Goal: Task Accomplishment & Management: Use online tool/utility

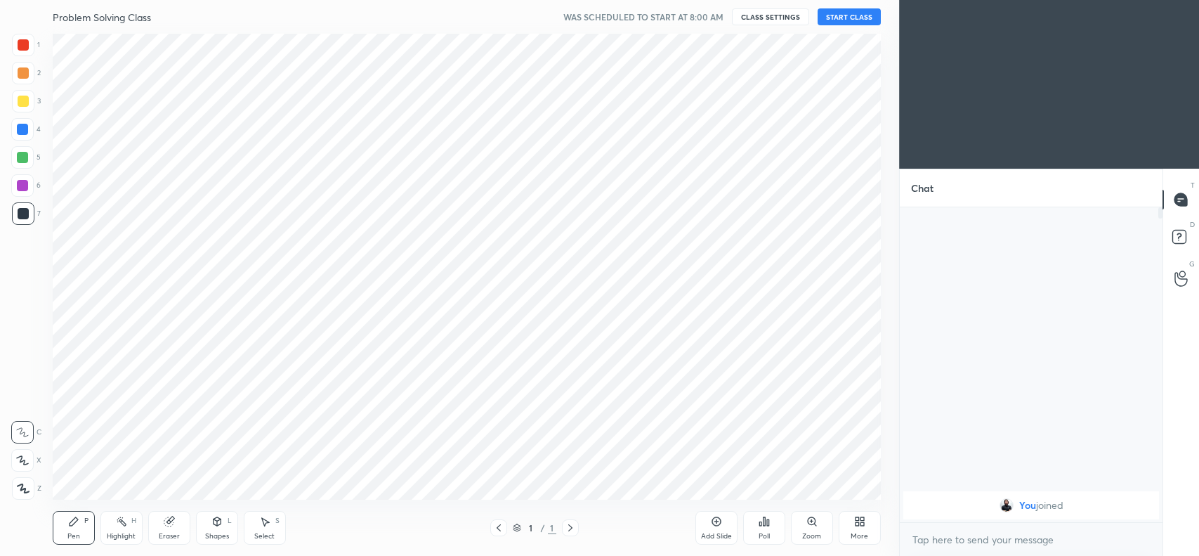
scroll to position [465, 843]
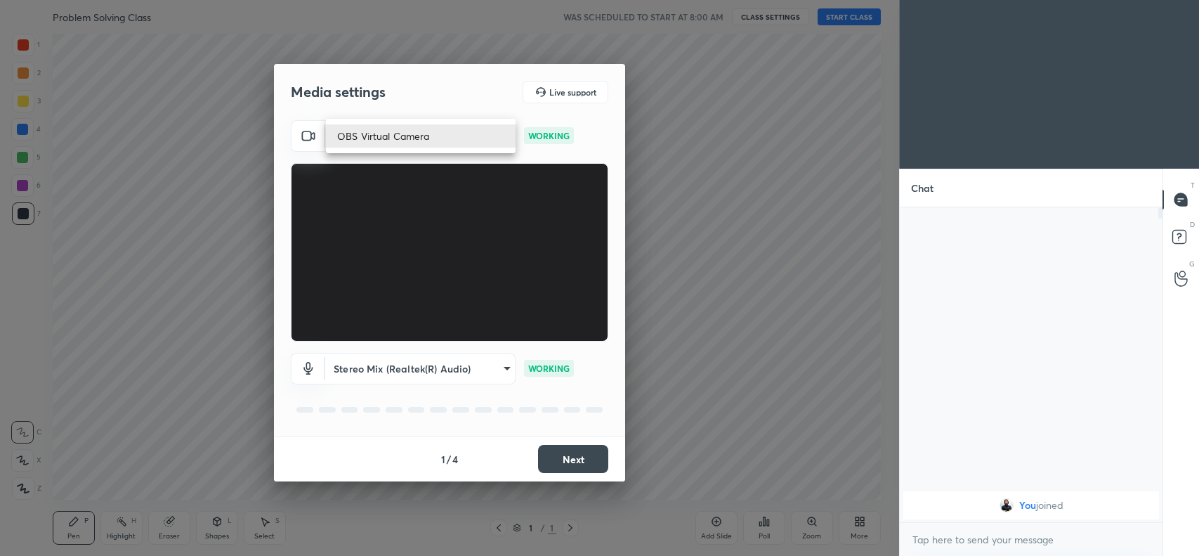
click at [468, 135] on body "1 2 3 4 5 6 7 C X Z C X Z E E Erase all H H Problem Solving Class WAS SCHEDULED…" at bounding box center [599, 278] width 1199 height 556
click at [469, 252] on div at bounding box center [599, 278] width 1199 height 556
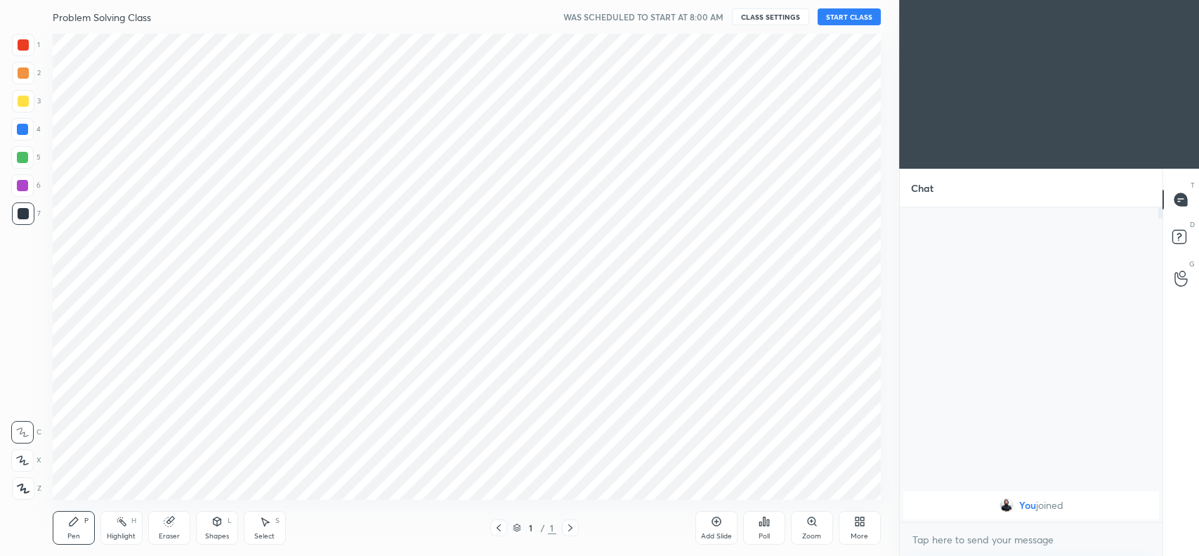
scroll to position [69801, 69423]
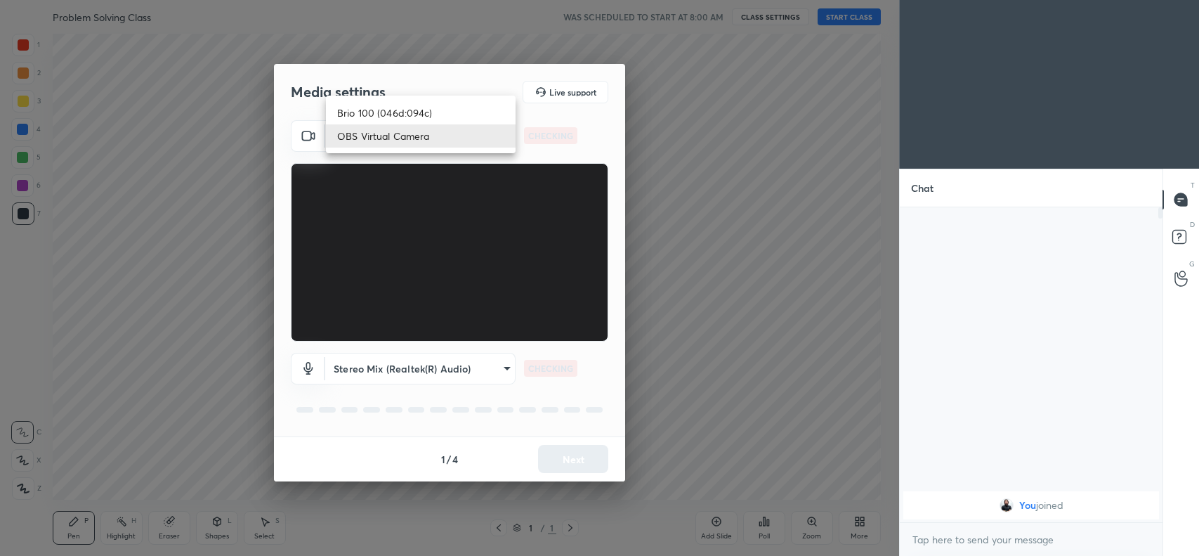
click at [406, 139] on body "1 2 3 4 5 6 7 C X Z C X Z E E Erase all H H Problem Solving Class WAS SCHEDULED…" at bounding box center [599, 278] width 1199 height 556
click at [399, 114] on li "Brio 100 (046d:094c)" at bounding box center [421, 112] width 190 height 23
type input "2b9690dfcf27c40a9ef53d1e8bdfe2a012cbfa1b44322f344bdb0bc5b596e6cf"
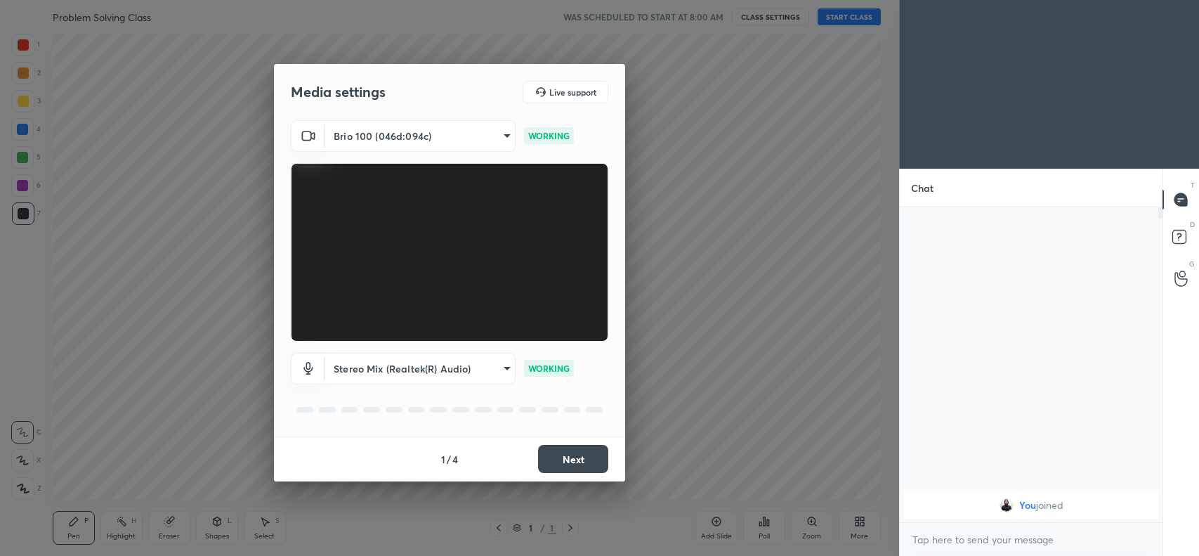
click at [560, 458] on button "Next" at bounding box center [573, 459] width 70 height 28
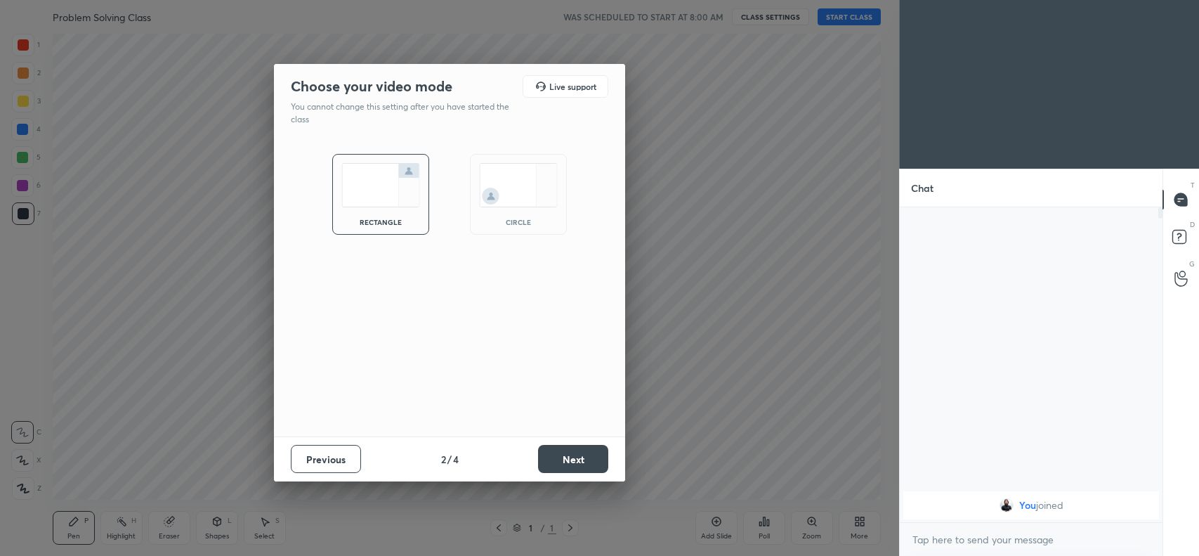
click at [560, 458] on button "Next" at bounding box center [573, 459] width 70 height 28
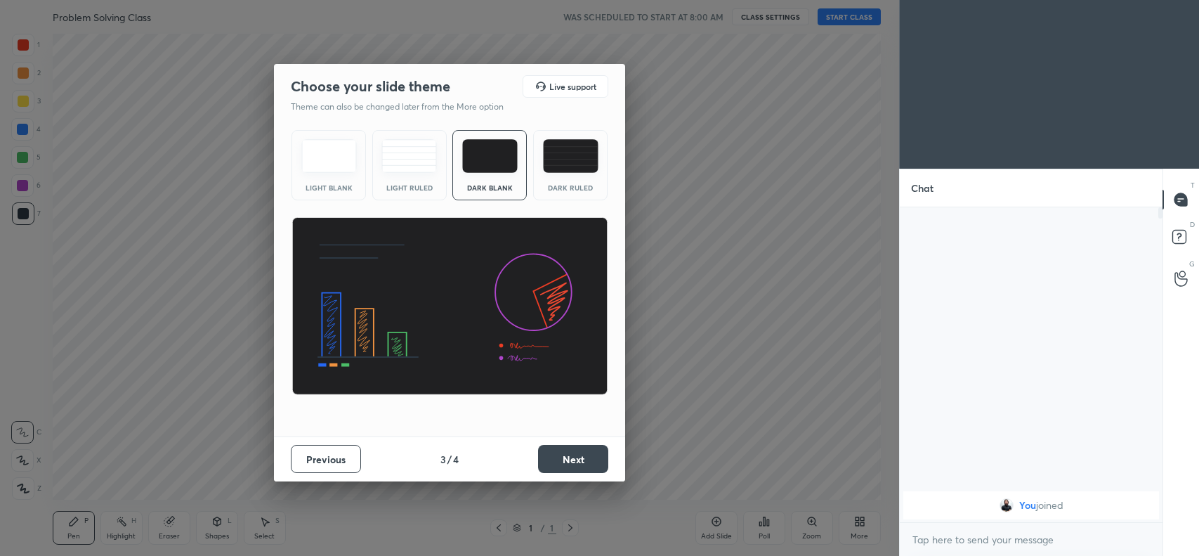
click at [560, 458] on button "Next" at bounding box center [573, 459] width 70 height 28
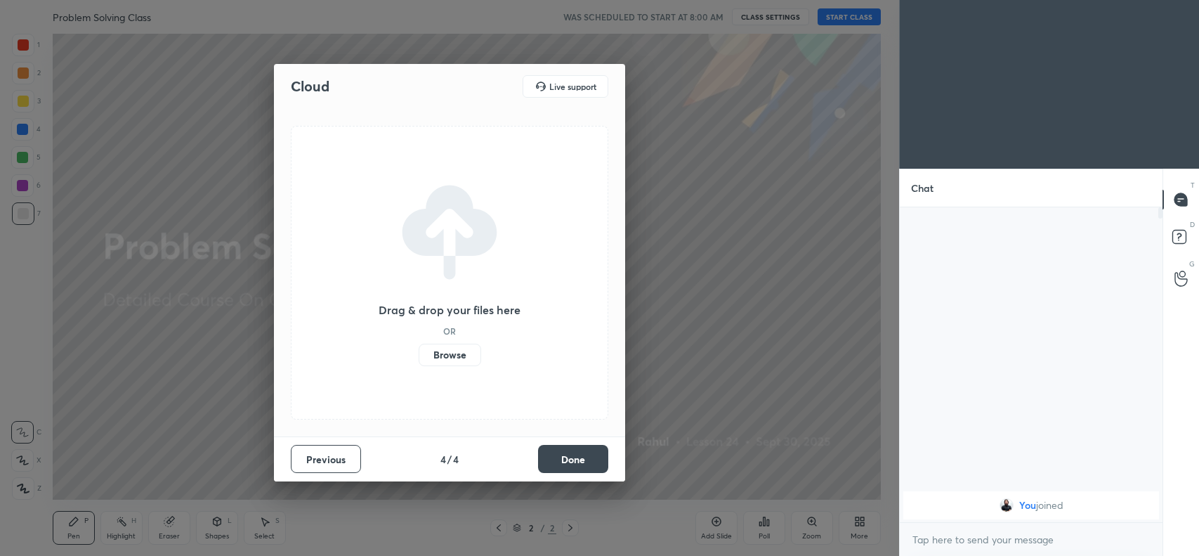
click at [454, 349] on label "Browse" at bounding box center [450, 355] width 63 height 22
click at [419, 349] on input "Browse" at bounding box center [419, 355] width 0 height 22
click at [556, 465] on button "Done" at bounding box center [573, 459] width 70 height 28
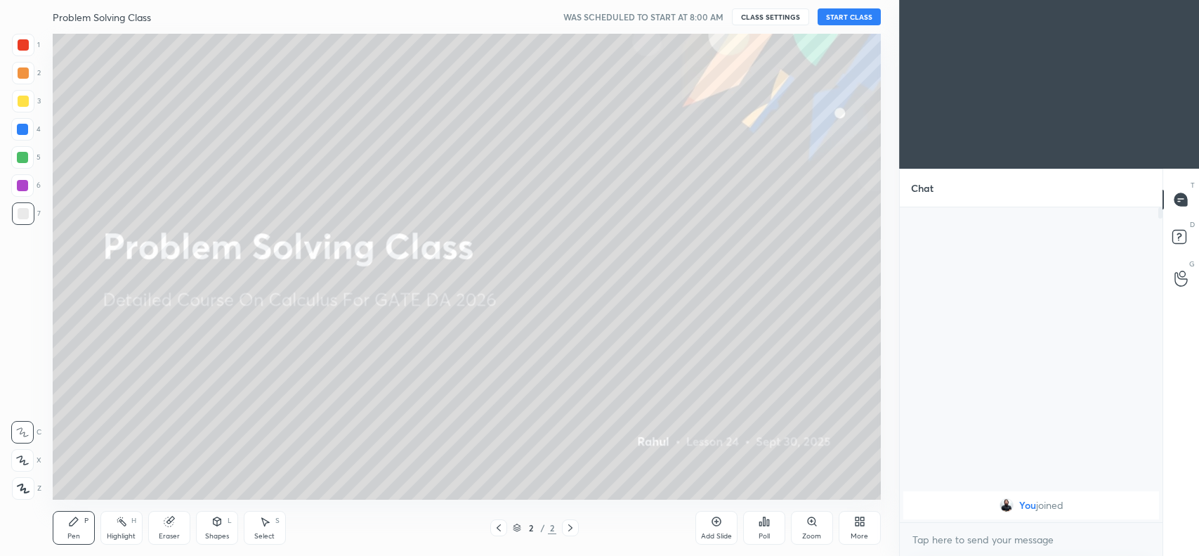
click at [845, 525] on div "More" at bounding box center [860, 528] width 42 height 34
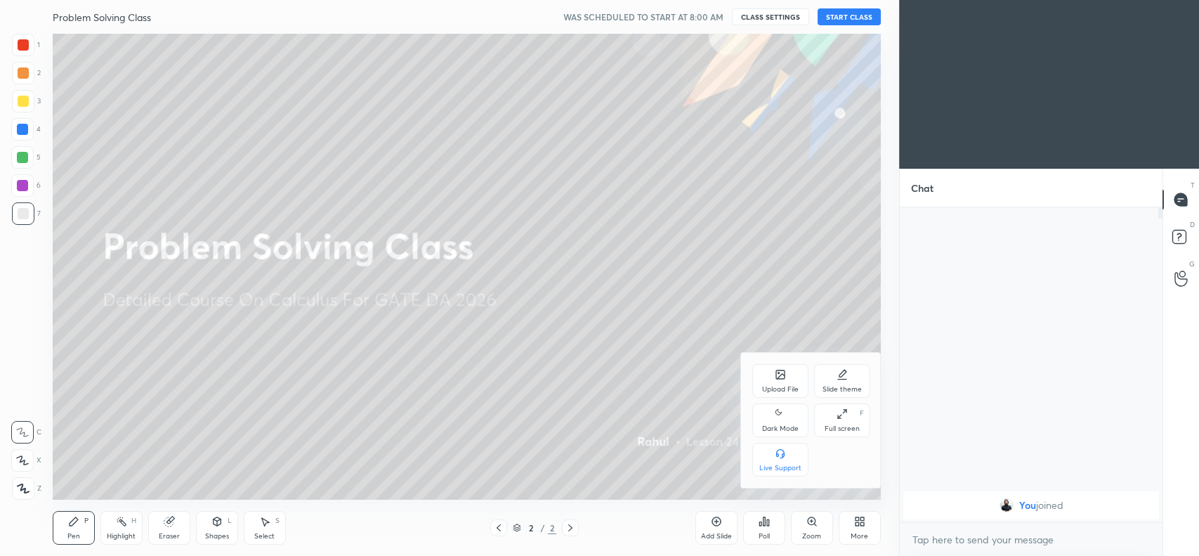
click at [795, 386] on div "Upload File" at bounding box center [780, 389] width 37 height 7
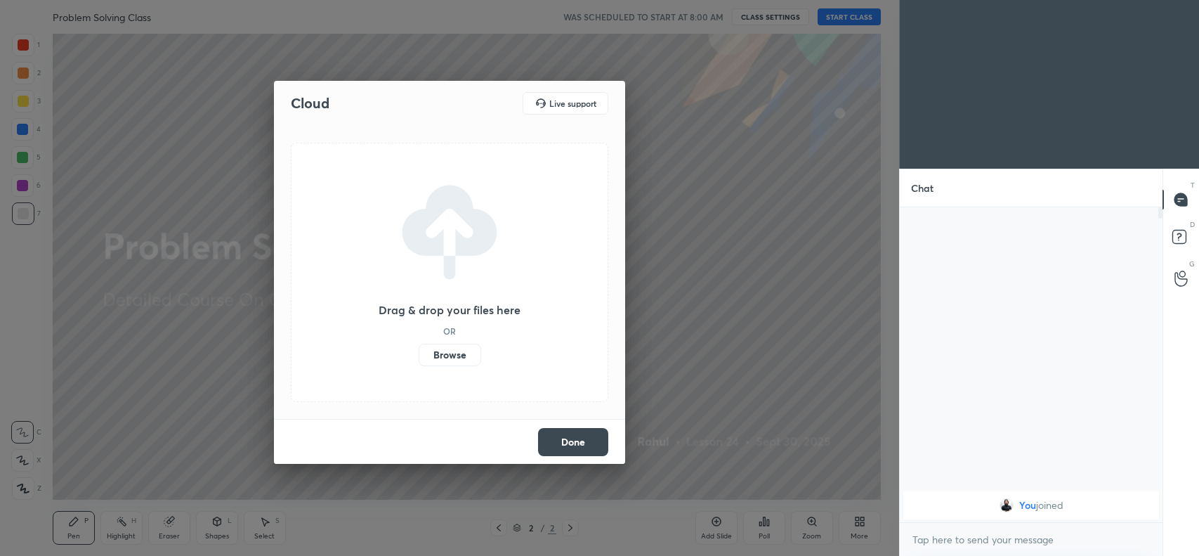
click at [464, 353] on label "Browse" at bounding box center [450, 355] width 63 height 22
click at [419, 353] on input "Browse" at bounding box center [419, 355] width 0 height 22
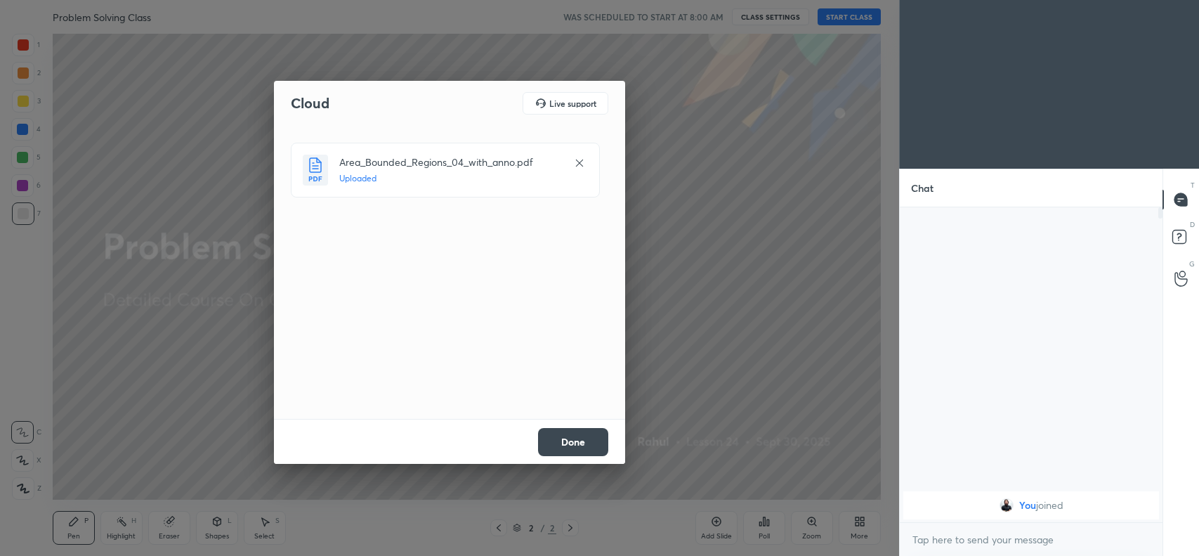
click at [578, 446] on button "Done" at bounding box center [573, 442] width 70 height 28
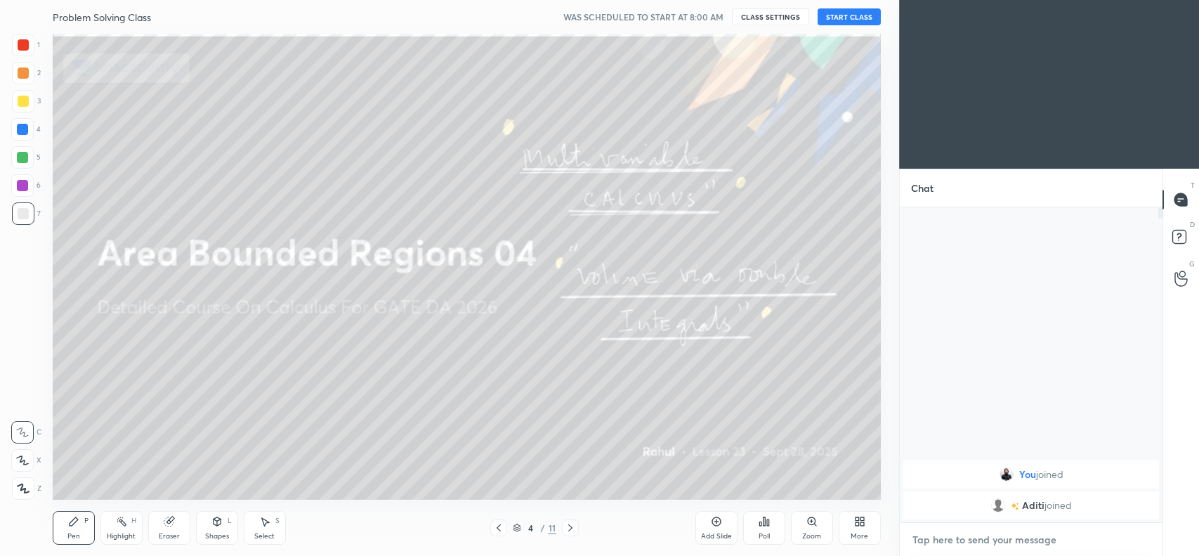
type textarea "x"
click at [1049, 533] on textarea at bounding box center [1031, 539] width 240 height 22
type textarea "c"
type textarea "x"
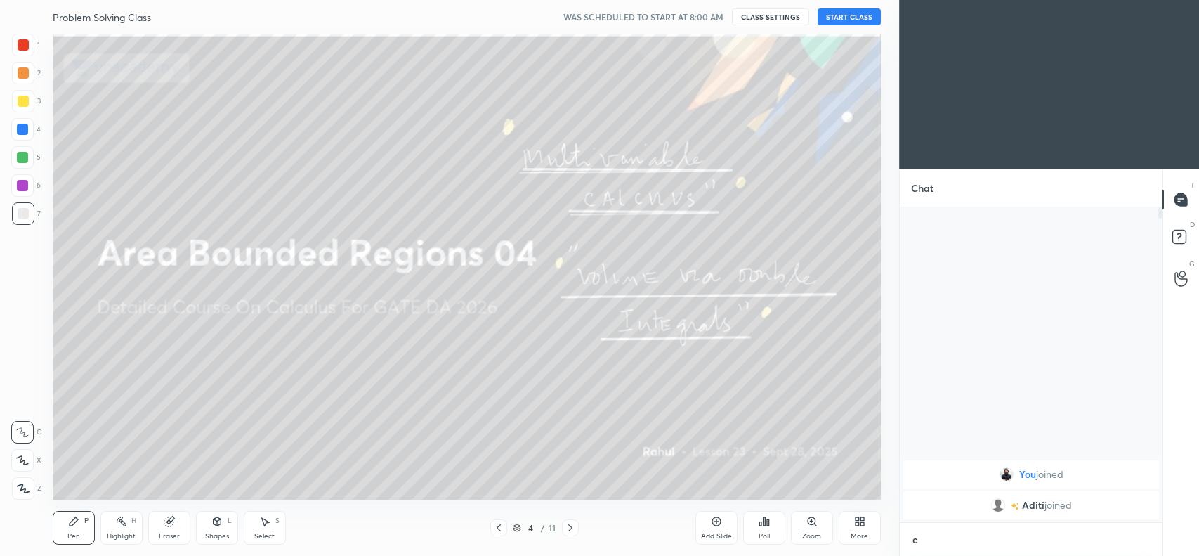
type textarea "cl"
type textarea "x"
type textarea "cla"
type textarea "x"
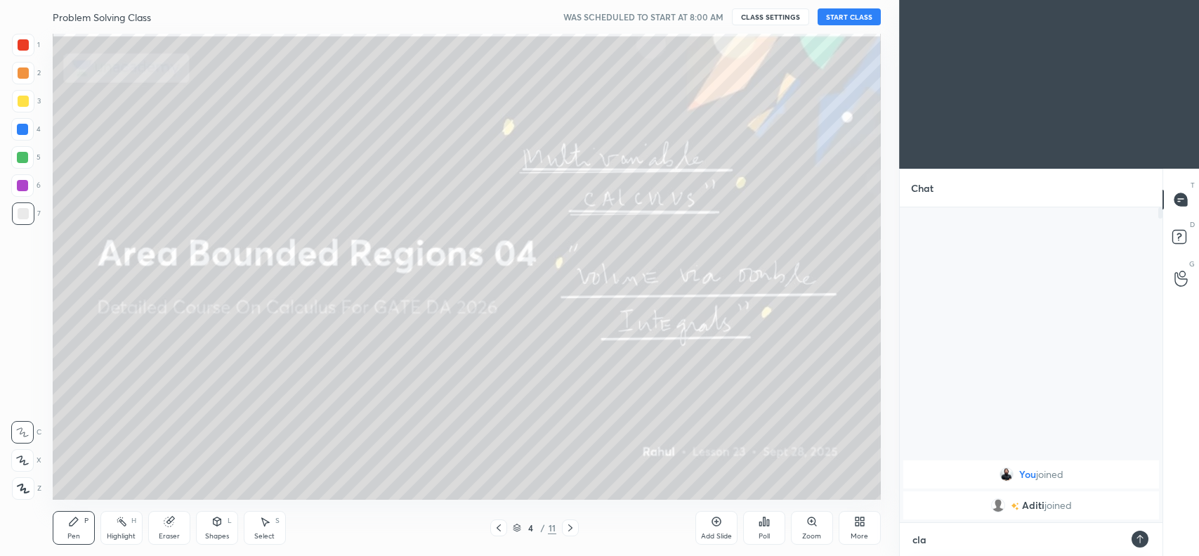
type textarea "clas"
type textarea "x"
type textarea "class"
type textarea "x"
type textarea "class"
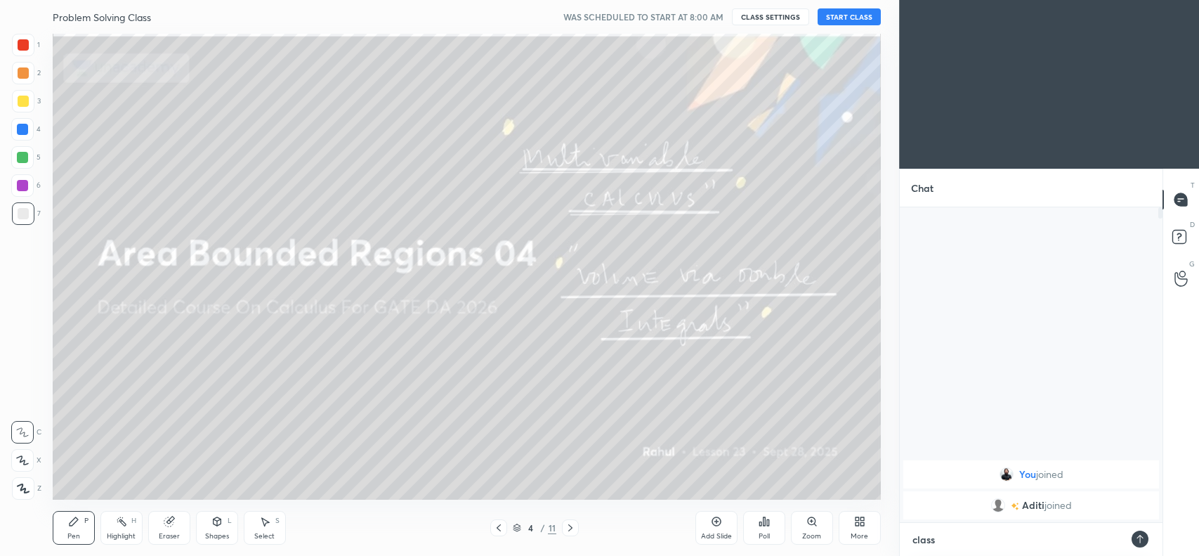
type textarea "x"
type textarea "class s"
type textarea "x"
type textarea "class st"
type textarea "x"
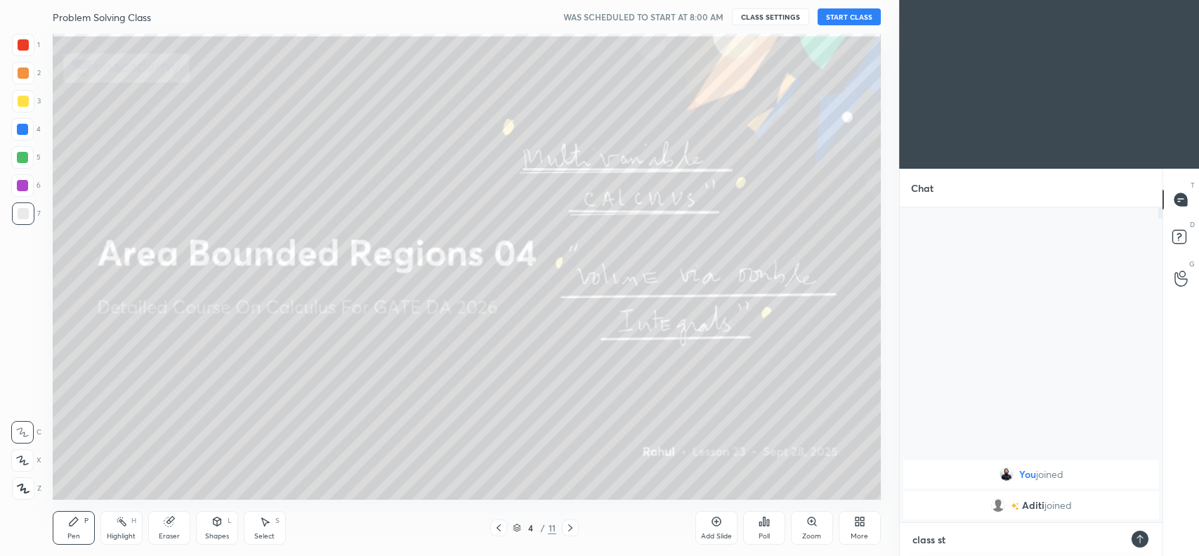
type textarea "class sta"
type textarea "x"
type textarea "class star"
type textarea "x"
type textarea "class start"
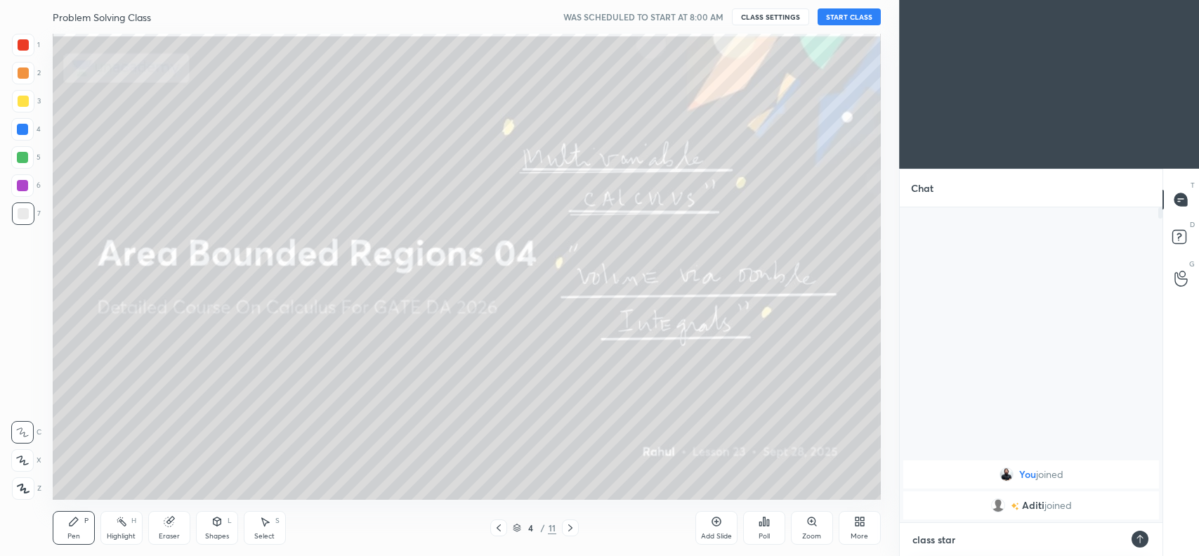
type textarea "x"
type textarea "class start"
type textarea "x"
type textarea "class start a"
type textarea "x"
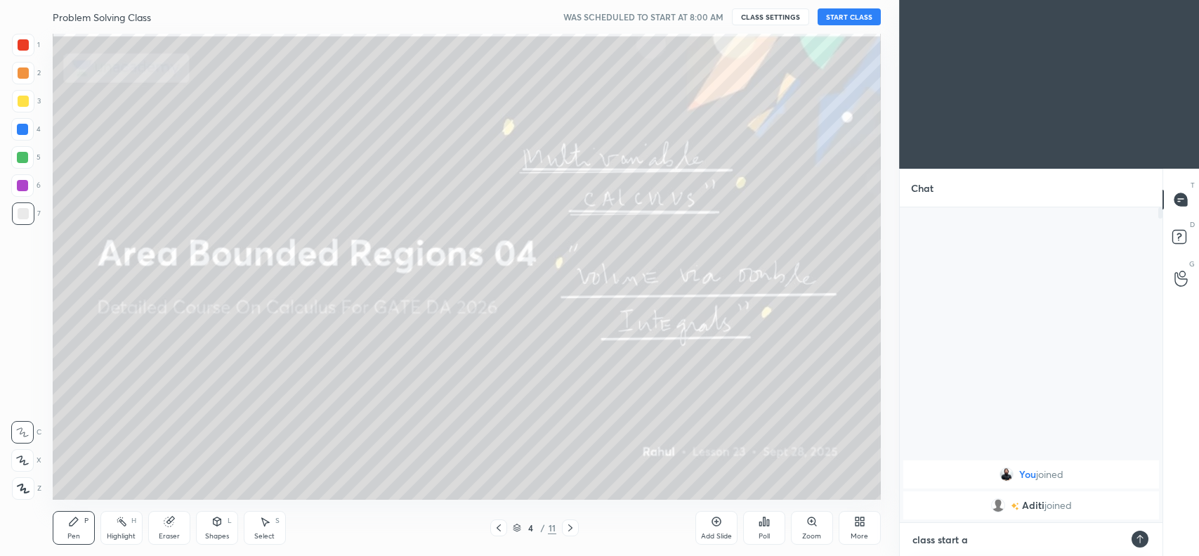
type textarea "class start at"
type textarea "x"
type textarea "class start at"
type textarea "x"
type textarea "class start at 7"
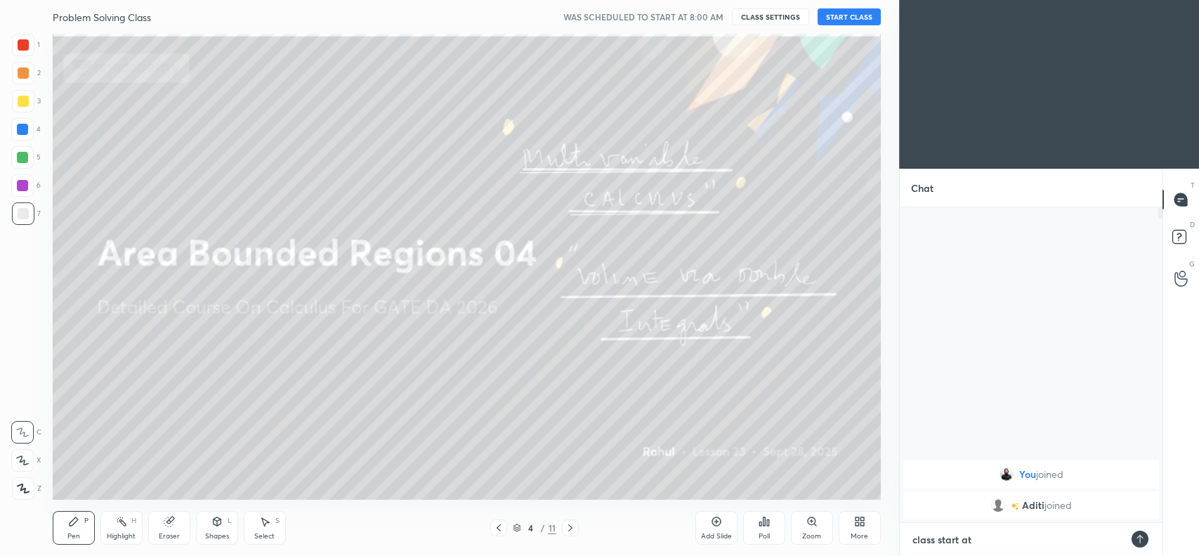
type textarea "x"
type textarea "class start at"
type textarea "x"
type textarea "class start at 8"
type textarea "x"
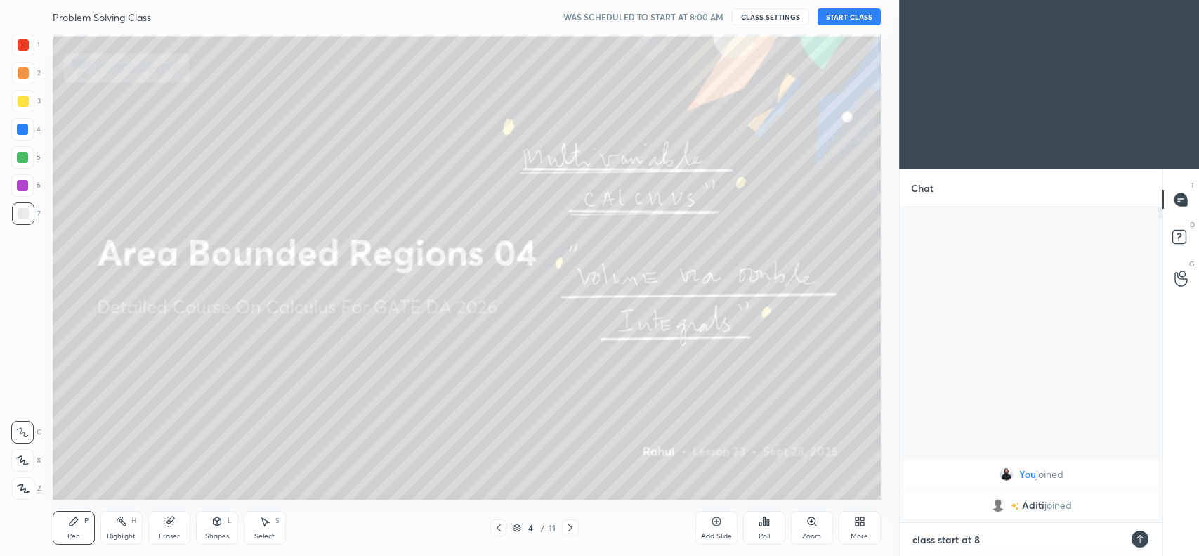
type textarea "class start at 8:"
type textarea "x"
type textarea "class start at 8:0"
type textarea "x"
type textarea "class start at 8:05"
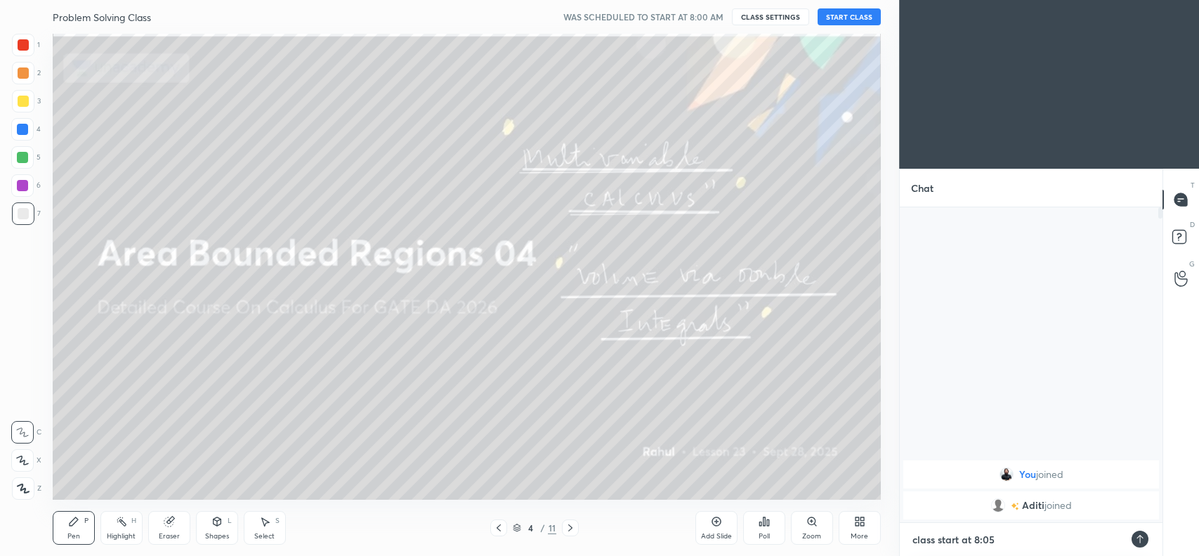
type textarea "x"
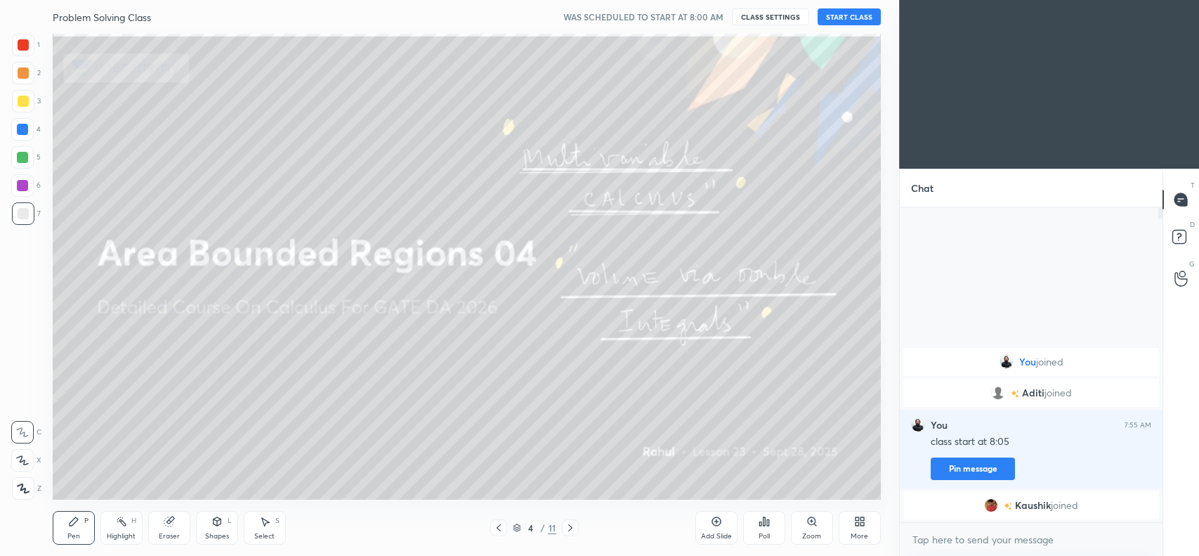
type textarea "x"
click at [566, 522] on icon at bounding box center [570, 527] width 11 height 11
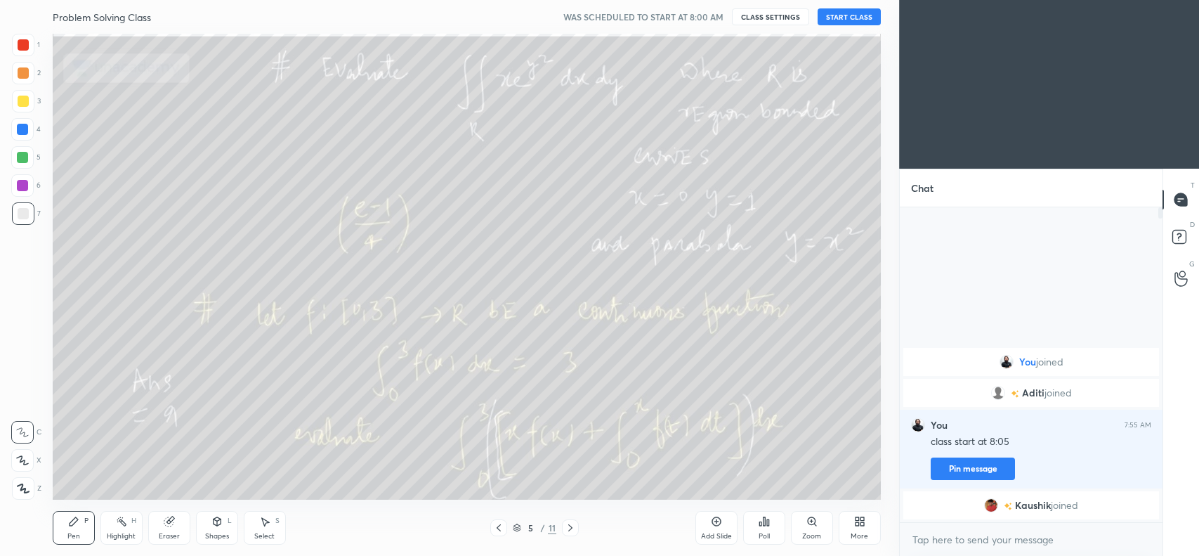
click at [776, 8] on button "CLASS SETTINGS" at bounding box center [770, 16] width 77 height 17
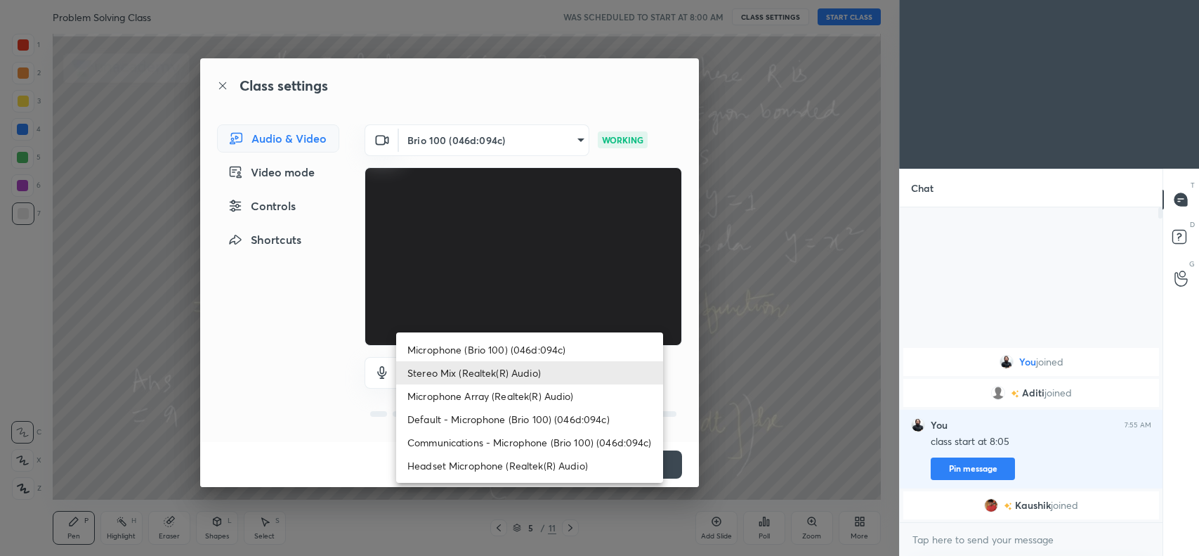
click at [550, 370] on body "1 2 3 4 5 6 7 C X Z C X Z E E Erase all H H Problem Solving Class WAS SCHEDULED…" at bounding box center [599, 278] width 1199 height 556
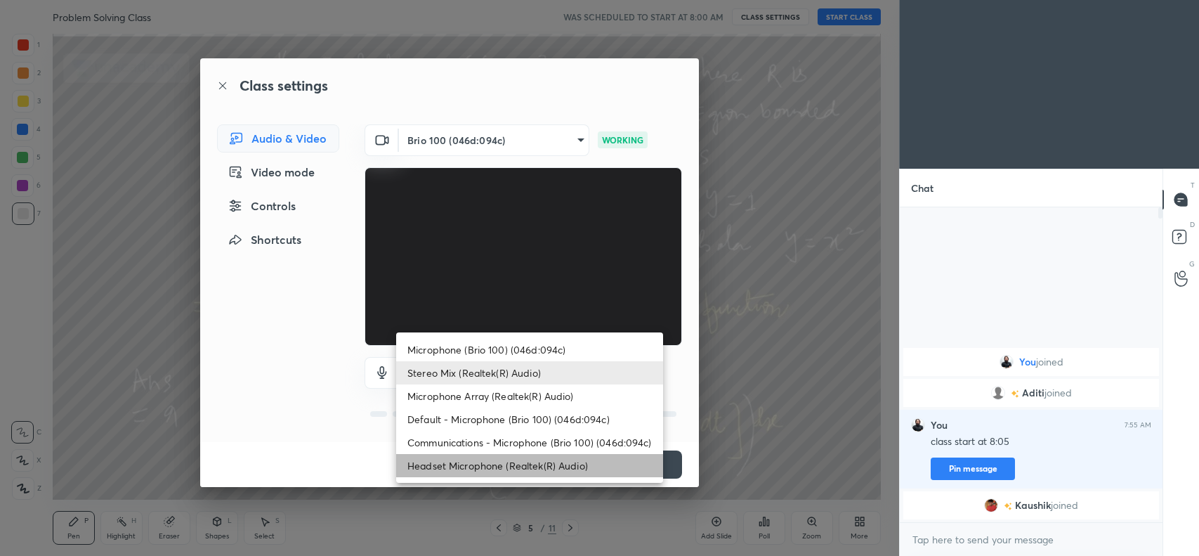
click at [497, 469] on li "Headset Microphone (Realtek(R) Audio)" at bounding box center [529, 465] width 267 height 23
type input "c5357366373ea2228791facba39c50250624b571dc46e3de83a2300c7d444454"
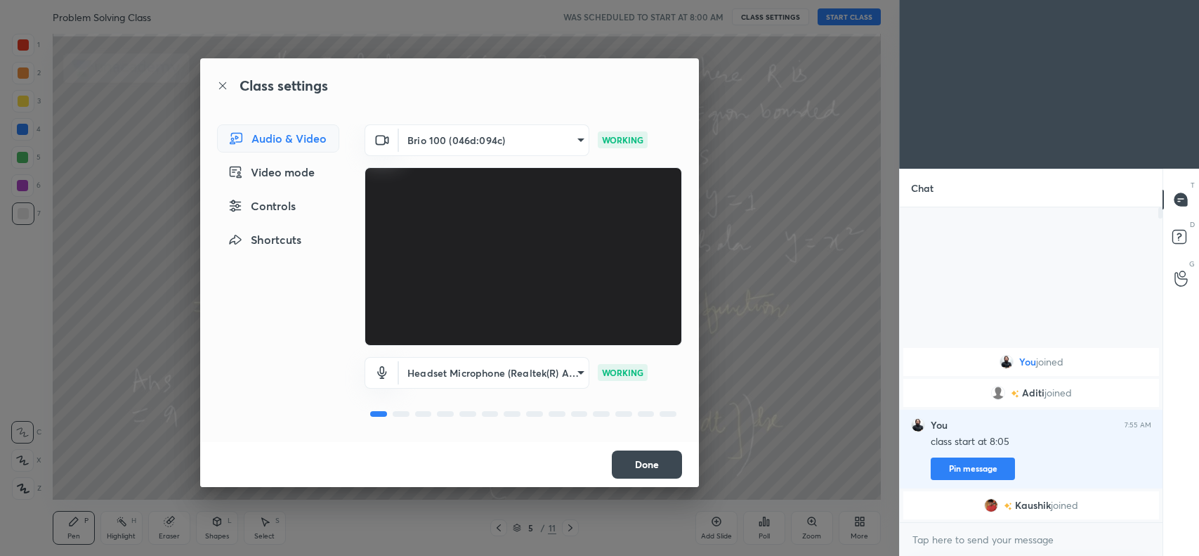
click at [637, 458] on button "Done" at bounding box center [647, 464] width 70 height 28
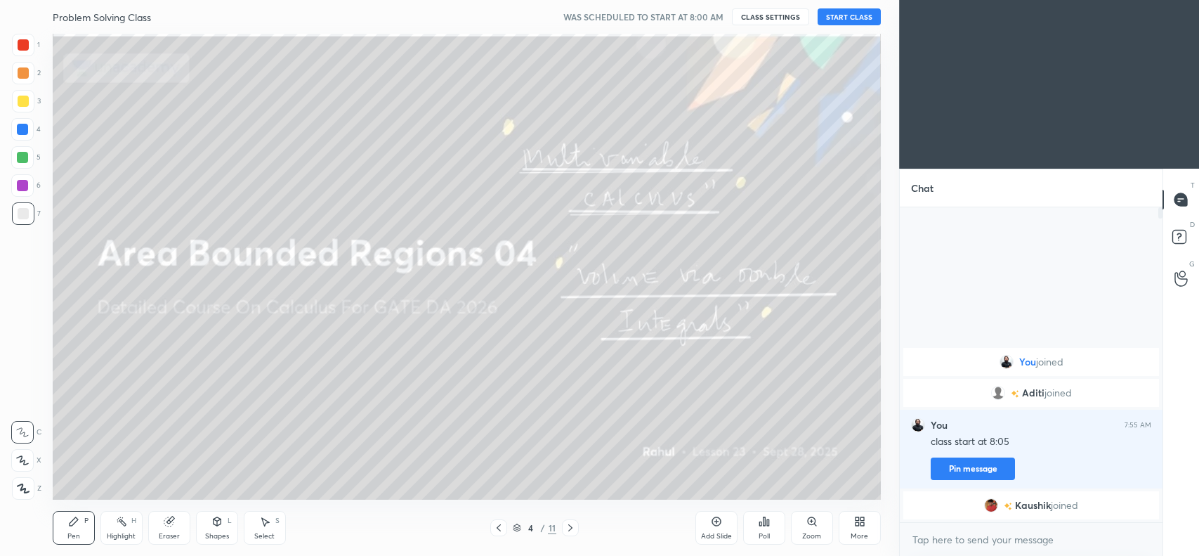
click at [26, 100] on div at bounding box center [23, 101] width 11 height 11
click at [573, 534] on div at bounding box center [570, 527] width 17 height 17
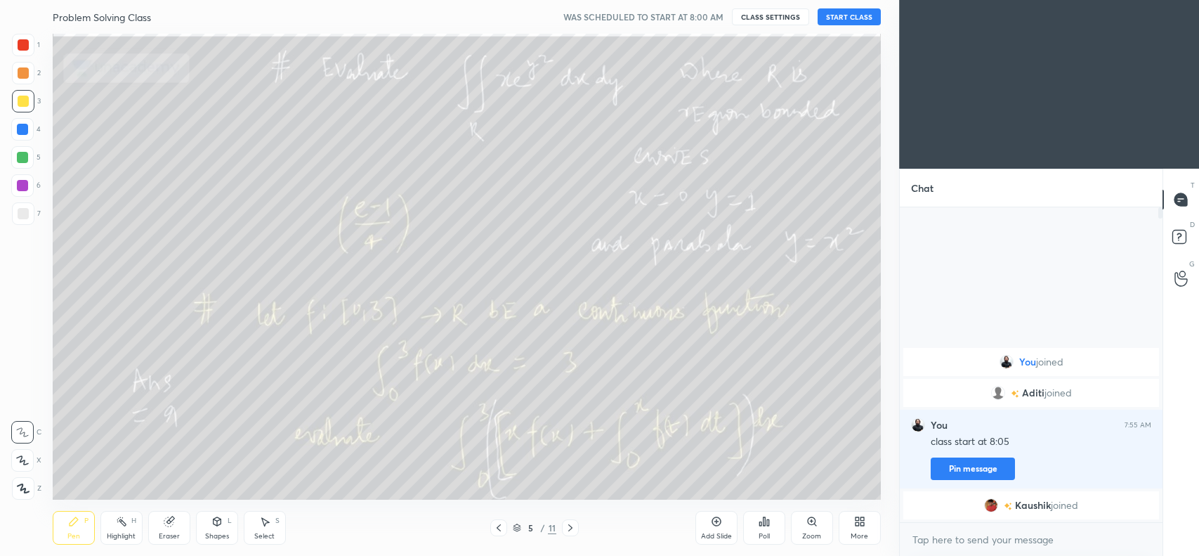
click at [571, 527] on icon at bounding box center [570, 527] width 4 height 7
click at [500, 529] on icon at bounding box center [498, 527] width 11 height 11
click at [496, 535] on div at bounding box center [498, 527] width 17 height 17
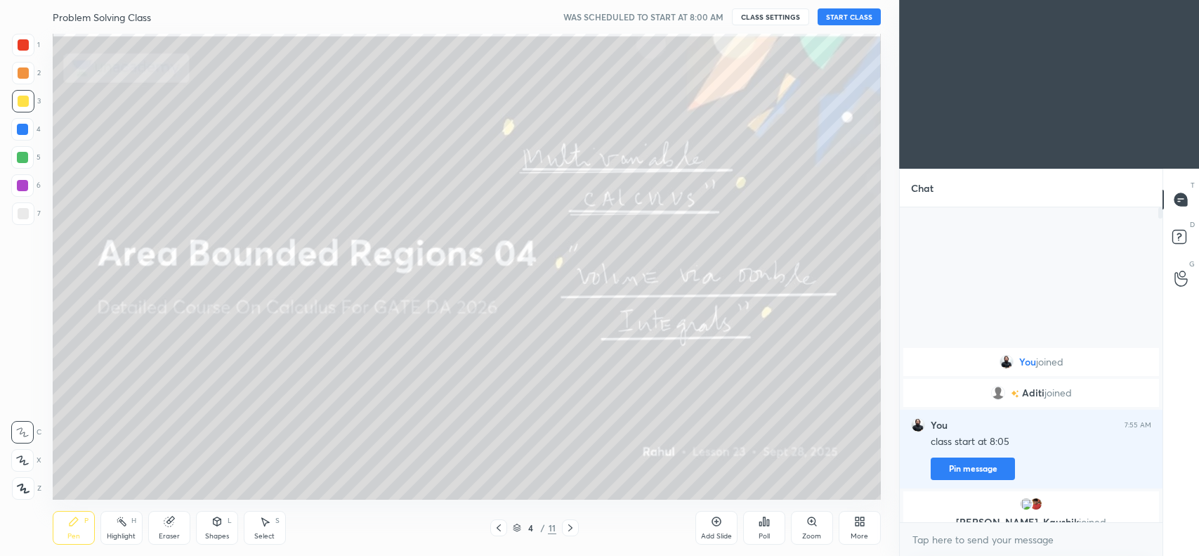
click at [845, 15] on button "START CLASS" at bounding box center [849, 16] width 63 height 17
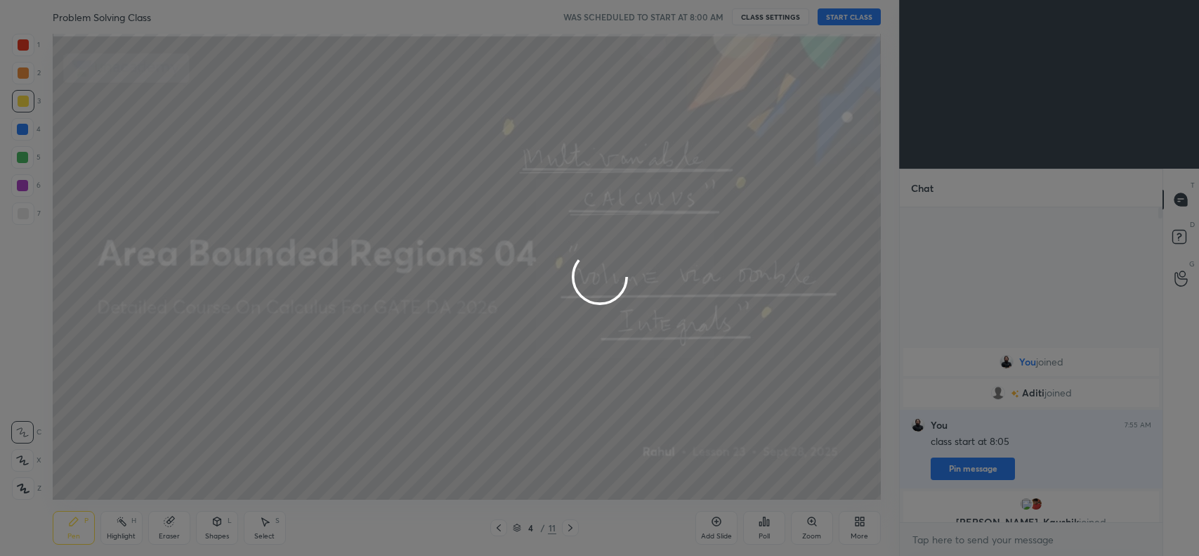
type textarea "x"
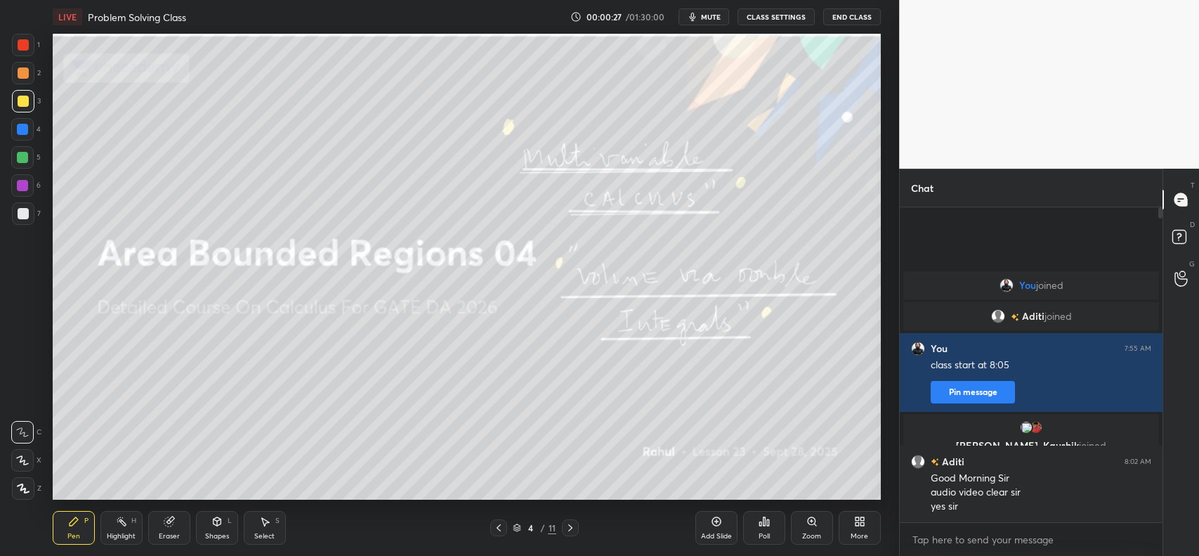
click at [569, 528] on icon at bounding box center [570, 527] width 11 height 11
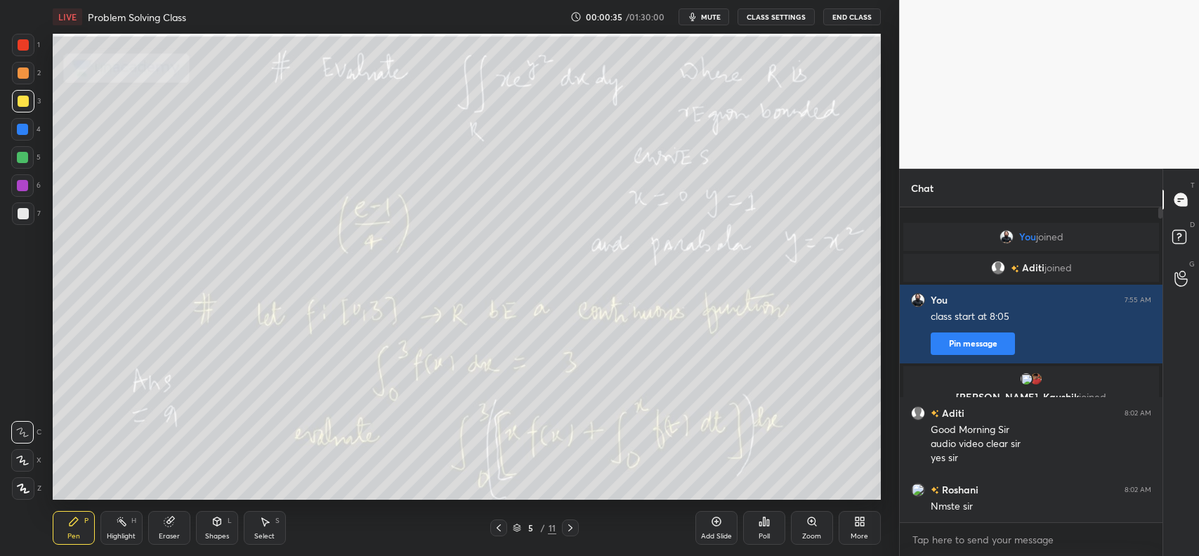
click at [499, 526] on icon at bounding box center [498, 527] width 11 height 11
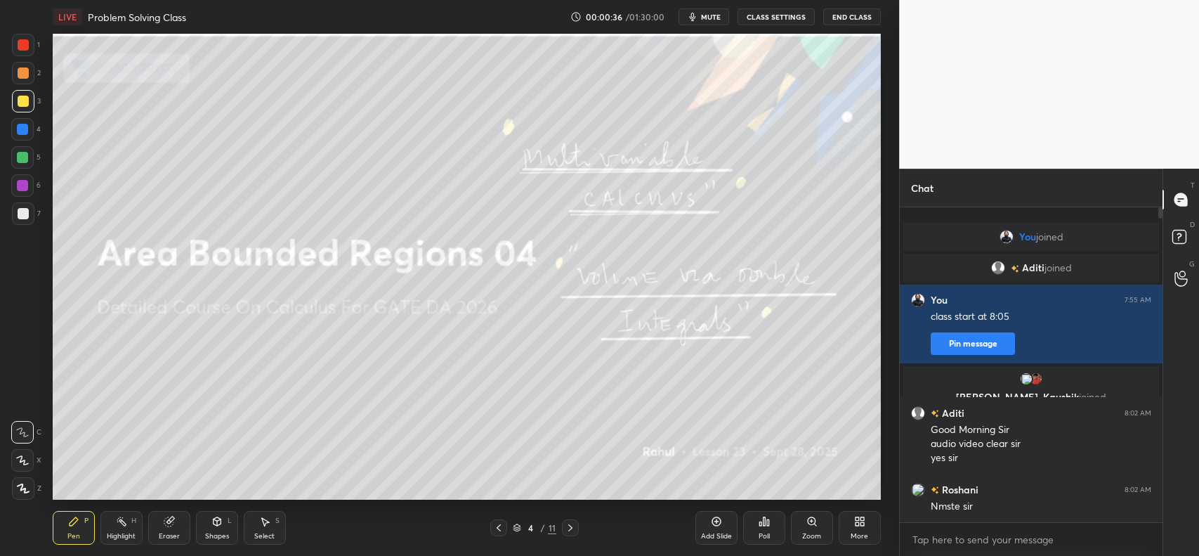
click at [699, 527] on div "Add Slide" at bounding box center [717, 528] width 42 height 34
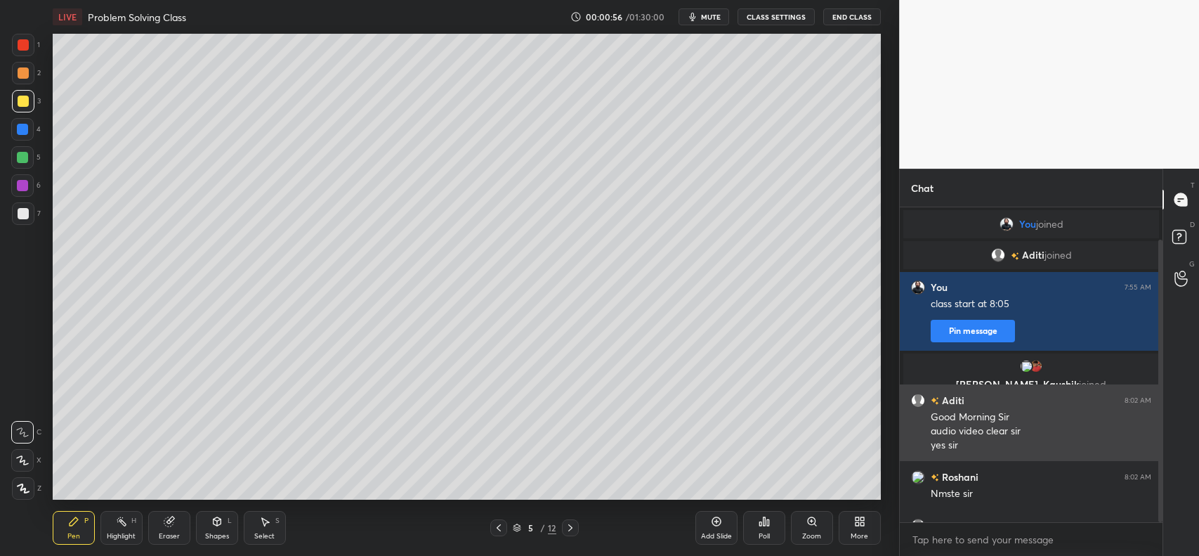
scroll to position [36, 0]
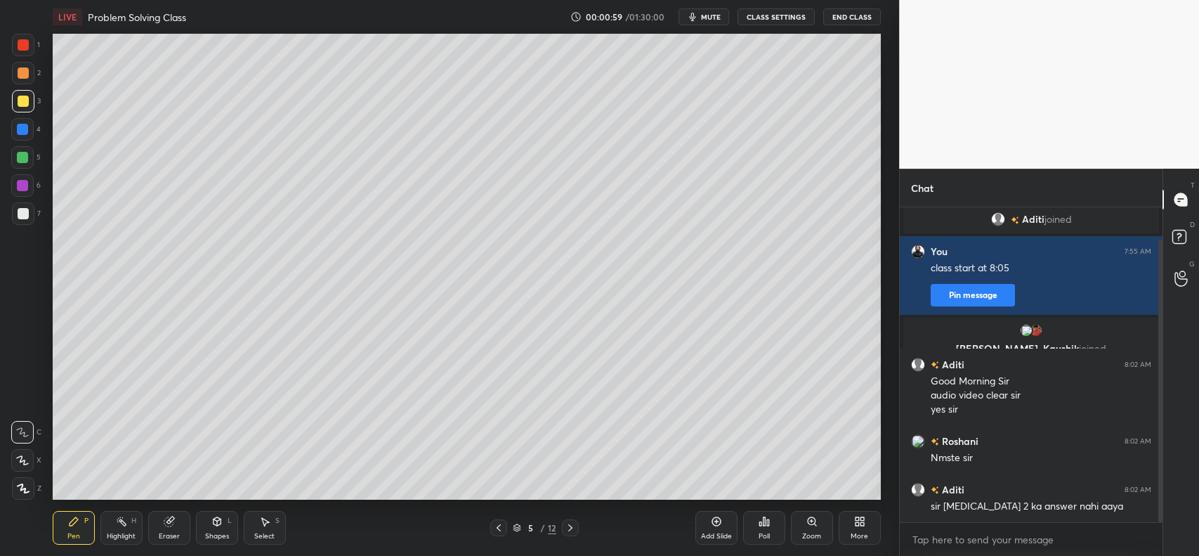
click at [494, 525] on icon at bounding box center [498, 527] width 11 height 11
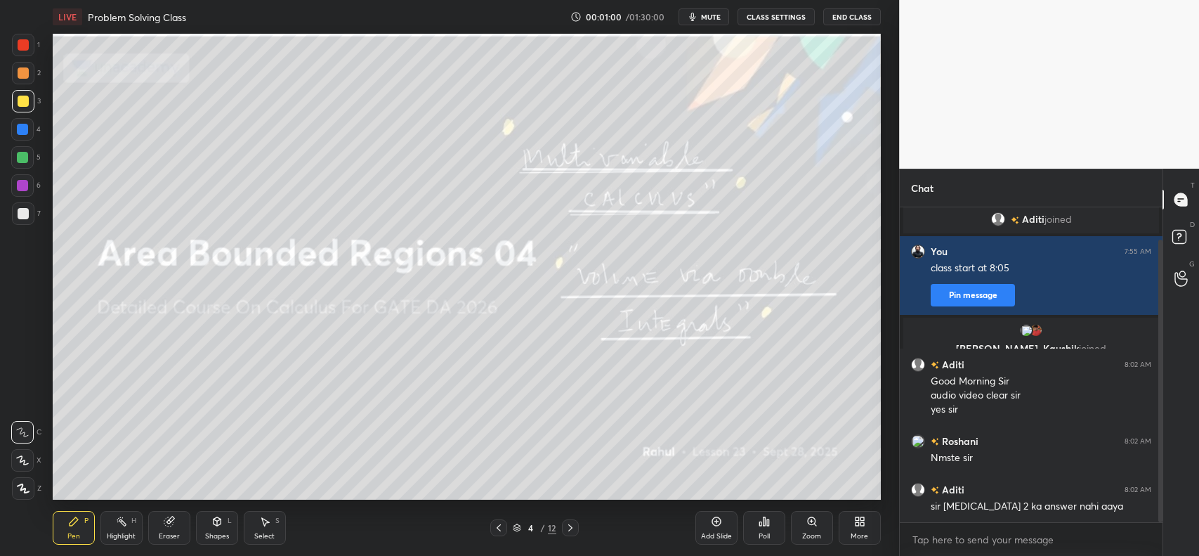
click at [571, 528] on icon at bounding box center [570, 527] width 4 height 7
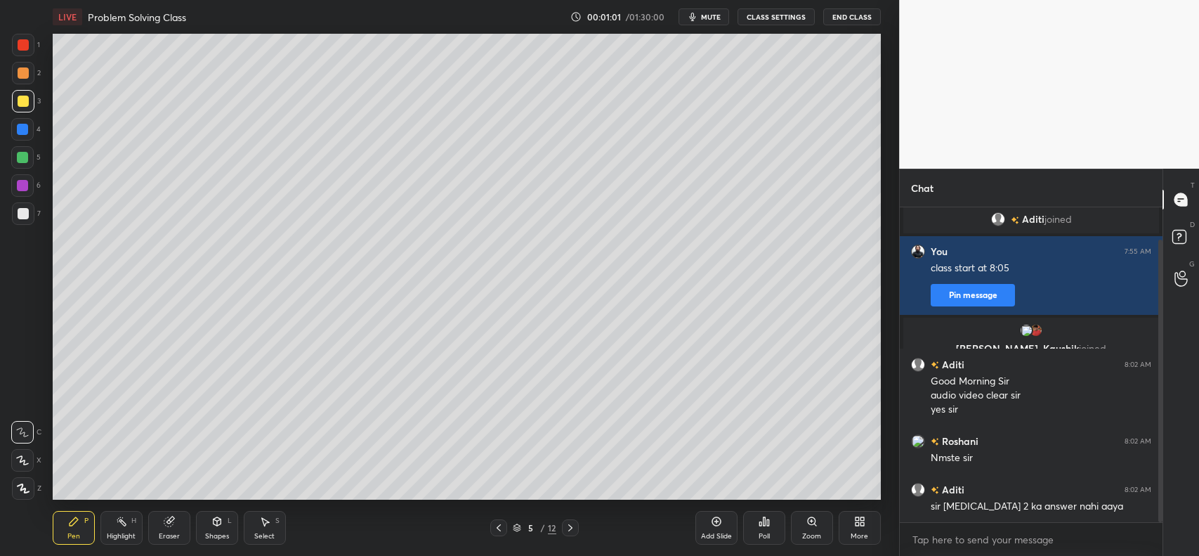
click at [571, 525] on icon at bounding box center [570, 527] width 11 height 11
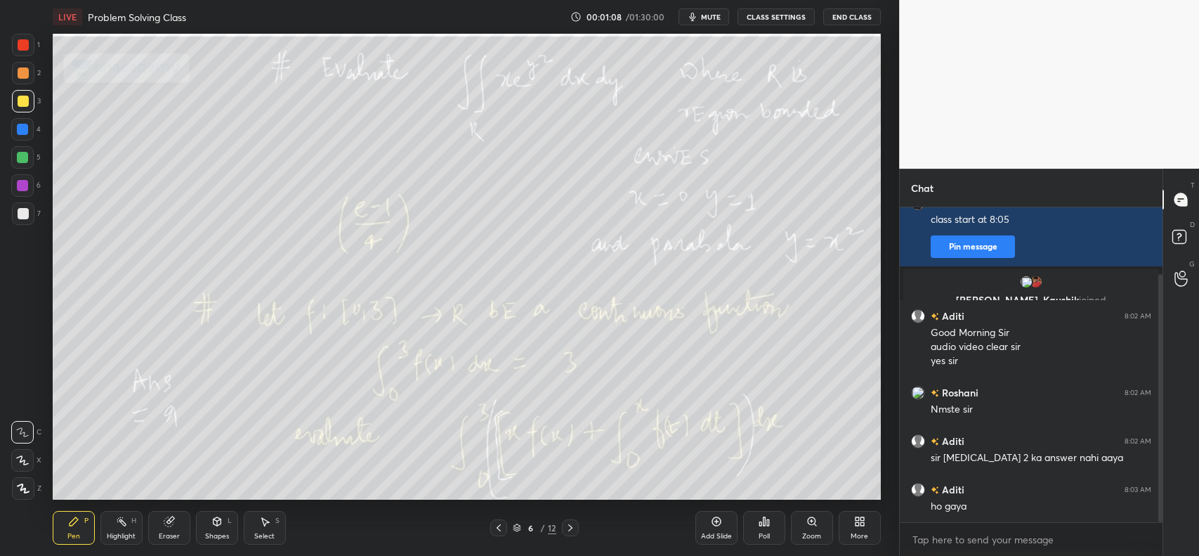
click at [571, 526] on icon at bounding box center [570, 527] width 11 height 11
click at [571, 527] on icon at bounding box center [570, 527] width 4 height 7
click at [500, 525] on icon at bounding box center [498, 527] width 11 height 11
click at [501, 523] on icon at bounding box center [498, 527] width 11 height 11
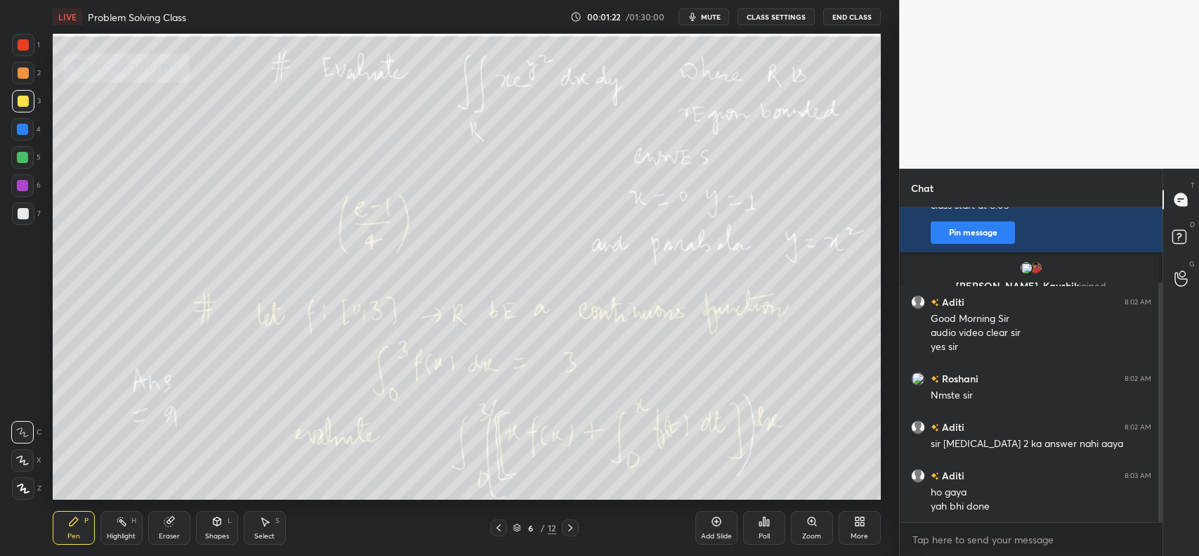
click at [569, 524] on icon at bounding box center [570, 527] width 11 height 11
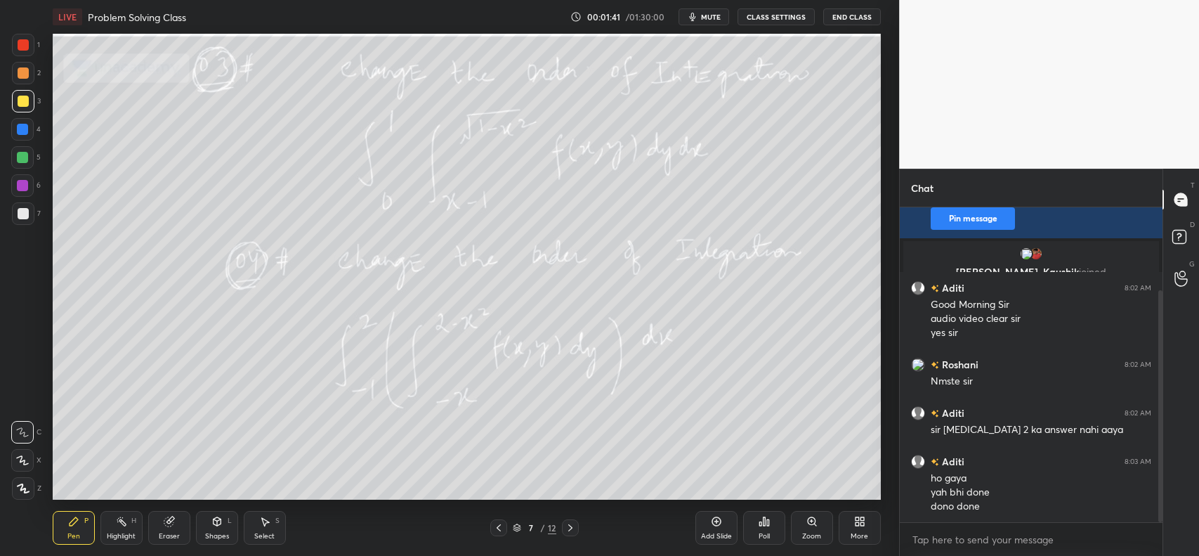
scroll to position [126, 0]
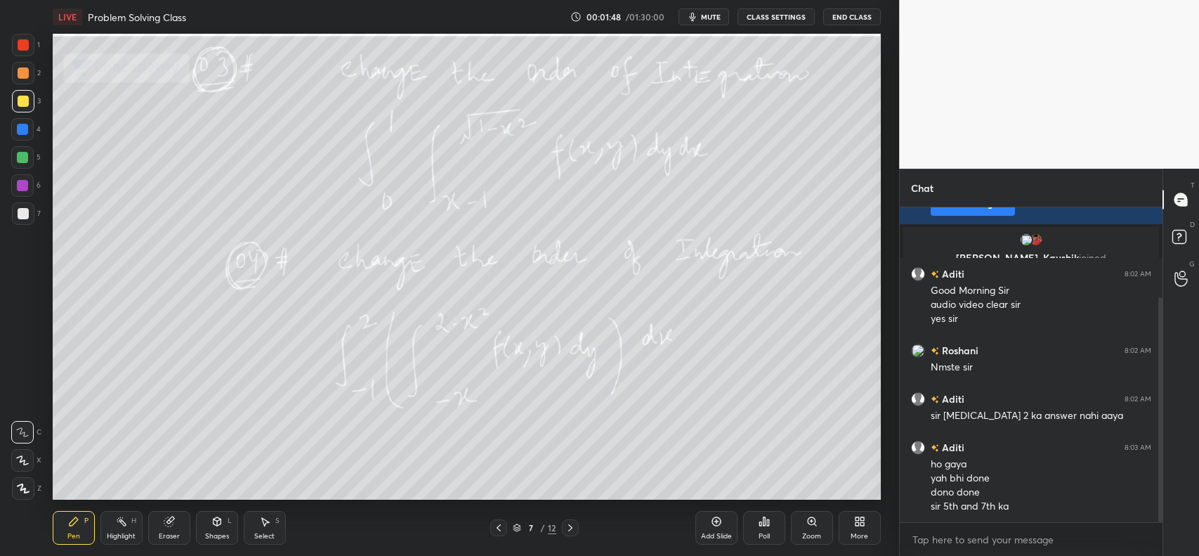
click at [571, 523] on icon at bounding box center [570, 527] width 11 height 11
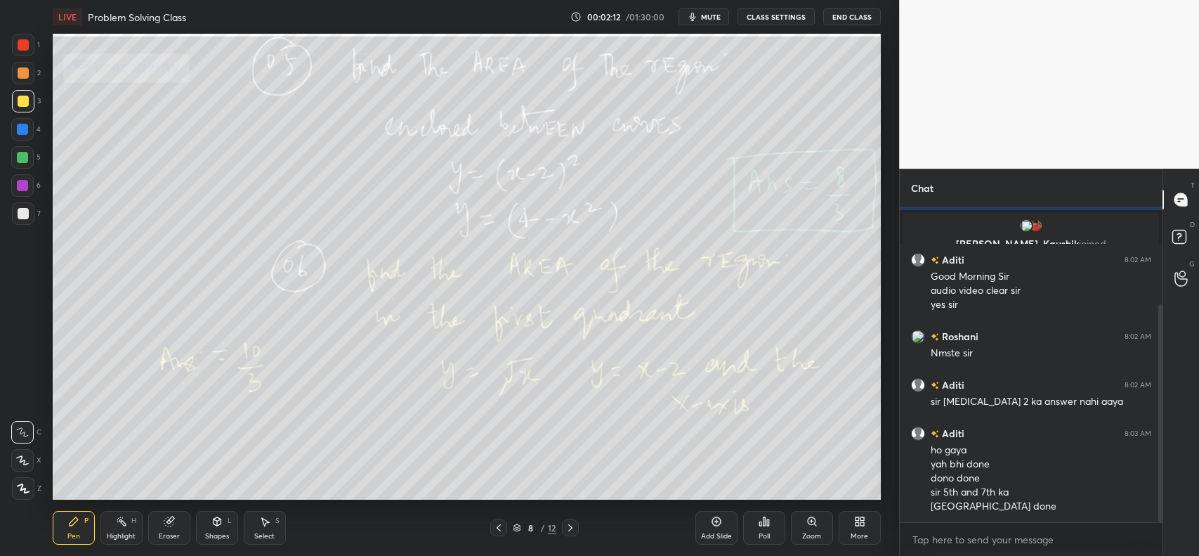
click at [571, 524] on icon at bounding box center [570, 527] width 11 height 11
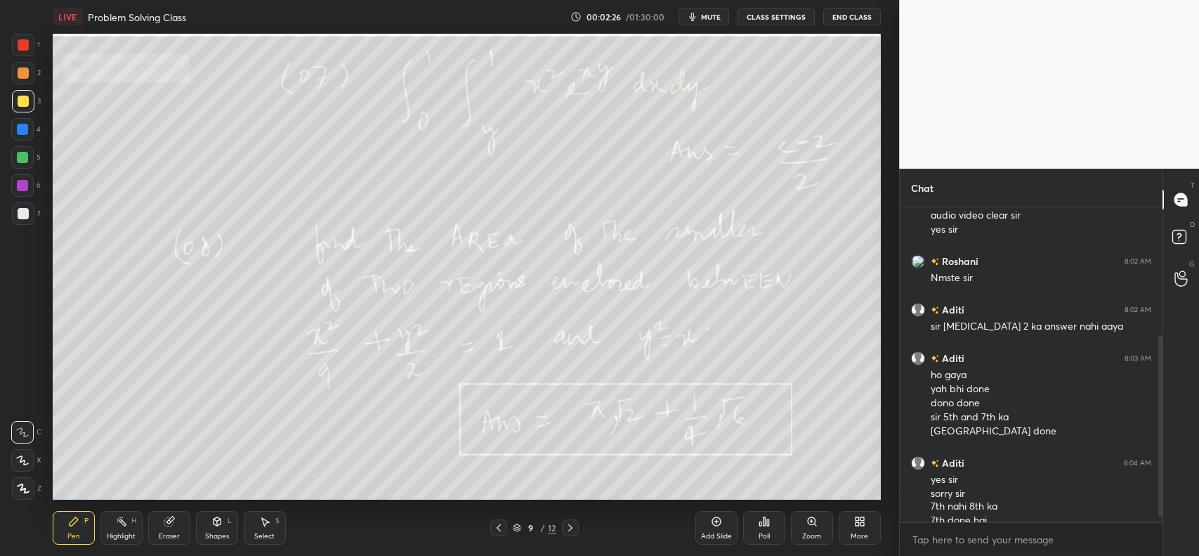
scroll to position [230, 0]
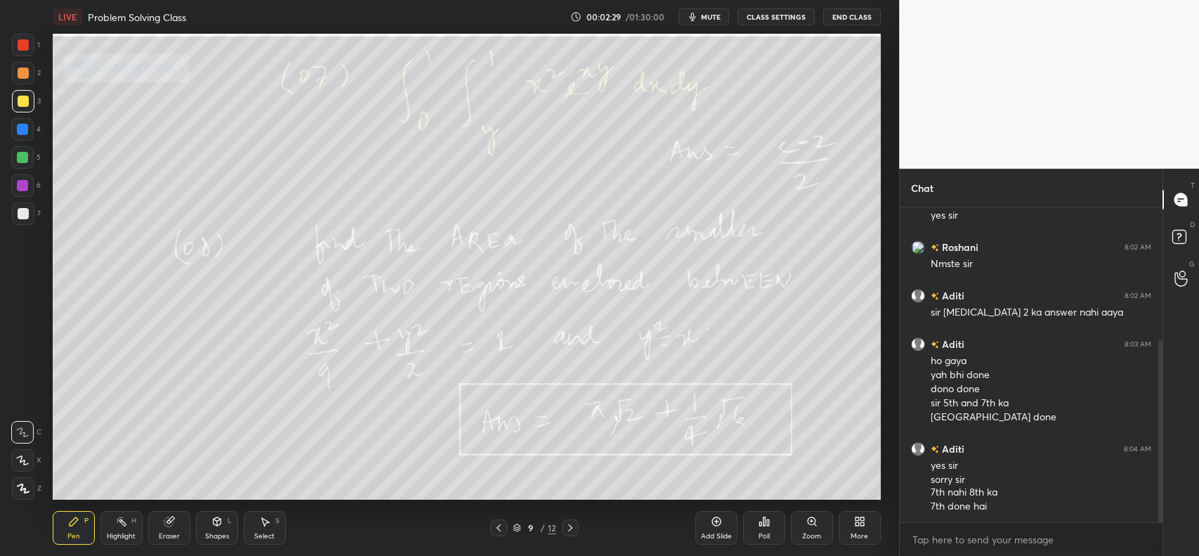
click at [571, 526] on icon at bounding box center [570, 527] width 11 height 11
click at [496, 526] on icon at bounding box center [498, 527] width 11 height 11
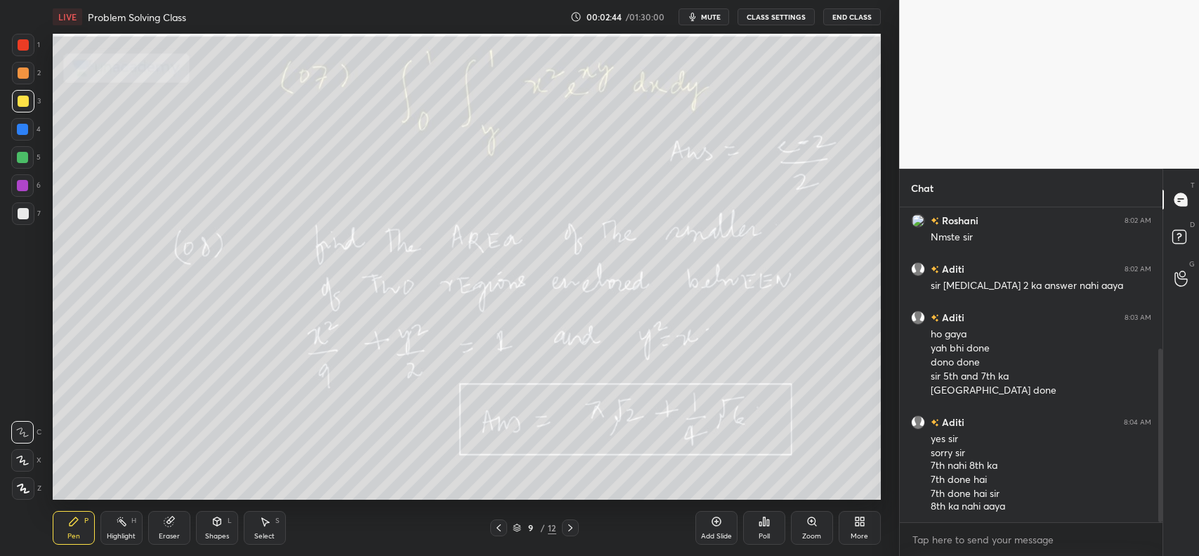
click at [565, 525] on icon at bounding box center [570, 527] width 11 height 11
click at [567, 527] on icon at bounding box center [570, 527] width 11 height 11
click at [717, 526] on icon at bounding box center [716, 521] width 9 height 9
click at [25, 70] on div at bounding box center [23, 72] width 11 height 11
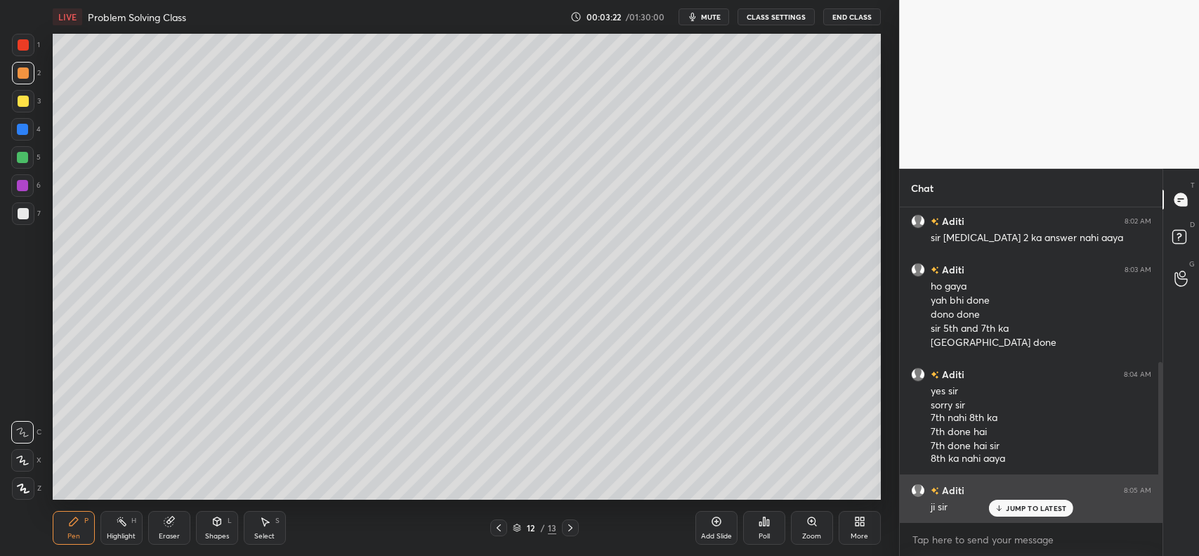
click at [1003, 511] on icon at bounding box center [999, 508] width 9 height 8
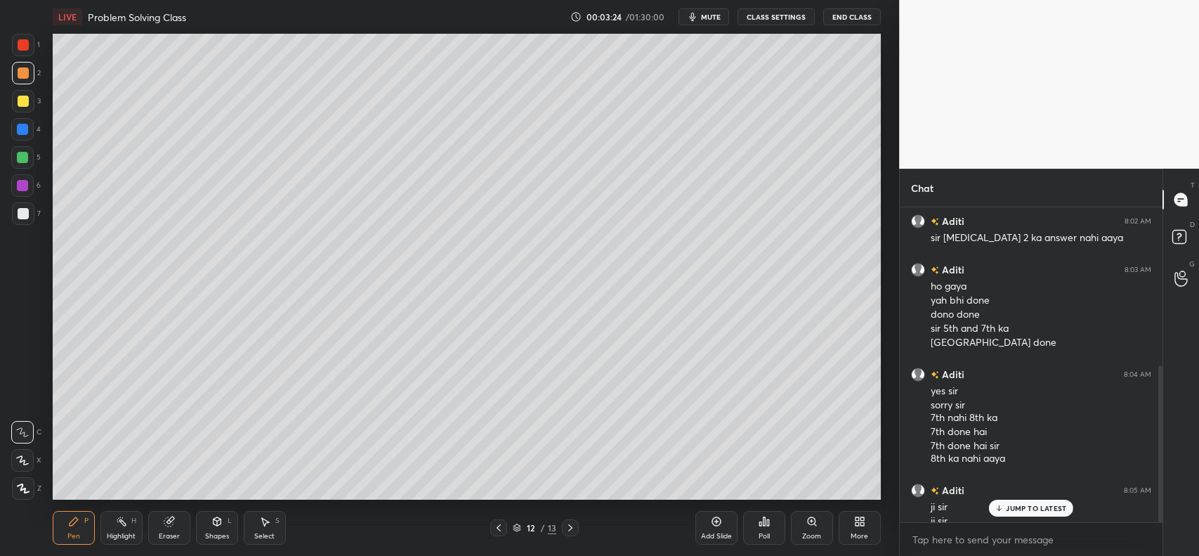
scroll to position [318, 0]
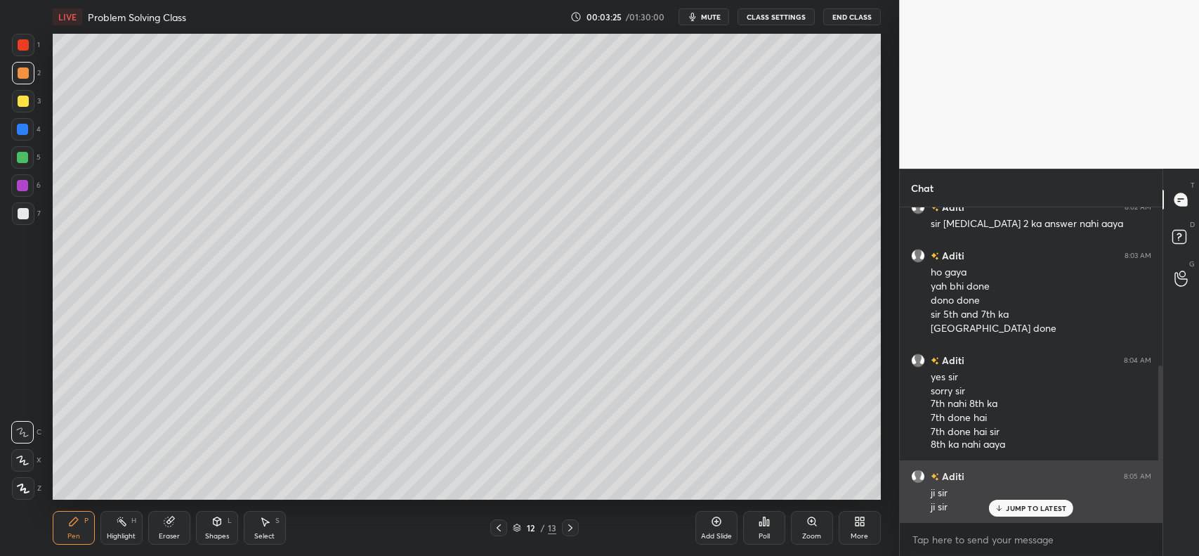
click at [1020, 508] on p "JUMP TO LATEST" at bounding box center [1036, 508] width 60 height 8
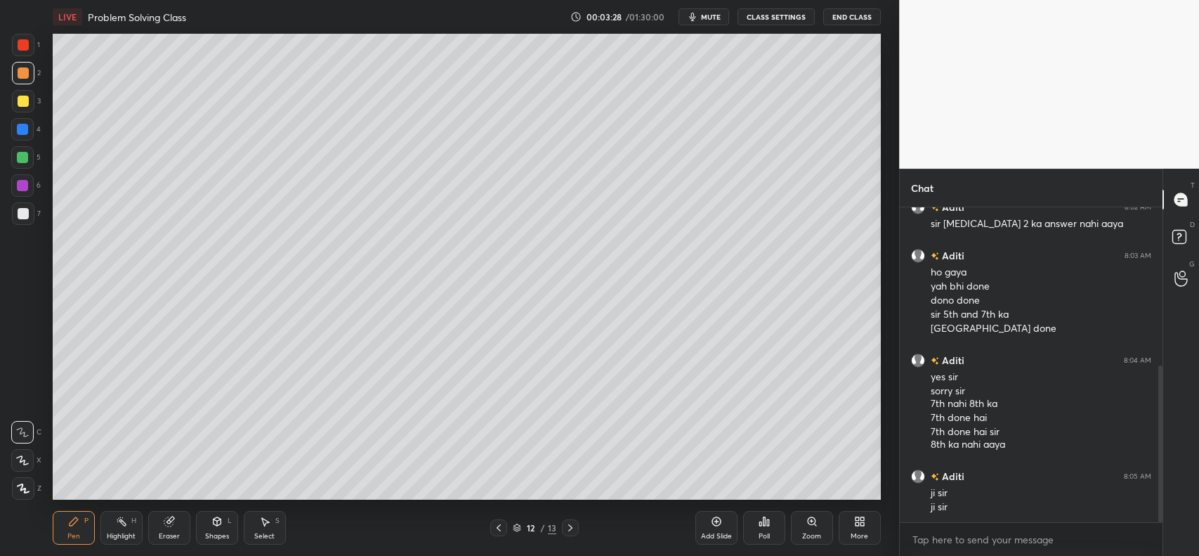
click at [21, 103] on div at bounding box center [23, 101] width 11 height 11
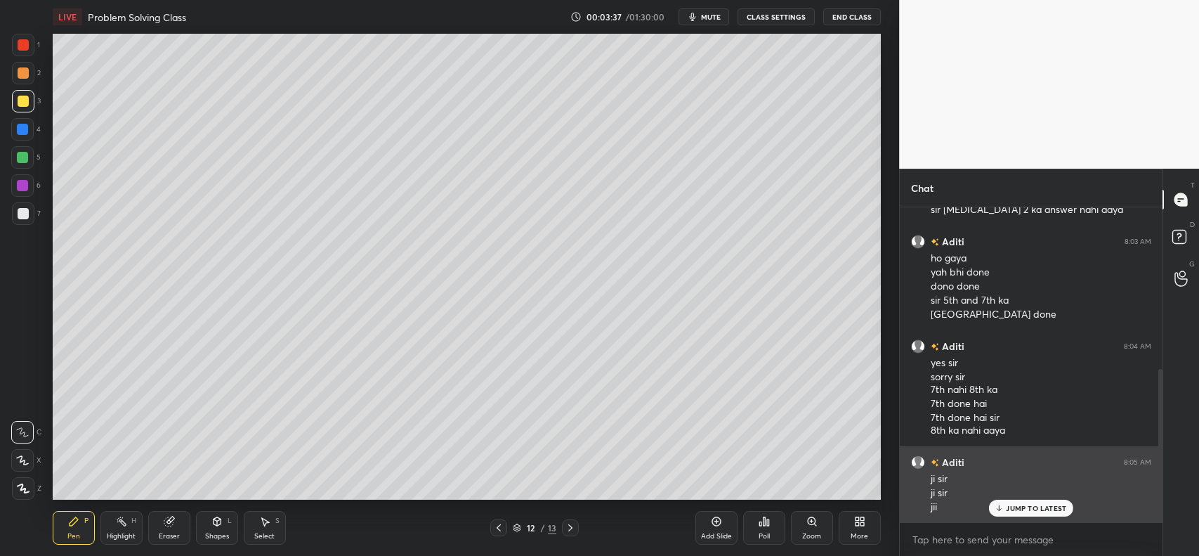
click at [1023, 505] on p "JUMP TO LATEST" at bounding box center [1036, 508] width 60 height 8
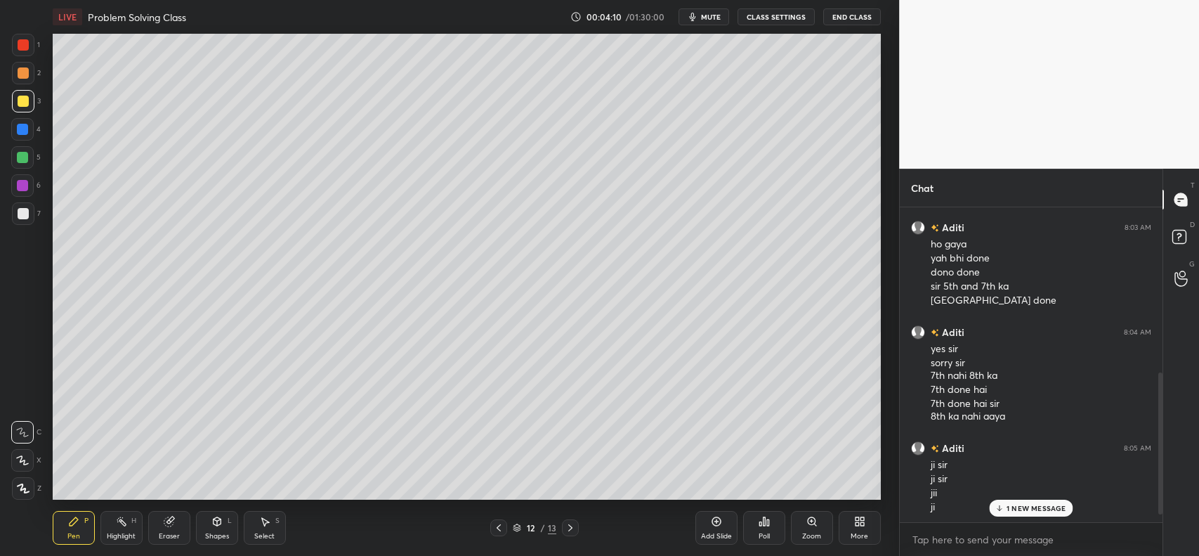
scroll to position [395, 0]
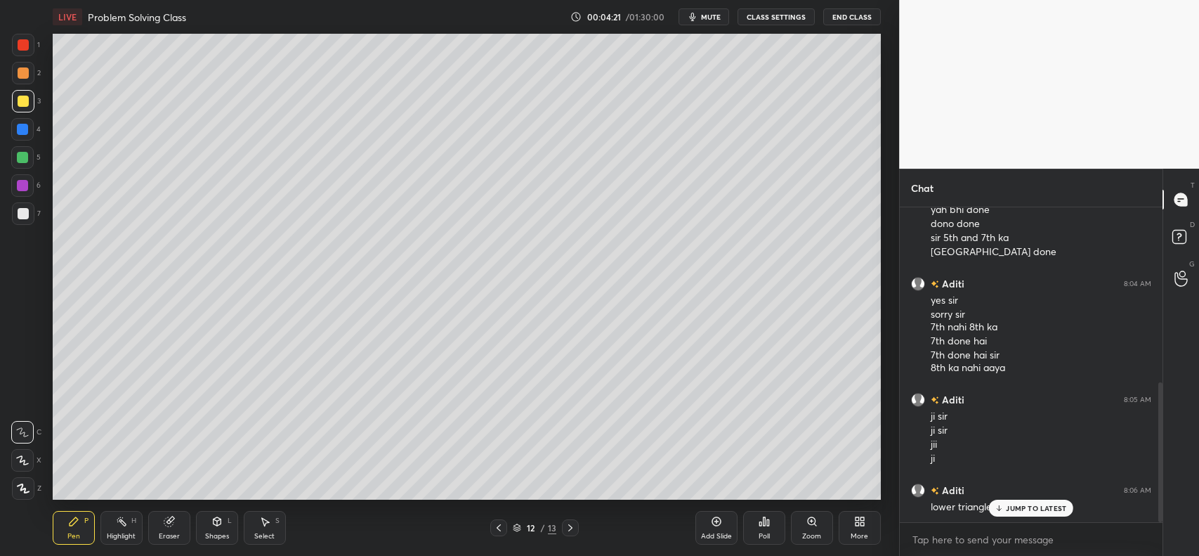
click at [1022, 507] on p "JUMP TO LATEST" at bounding box center [1036, 508] width 60 height 8
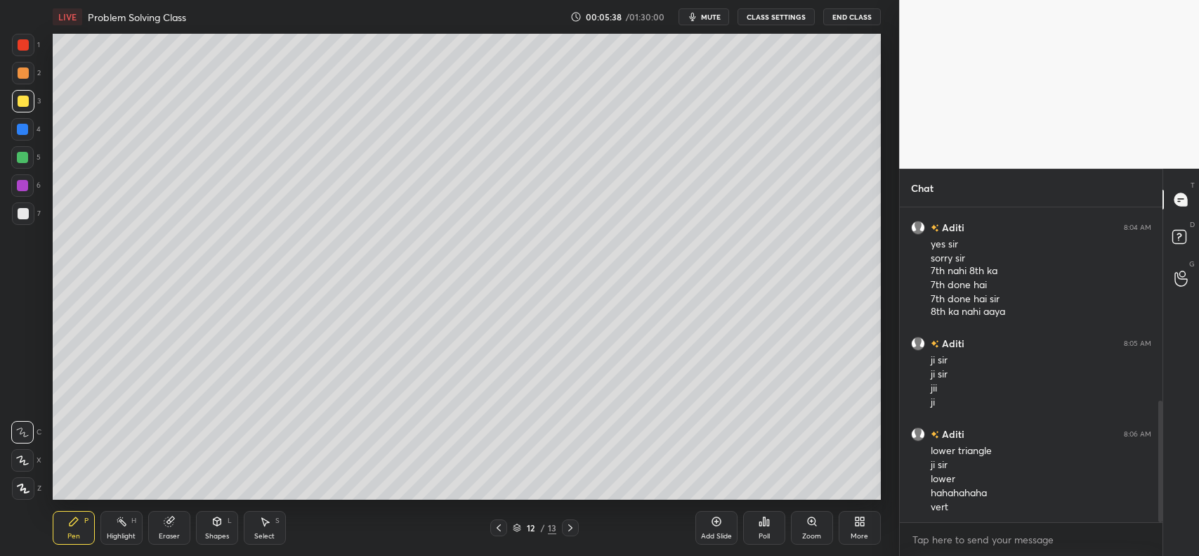
scroll to position [500, 0]
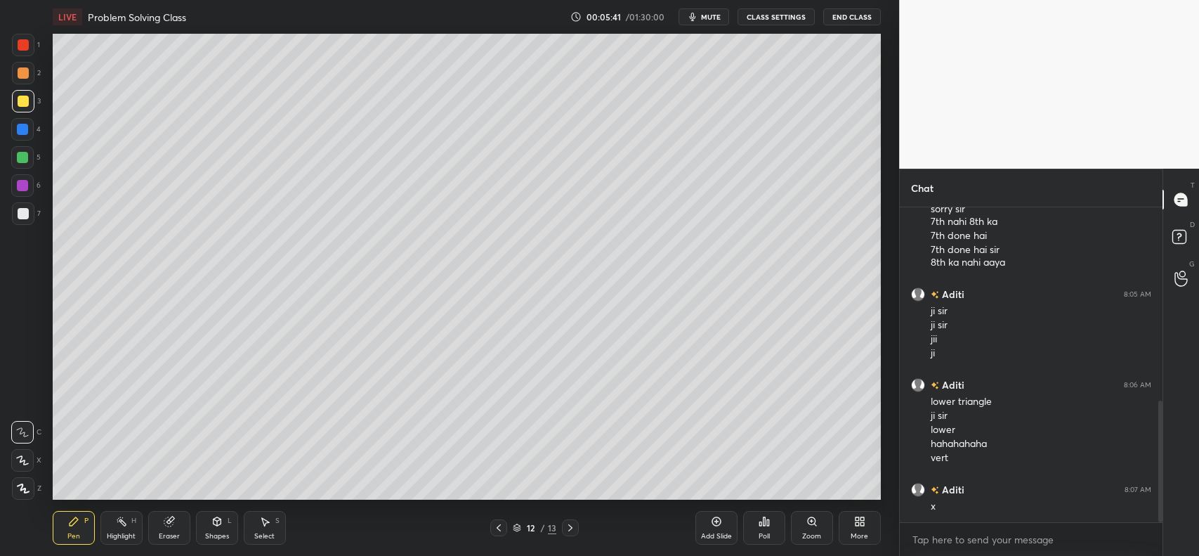
click at [707, 517] on div "Add Slide" at bounding box center [717, 528] width 42 height 34
click at [502, 531] on icon at bounding box center [498, 527] width 11 height 11
click at [571, 526] on icon at bounding box center [570, 527] width 11 height 11
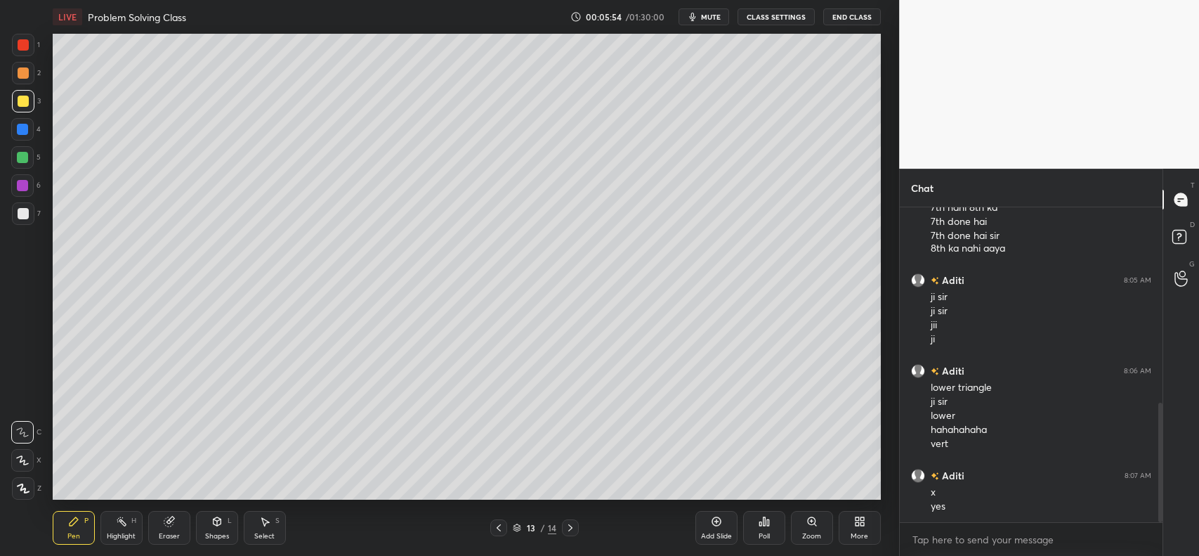
click at [499, 527] on icon at bounding box center [499, 527] width 4 height 7
click at [571, 525] on icon at bounding box center [570, 527] width 11 height 11
click at [501, 523] on icon at bounding box center [498, 527] width 11 height 11
click at [571, 527] on icon at bounding box center [570, 527] width 4 height 7
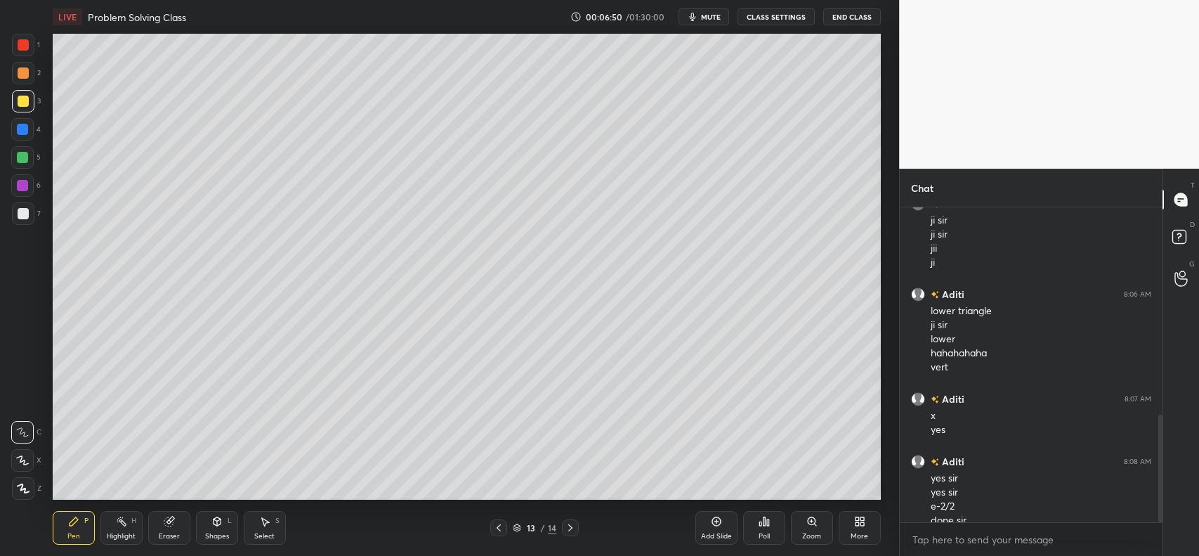
scroll to position [605, 0]
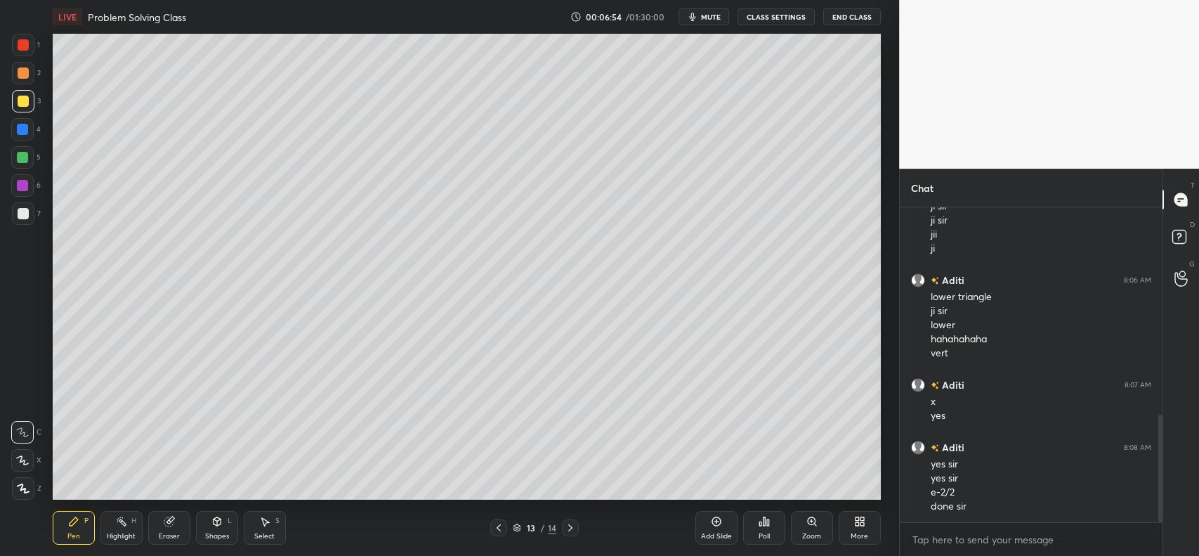
click at [570, 525] on icon at bounding box center [570, 527] width 4 height 7
click at [501, 524] on icon at bounding box center [498, 527] width 11 height 11
click at [501, 526] on icon at bounding box center [498, 527] width 11 height 11
click at [501, 524] on icon at bounding box center [498, 527] width 11 height 11
click at [500, 525] on icon at bounding box center [499, 527] width 4 height 7
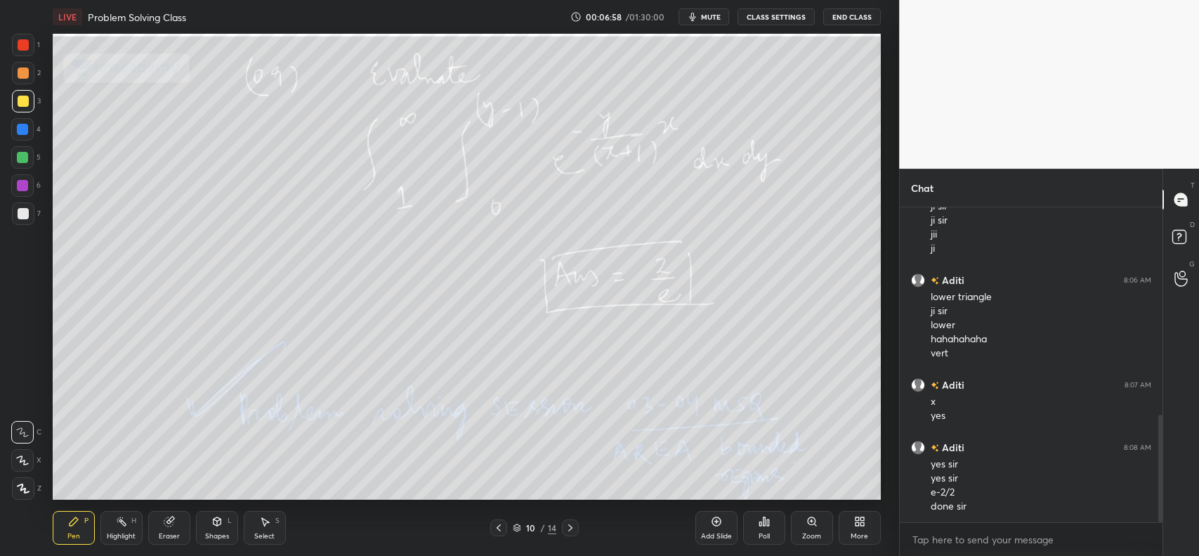
click at [499, 525] on icon at bounding box center [498, 527] width 11 height 11
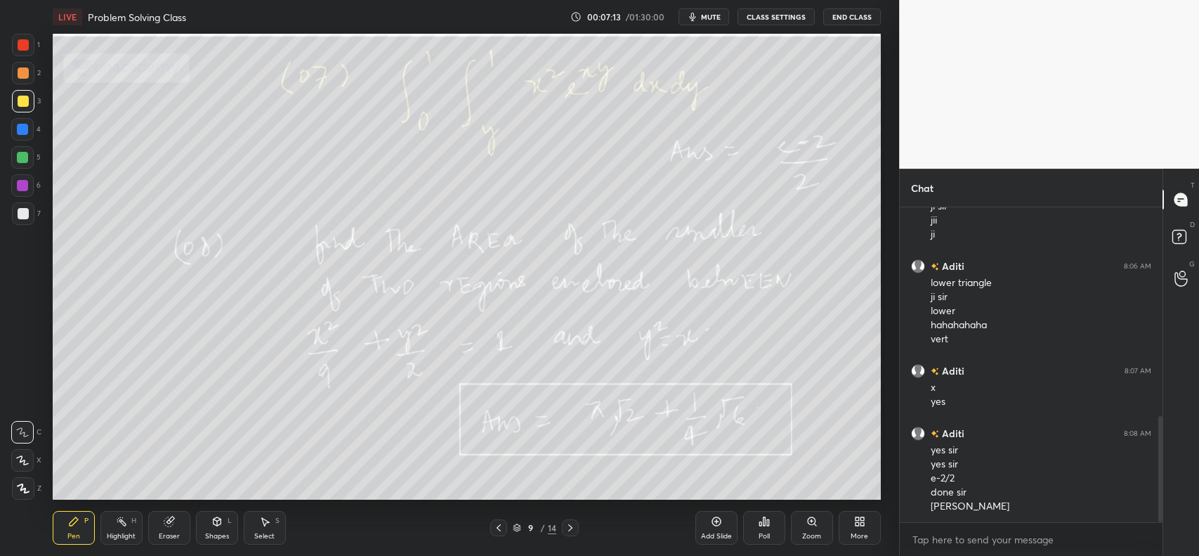
click at [570, 525] on icon at bounding box center [570, 527] width 4 height 7
click at [567, 526] on icon at bounding box center [570, 527] width 11 height 11
click at [570, 526] on icon at bounding box center [570, 527] width 4 height 7
click at [569, 527] on icon at bounding box center [570, 527] width 11 height 11
click at [497, 523] on icon at bounding box center [498, 527] width 11 height 11
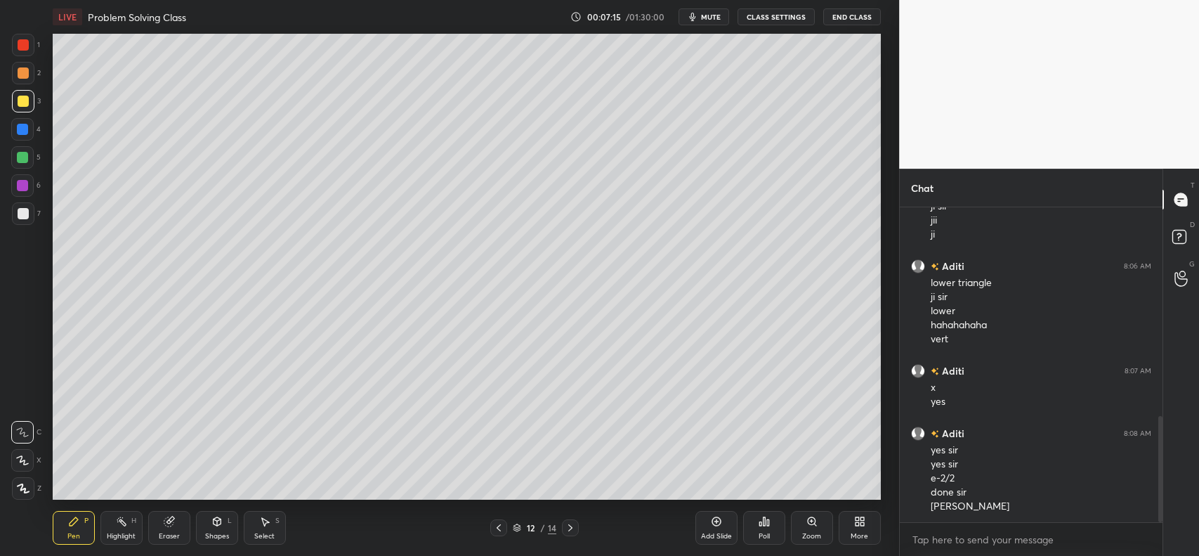
click at [499, 525] on icon at bounding box center [498, 527] width 11 height 11
click at [566, 526] on icon at bounding box center [570, 527] width 11 height 11
click at [578, 528] on div at bounding box center [570, 527] width 17 height 17
click at [573, 525] on icon at bounding box center [570, 527] width 11 height 11
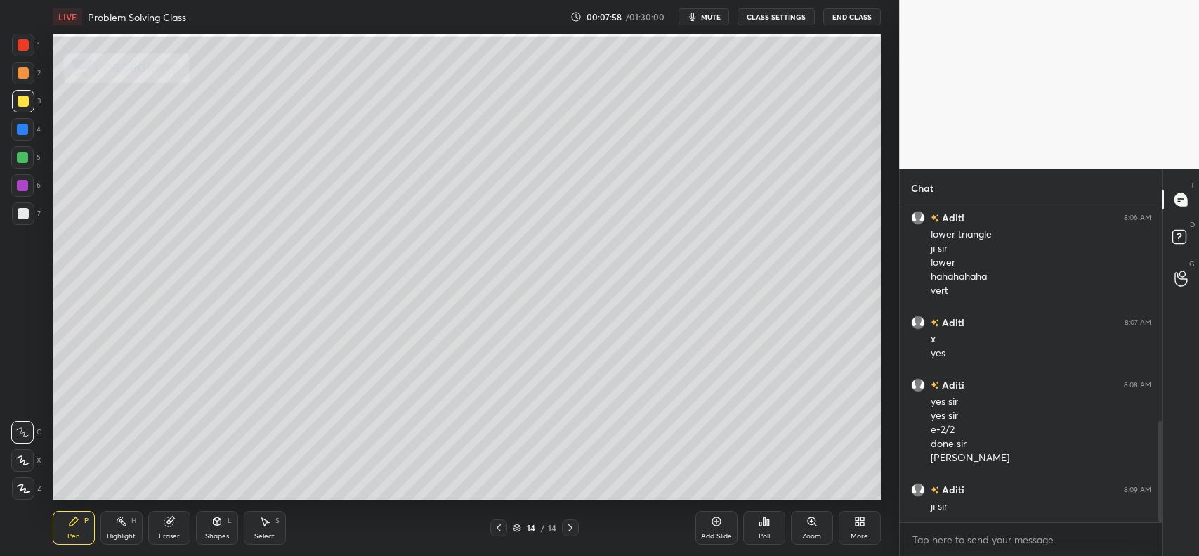
click at [214, 525] on icon at bounding box center [217, 521] width 11 height 11
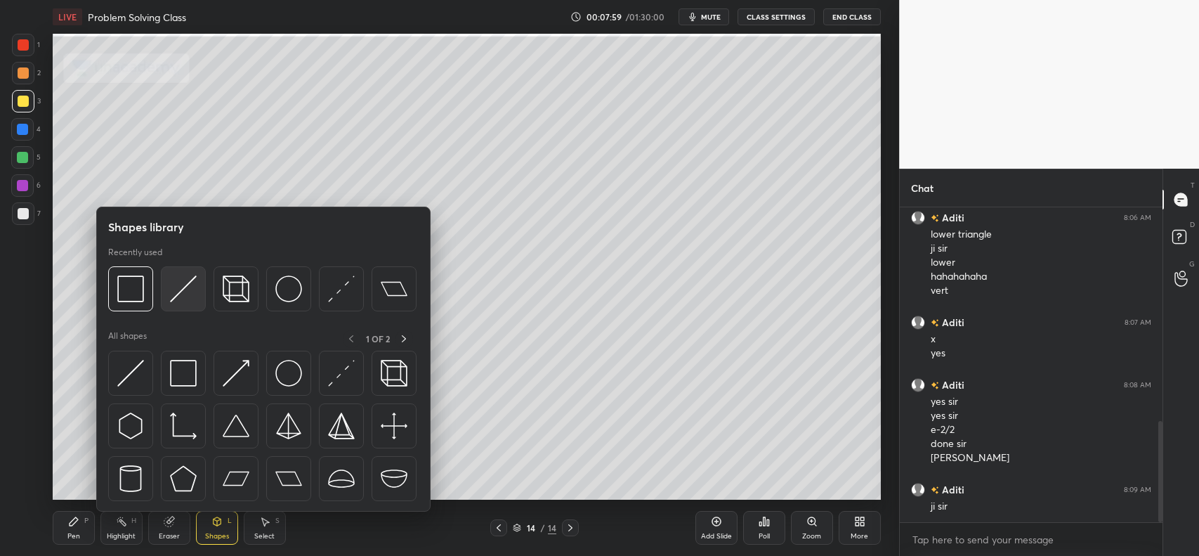
click at [184, 285] on img at bounding box center [183, 288] width 27 height 27
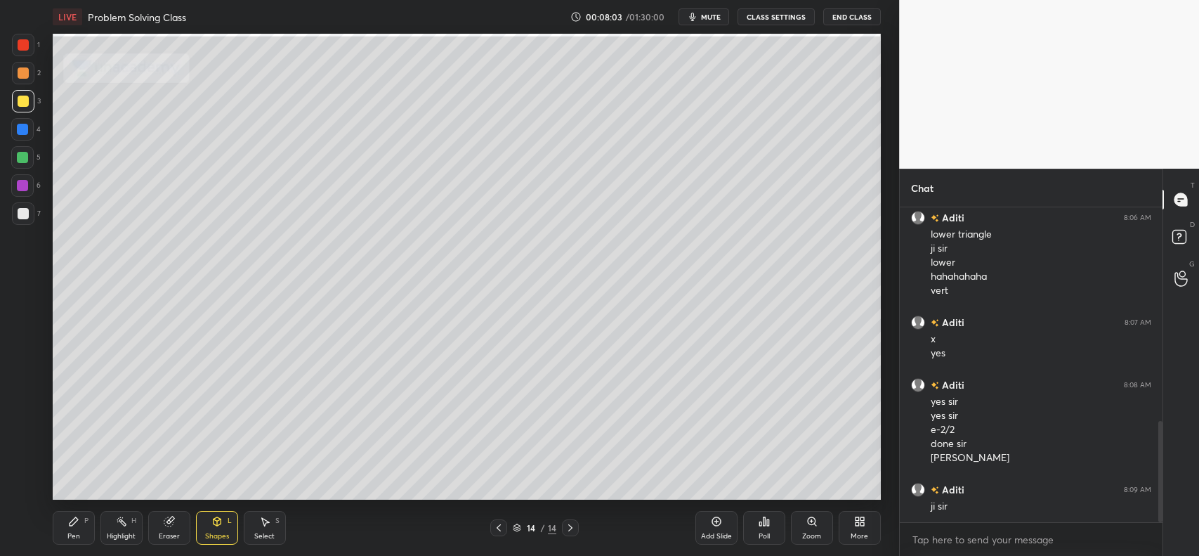
click at [207, 528] on div "Shapes L" at bounding box center [217, 528] width 42 height 34
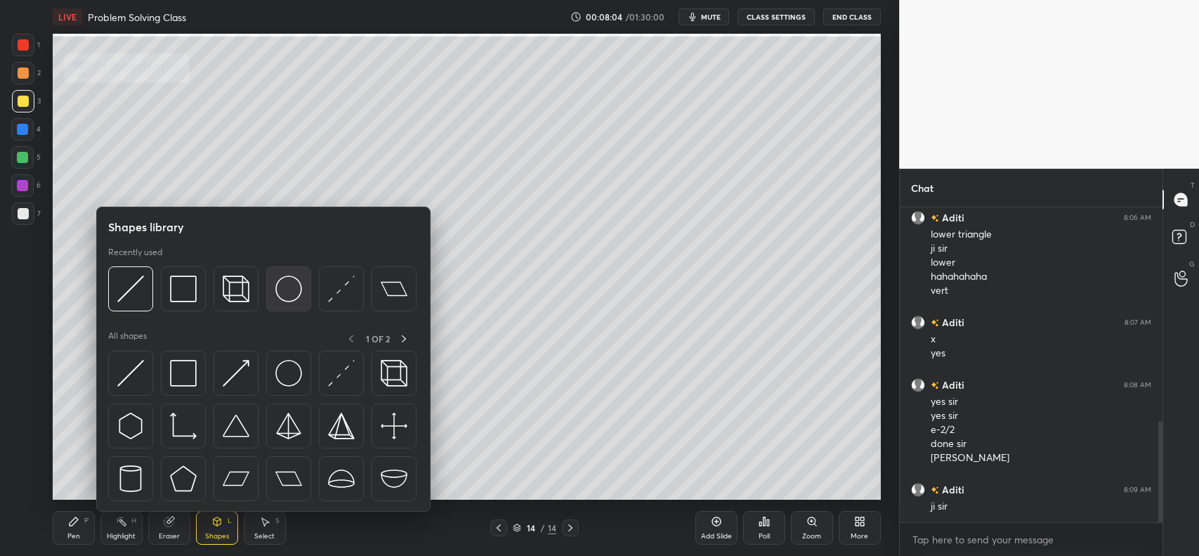
click at [287, 279] on img at bounding box center [288, 288] width 27 height 27
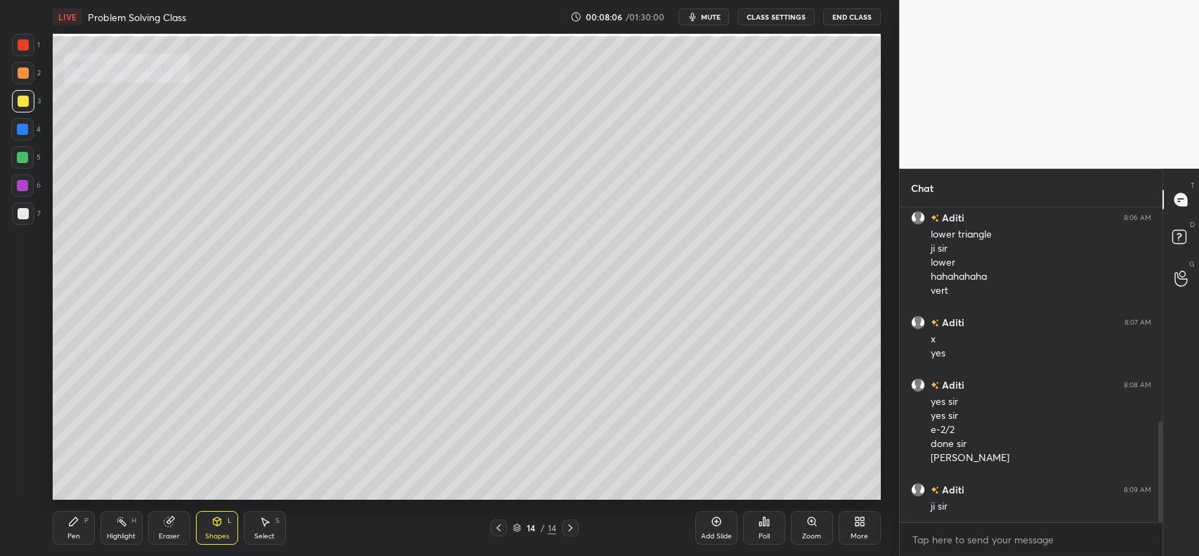
click at [65, 531] on div "Pen P" at bounding box center [74, 528] width 42 height 34
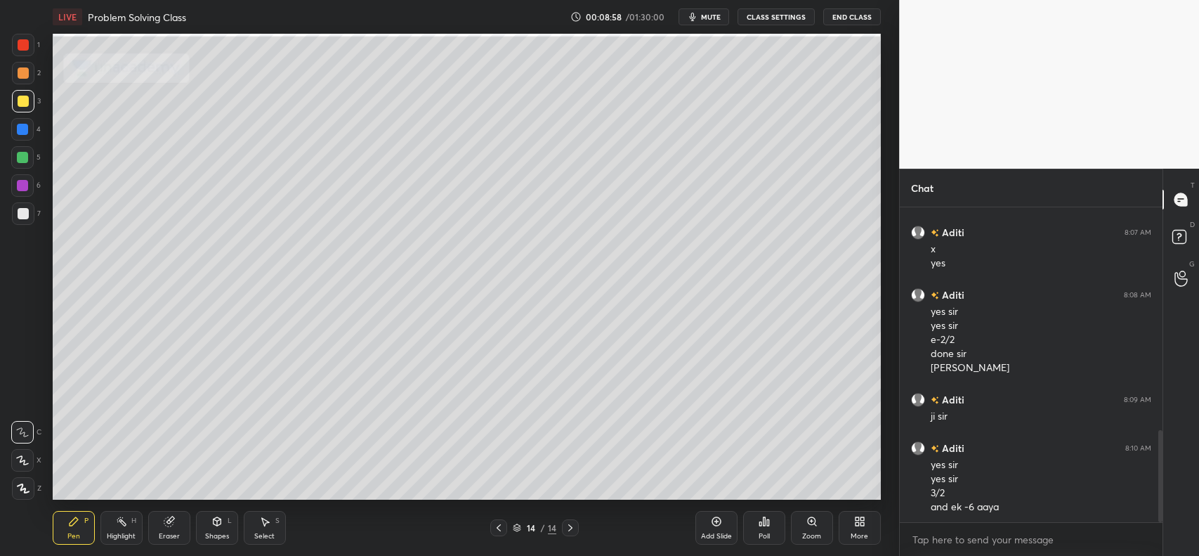
scroll to position [772, 0]
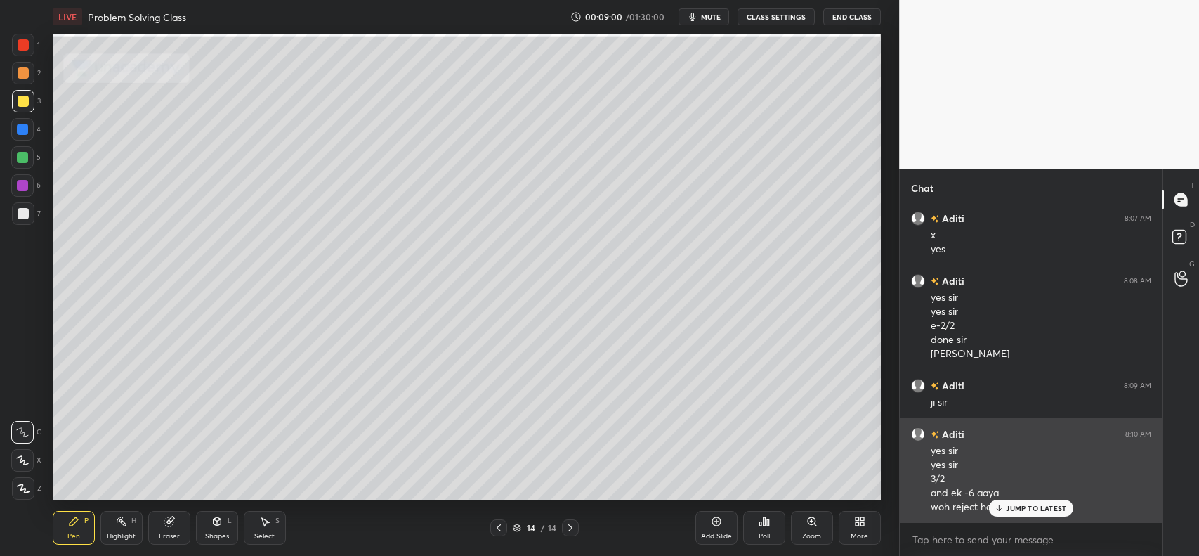
click at [1017, 501] on div "JUMP TO LATEST" at bounding box center [1031, 508] width 84 height 17
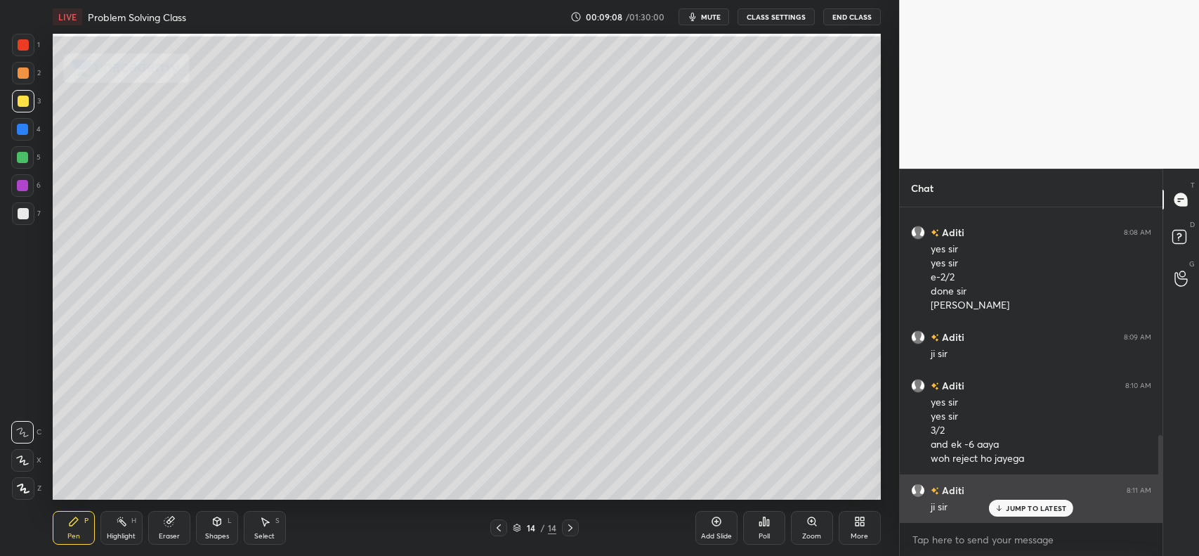
click at [1010, 512] on p "JUMP TO LATEST" at bounding box center [1036, 508] width 60 height 8
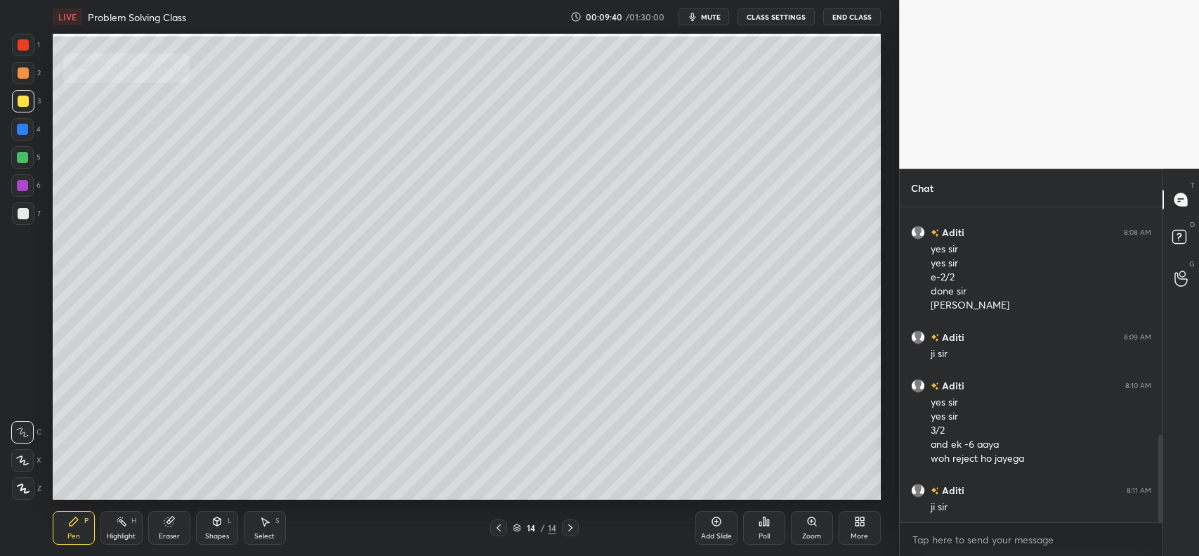
click at [171, 533] on div "Eraser" at bounding box center [169, 536] width 21 height 7
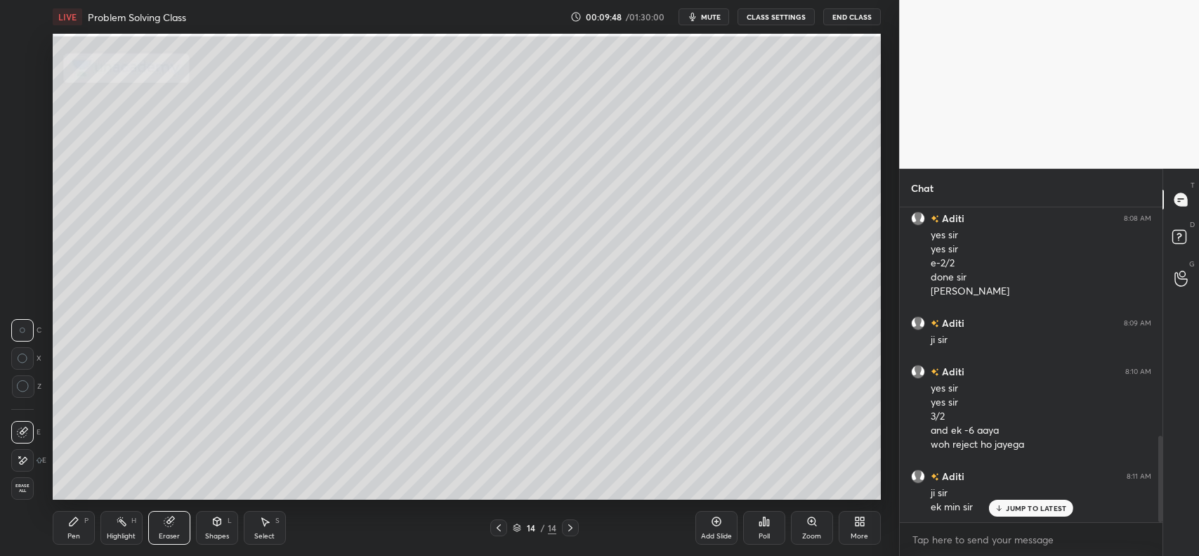
click at [25, 384] on icon at bounding box center [23, 386] width 13 height 13
click at [216, 520] on icon at bounding box center [217, 520] width 8 height 2
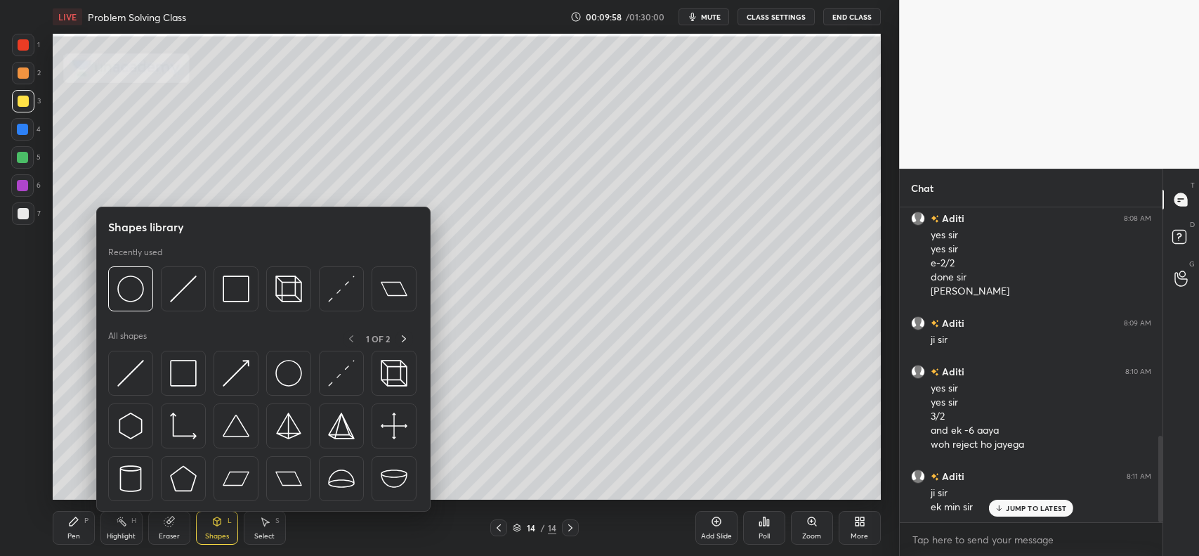
click at [212, 517] on icon at bounding box center [217, 521] width 11 height 11
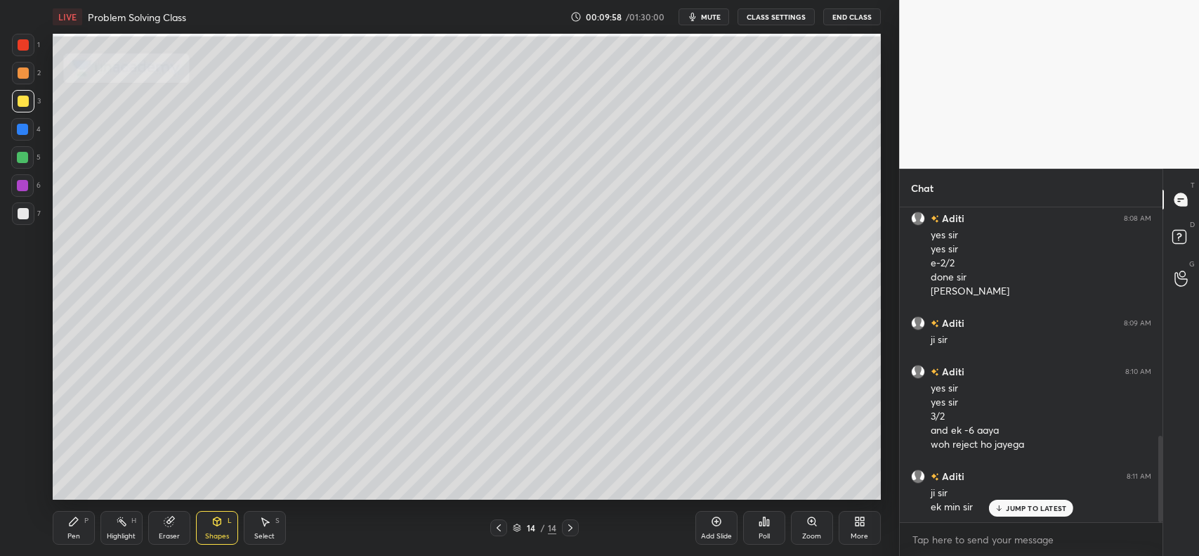
click at [213, 520] on icon at bounding box center [217, 521] width 8 height 8
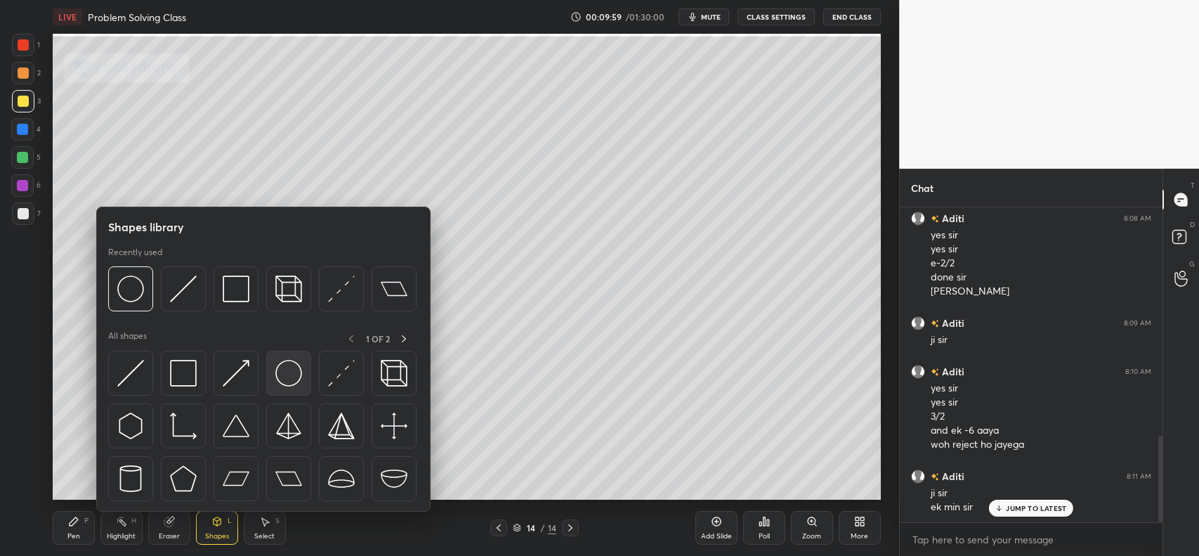
click at [285, 373] on img at bounding box center [288, 373] width 27 height 27
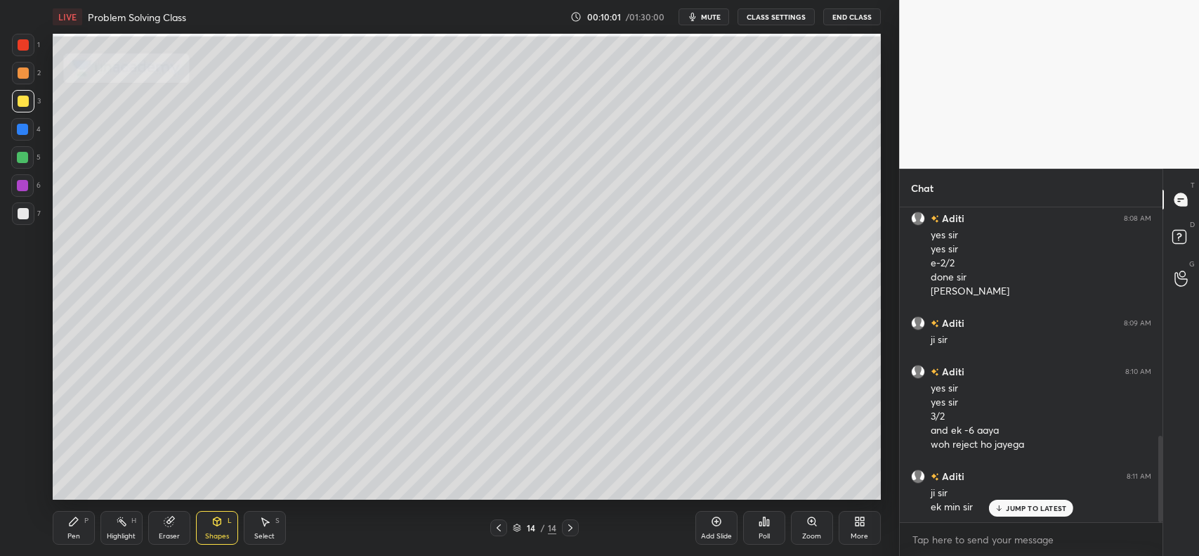
click at [212, 522] on icon at bounding box center [217, 521] width 11 height 11
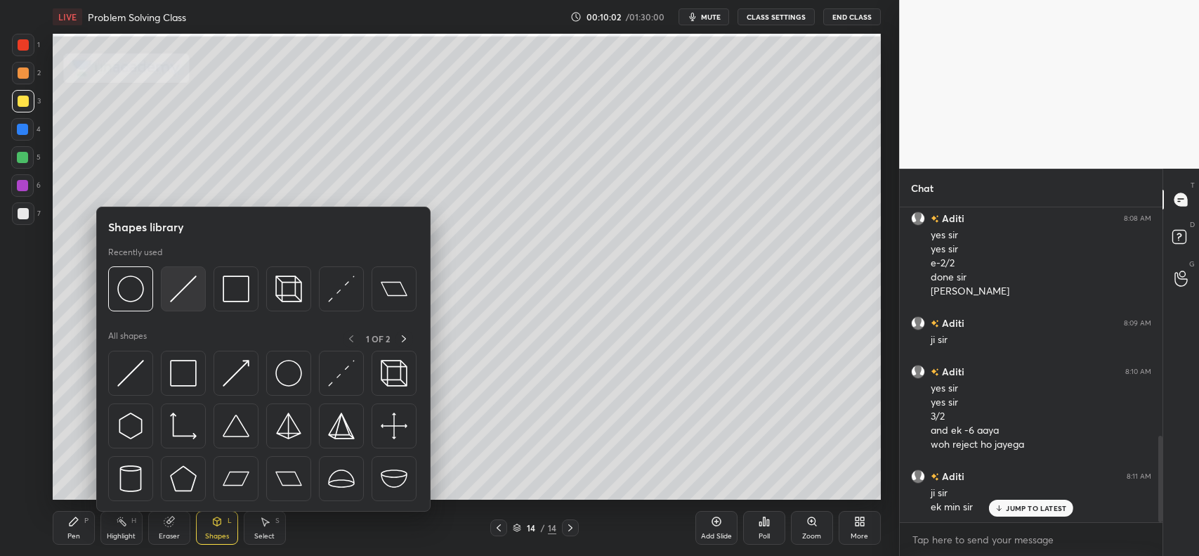
click at [191, 287] on img at bounding box center [183, 288] width 27 height 27
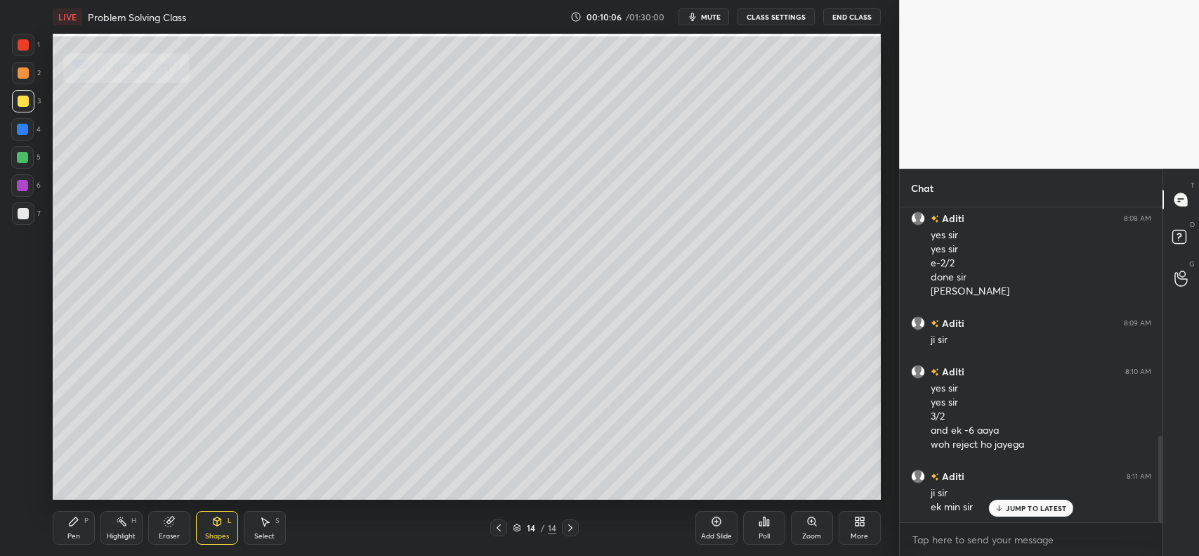
click at [72, 518] on icon at bounding box center [73, 521] width 11 height 11
click at [15, 151] on div at bounding box center [22, 157] width 22 height 22
click at [1031, 507] on p "JUMP TO LATEST" at bounding box center [1036, 508] width 60 height 8
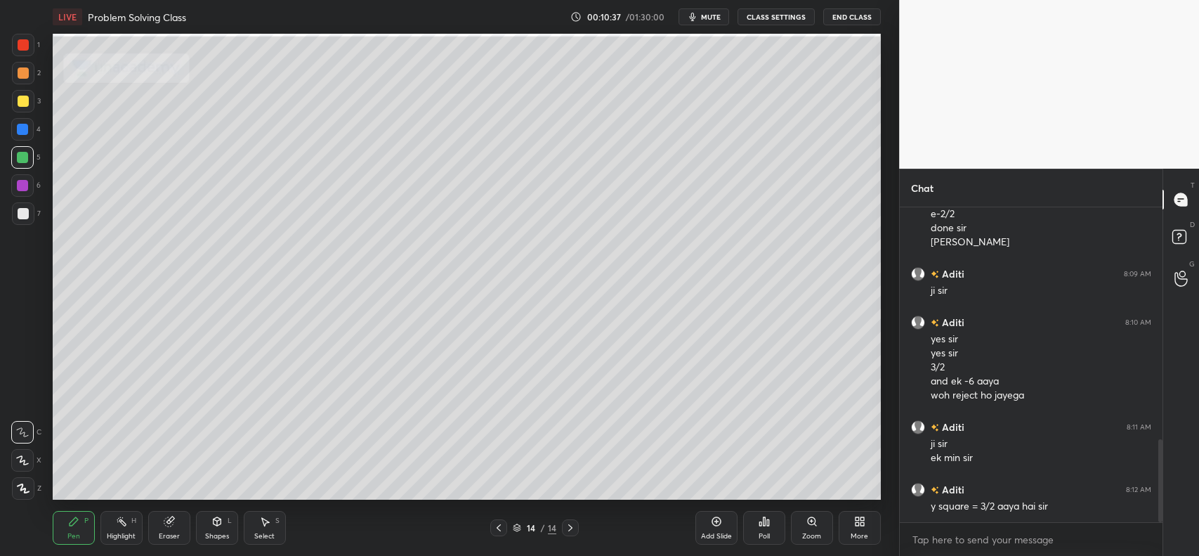
click at [177, 521] on div "Eraser" at bounding box center [169, 528] width 42 height 34
click at [69, 527] on icon at bounding box center [73, 521] width 11 height 11
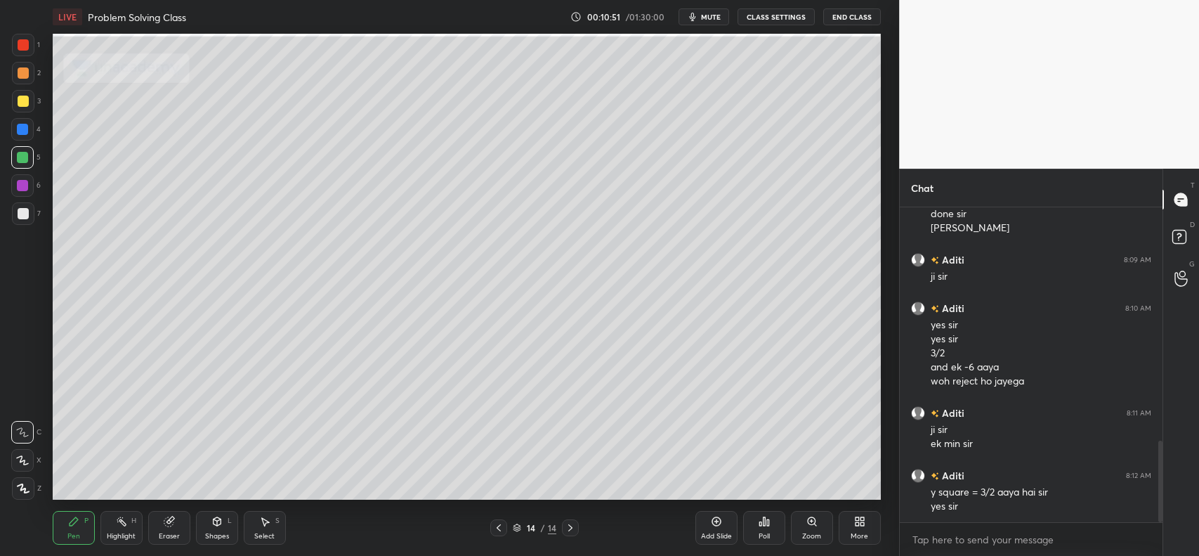
click at [174, 513] on div "Eraser" at bounding box center [169, 528] width 42 height 34
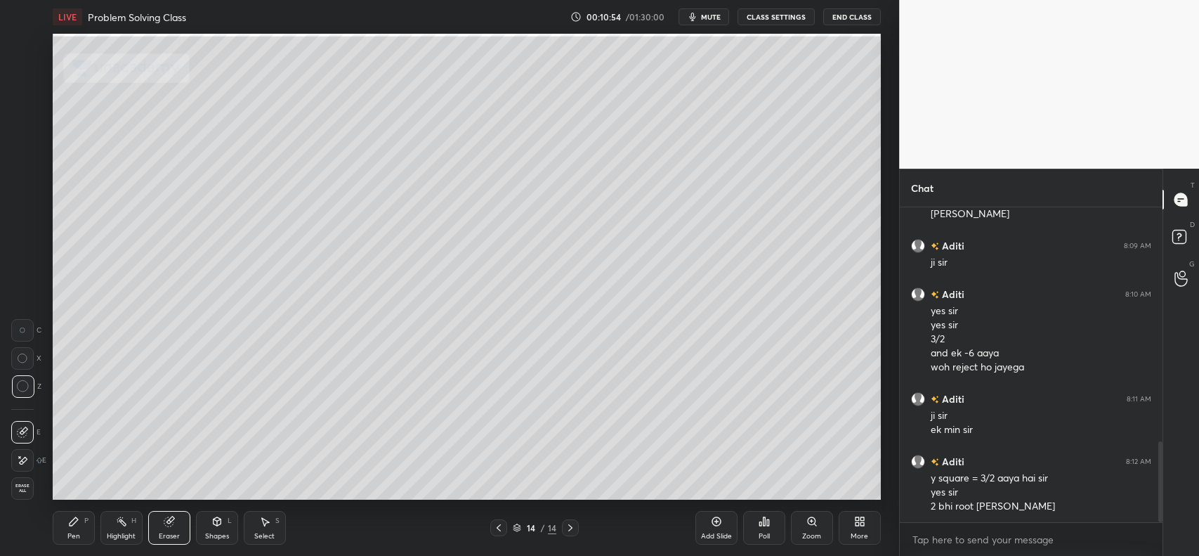
click at [69, 533] on div "Pen" at bounding box center [73, 536] width 13 height 7
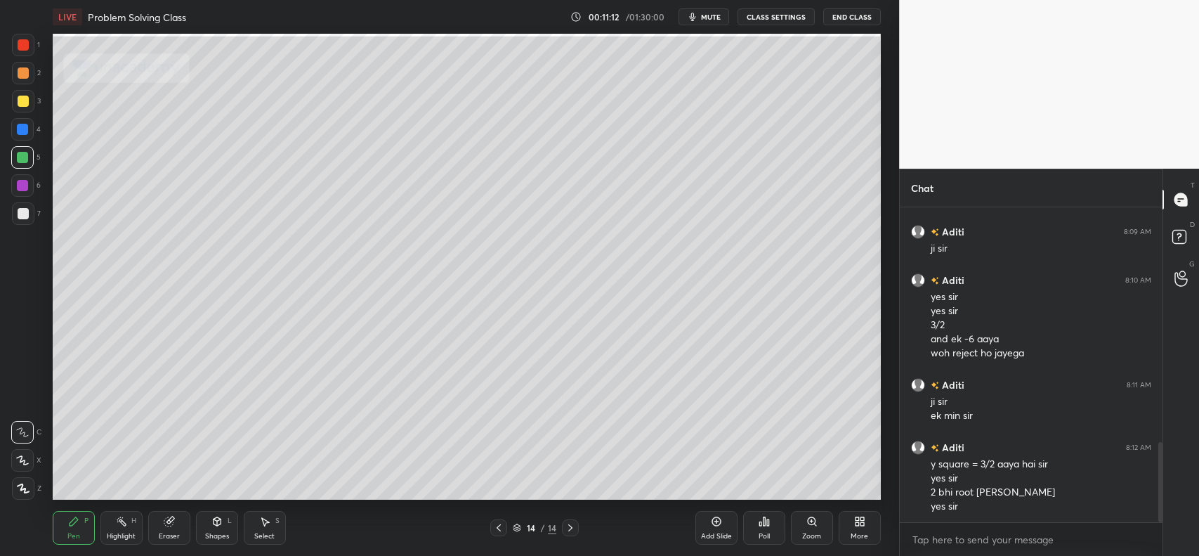
scroll to position [986, 0]
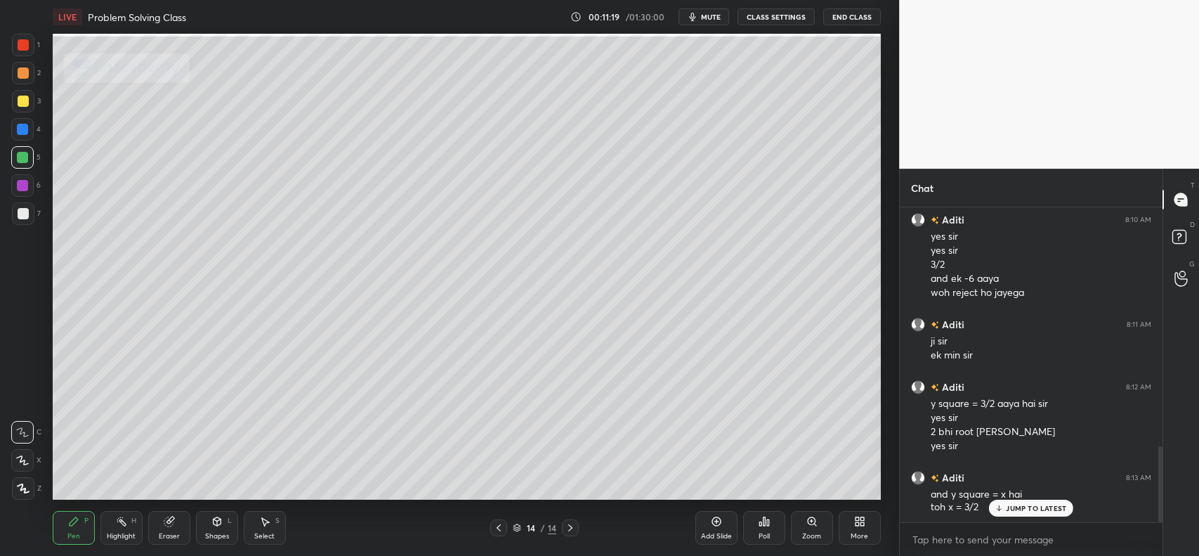
click at [167, 523] on icon at bounding box center [168, 521] width 9 height 9
click at [85, 526] on div "Pen P" at bounding box center [74, 528] width 42 height 34
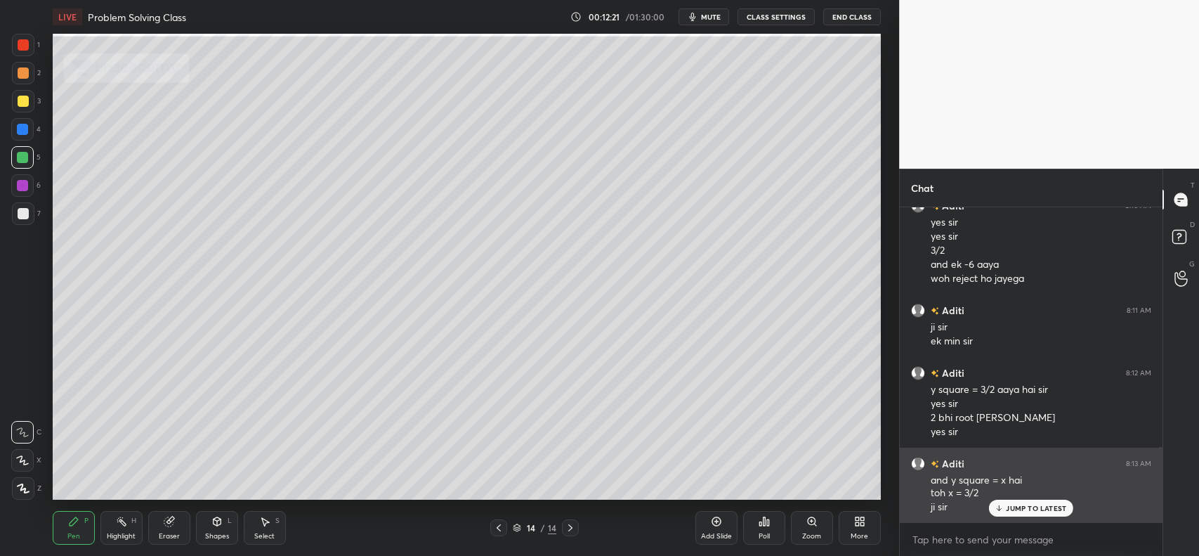
click at [1047, 513] on div "JUMP TO LATEST" at bounding box center [1031, 508] width 84 height 17
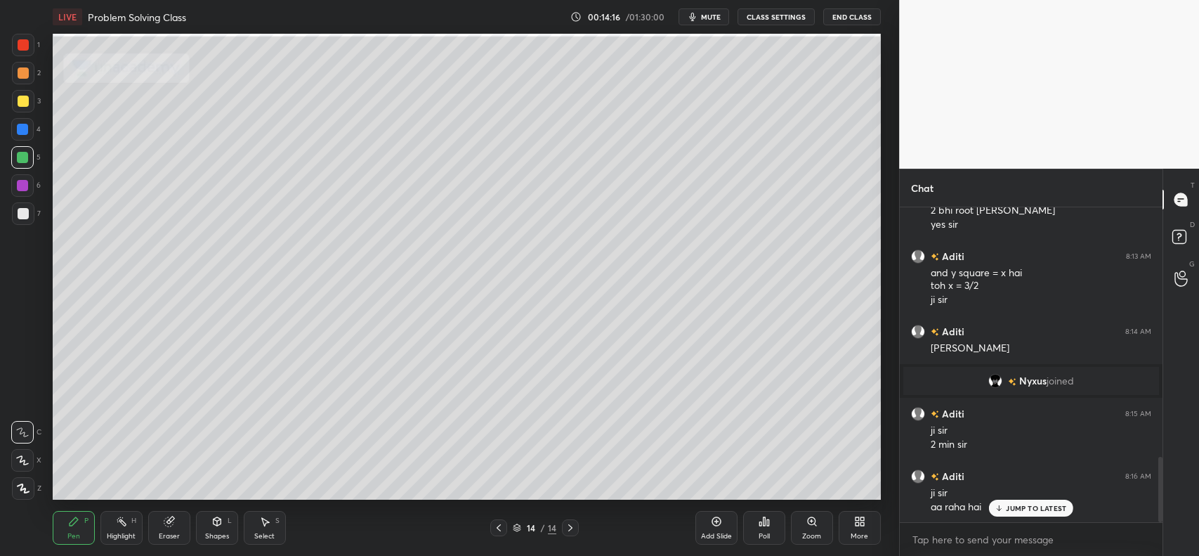
scroll to position [1221, 0]
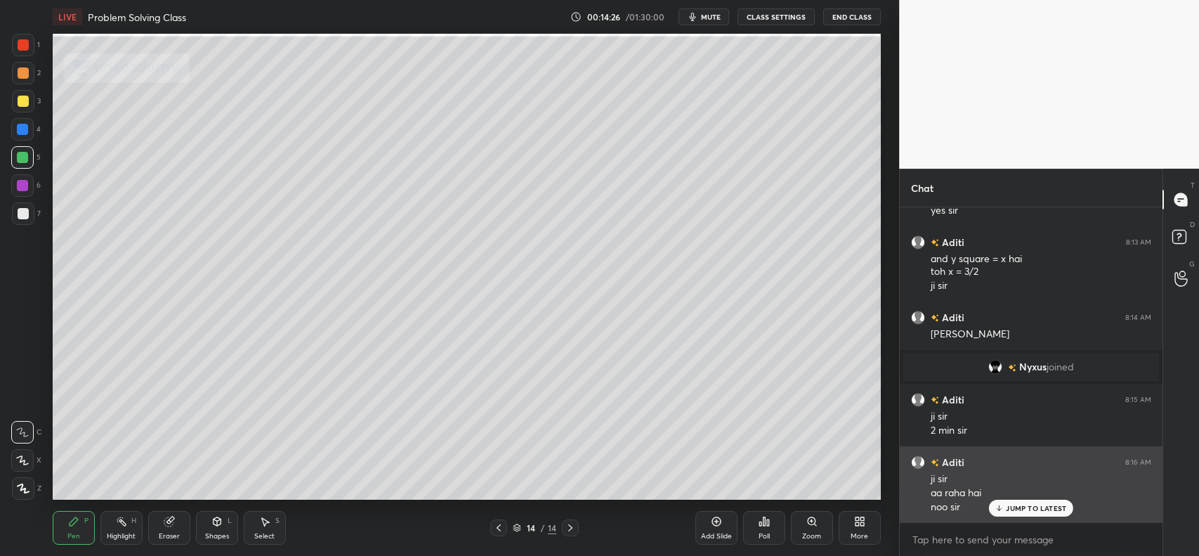
click at [1009, 507] on p "JUMP TO LATEST" at bounding box center [1036, 508] width 60 height 8
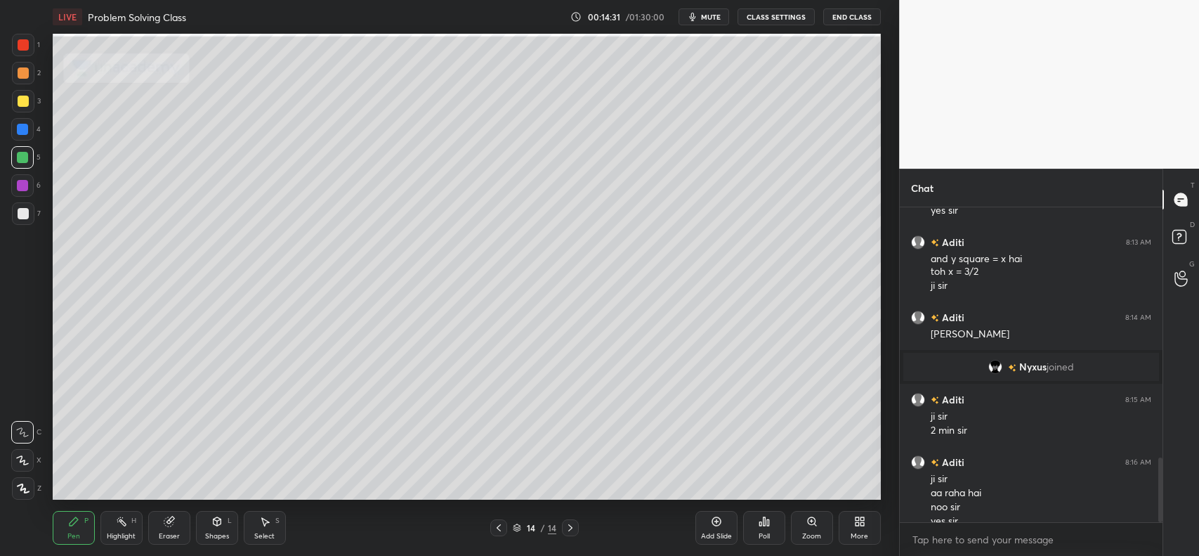
scroll to position [1235, 0]
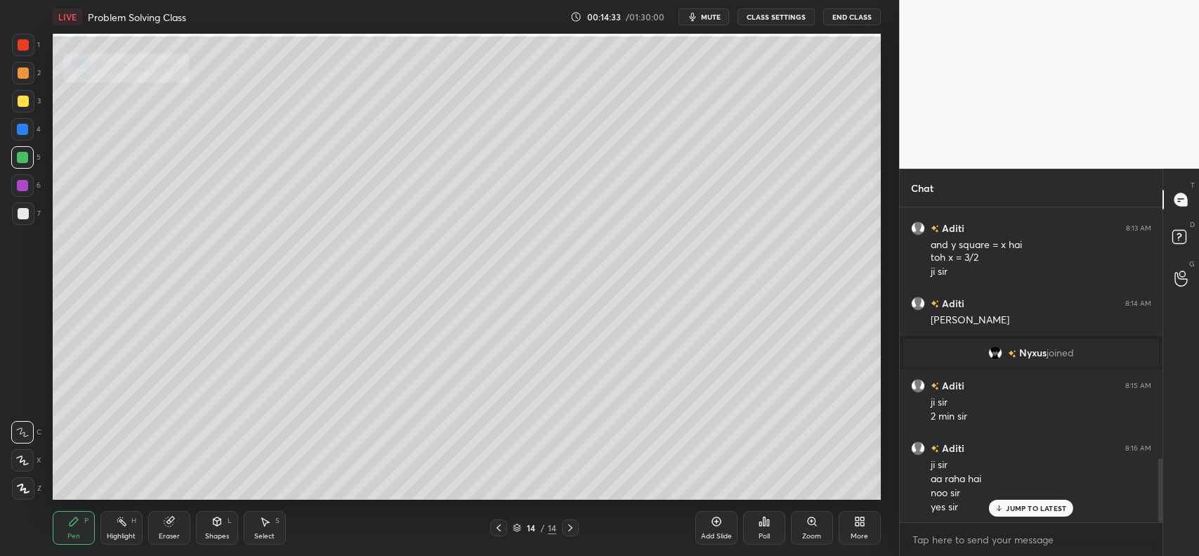
click at [1006, 507] on div "JUMP TO LATEST" at bounding box center [1031, 508] width 84 height 17
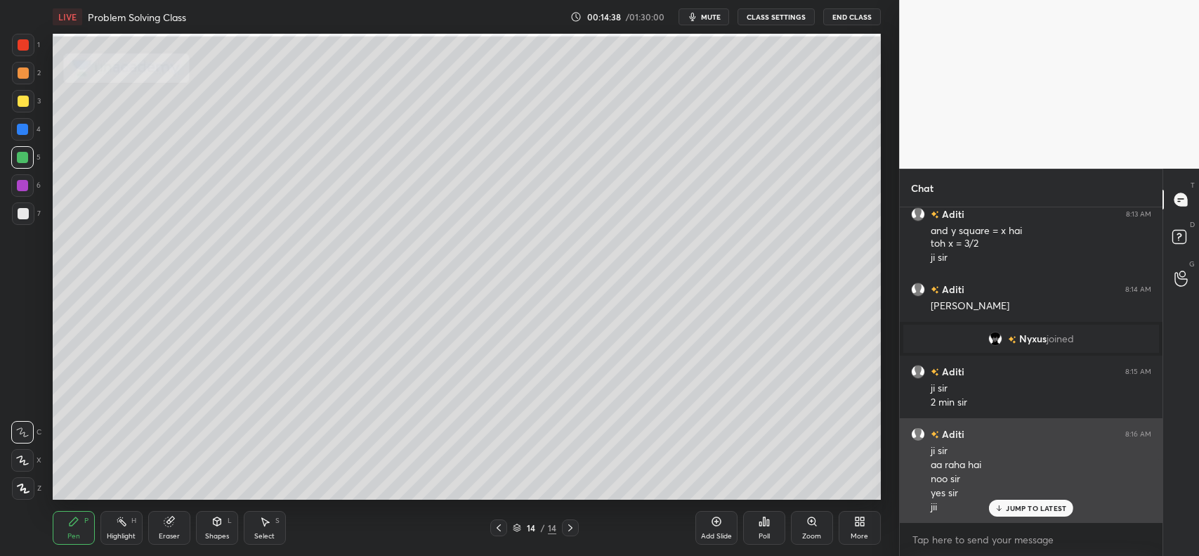
click at [1026, 505] on p "JUMP TO LATEST" at bounding box center [1036, 508] width 60 height 8
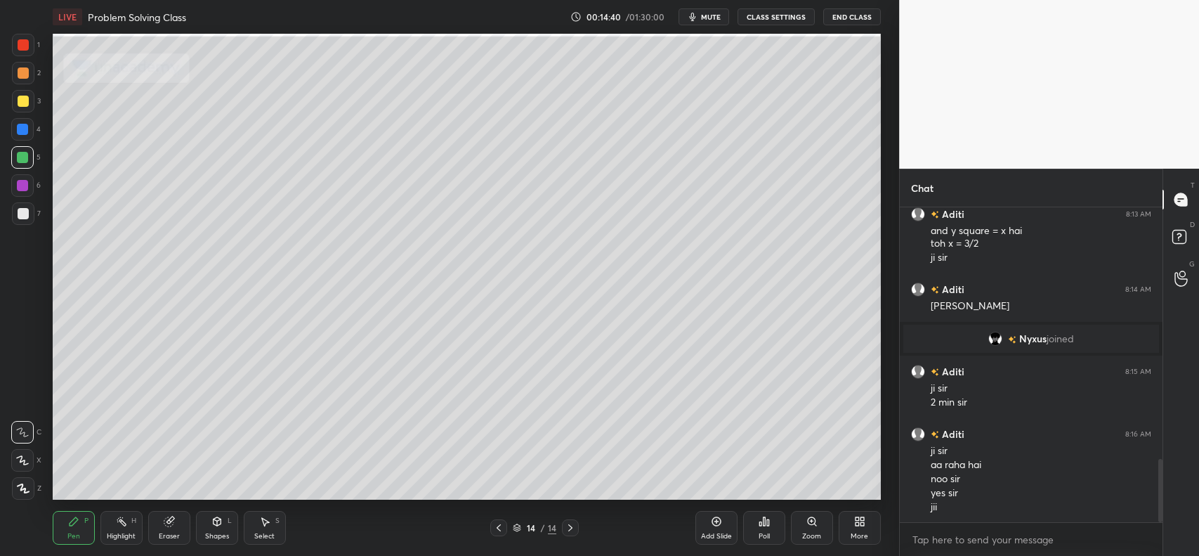
click at [727, 523] on div "Add Slide" at bounding box center [717, 528] width 42 height 34
click at [18, 72] on div at bounding box center [23, 72] width 11 height 11
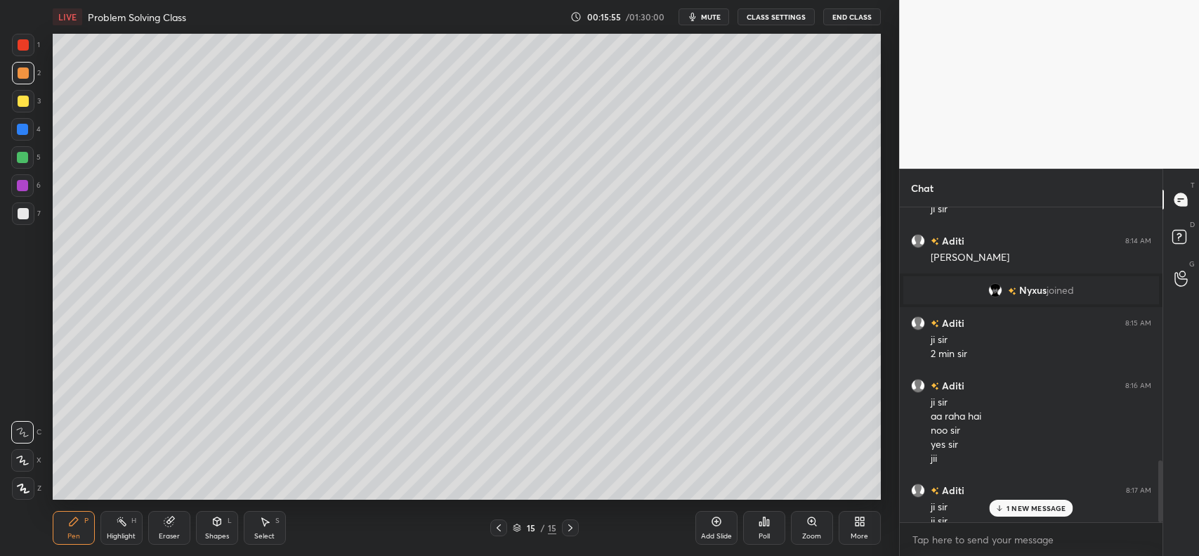
scroll to position [1312, 0]
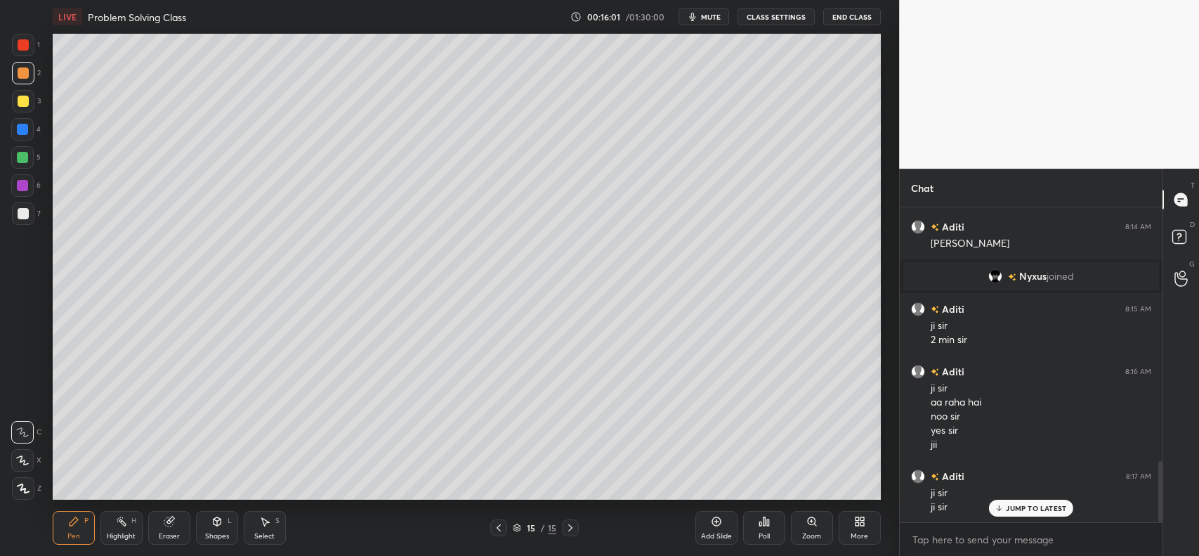
click at [1006, 507] on div "JUMP TO LATEST" at bounding box center [1031, 508] width 84 height 17
click at [27, 100] on div at bounding box center [23, 101] width 11 height 11
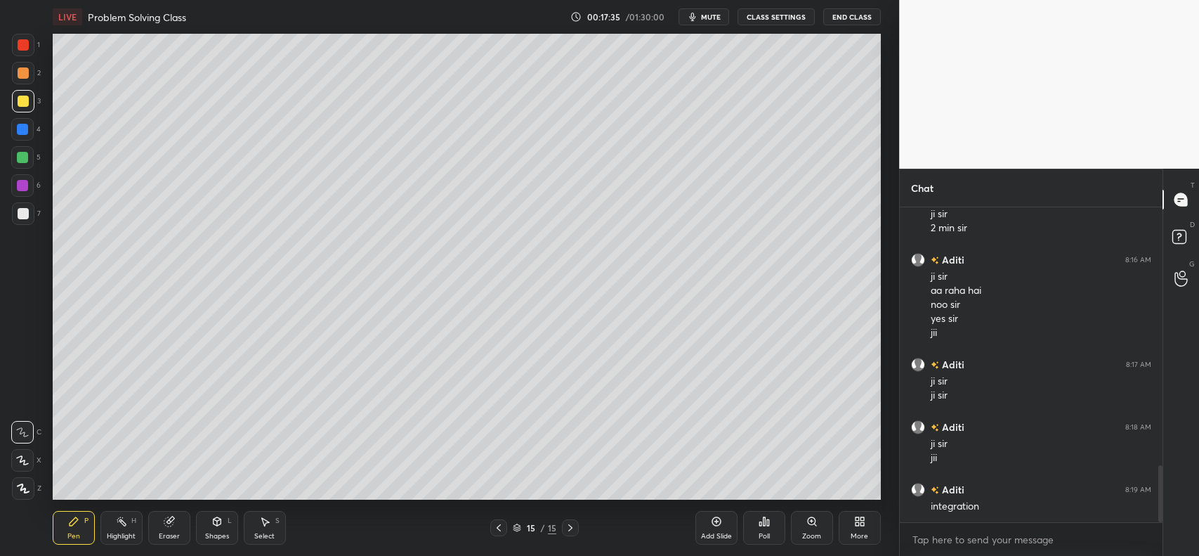
scroll to position [1438, 0]
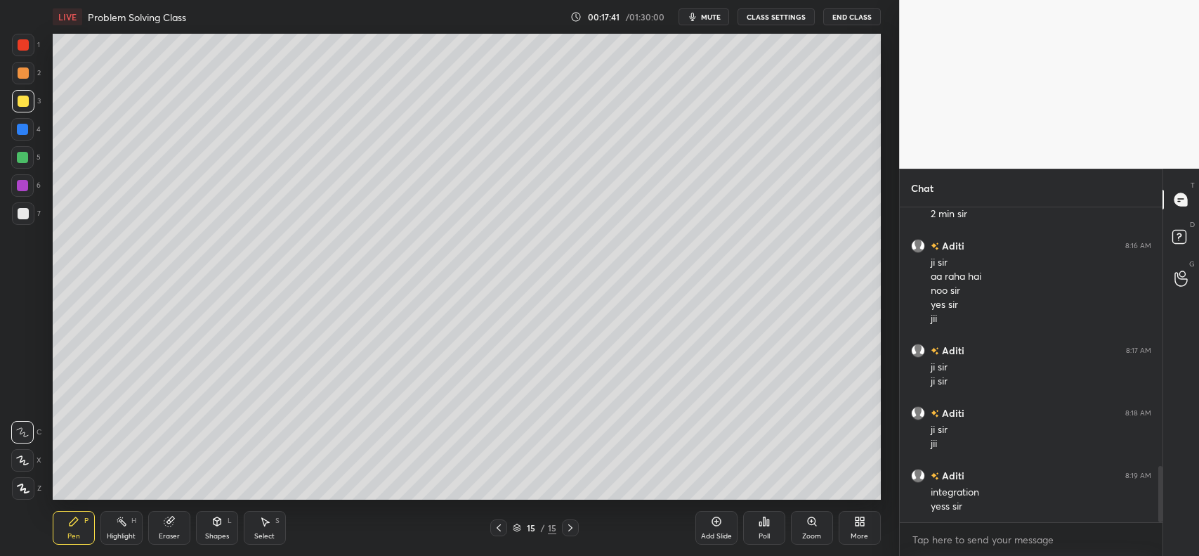
click at [890, 434] on div "1 2 3 4 5 6 7 C X Z C X Z E E Erase all H H LIVE Problem Solving Class 00:17:41…" at bounding box center [449, 278] width 899 height 556
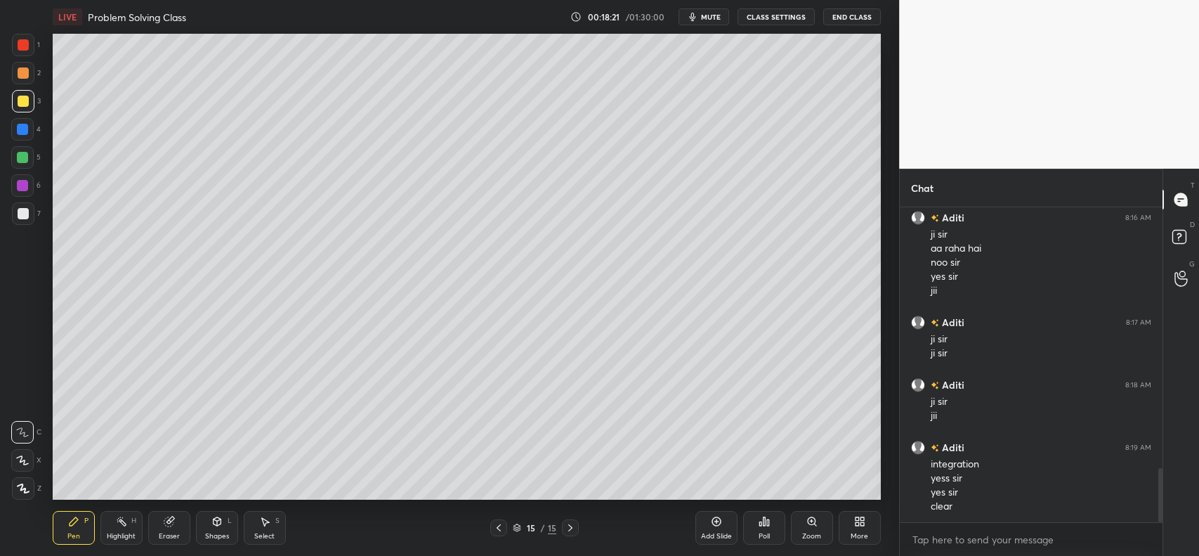
scroll to position [1514, 0]
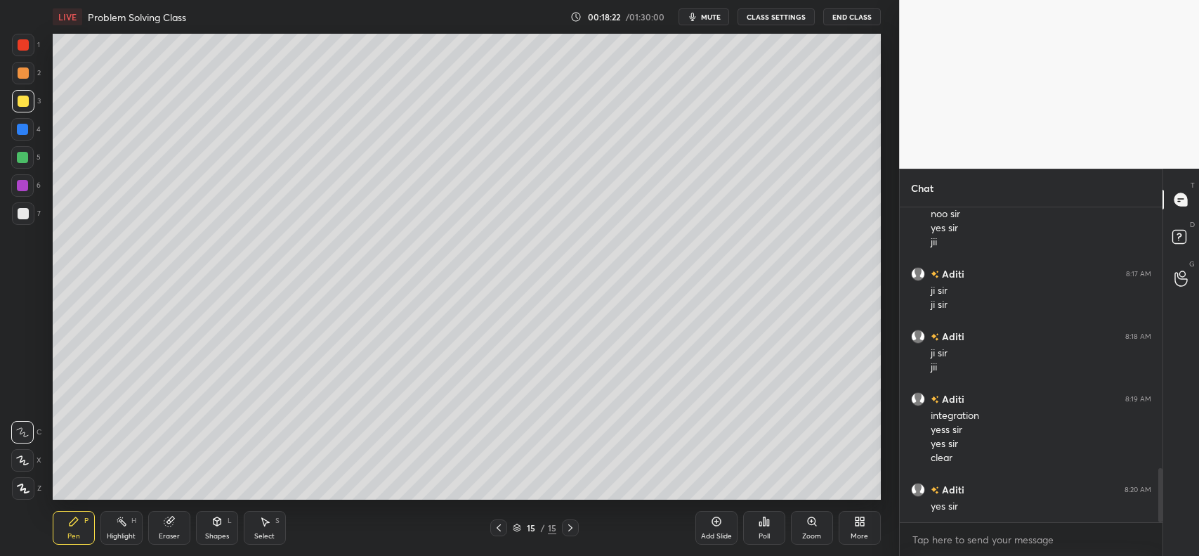
click at [712, 527] on icon at bounding box center [716, 521] width 11 height 11
click at [710, 20] on span "mute" at bounding box center [711, 17] width 20 height 10
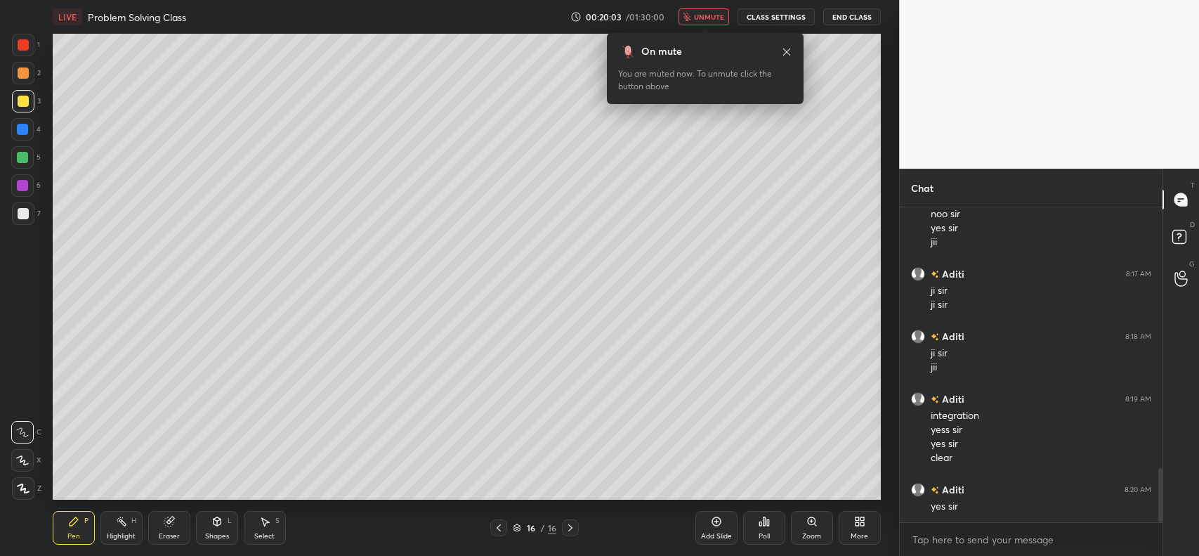
scroll to position [1562, 0]
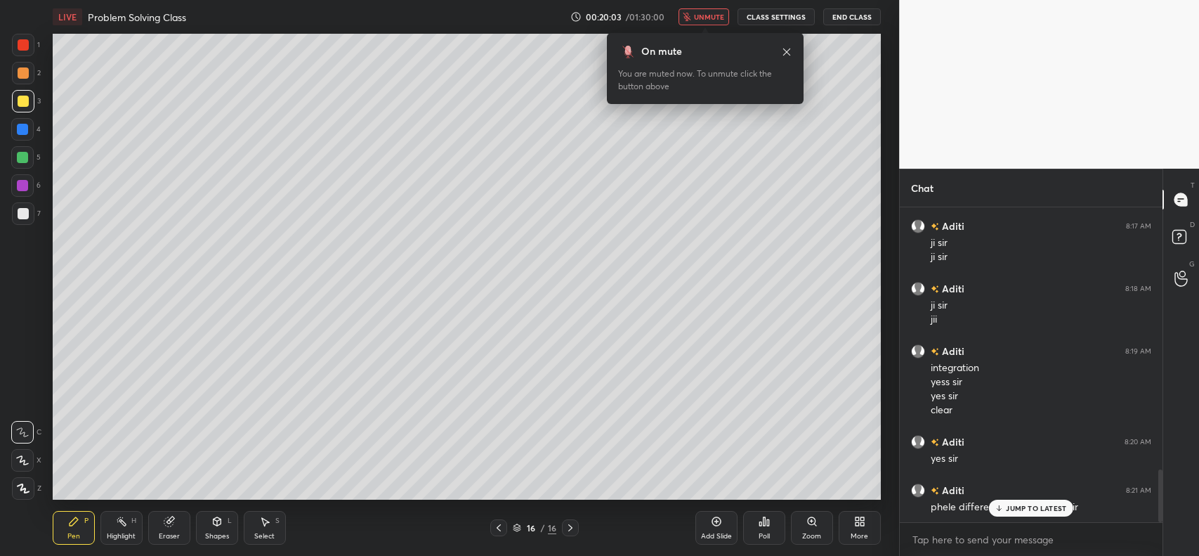
click at [717, 14] on span "unmute" at bounding box center [709, 17] width 30 height 10
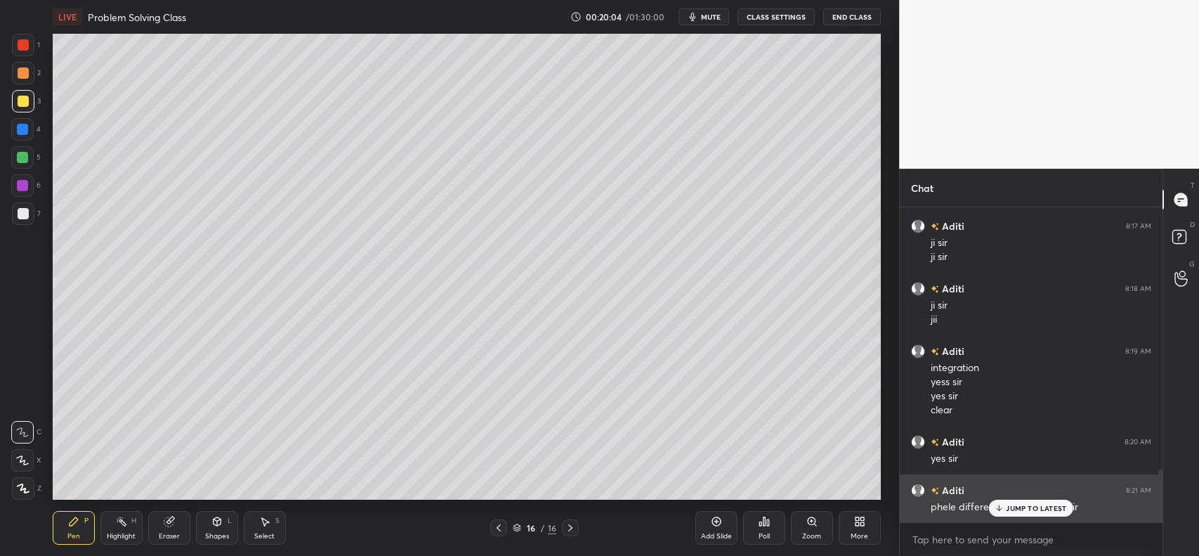
click at [1019, 506] on p "JUMP TO LATEST" at bounding box center [1036, 508] width 60 height 8
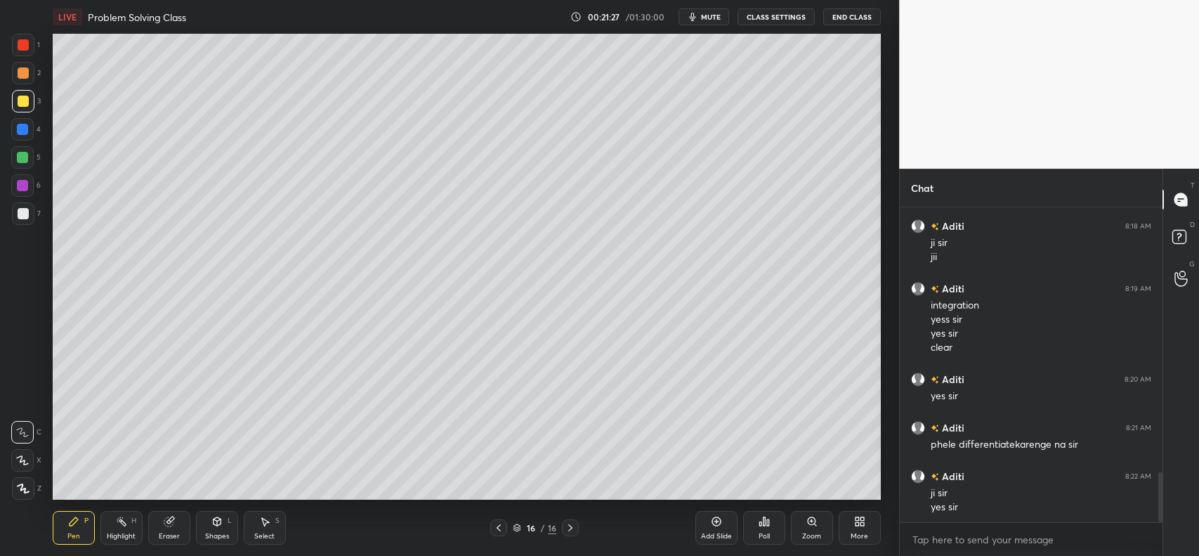
scroll to position [1674, 0]
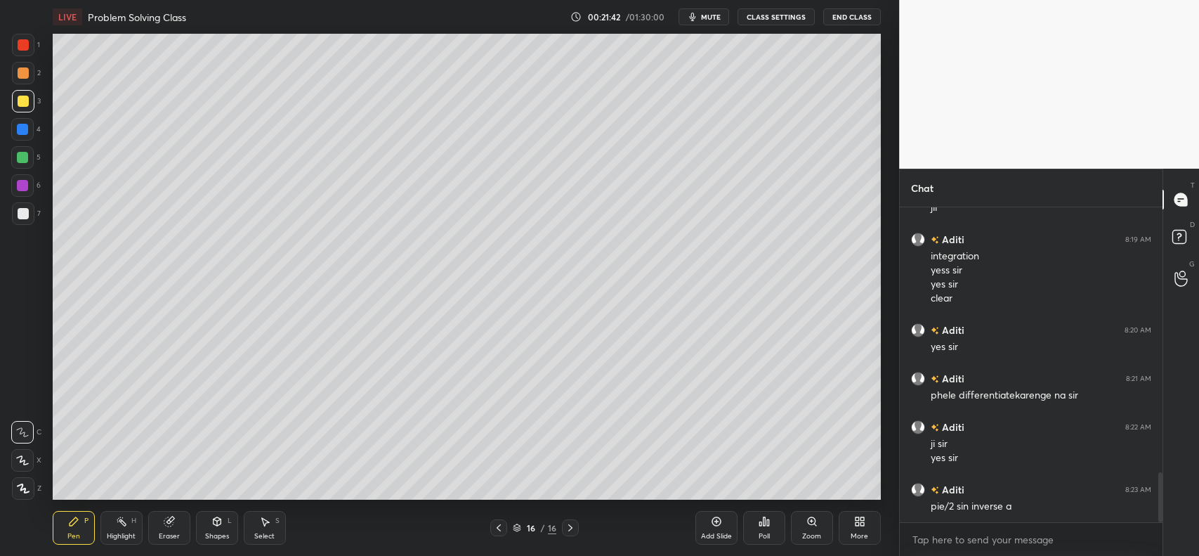
click at [706, 519] on div "Add Slide" at bounding box center [717, 528] width 42 height 34
click at [497, 531] on icon at bounding box center [498, 527] width 11 height 11
click at [571, 523] on icon at bounding box center [570, 527] width 11 height 11
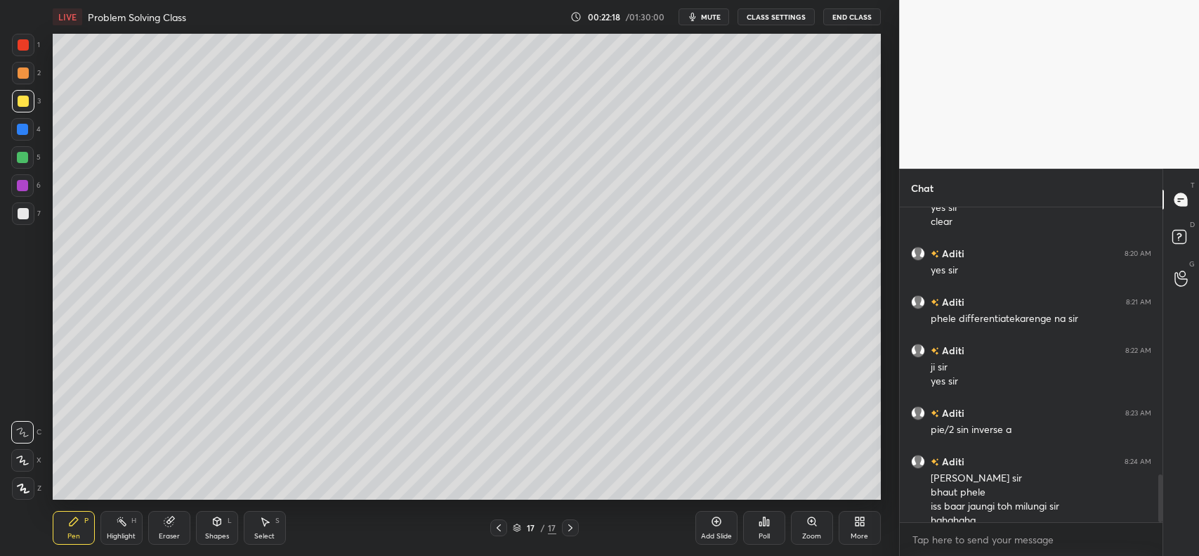
scroll to position [1764, 0]
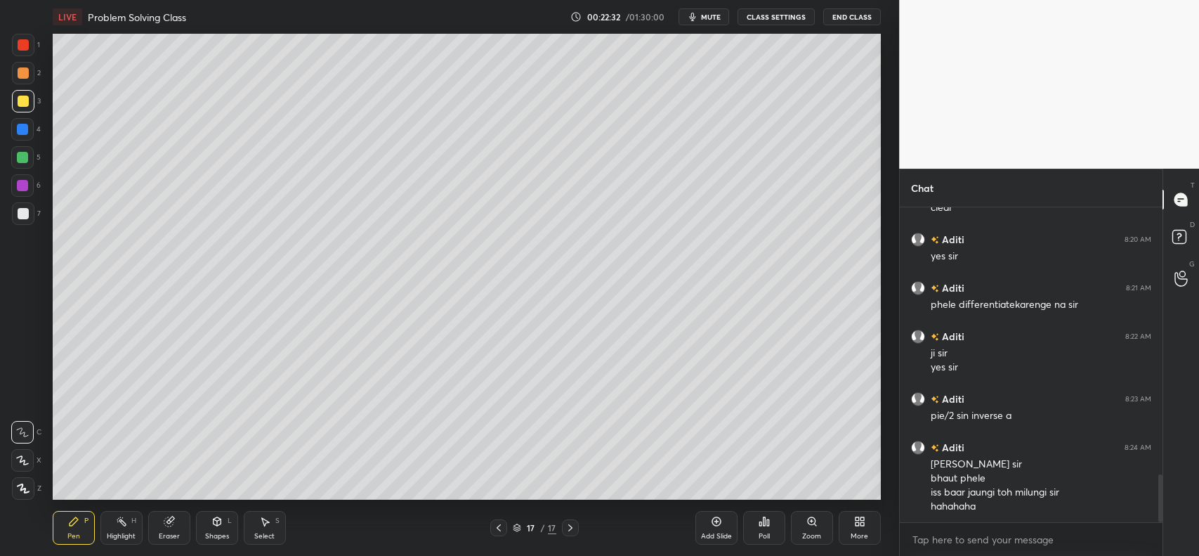
click at [29, 72] on div at bounding box center [23, 73] width 22 height 22
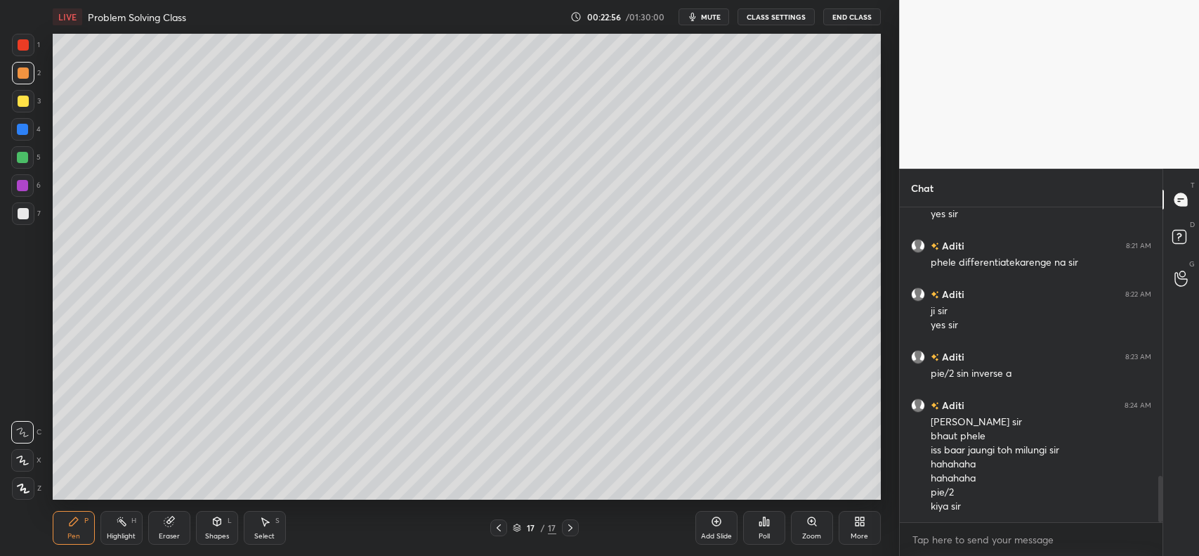
scroll to position [1840, 0]
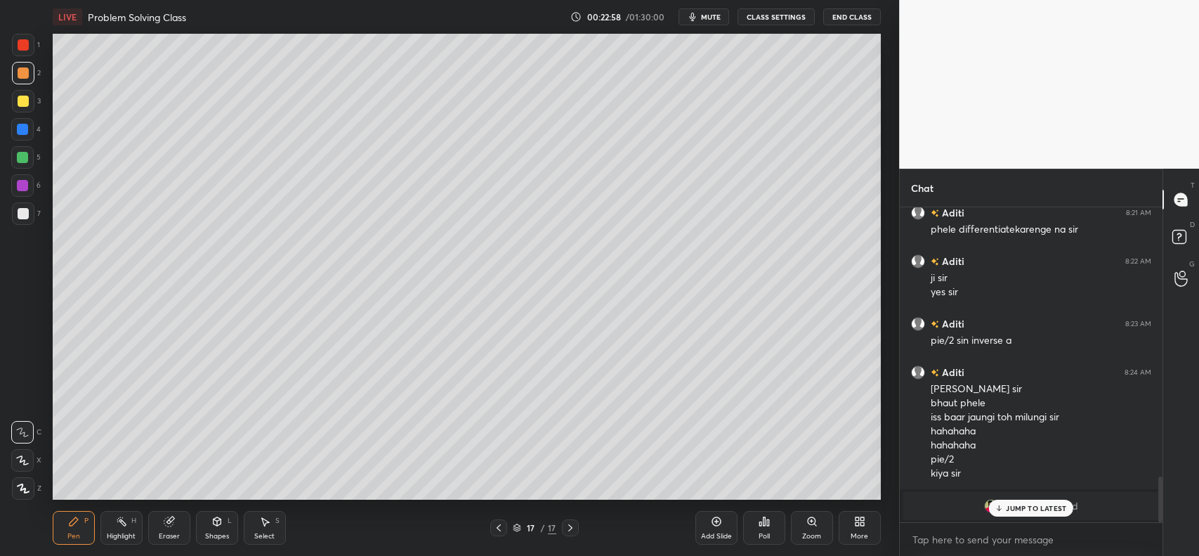
click at [1002, 505] on icon at bounding box center [999, 508] width 9 height 8
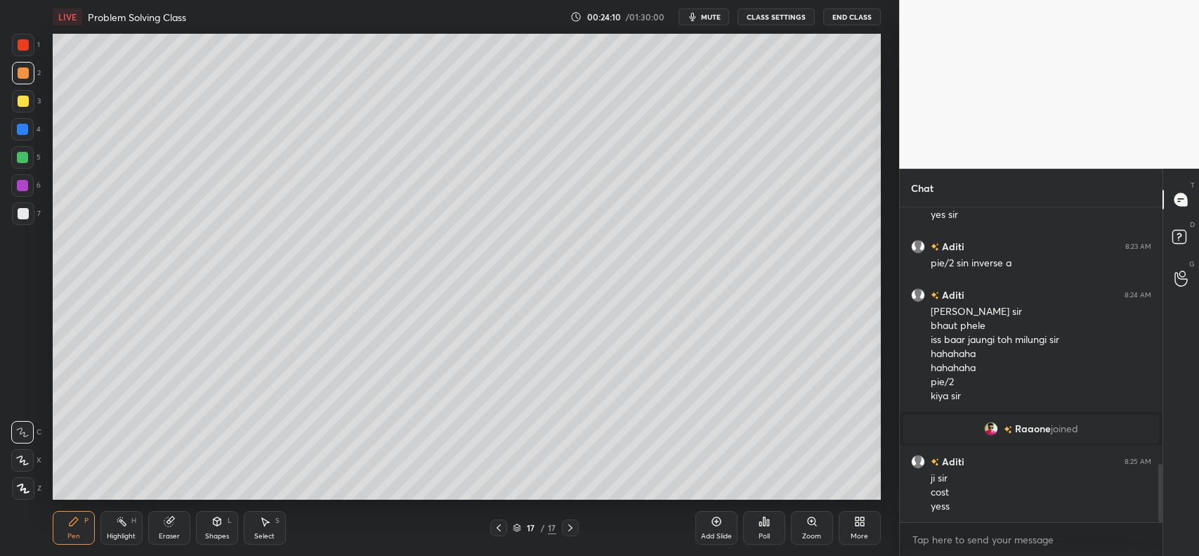
scroll to position [1378, 0]
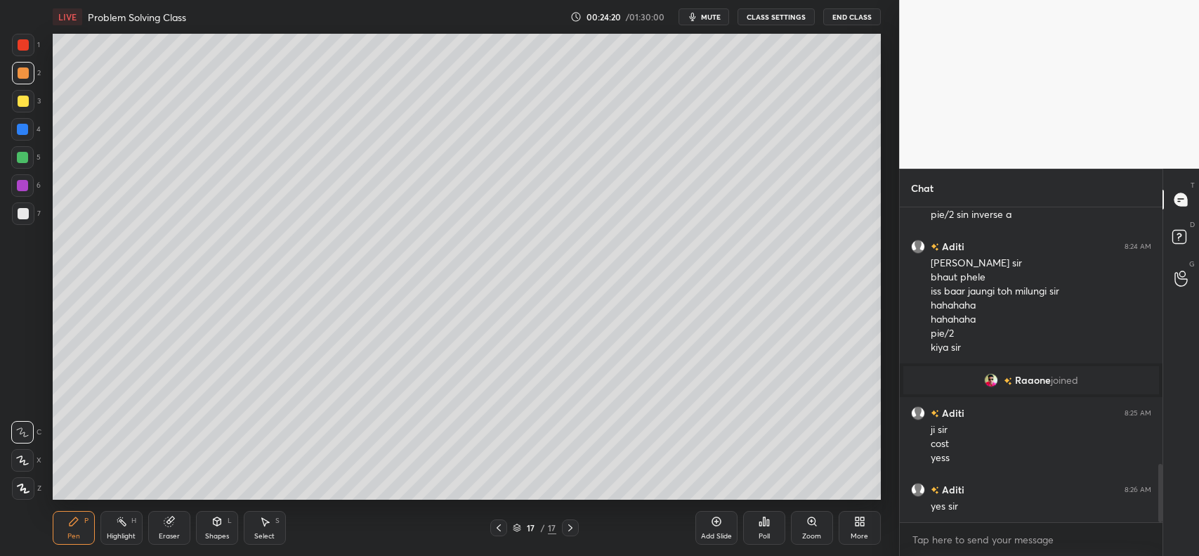
click at [180, 527] on div "Eraser" at bounding box center [169, 528] width 42 height 34
click at [84, 524] on div "P" at bounding box center [86, 520] width 4 height 7
click at [181, 524] on div "Eraser" at bounding box center [169, 528] width 42 height 34
click at [86, 524] on div "P" at bounding box center [86, 520] width 4 height 7
click at [159, 525] on div "Eraser" at bounding box center [169, 528] width 42 height 34
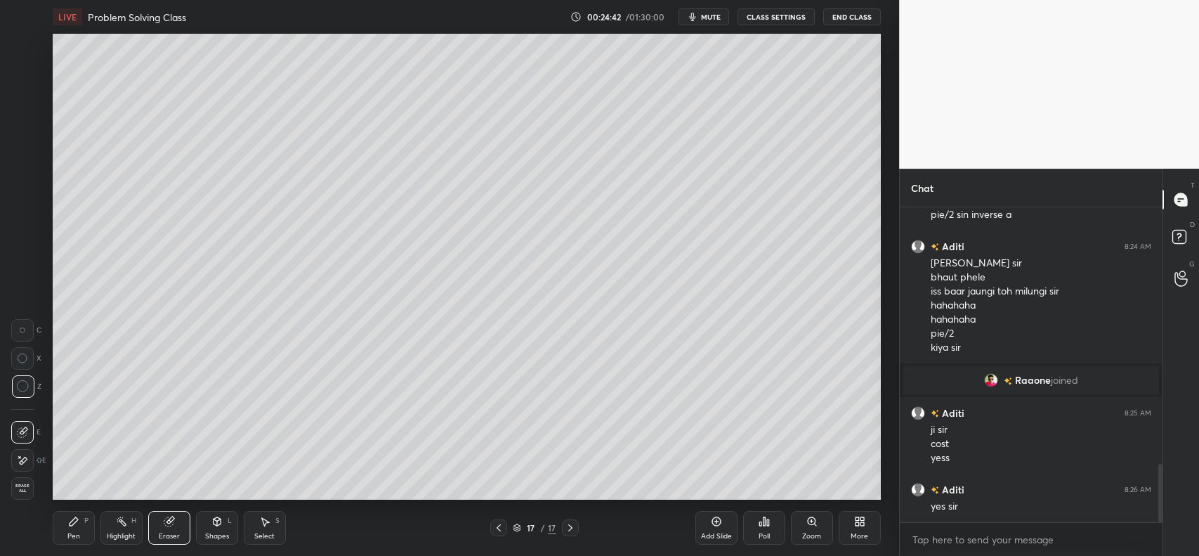
click at [75, 527] on icon at bounding box center [73, 521] width 11 height 11
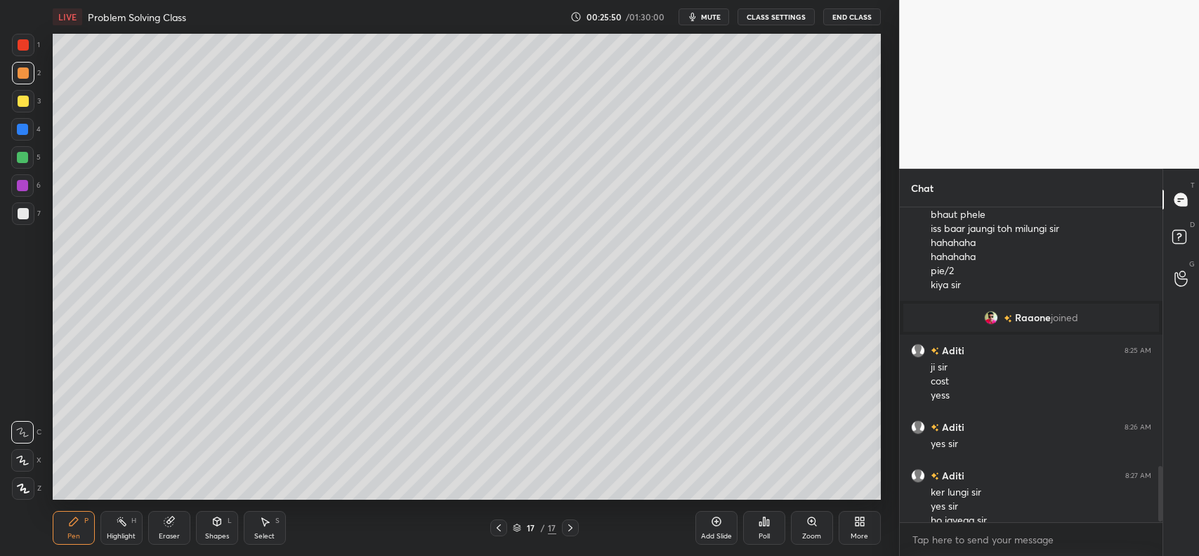
scroll to position [1455, 0]
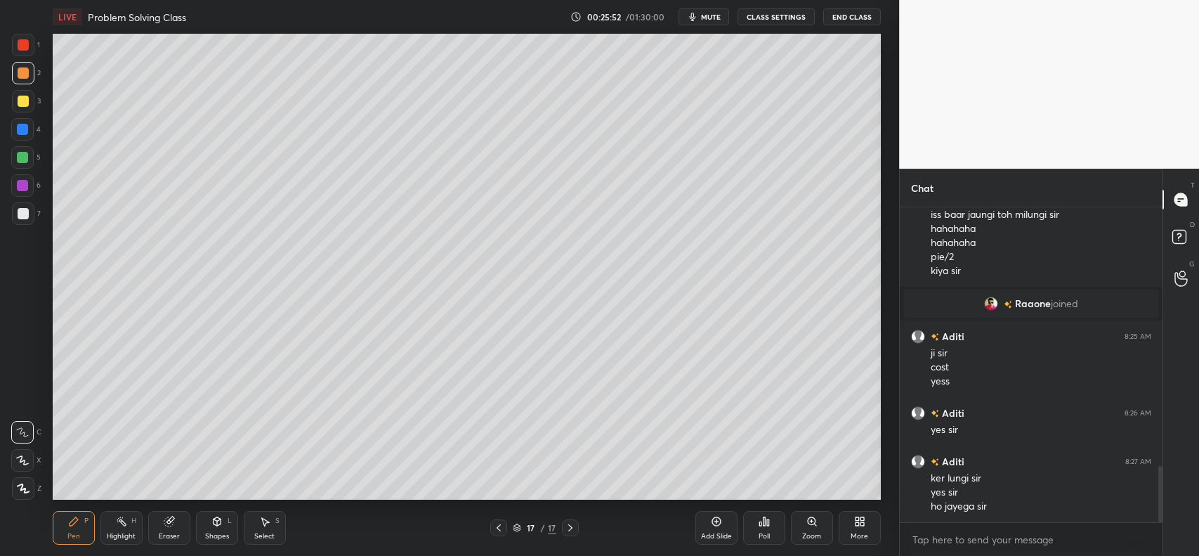
click at [708, 524] on div "Add Slide" at bounding box center [717, 528] width 42 height 34
click at [25, 98] on div at bounding box center [23, 101] width 11 height 11
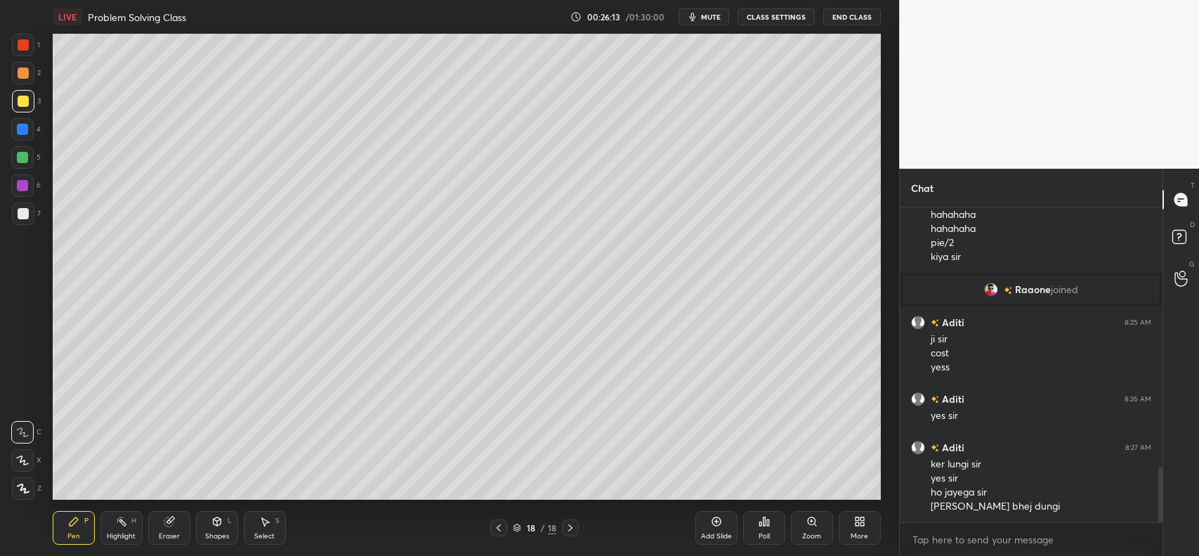
scroll to position [1516, 0]
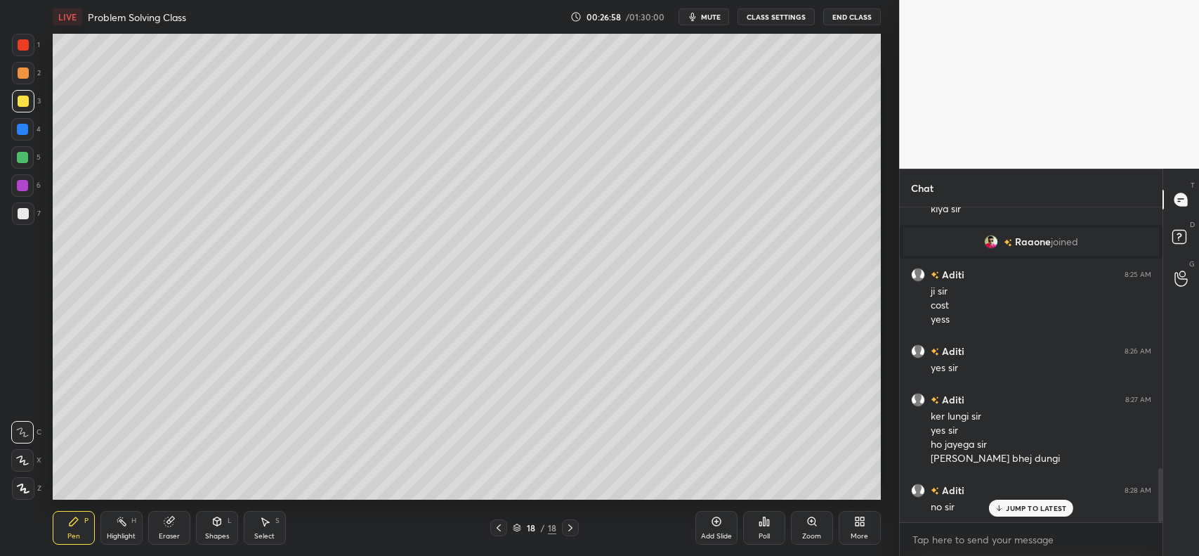
click at [25, 78] on div at bounding box center [23, 72] width 11 height 11
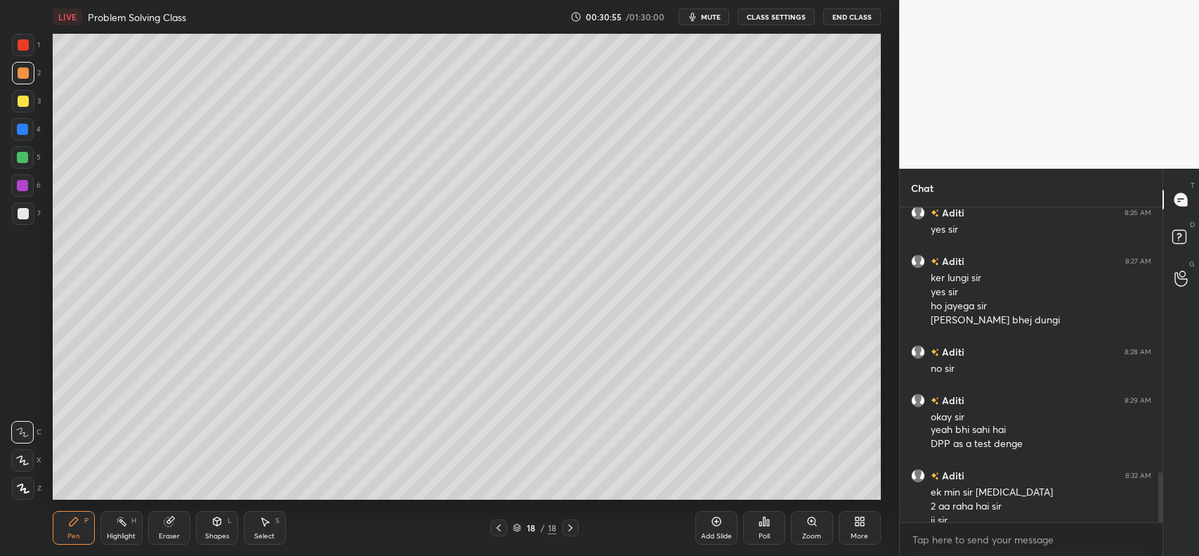
scroll to position [1669, 0]
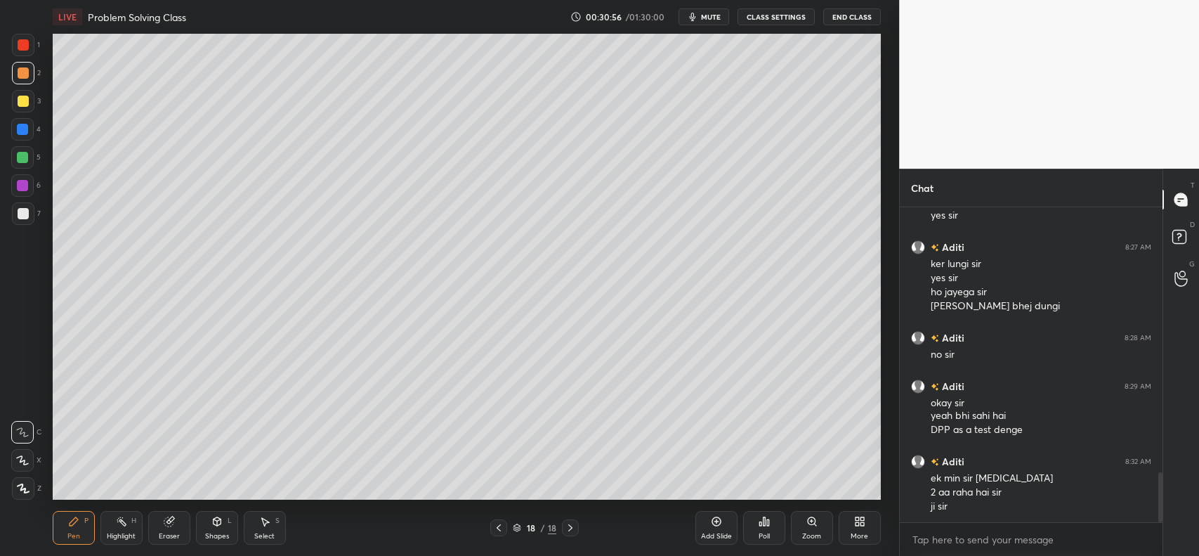
click at [715, 522] on icon at bounding box center [716, 521] width 11 height 11
click at [19, 97] on div at bounding box center [23, 101] width 11 height 11
click at [18, 127] on div at bounding box center [22, 129] width 11 height 11
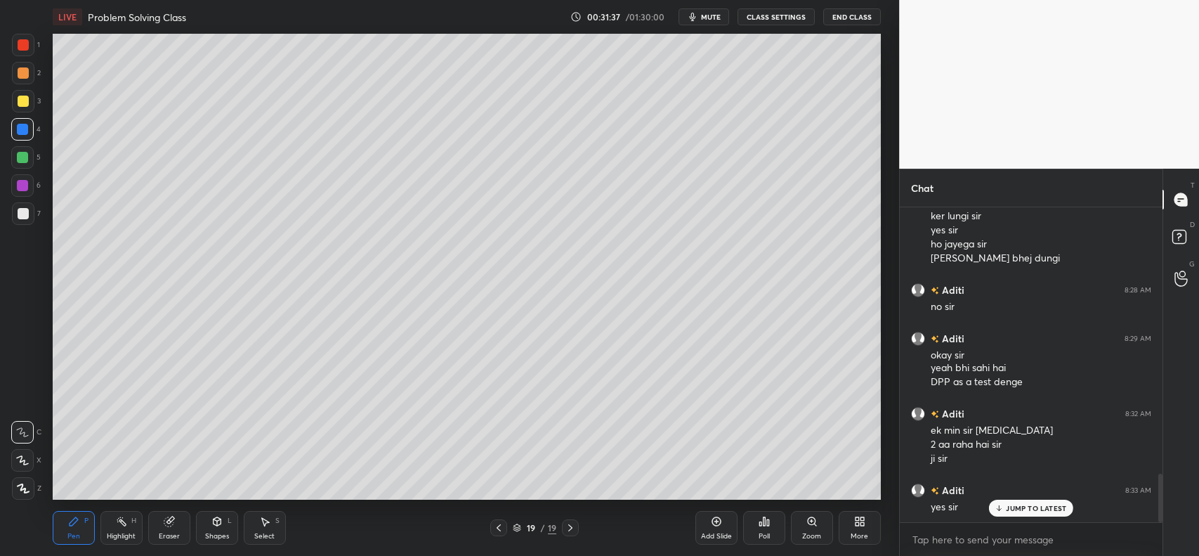
click at [216, 523] on icon at bounding box center [217, 521] width 8 height 8
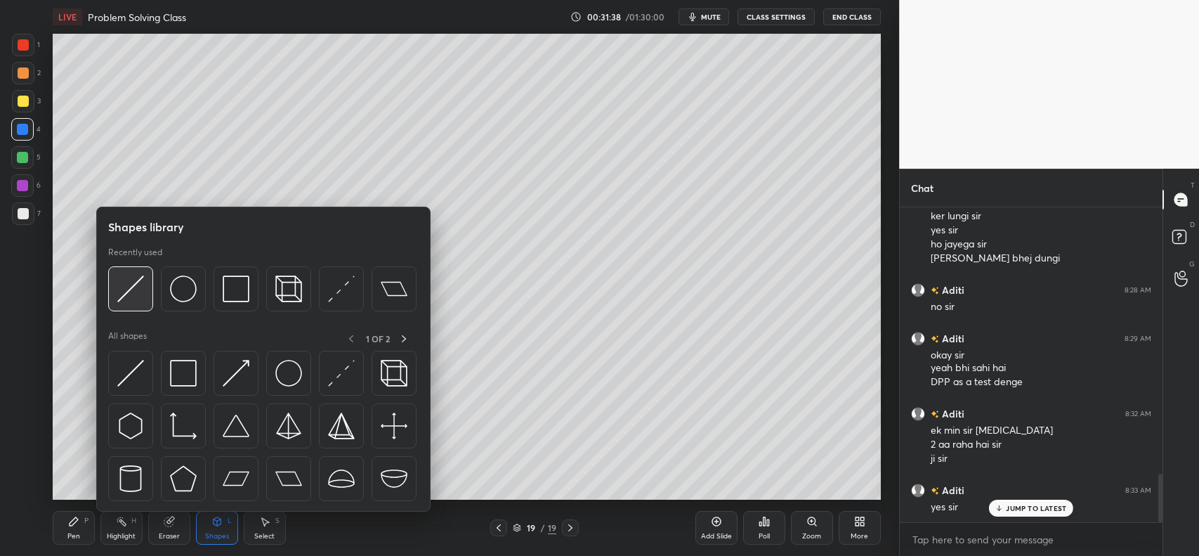
click at [134, 282] on img at bounding box center [130, 288] width 27 height 27
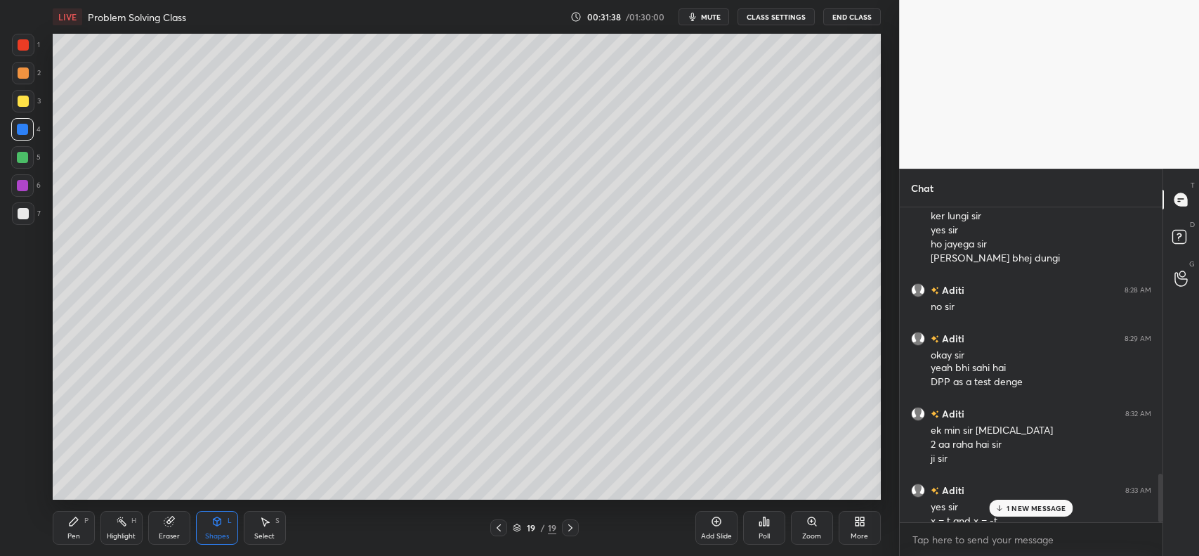
scroll to position [1731, 0]
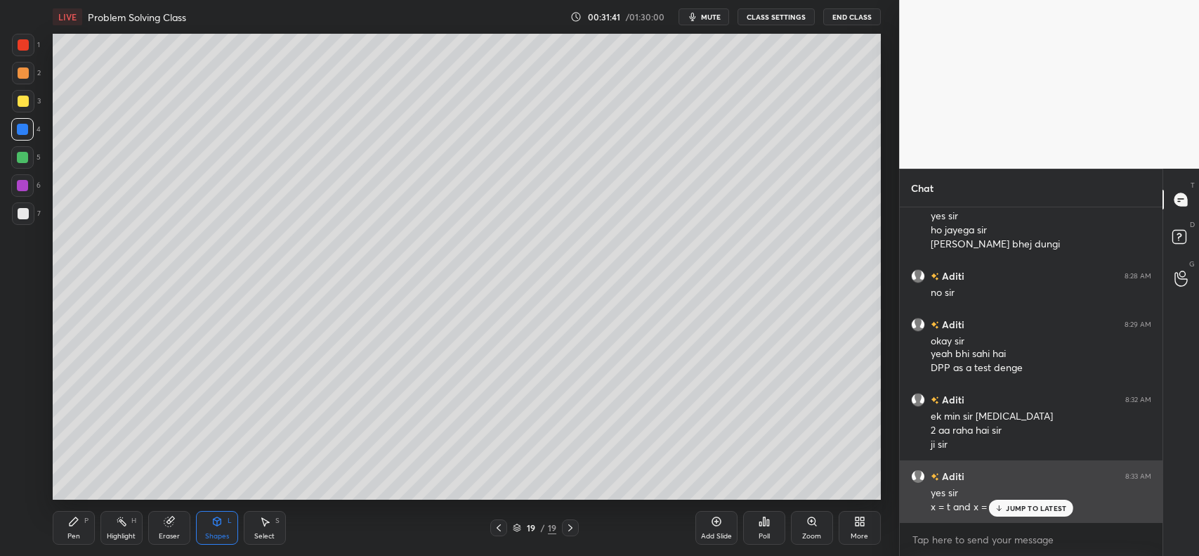
click at [1027, 507] on p "JUMP TO LATEST" at bounding box center [1036, 508] width 60 height 8
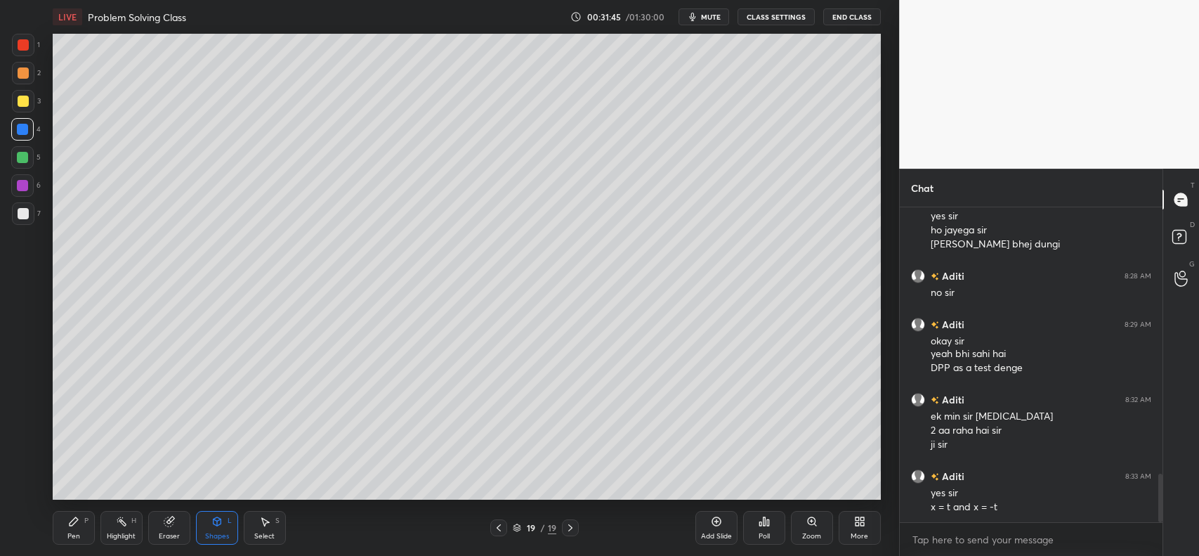
click at [68, 519] on icon at bounding box center [73, 521] width 11 height 11
click at [22, 220] on div at bounding box center [23, 213] width 22 height 22
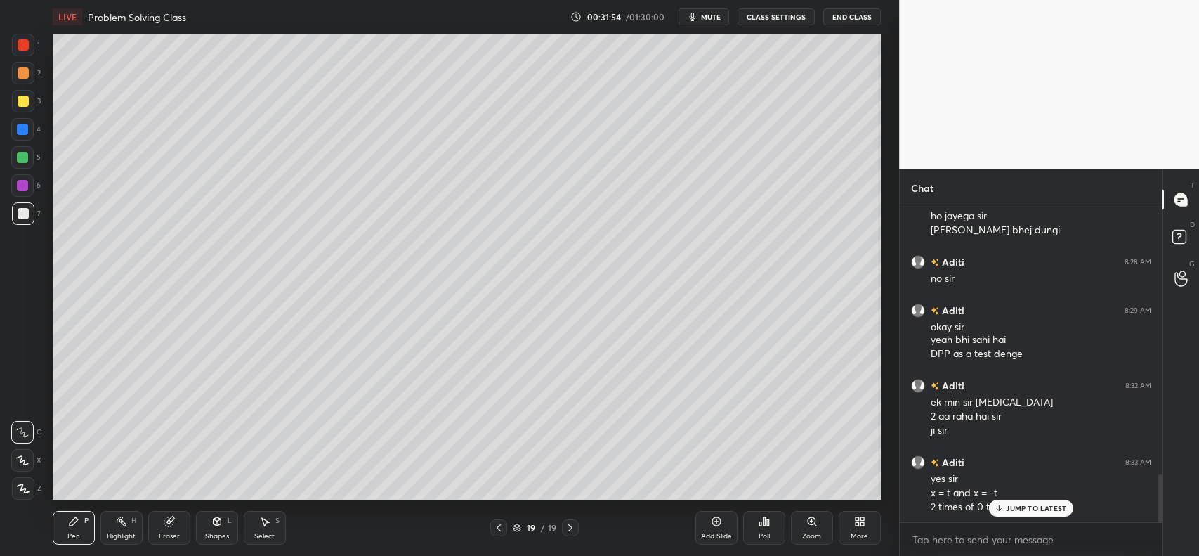
click at [26, 39] on div at bounding box center [23, 44] width 11 height 11
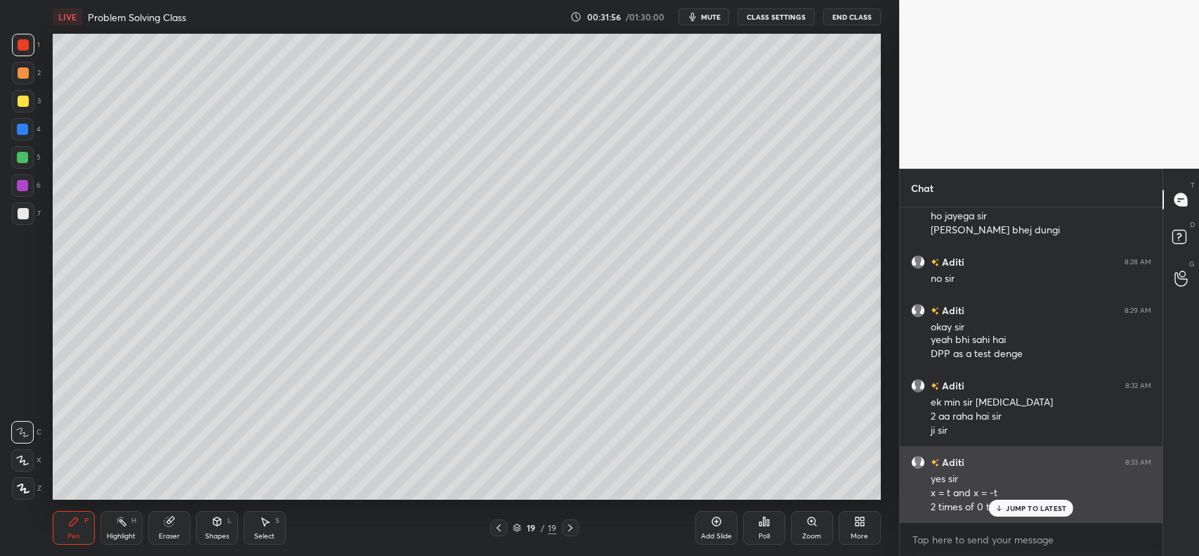
click at [1013, 507] on p "JUMP TO LATEST" at bounding box center [1036, 508] width 60 height 8
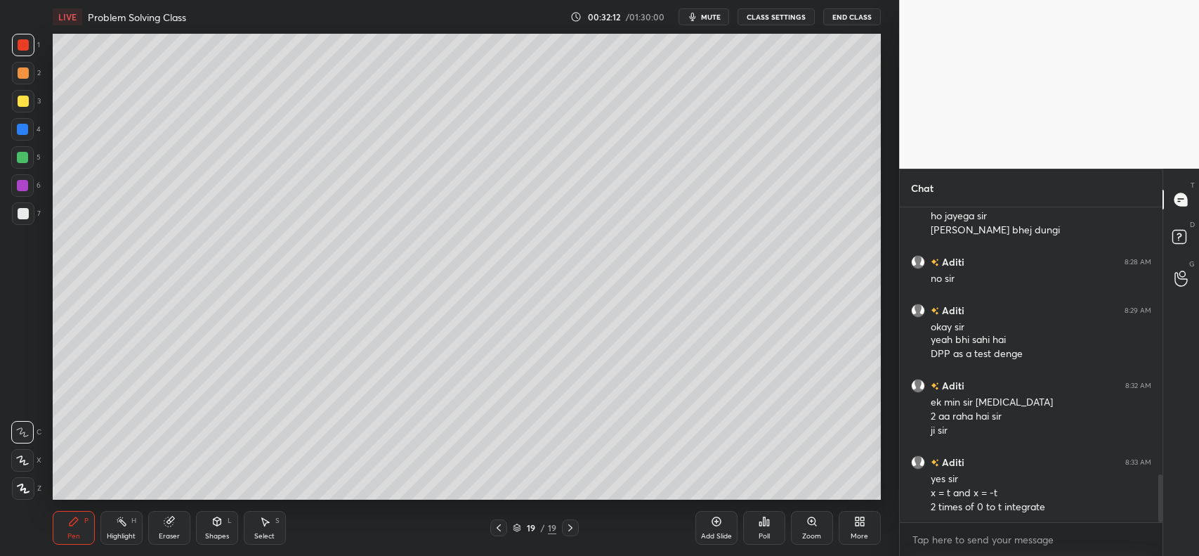
click at [19, 71] on div at bounding box center [23, 72] width 11 height 11
click at [22, 427] on icon at bounding box center [22, 432] width 13 height 10
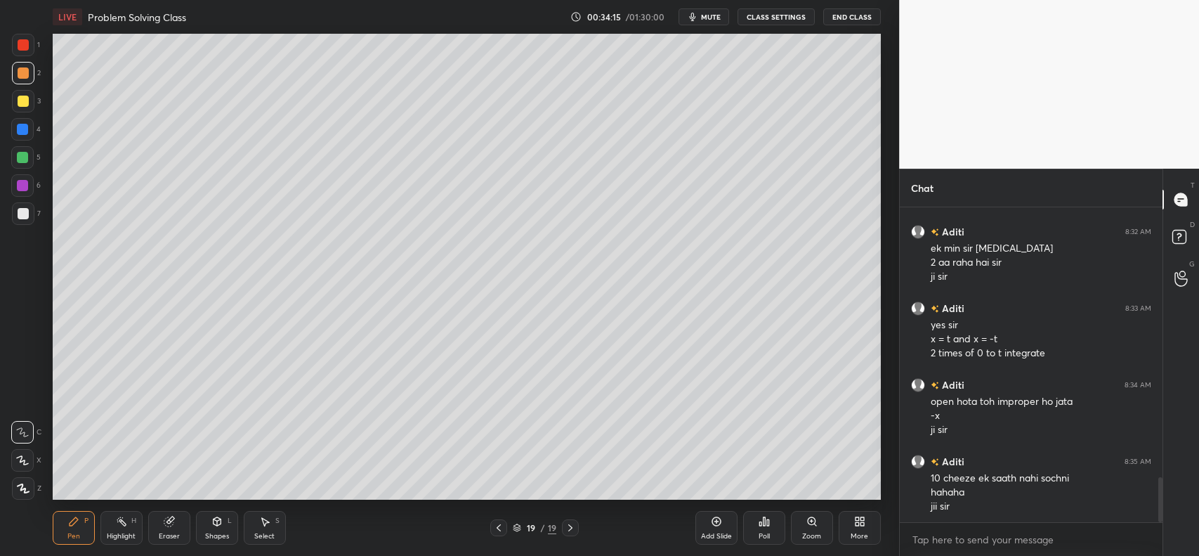
scroll to position [1947, 0]
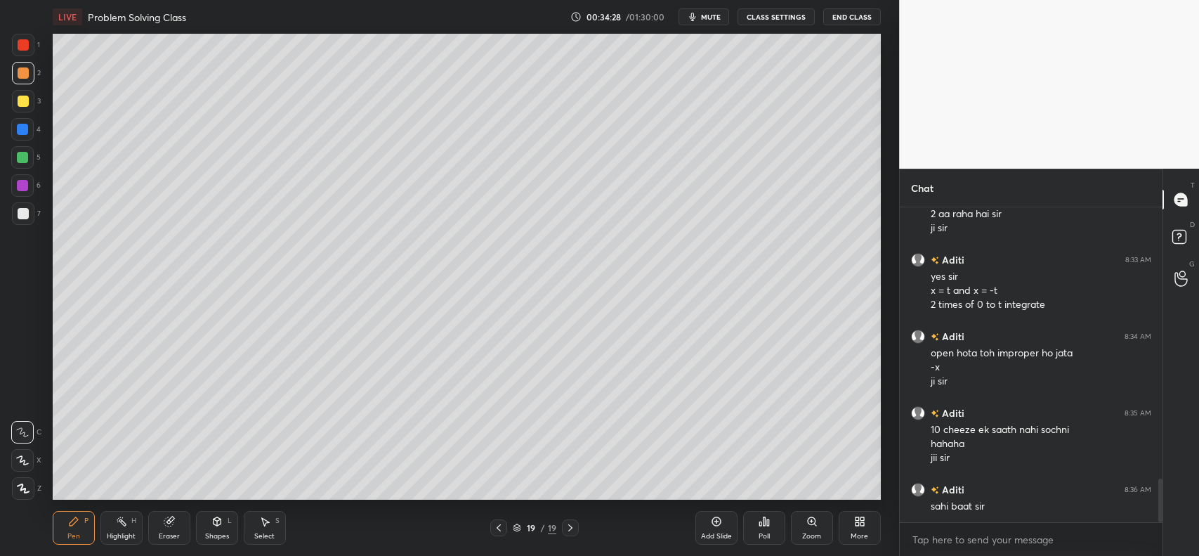
click at [710, 528] on div "Add Slide" at bounding box center [717, 528] width 42 height 34
click at [21, 72] on div at bounding box center [23, 72] width 11 height 11
click at [25, 152] on div at bounding box center [22, 157] width 11 height 11
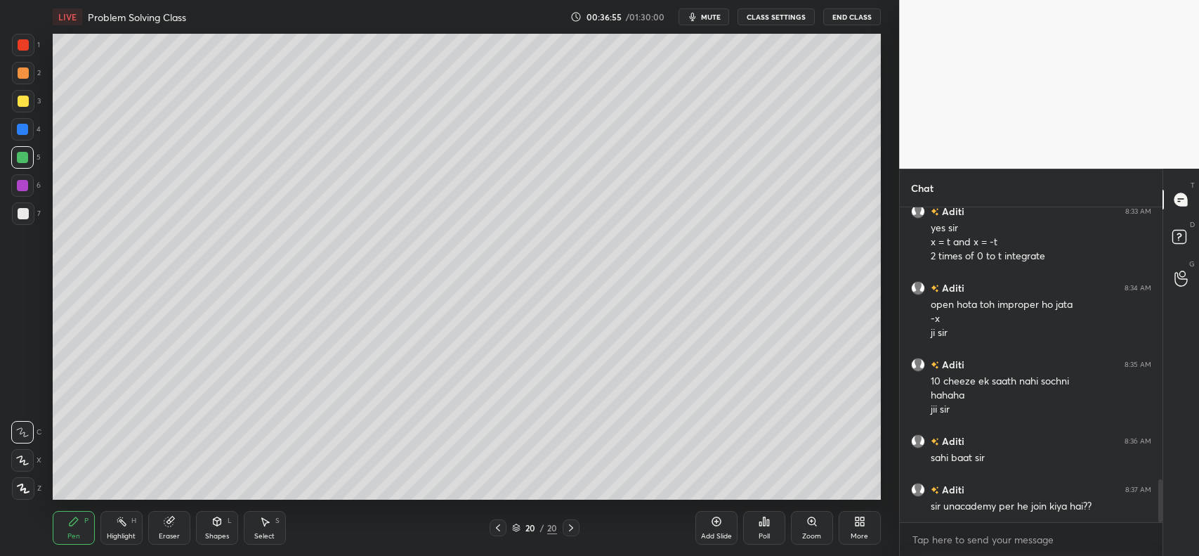
scroll to position [2043, 0]
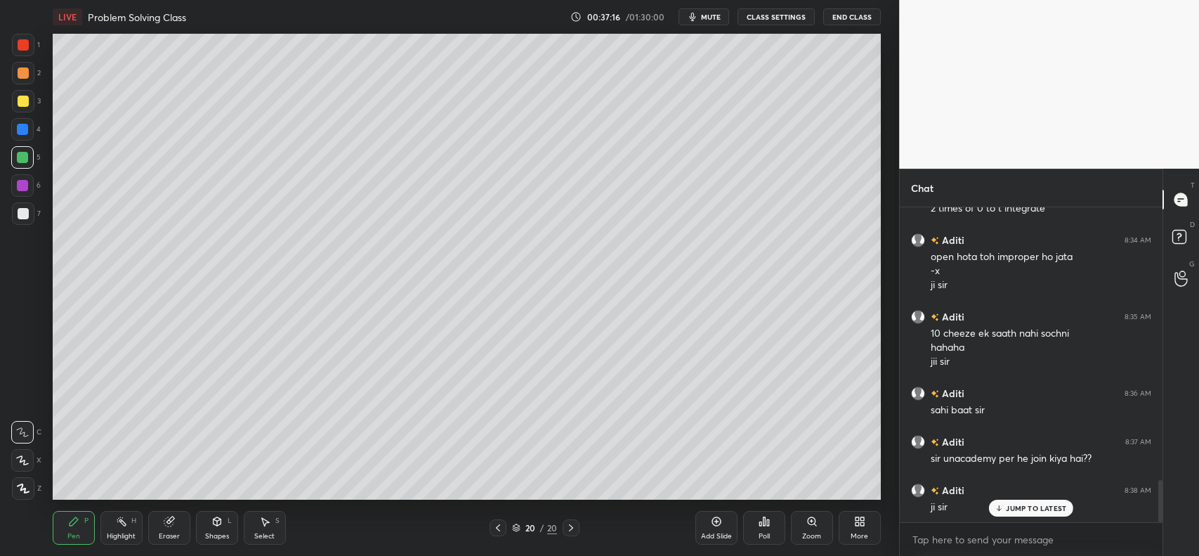
click at [764, 528] on div "Poll" at bounding box center [764, 528] width 42 height 34
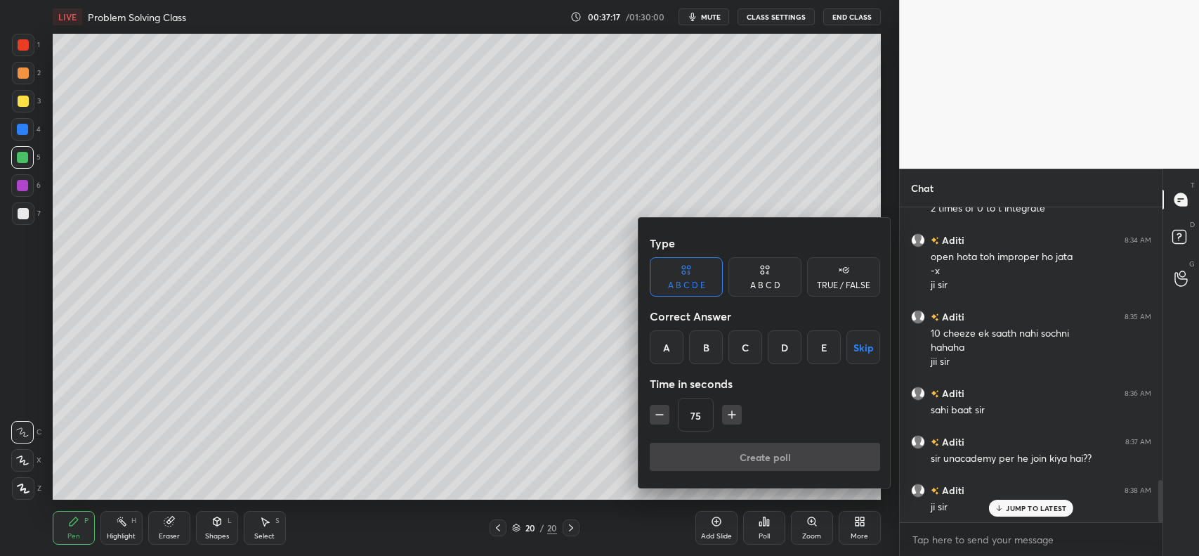
click at [671, 342] on div "A" at bounding box center [667, 347] width 34 height 34
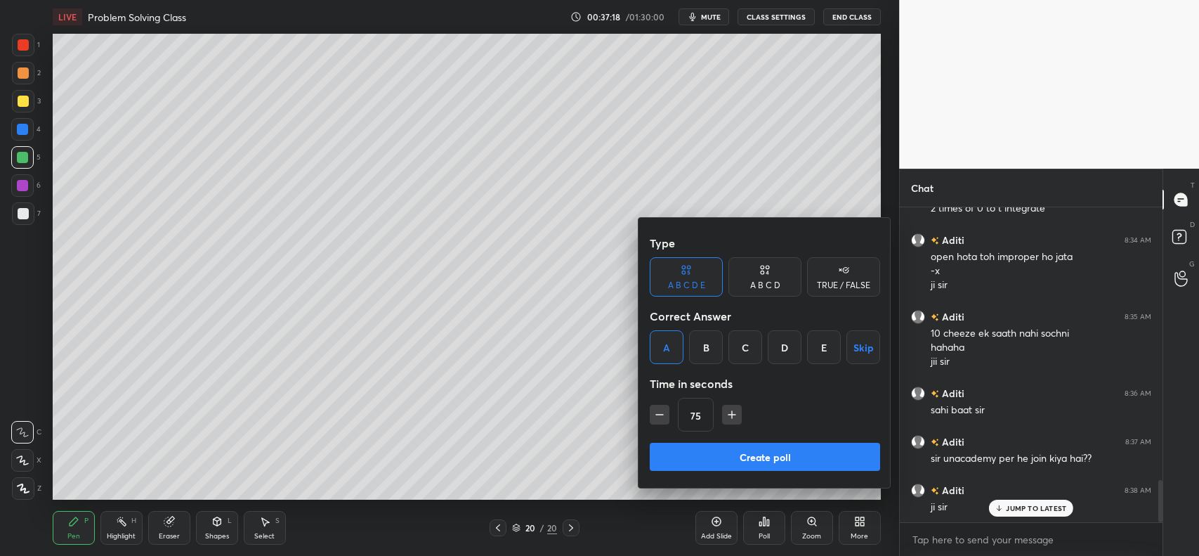
click at [531, 380] on div at bounding box center [599, 278] width 1199 height 556
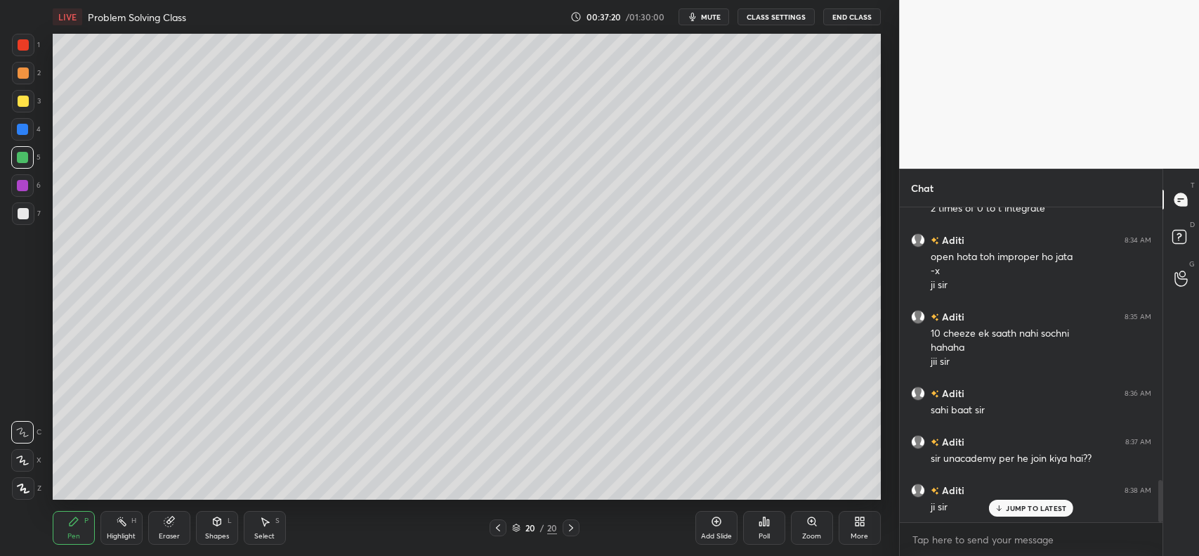
click at [759, 527] on icon at bounding box center [764, 521] width 11 height 11
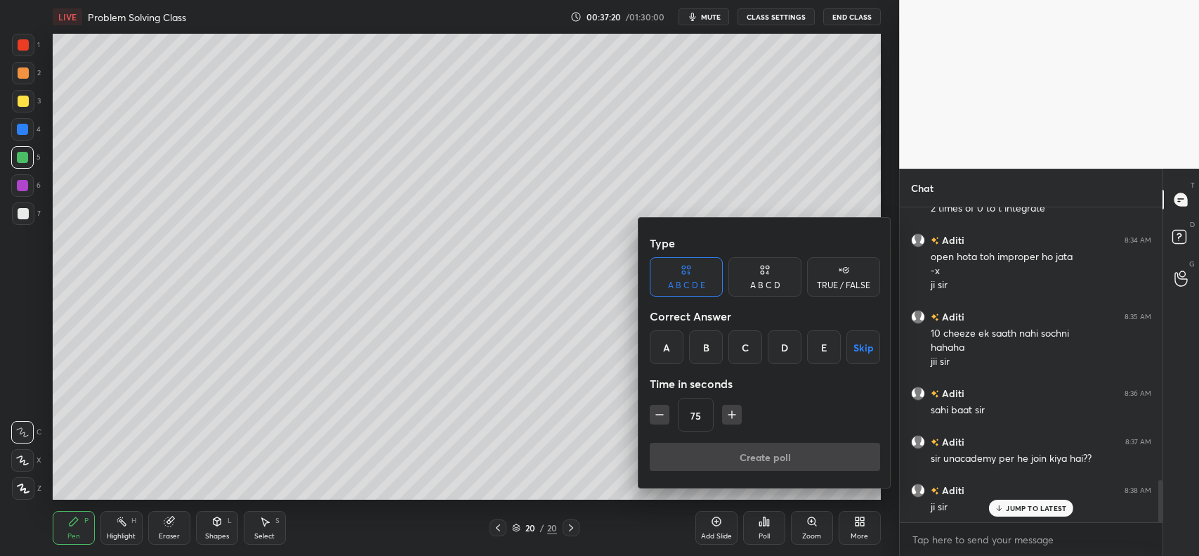
click at [848, 283] on div "TRUE / FALSE" at bounding box center [843, 285] width 53 height 8
click at [690, 348] on div "True" at bounding box center [686, 347] width 73 height 34
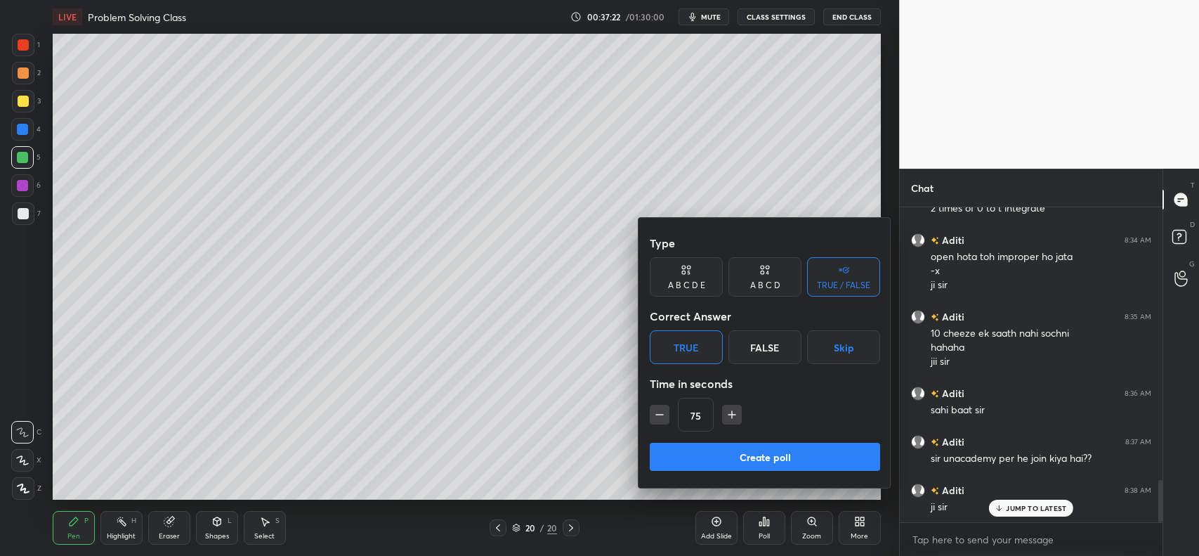
click at [743, 460] on button "Create poll" at bounding box center [765, 457] width 230 height 28
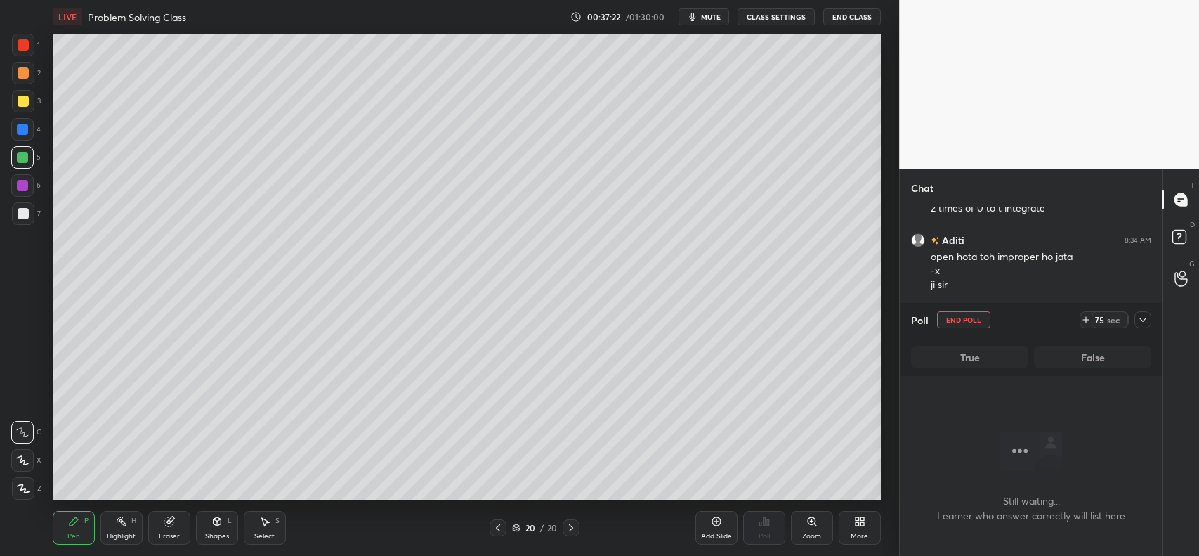
scroll to position [4, 4]
click at [1143, 320] on icon at bounding box center [1143, 319] width 11 height 11
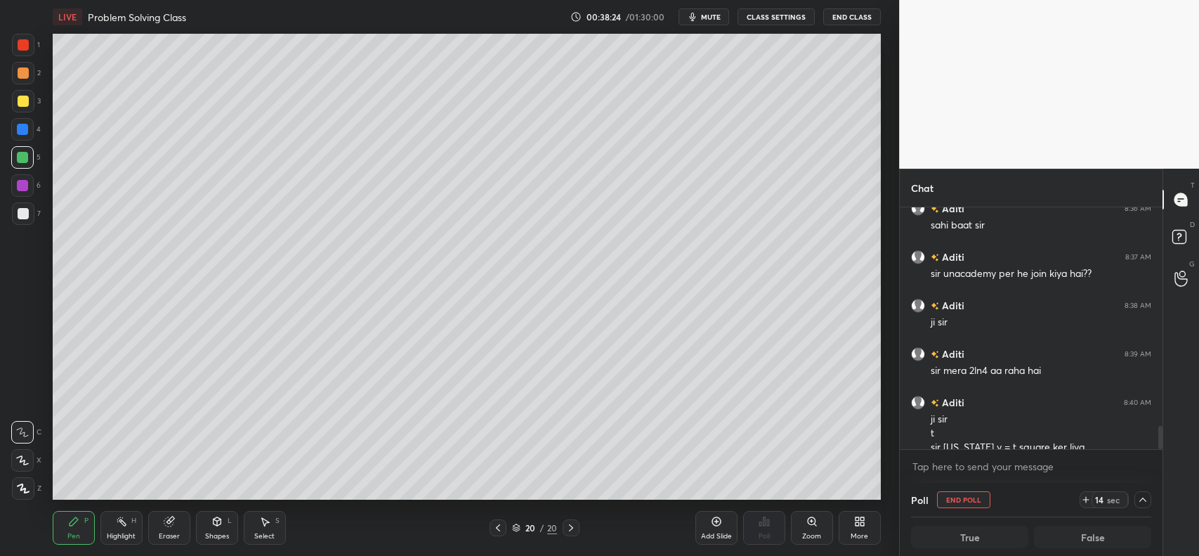
scroll to position [2242, 0]
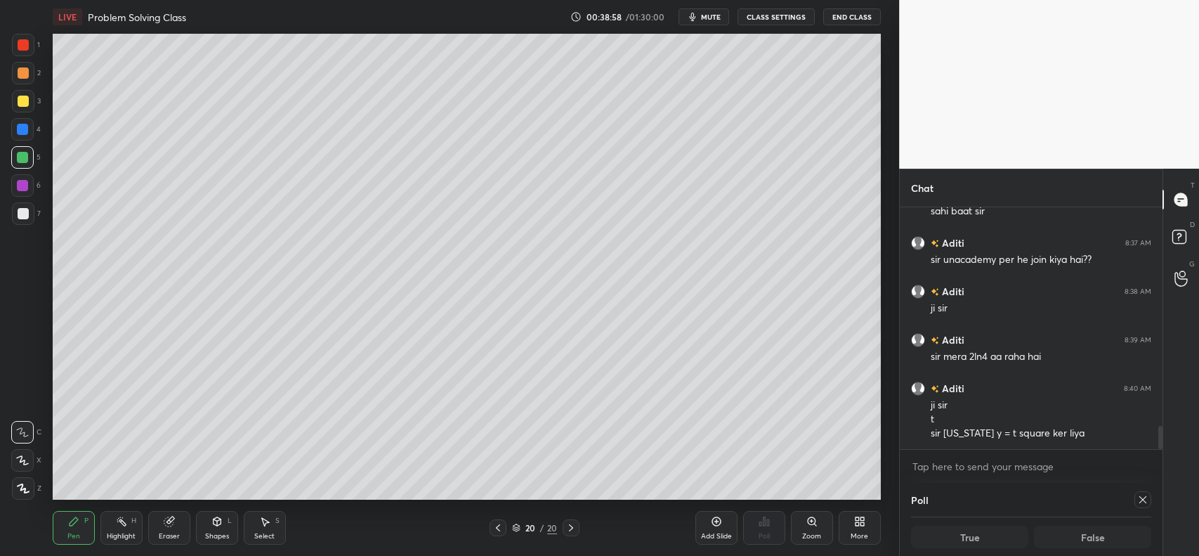
click at [164, 522] on icon at bounding box center [168, 521] width 9 height 9
click at [71, 527] on icon at bounding box center [73, 521] width 11 height 11
click at [18, 100] on div at bounding box center [23, 101] width 11 height 11
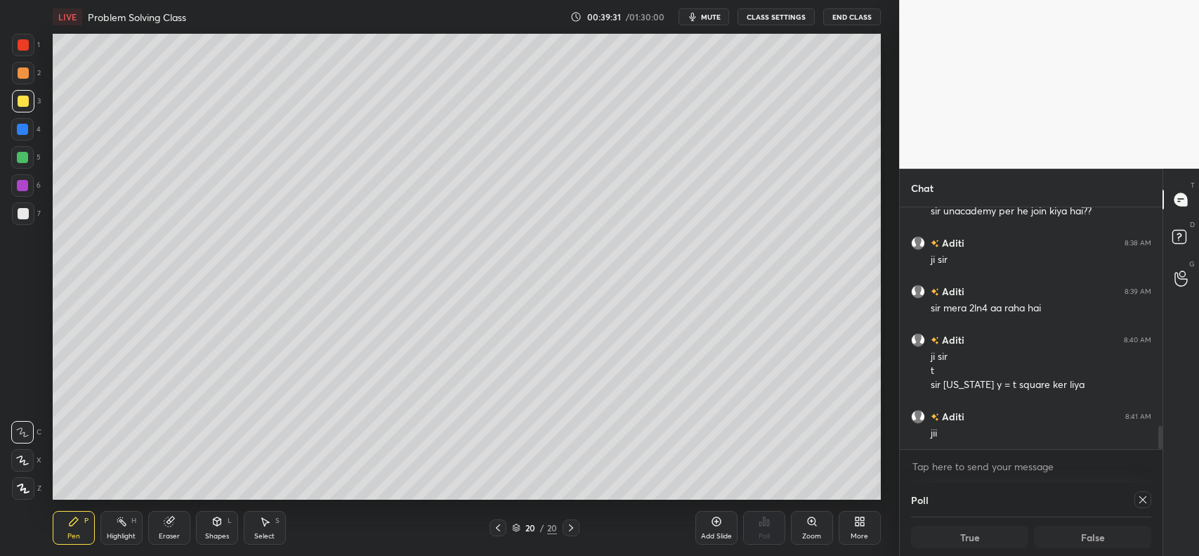
click at [176, 519] on div "Eraser" at bounding box center [169, 528] width 42 height 34
click at [74, 522] on icon at bounding box center [74, 521] width 8 height 8
click at [181, 515] on div "Eraser" at bounding box center [169, 528] width 42 height 34
click at [76, 521] on icon at bounding box center [73, 521] width 11 height 11
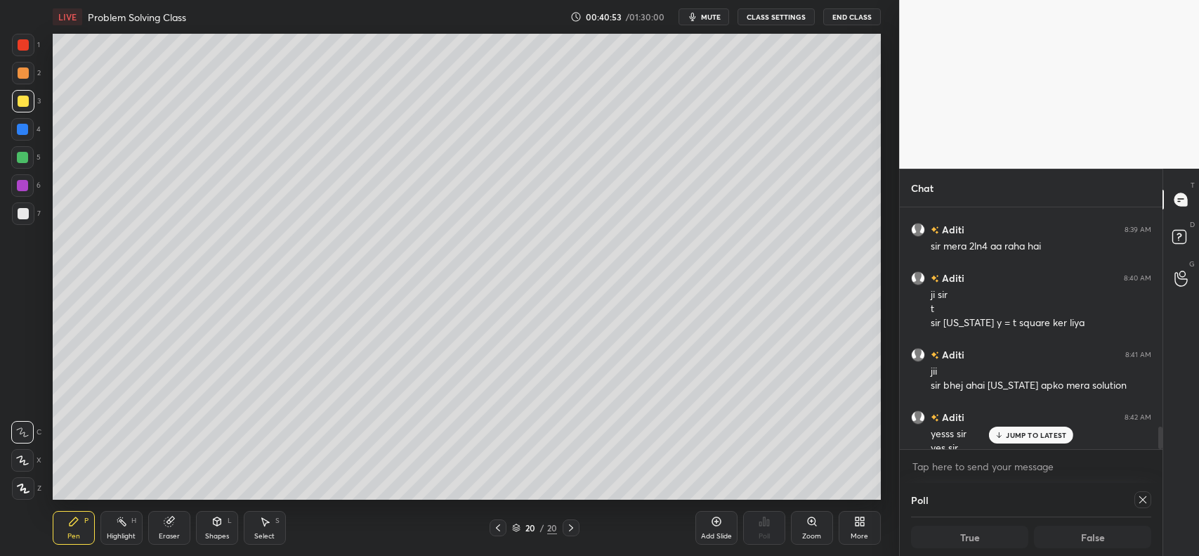
scroll to position [2367, 0]
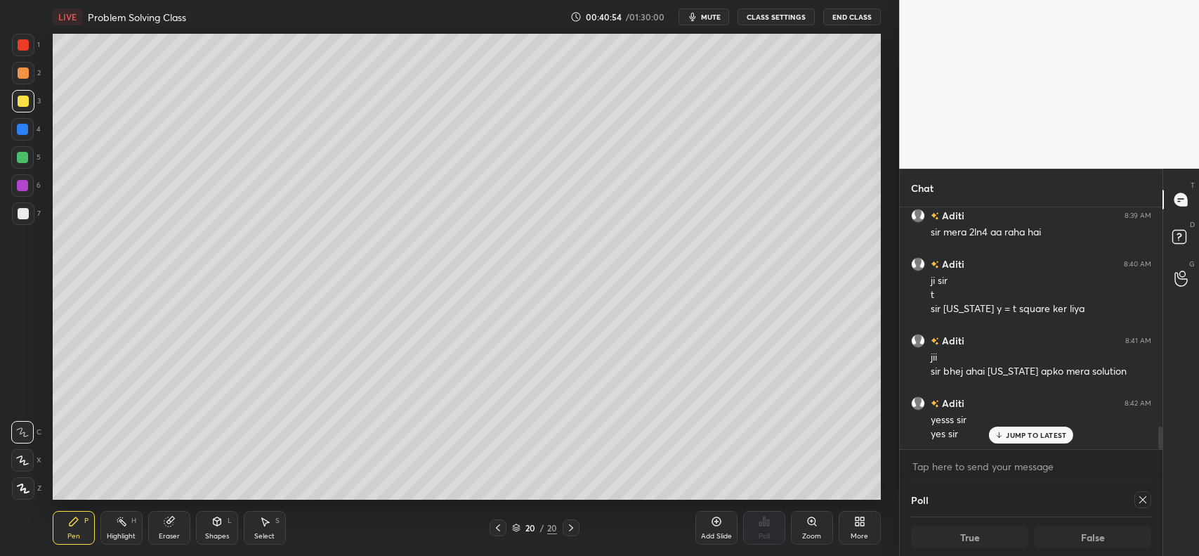
click at [715, 531] on div "Add Slide" at bounding box center [717, 528] width 42 height 34
click at [25, 103] on div at bounding box center [23, 101] width 11 height 11
click at [22, 200] on div "6" at bounding box center [26, 188] width 30 height 28
click at [18, 102] on div at bounding box center [23, 101] width 11 height 11
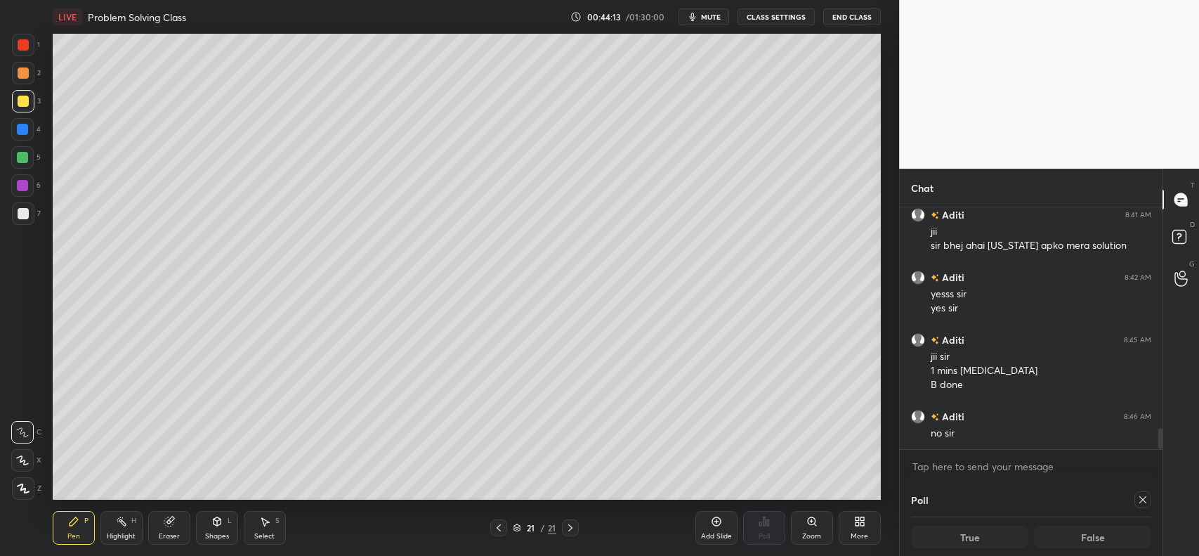
scroll to position [2506, 0]
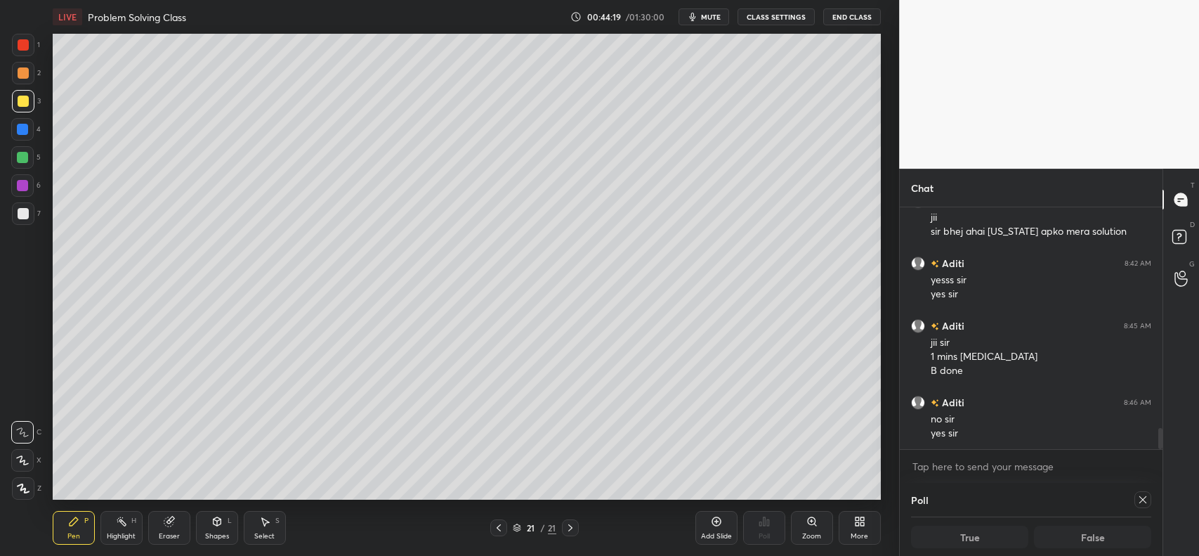
click at [706, 520] on div "Add Slide" at bounding box center [717, 528] width 42 height 34
click at [25, 71] on div at bounding box center [23, 72] width 11 height 11
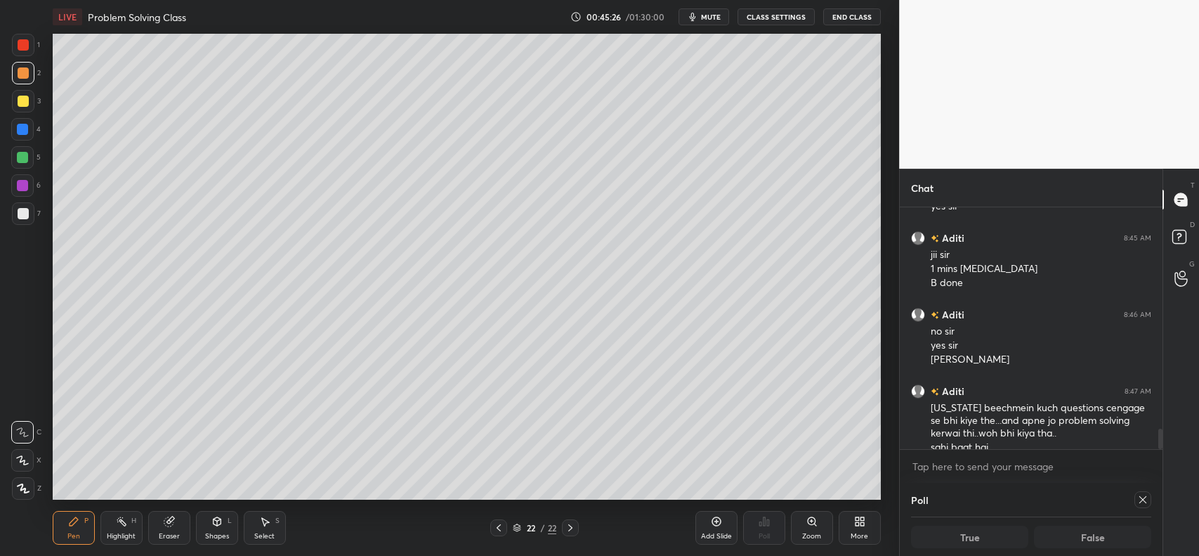
scroll to position [2608, 0]
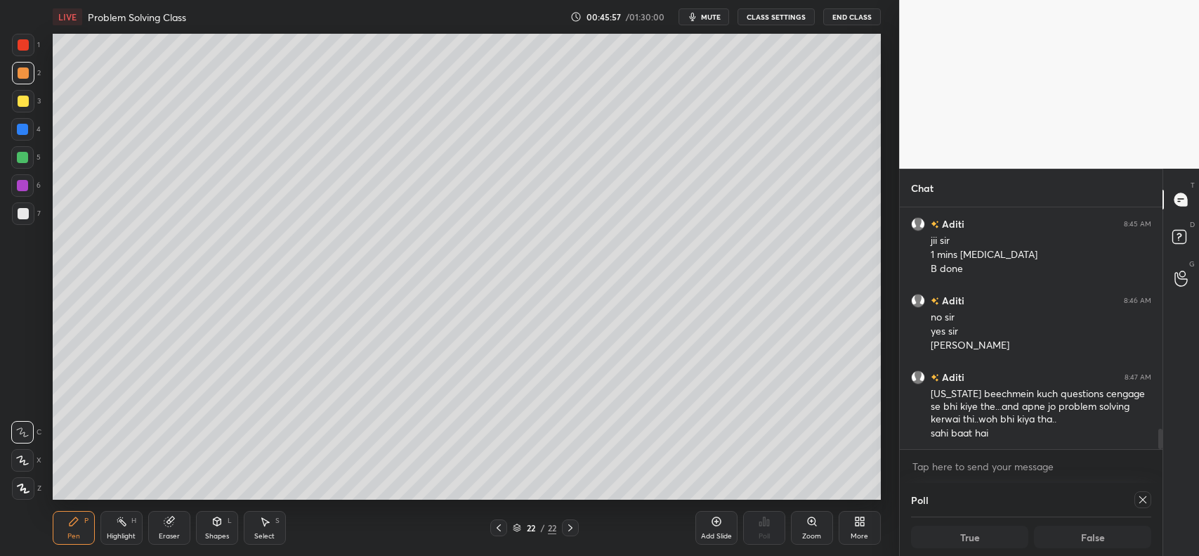
click at [1143, 500] on icon at bounding box center [1143, 499] width 7 height 7
type textarea "x"
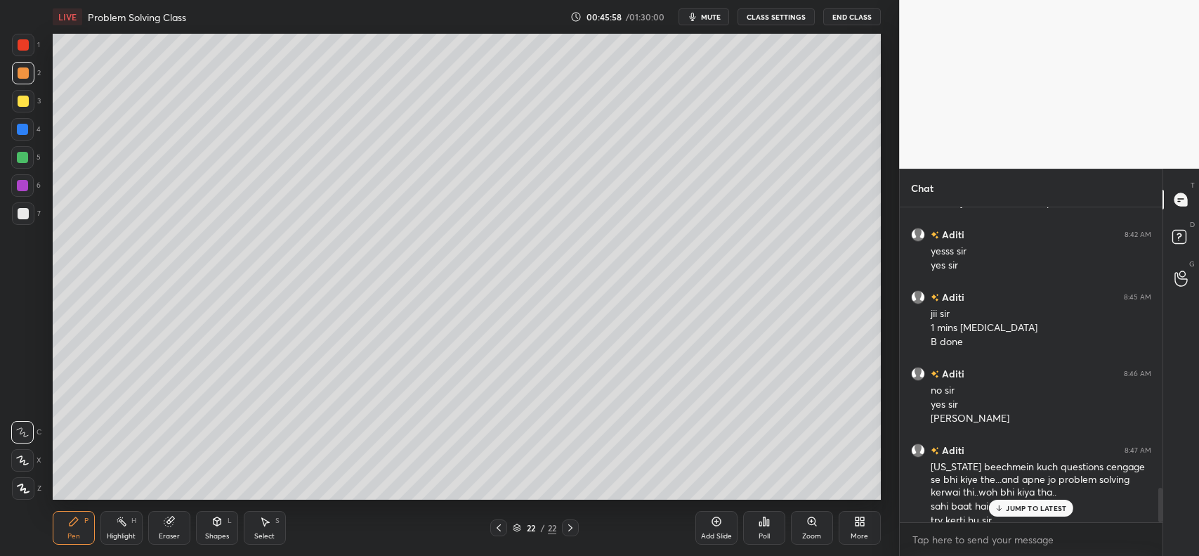
scroll to position [0, 0]
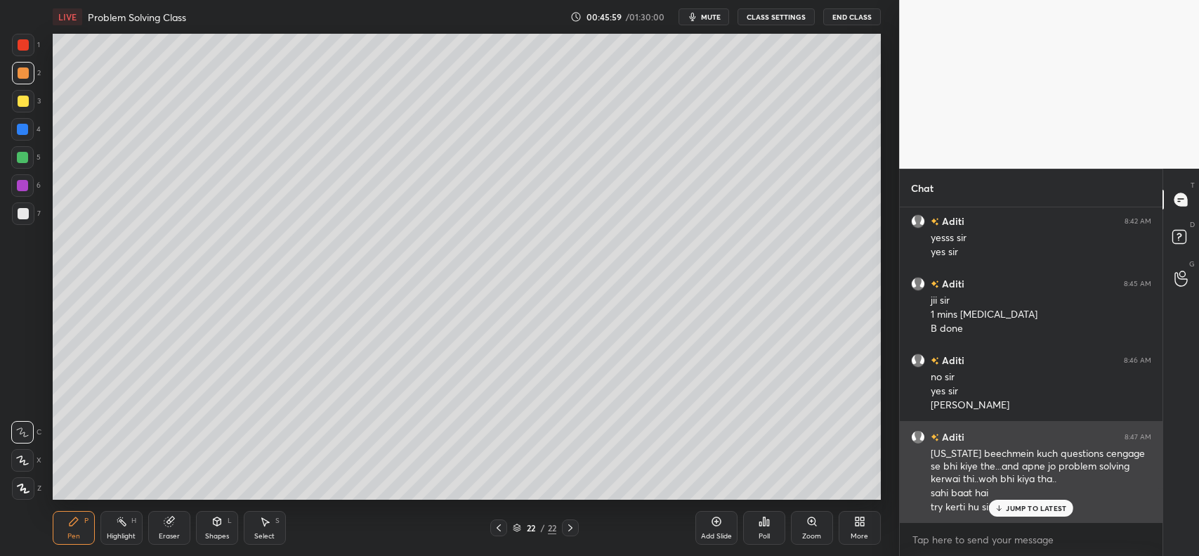
click at [1033, 504] on p "JUMP TO LATEST" at bounding box center [1036, 508] width 60 height 8
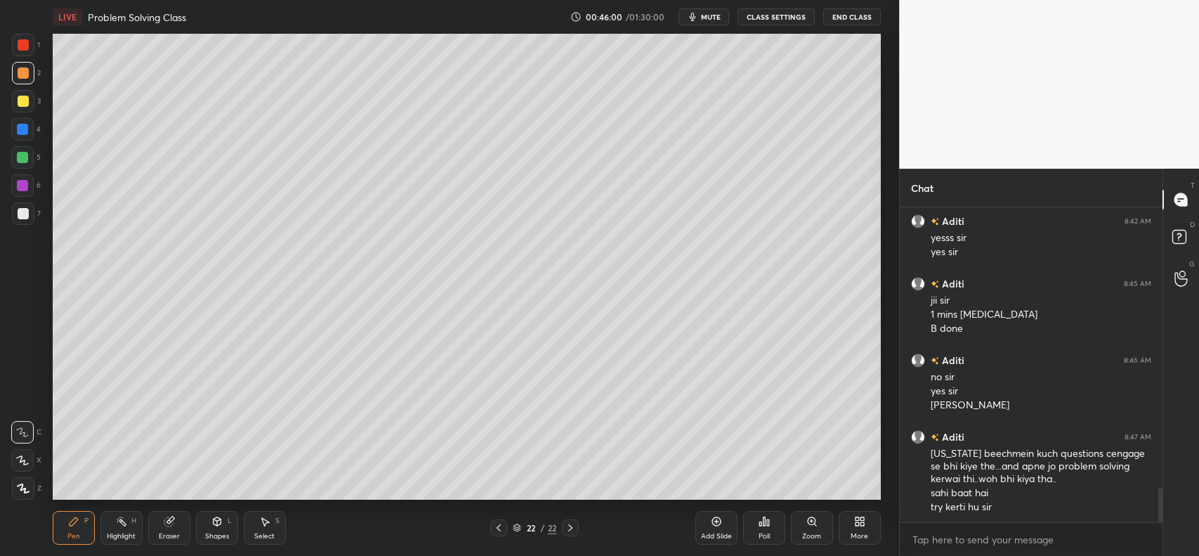
click at [750, 523] on div "Poll" at bounding box center [764, 528] width 42 height 34
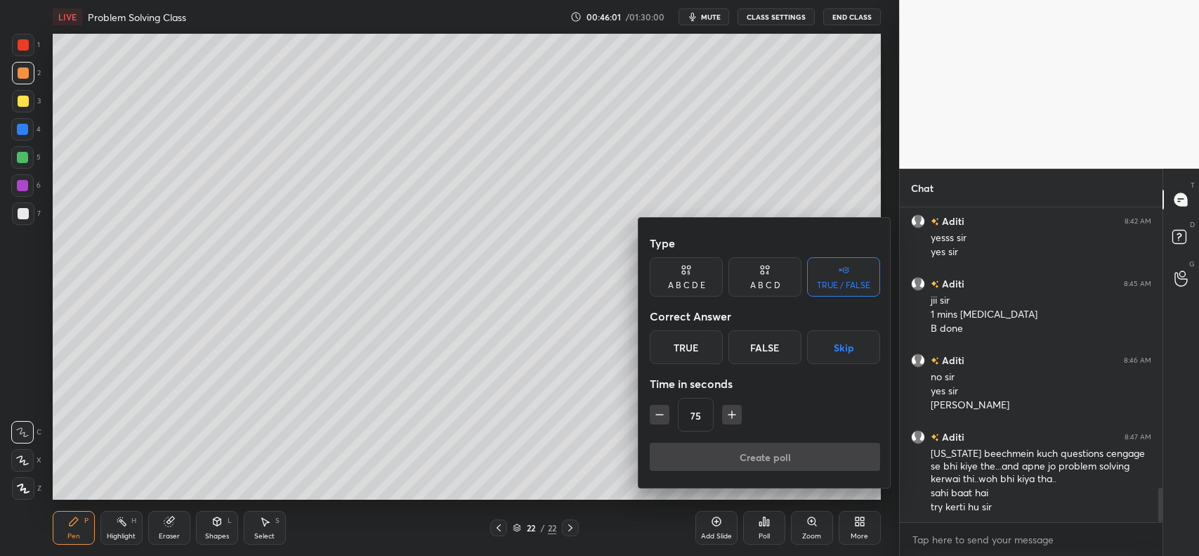
click at [699, 350] on div "True" at bounding box center [686, 347] width 73 height 34
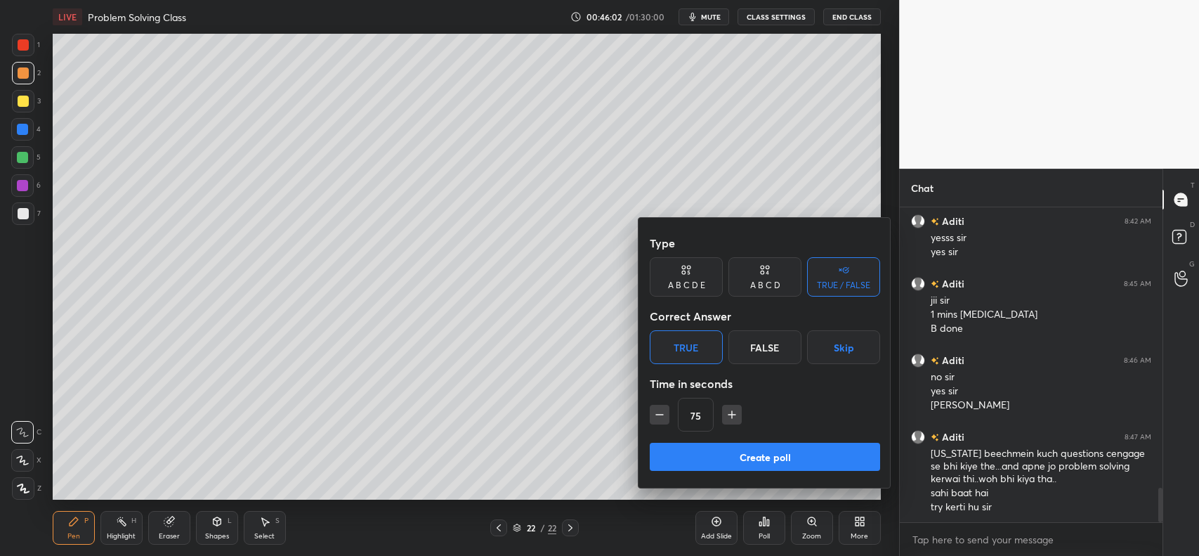
click at [698, 278] on div "A B C D E" at bounding box center [686, 276] width 73 height 39
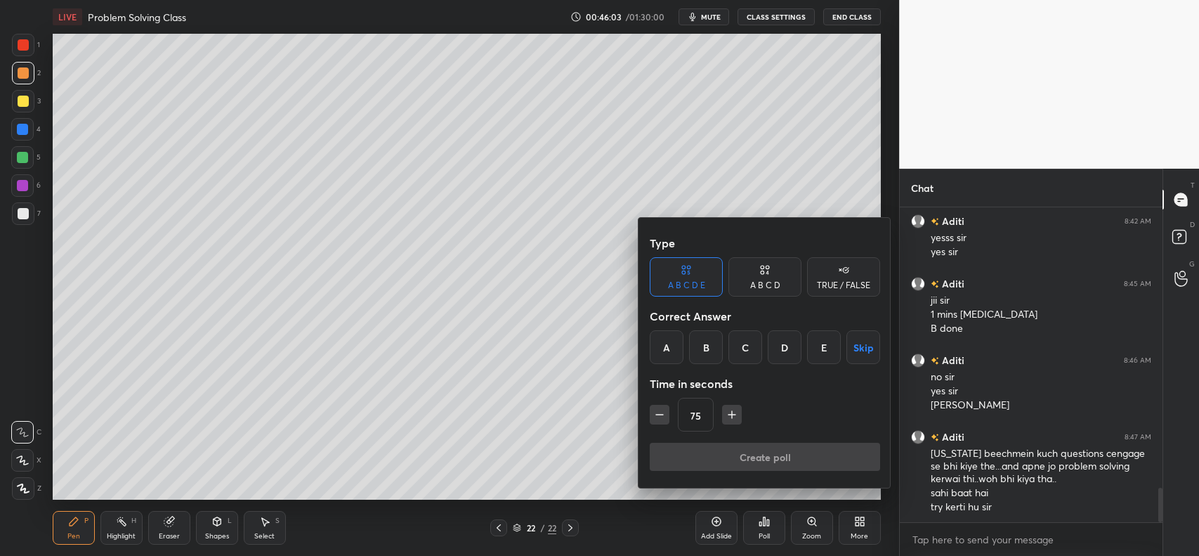
click at [743, 345] on div "C" at bounding box center [746, 347] width 34 height 34
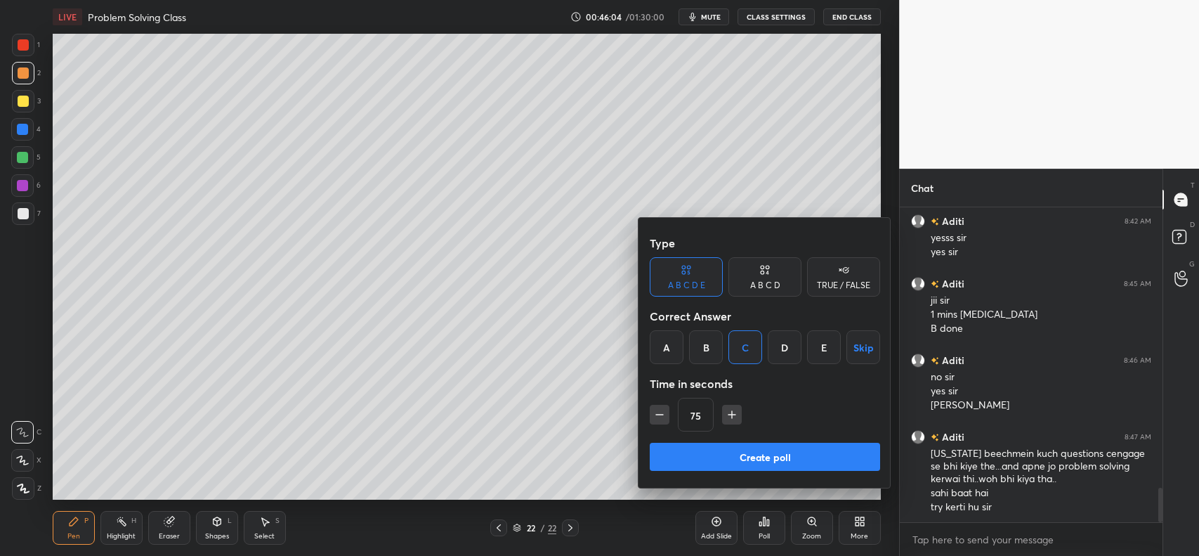
click at [729, 411] on icon "button" at bounding box center [732, 415] width 14 height 14
click at [732, 411] on icon "button" at bounding box center [732, 414] width 0 height 7
click at [732, 411] on icon "button" at bounding box center [732, 415] width 14 height 14
click at [732, 412] on icon "button" at bounding box center [738, 415] width 14 height 14
click at [734, 412] on icon "button" at bounding box center [738, 415] width 14 height 14
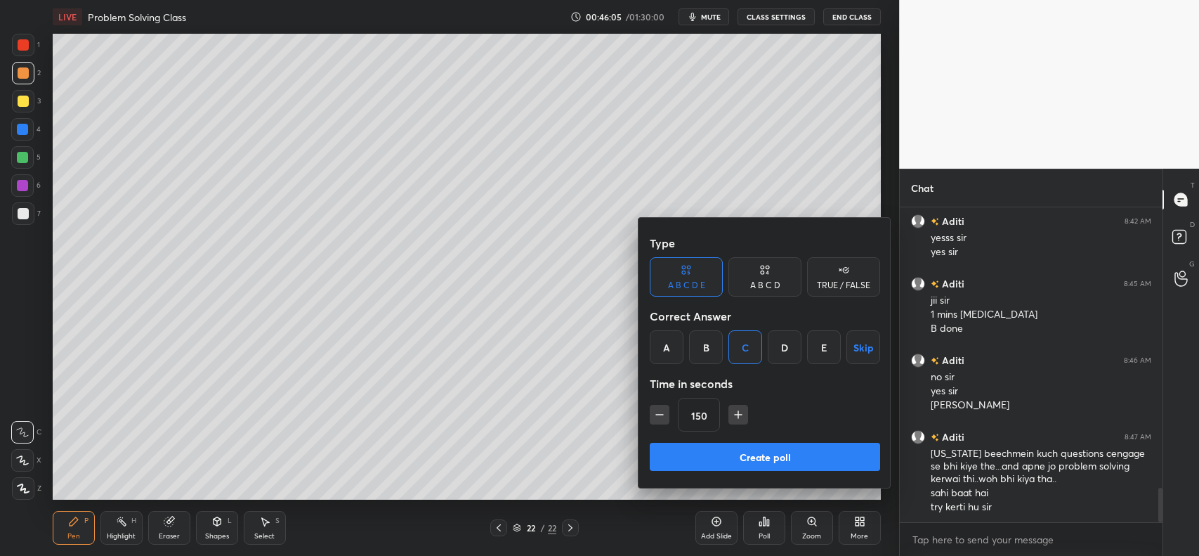
click at [731, 413] on icon "button" at bounding box center [738, 415] width 14 height 14
click at [731, 412] on icon "button" at bounding box center [738, 415] width 14 height 14
click at [732, 415] on icon "button" at bounding box center [738, 415] width 14 height 14
type input "195"
click at [750, 453] on button "Create poll" at bounding box center [765, 457] width 230 height 28
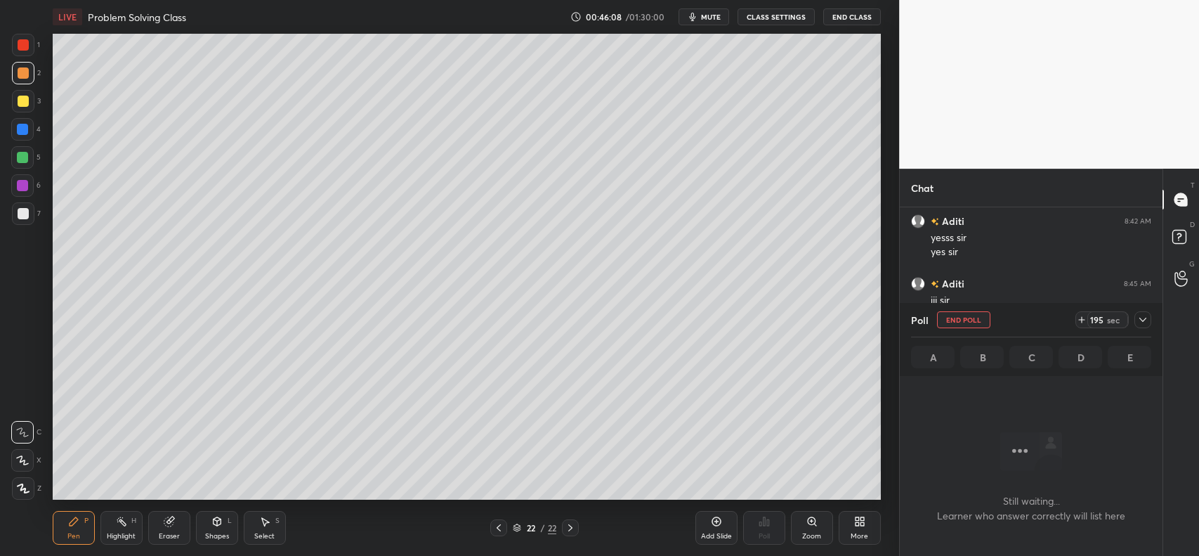
scroll to position [4, 4]
click at [1147, 321] on icon at bounding box center [1143, 319] width 11 height 11
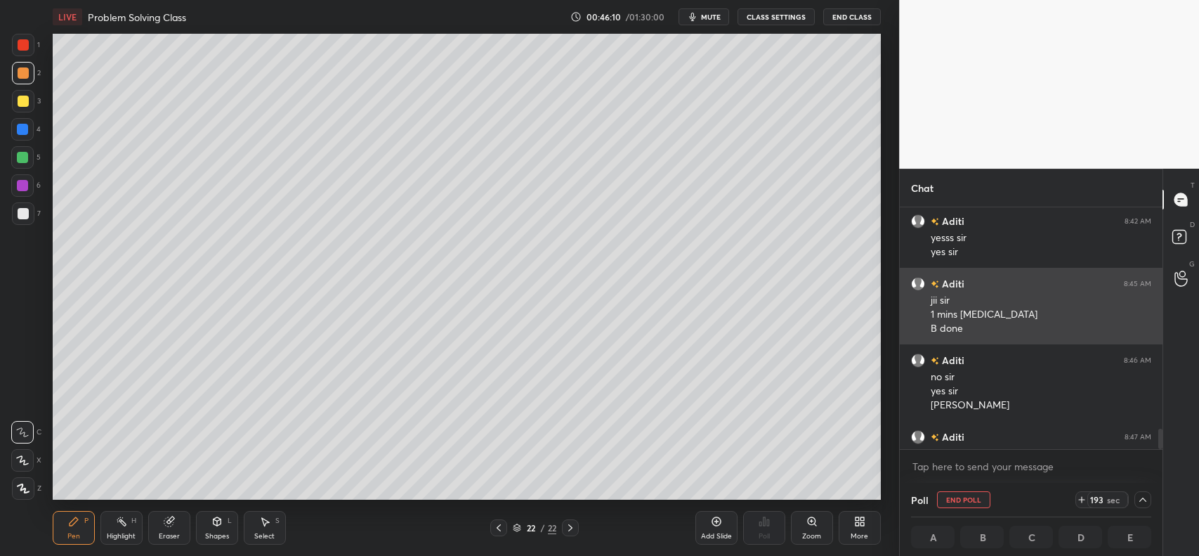
scroll to position [2622, 0]
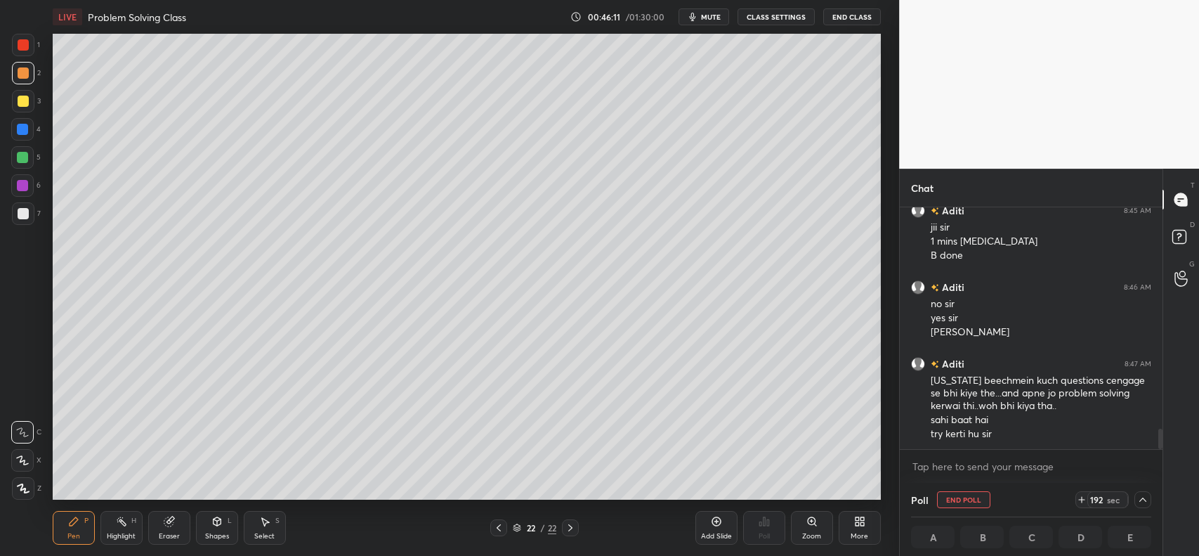
click at [708, 20] on span "mute" at bounding box center [711, 17] width 20 height 10
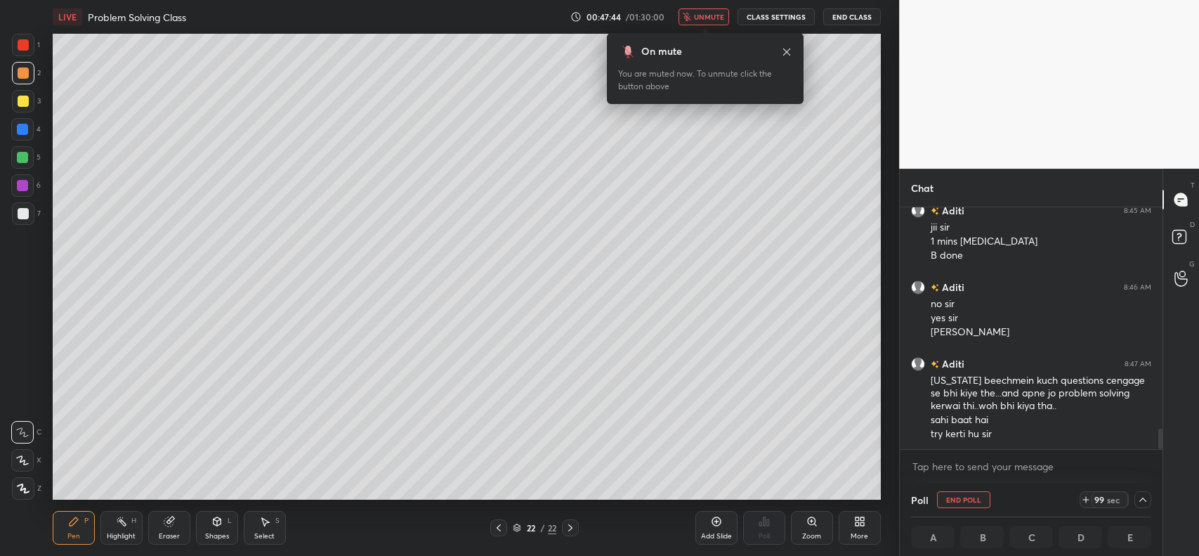
click at [714, 15] on span "unmute" at bounding box center [709, 17] width 30 height 10
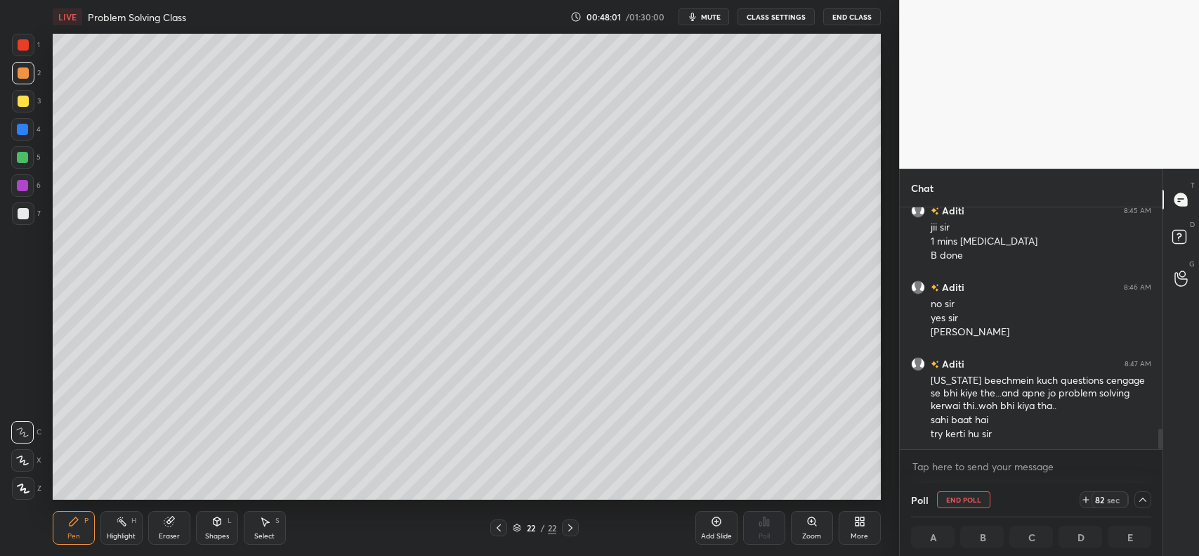
click at [708, 517] on div "Add Slide" at bounding box center [717, 528] width 42 height 34
click at [497, 528] on icon at bounding box center [498, 527] width 4 height 7
click at [575, 523] on icon at bounding box center [570, 527] width 11 height 11
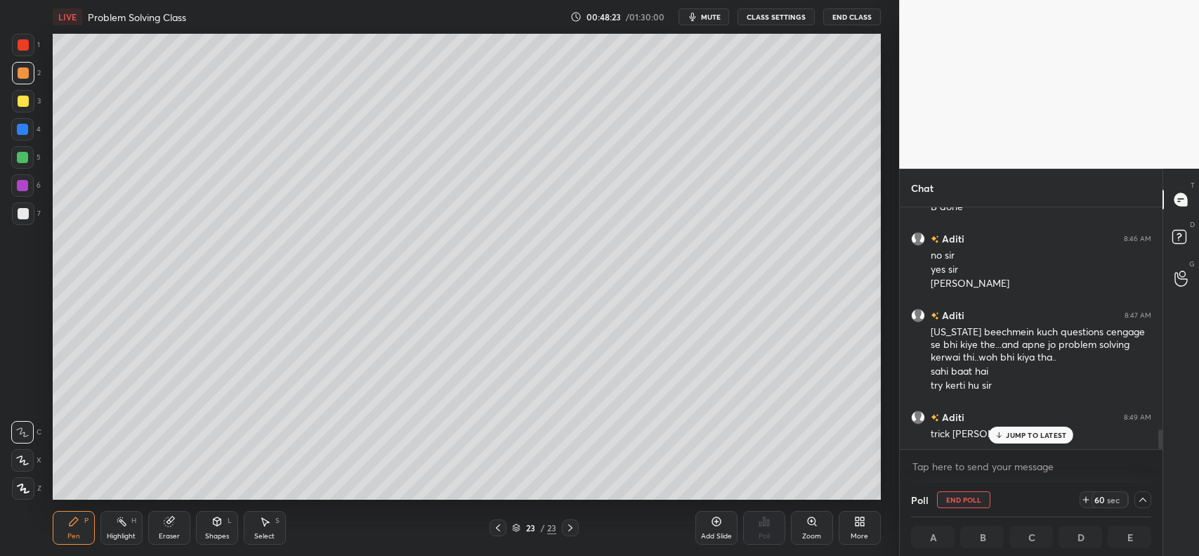
scroll to position [2718, 0]
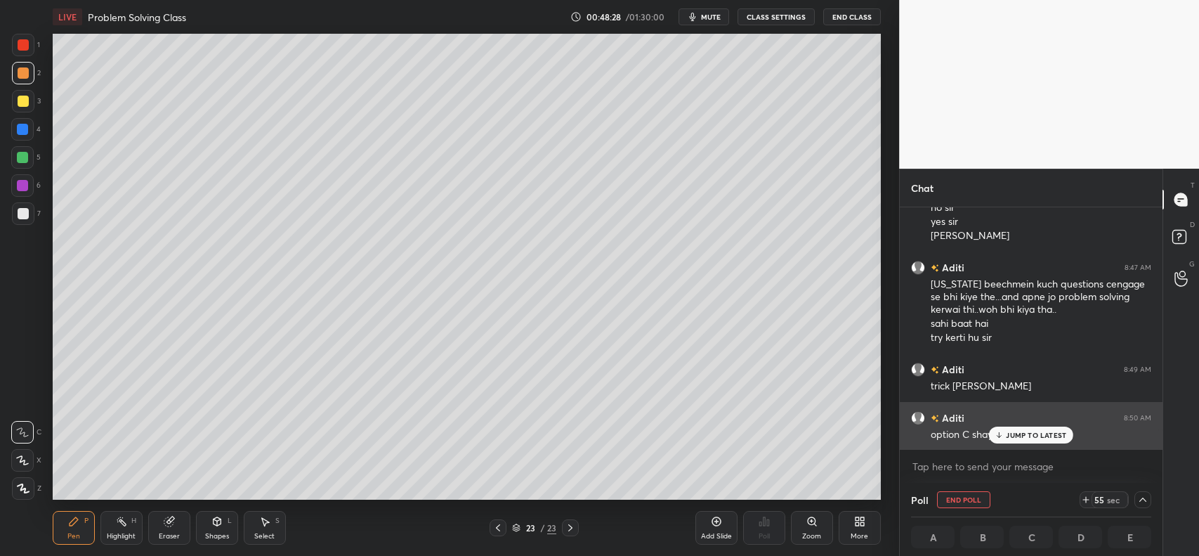
click at [1006, 445] on div "Aditi 8:50 AM option C shayad" at bounding box center [1031, 426] width 263 height 48
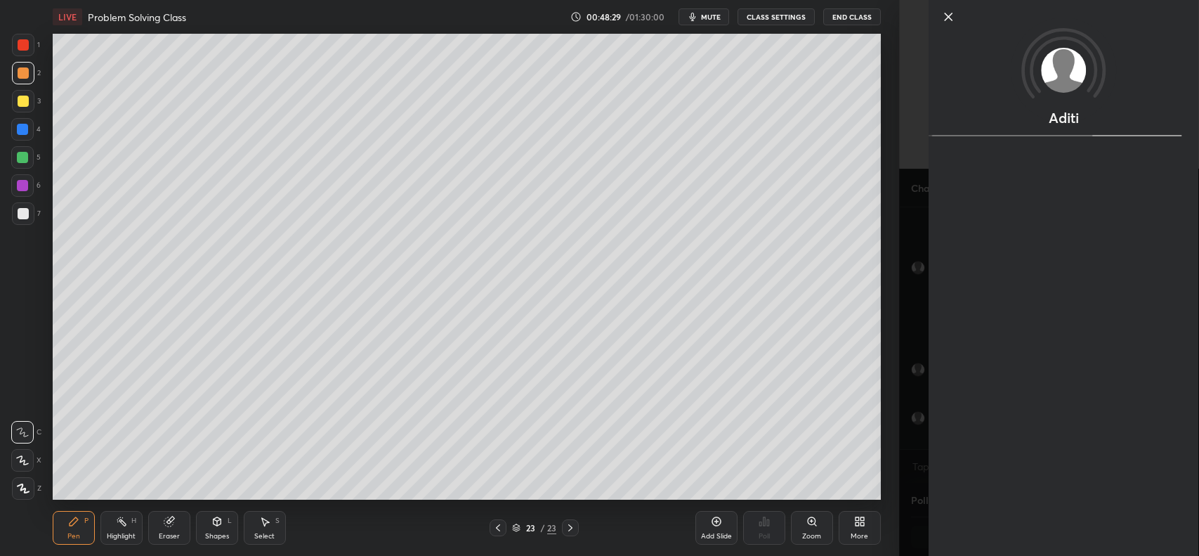
click at [884, 445] on div "Setting up your live class Poll for secs No correct answer Start poll" at bounding box center [466, 267] width 843 height 466
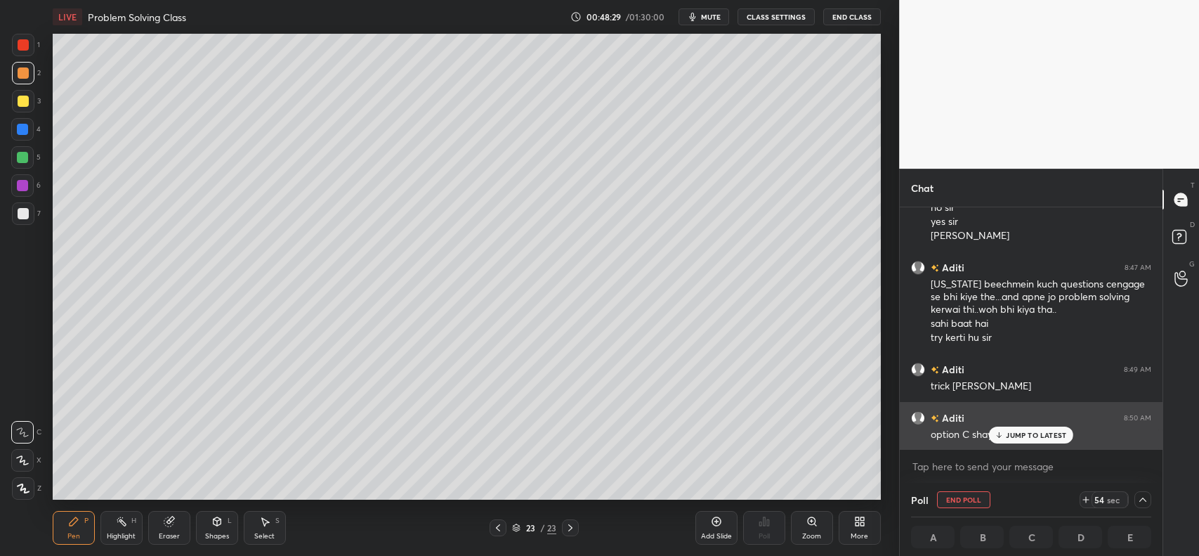
click at [1046, 439] on p "JUMP TO LATEST" at bounding box center [1036, 435] width 60 height 8
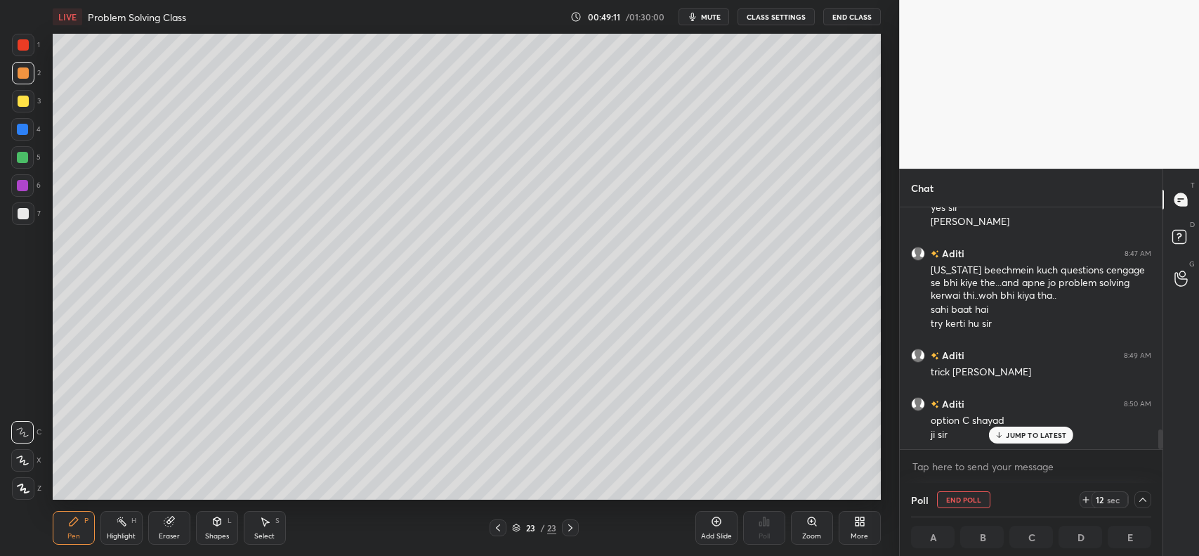
click at [19, 123] on div at bounding box center [22, 129] width 22 height 22
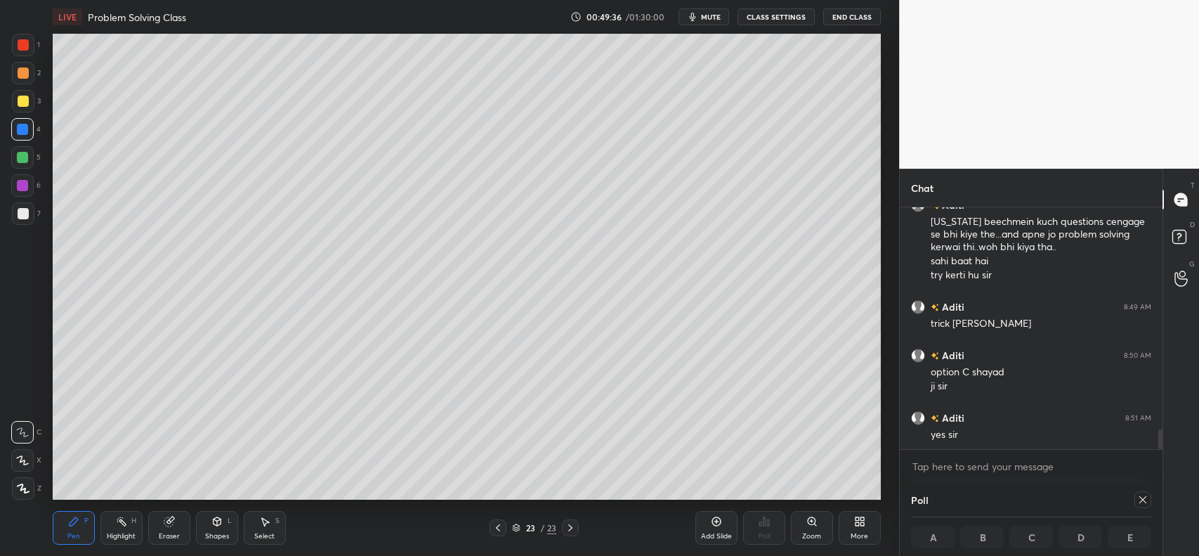
click at [501, 526] on icon at bounding box center [498, 527] width 11 height 11
click at [578, 528] on div at bounding box center [570, 527] width 17 height 17
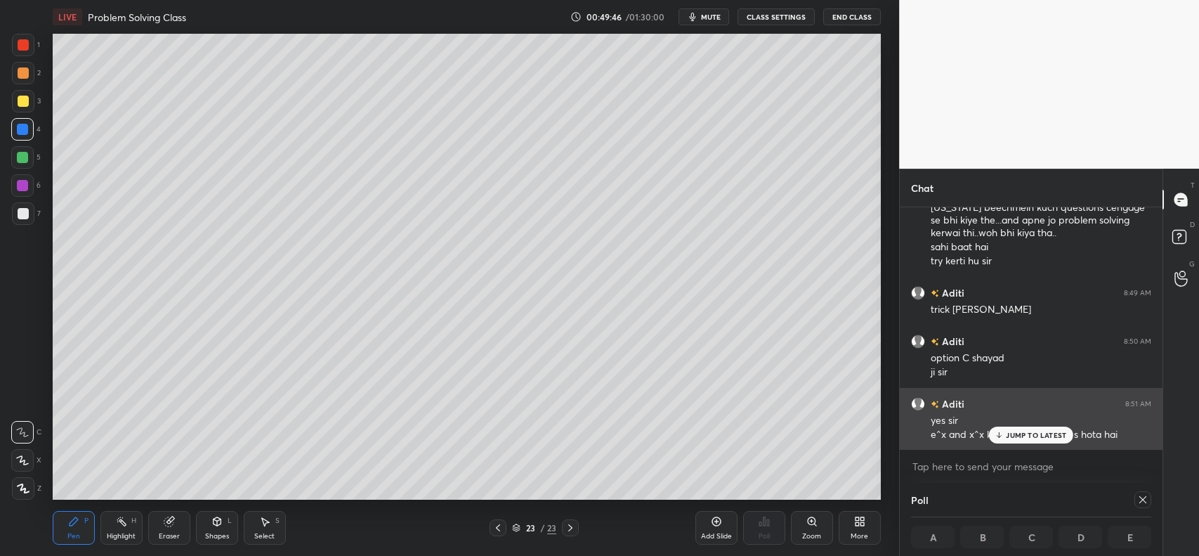
click at [1031, 436] on p "JUMP TO LATEST" at bounding box center [1036, 435] width 60 height 8
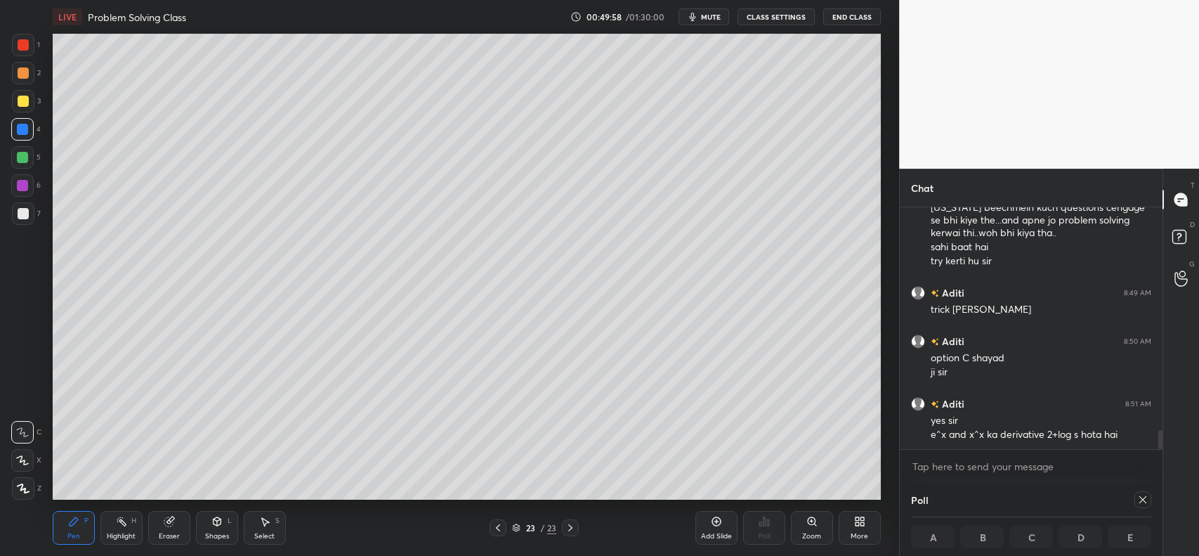
click at [706, 529] on div "Add Slide" at bounding box center [717, 528] width 42 height 34
click at [19, 99] on div at bounding box center [23, 101] width 11 height 11
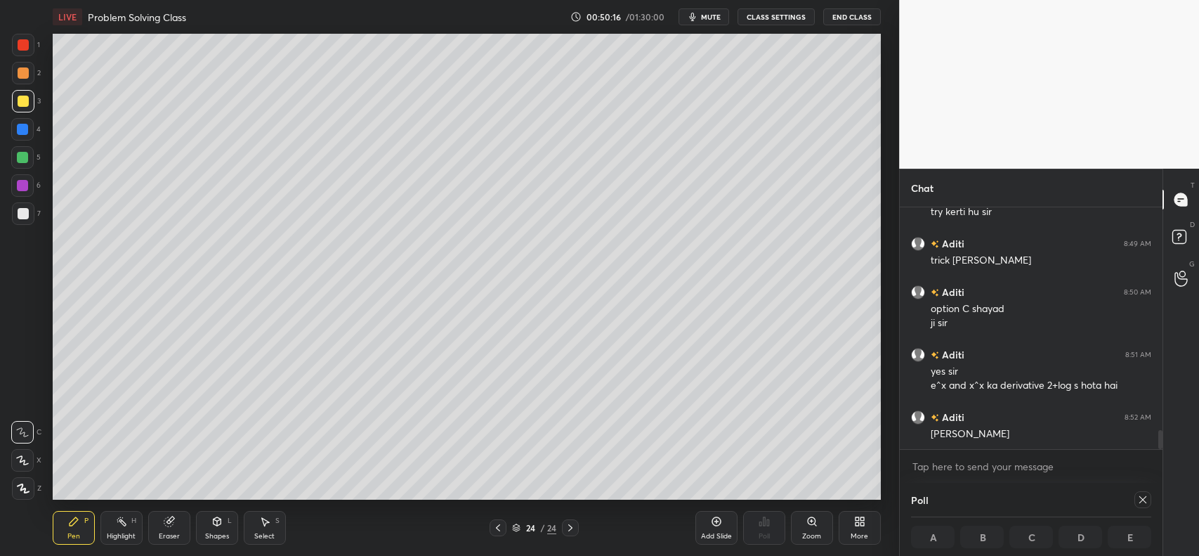
scroll to position [2858, 0]
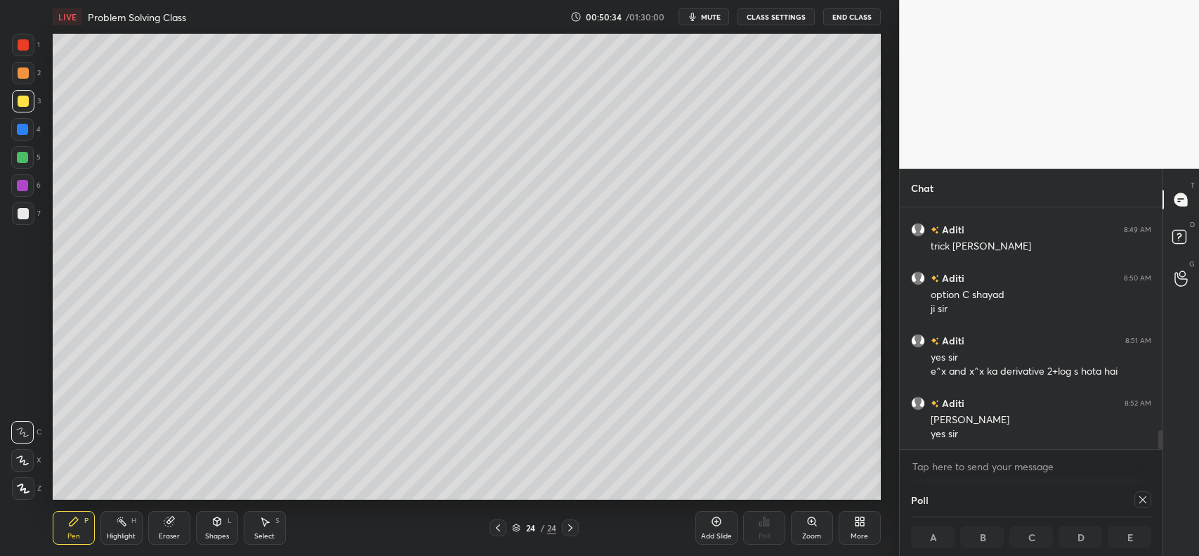
click at [569, 524] on icon at bounding box center [570, 527] width 11 height 11
click at [497, 524] on icon at bounding box center [498, 527] width 11 height 11
click at [497, 523] on icon at bounding box center [498, 527] width 11 height 11
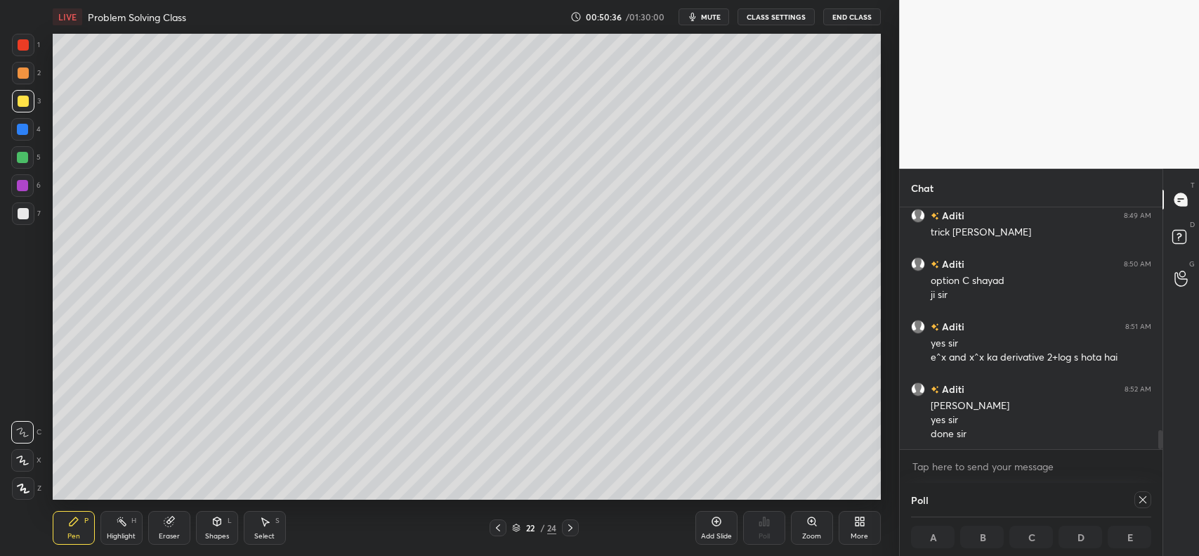
click at [575, 526] on icon at bounding box center [570, 527] width 11 height 11
click at [573, 526] on icon at bounding box center [570, 527] width 11 height 11
click at [713, 520] on icon at bounding box center [716, 521] width 9 height 9
click at [32, 95] on div at bounding box center [23, 101] width 22 height 22
click at [20, 134] on div at bounding box center [22, 129] width 11 height 11
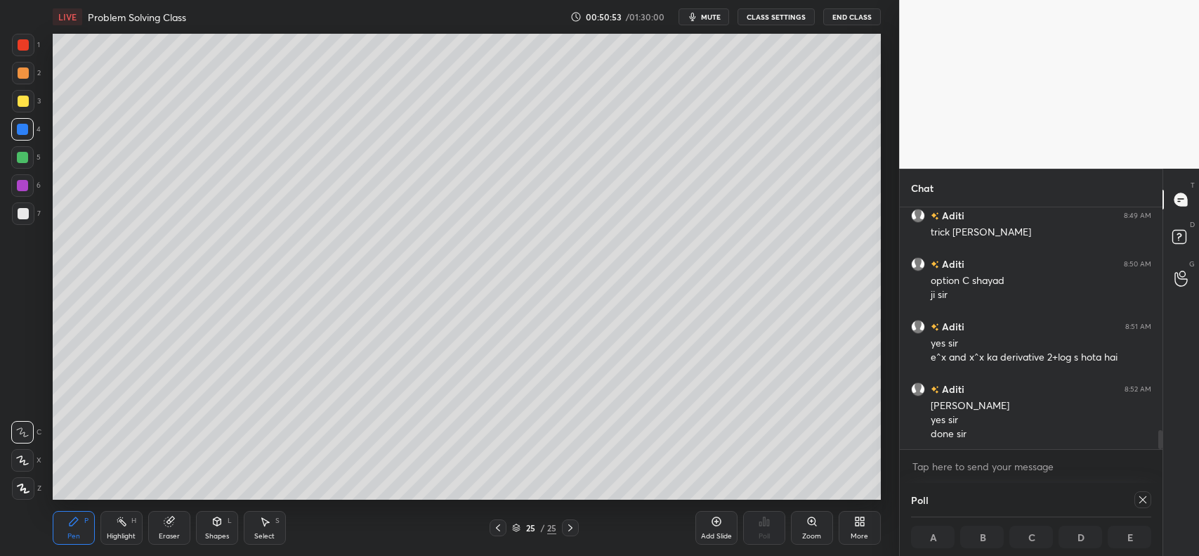
click at [25, 156] on div at bounding box center [22, 157] width 11 height 11
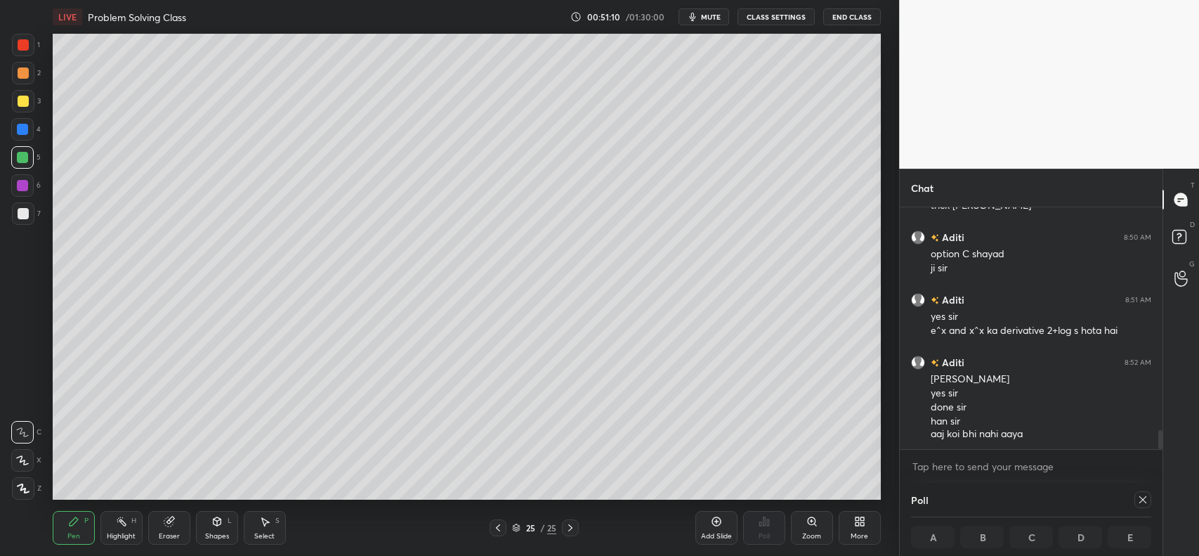
click at [22, 97] on div at bounding box center [23, 101] width 11 height 11
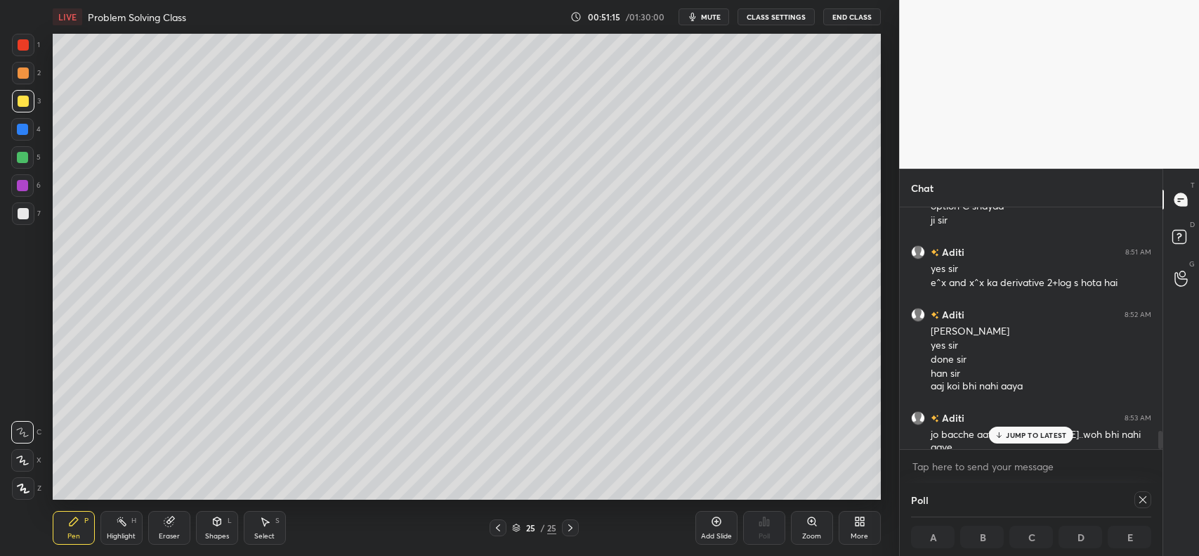
click at [1042, 438] on p "JUMP TO LATEST" at bounding box center [1036, 435] width 60 height 8
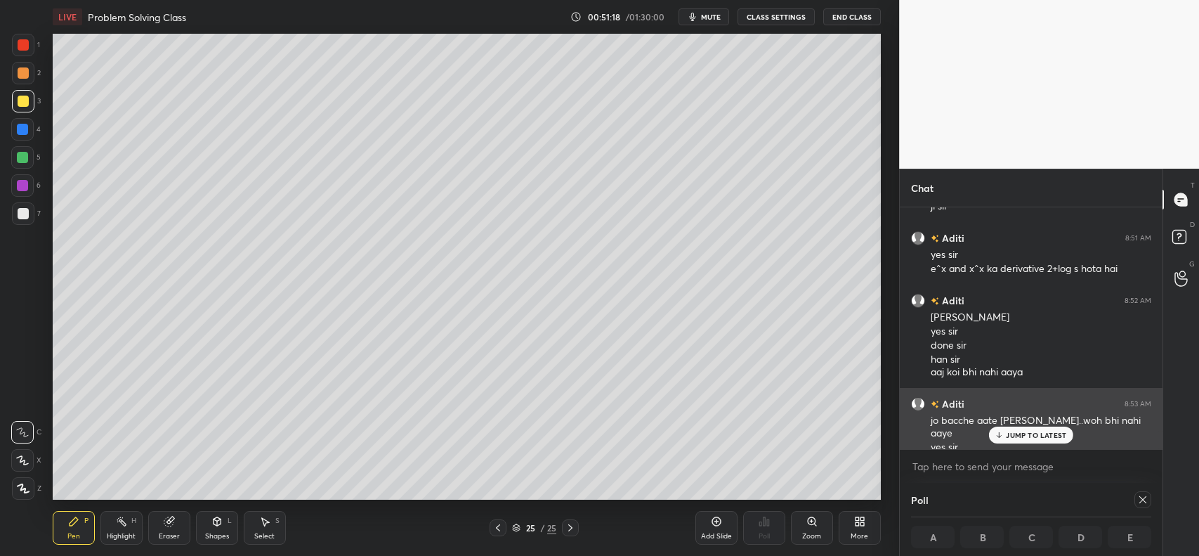
scroll to position [2974, 0]
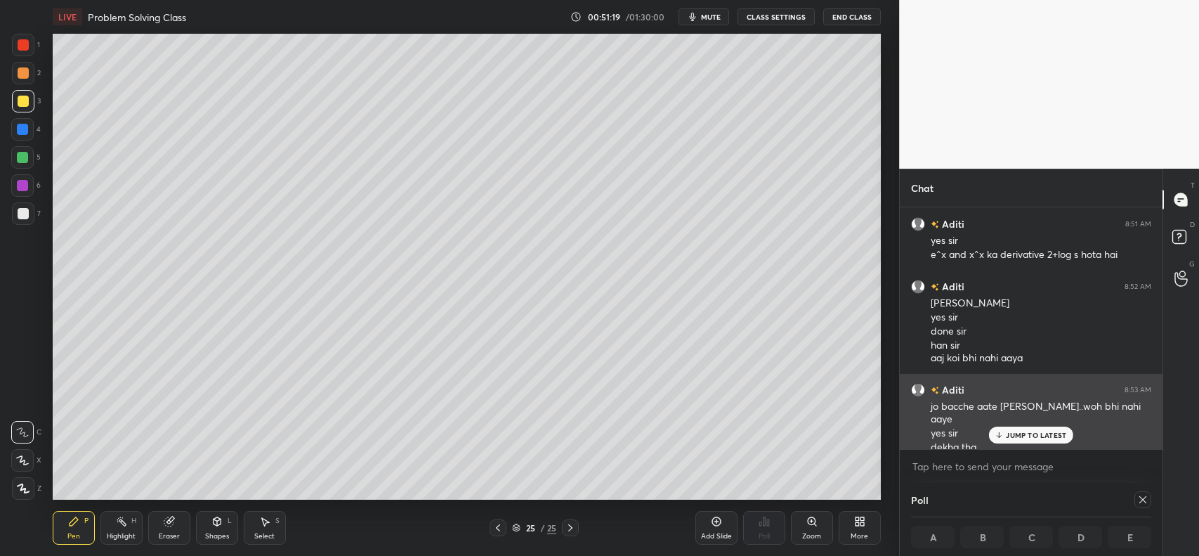
click at [1036, 439] on p "JUMP TO LATEST" at bounding box center [1036, 435] width 60 height 8
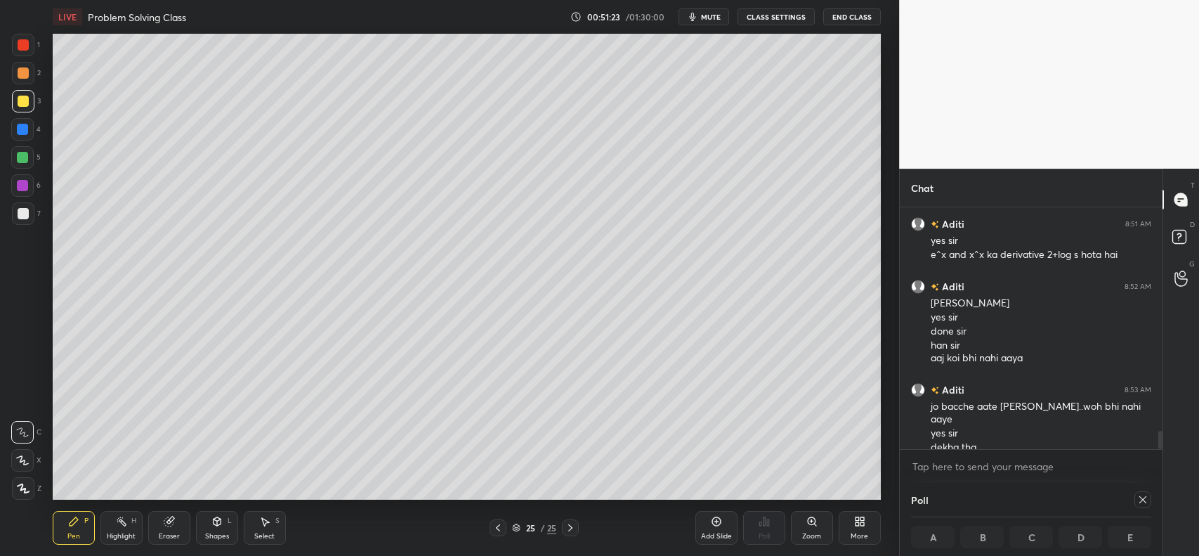
scroll to position [2988, 0]
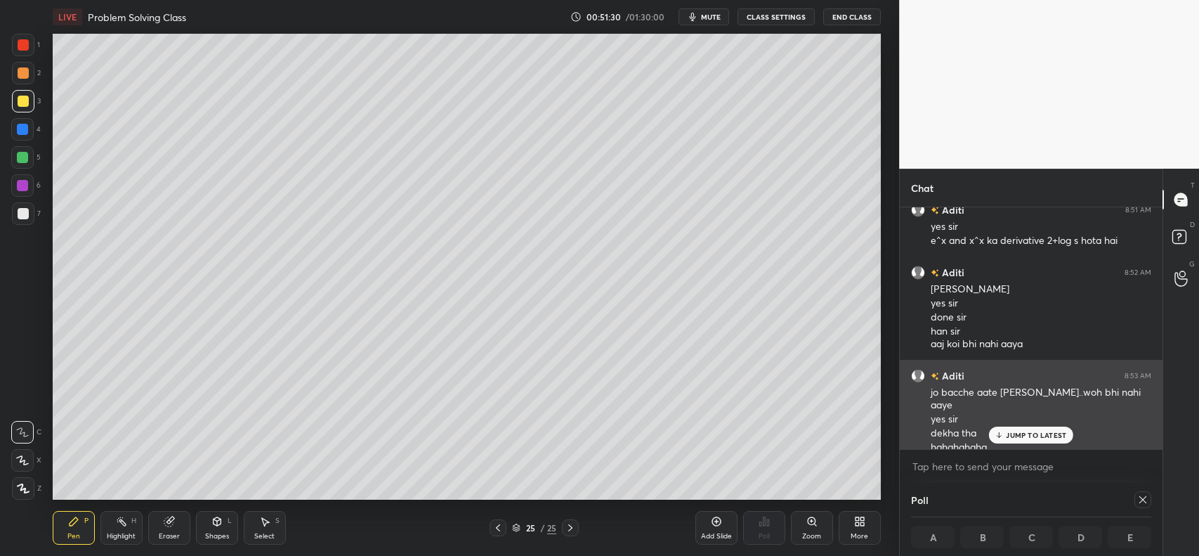
click at [1034, 436] on p "JUMP TO LATEST" at bounding box center [1036, 435] width 60 height 8
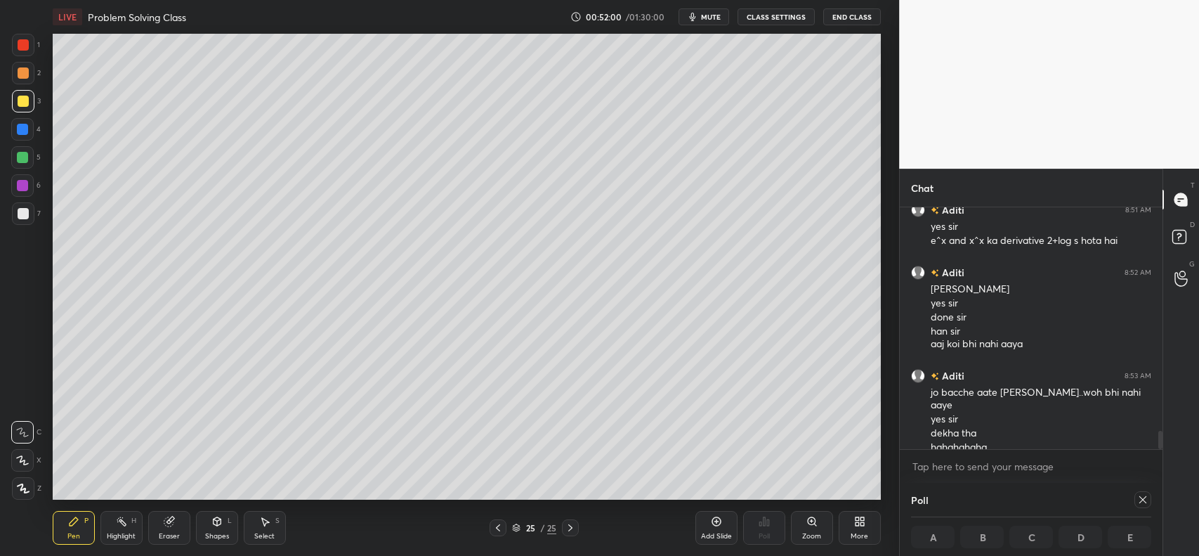
scroll to position [3003, 0]
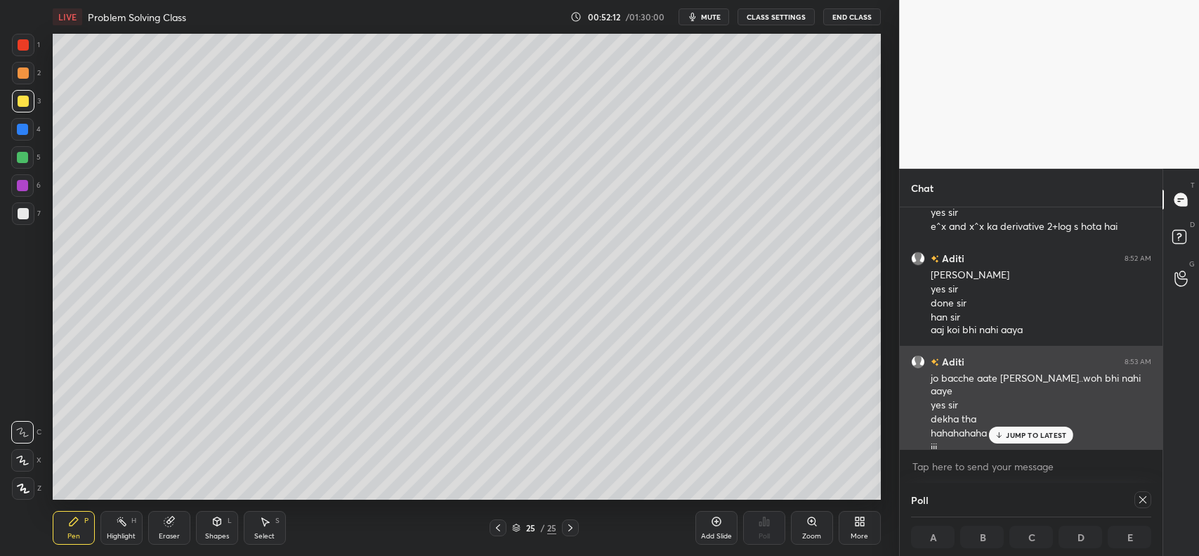
click at [1054, 432] on p "JUMP TO LATEST" at bounding box center [1036, 435] width 60 height 8
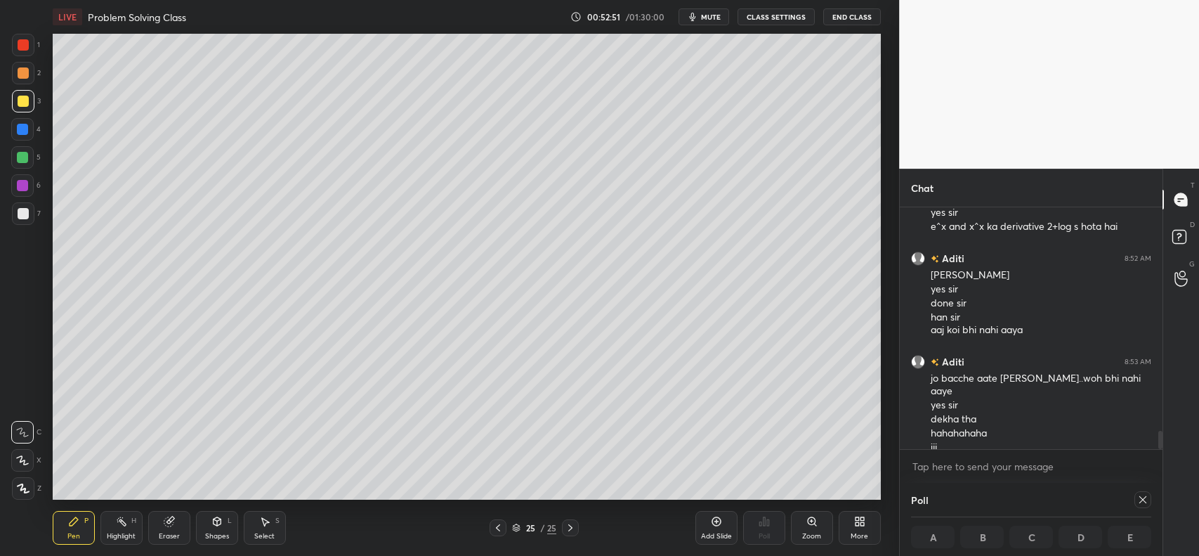
click at [20, 100] on div at bounding box center [23, 101] width 11 height 11
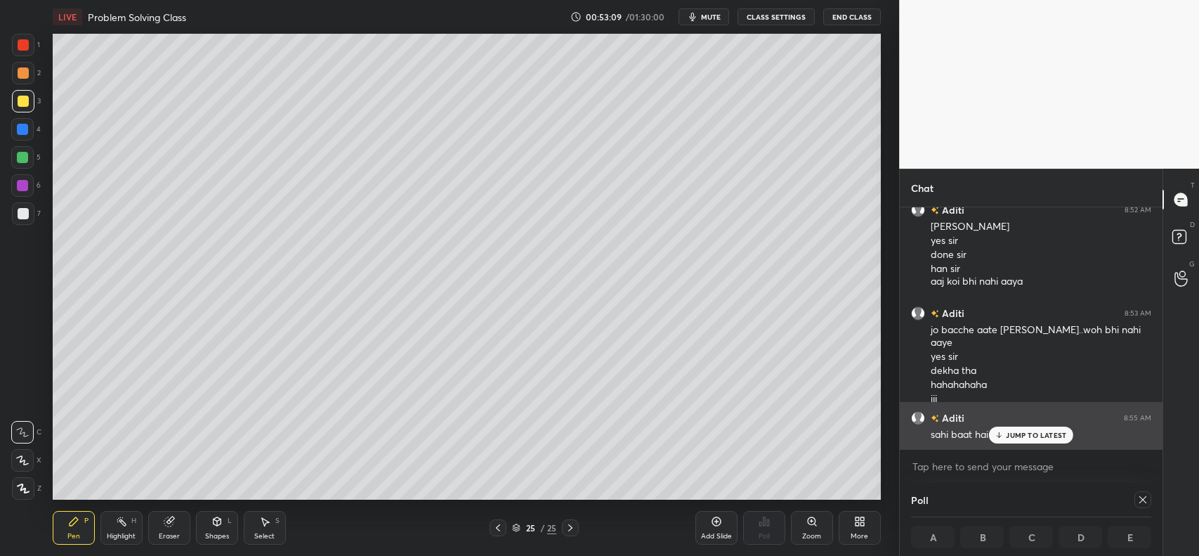
click at [1025, 434] on p "JUMP TO LATEST" at bounding box center [1036, 435] width 60 height 8
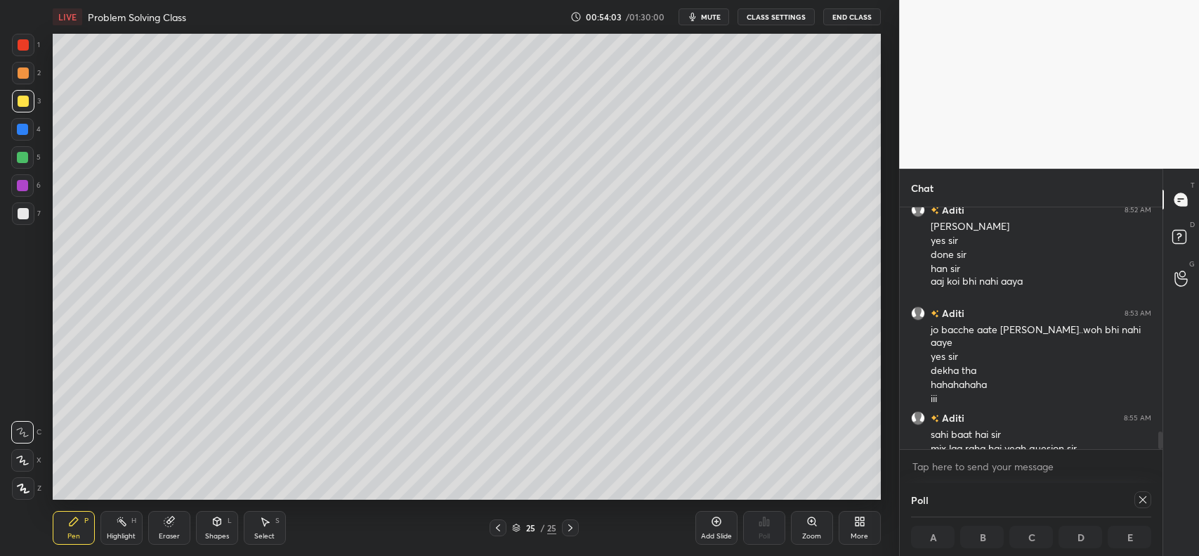
scroll to position [3078, 0]
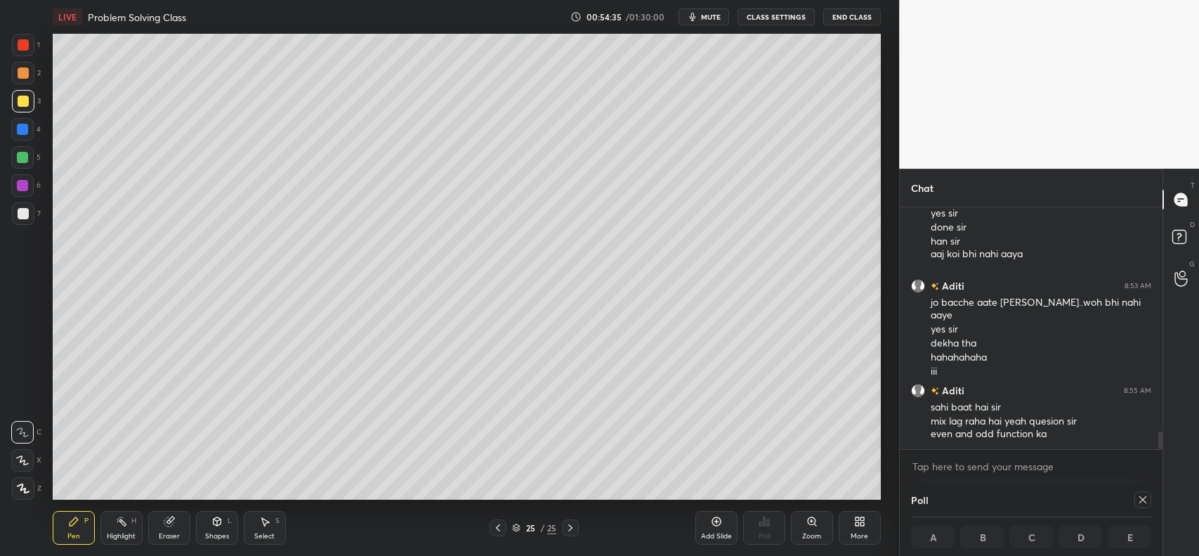
click at [704, 520] on div "Add Slide" at bounding box center [717, 528] width 42 height 34
click at [21, 96] on div at bounding box center [23, 101] width 11 height 11
click at [494, 527] on icon at bounding box center [498, 527] width 11 height 11
click at [575, 526] on icon at bounding box center [570, 527] width 11 height 11
click at [490, 527] on div at bounding box center [498, 527] width 17 height 17
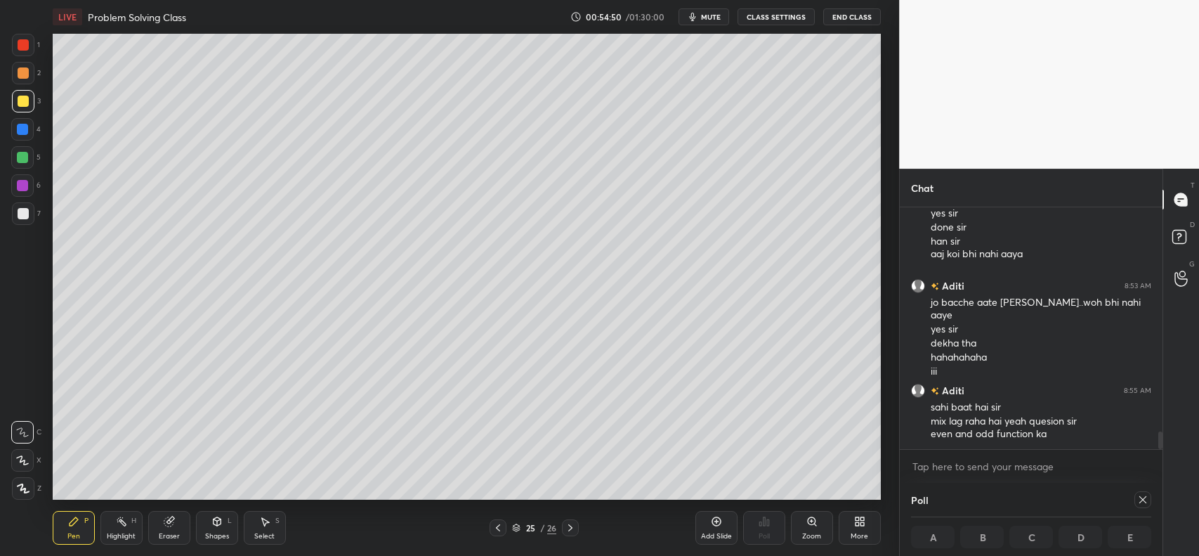
click at [575, 524] on icon at bounding box center [570, 527] width 11 height 11
click at [169, 519] on icon at bounding box center [168, 521] width 9 height 9
click at [74, 521] on icon at bounding box center [74, 521] width 8 height 8
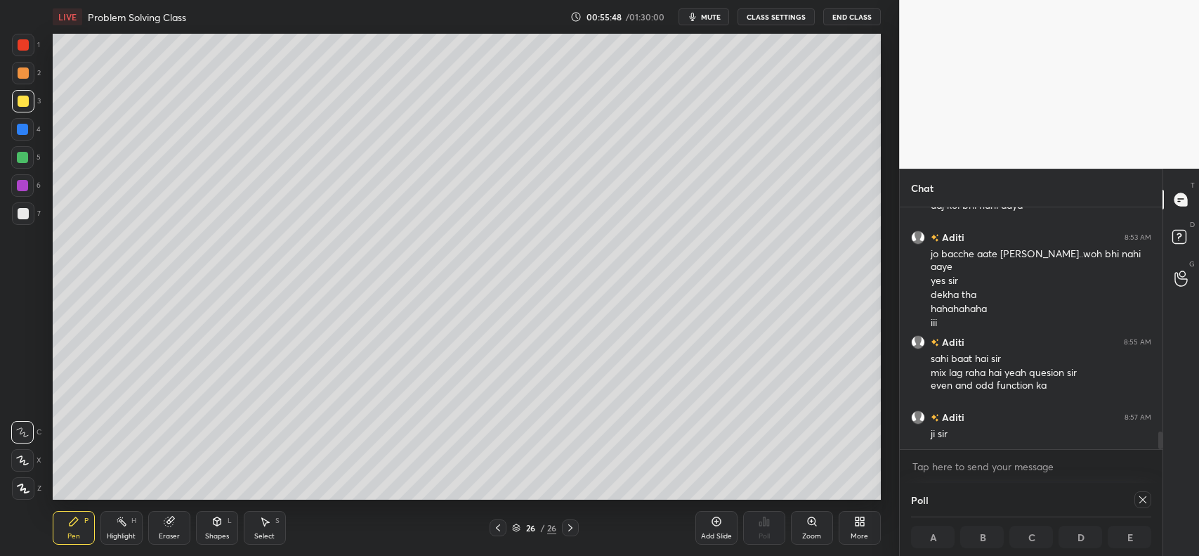
click at [492, 521] on div at bounding box center [498, 527] width 17 height 17
click at [570, 522] on icon at bounding box center [570, 527] width 11 height 11
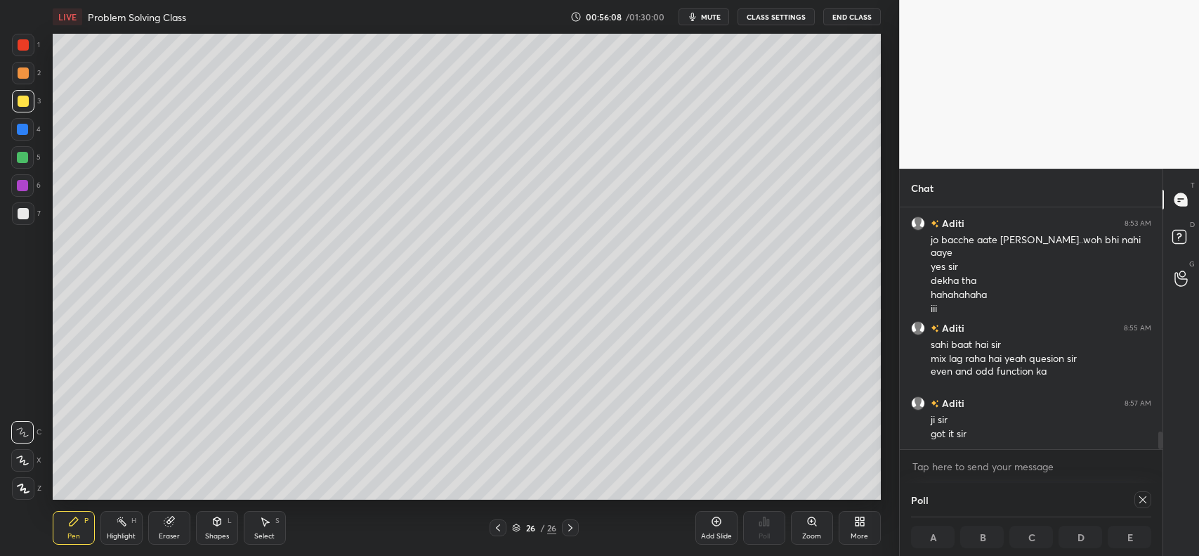
scroll to position [3189, 0]
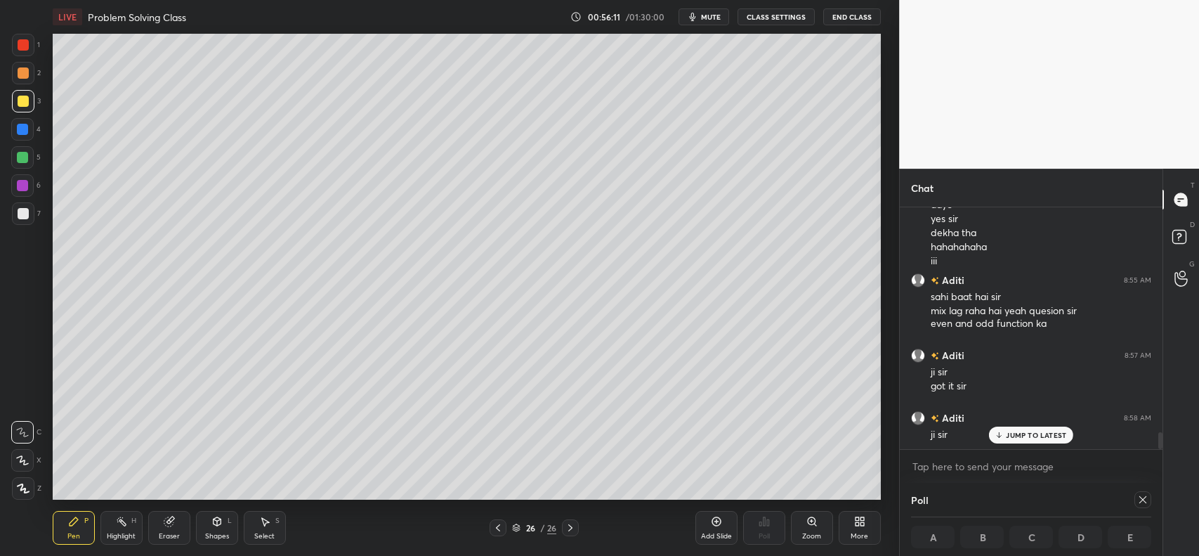
click at [717, 529] on div "Add Slide" at bounding box center [717, 528] width 42 height 34
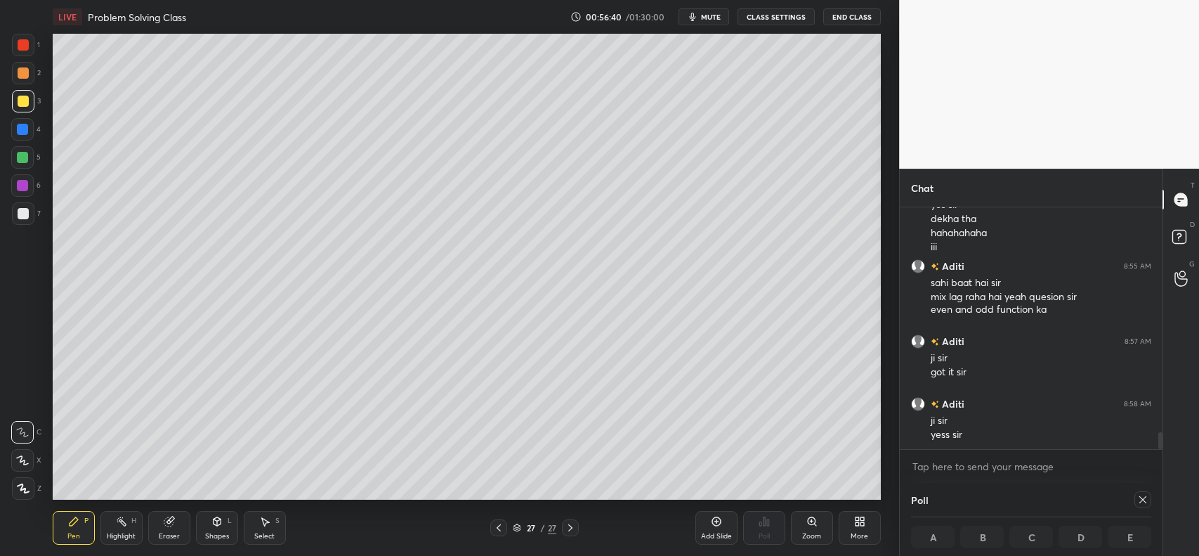
click at [497, 531] on icon at bounding box center [498, 527] width 11 height 11
click at [570, 525] on icon at bounding box center [570, 527] width 4 height 7
click at [181, 516] on div "Eraser" at bounding box center [169, 528] width 42 height 34
click at [90, 511] on div "Pen P" at bounding box center [74, 528] width 42 height 34
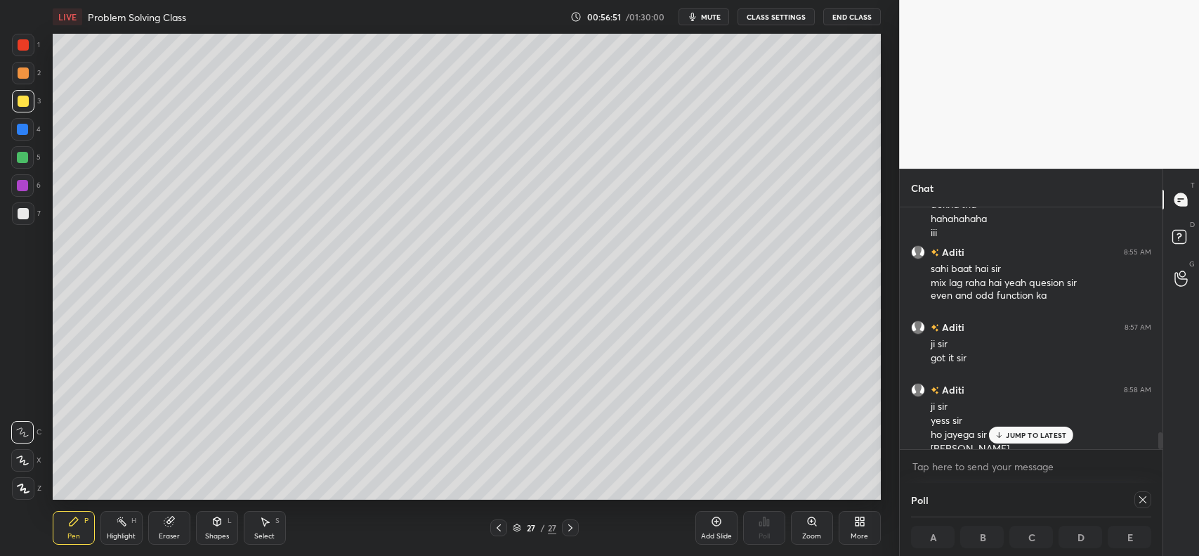
scroll to position [3231, 0]
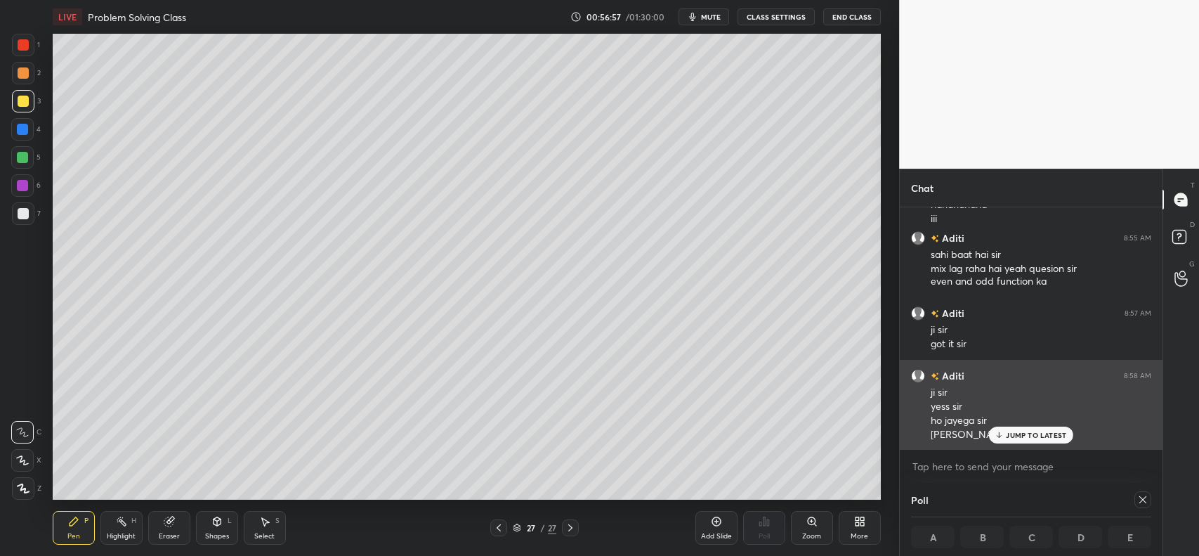
click at [1023, 433] on p "JUMP TO LATEST" at bounding box center [1036, 435] width 60 height 8
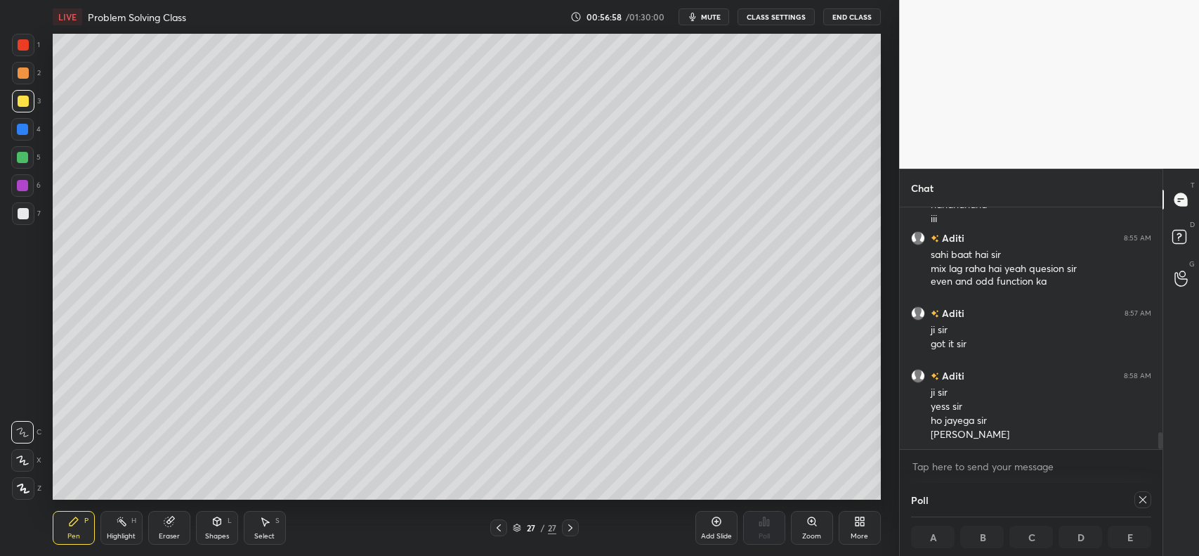
click at [711, 519] on icon at bounding box center [716, 521] width 11 height 11
click at [23, 72] on div at bounding box center [23, 72] width 11 height 11
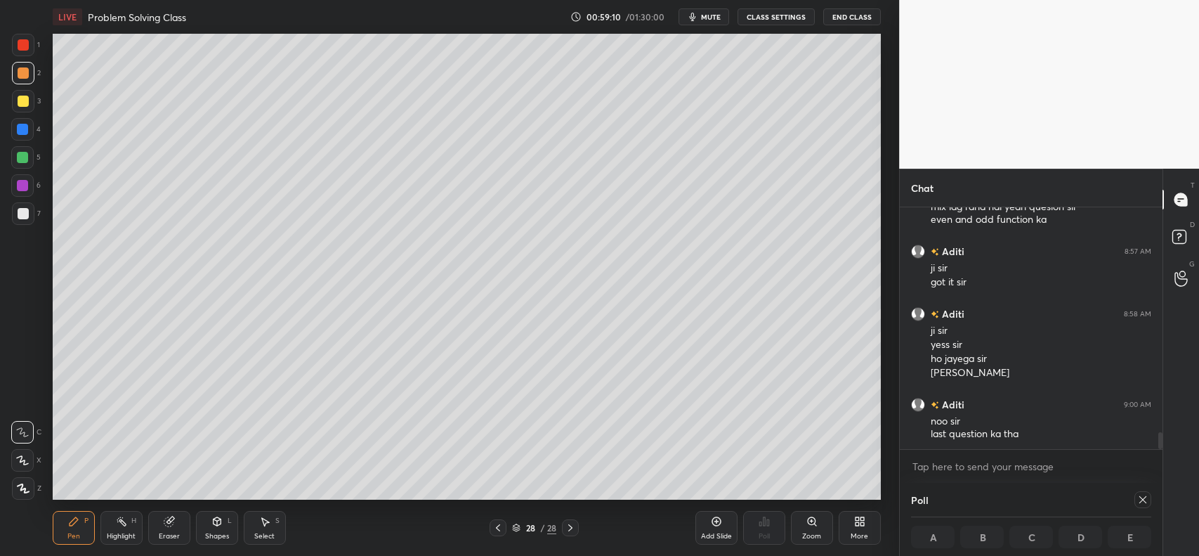
click at [22, 96] on div at bounding box center [23, 101] width 11 height 11
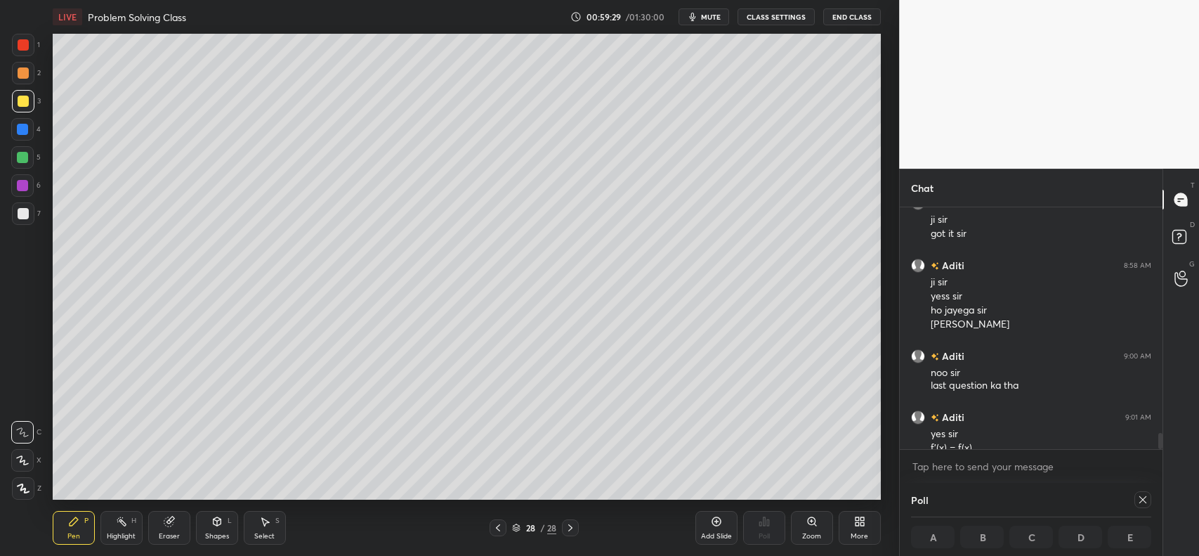
scroll to position [3355, 0]
click at [714, 519] on icon at bounding box center [716, 521] width 11 height 11
click at [493, 524] on icon at bounding box center [498, 527] width 11 height 11
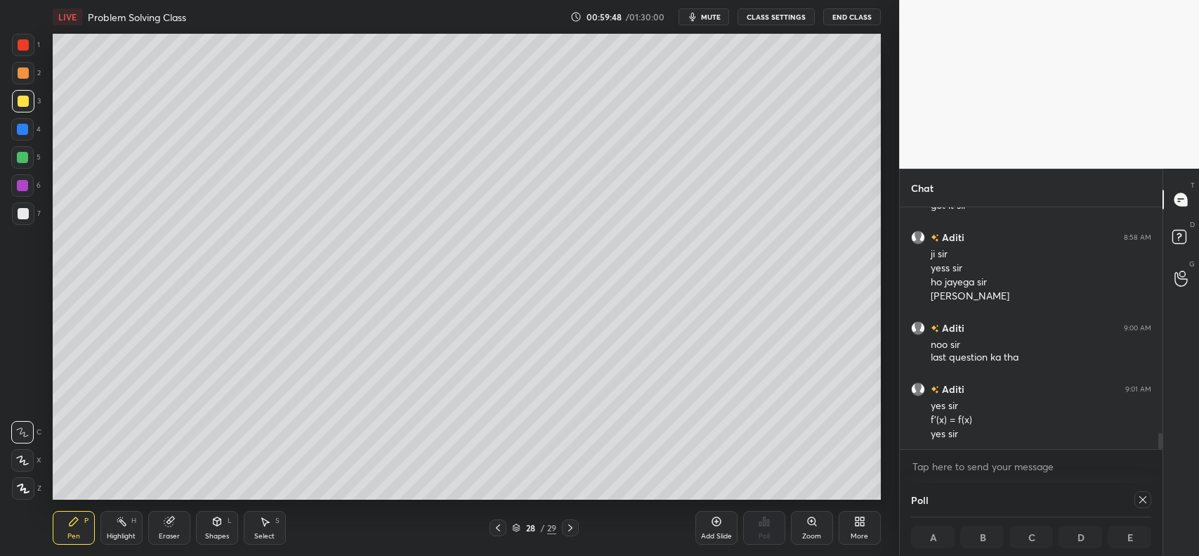
click at [573, 524] on icon at bounding box center [570, 527] width 11 height 11
click at [23, 129] on div at bounding box center [22, 129] width 11 height 11
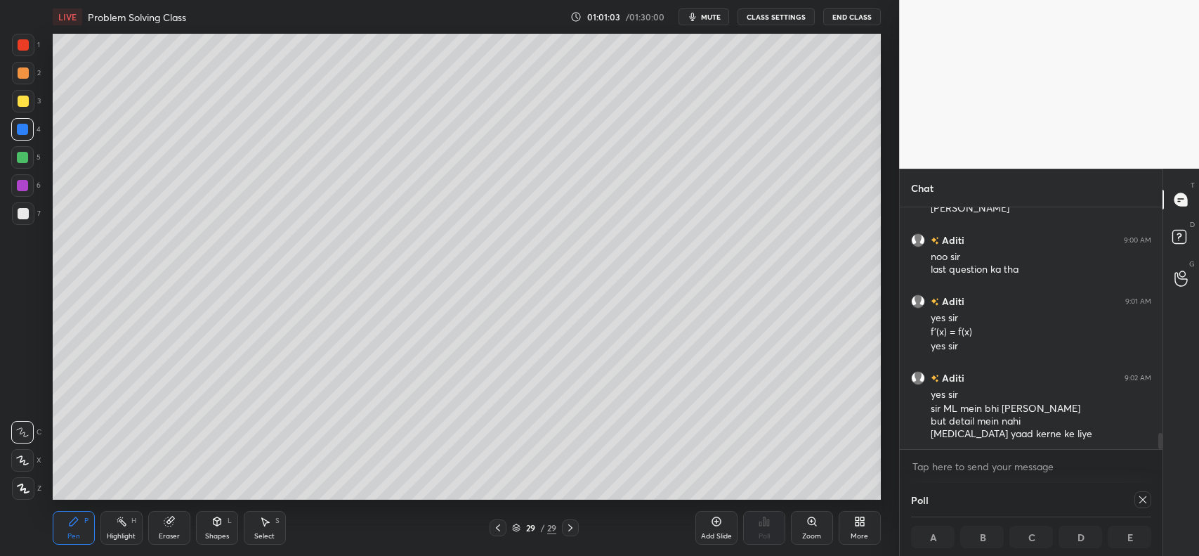
scroll to position [3471, 0]
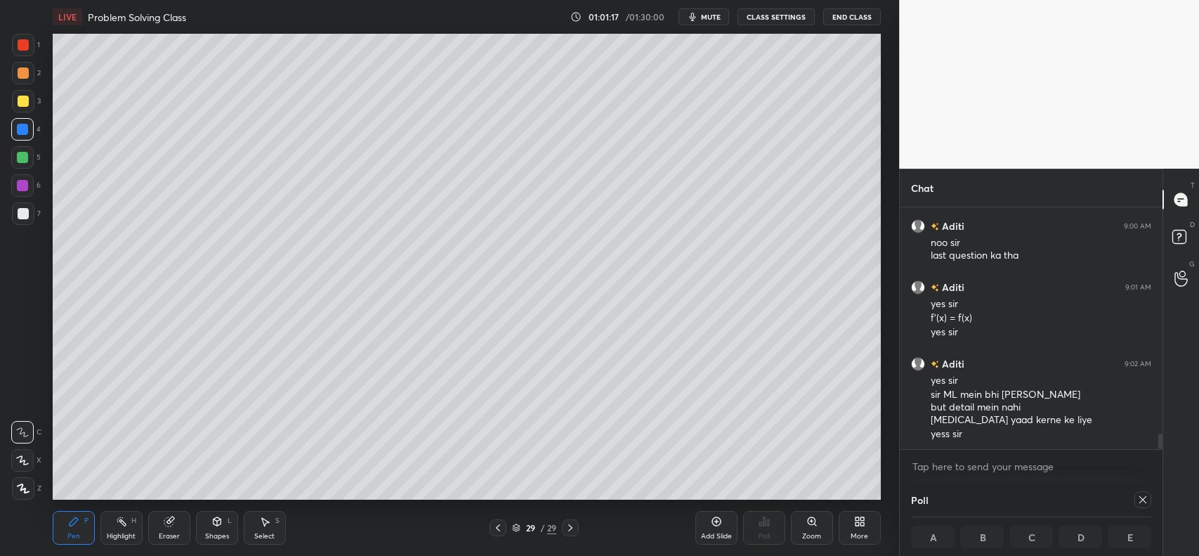
click at [174, 516] on icon at bounding box center [169, 521] width 11 height 11
click at [68, 528] on div "Pen P" at bounding box center [74, 528] width 42 height 34
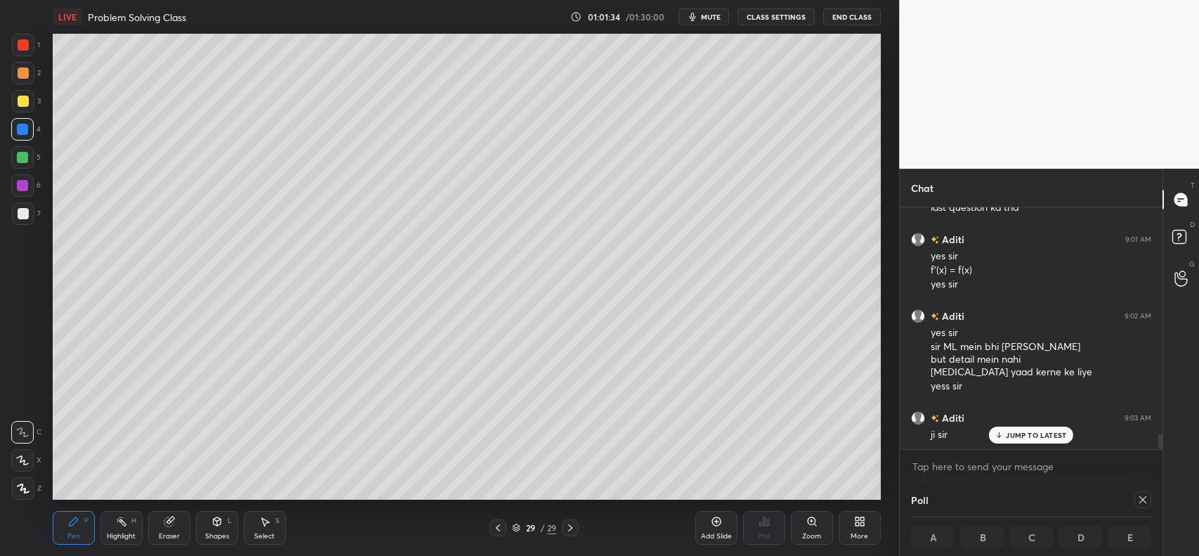
click at [504, 526] on div at bounding box center [498, 527] width 17 height 17
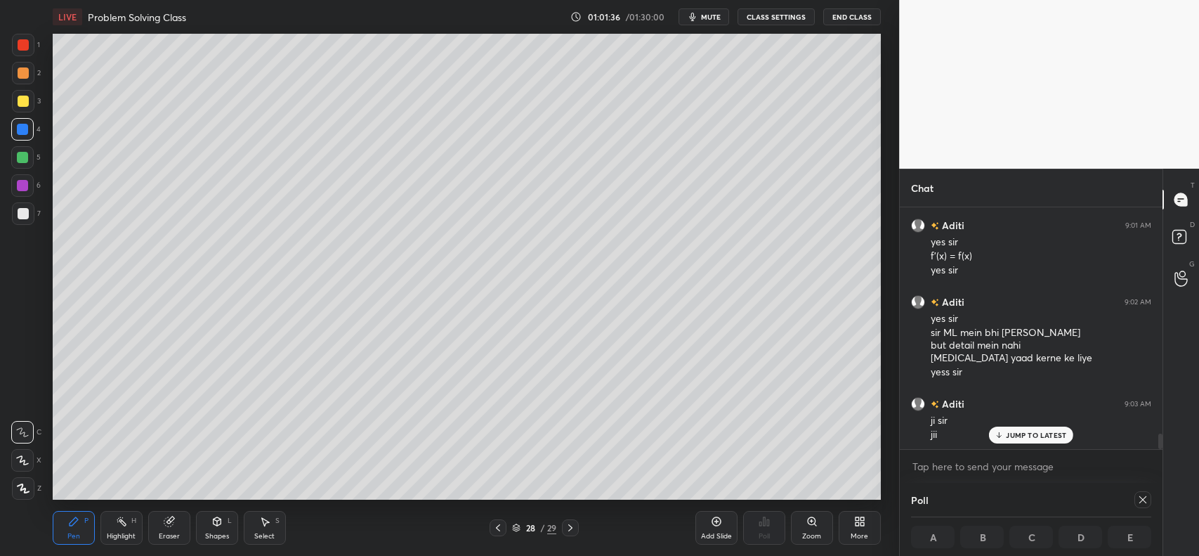
click at [581, 526] on div "28 / 29" at bounding box center [535, 527] width 322 height 17
click at [570, 521] on div at bounding box center [570, 527] width 17 height 17
click at [495, 528] on icon at bounding box center [498, 527] width 11 height 11
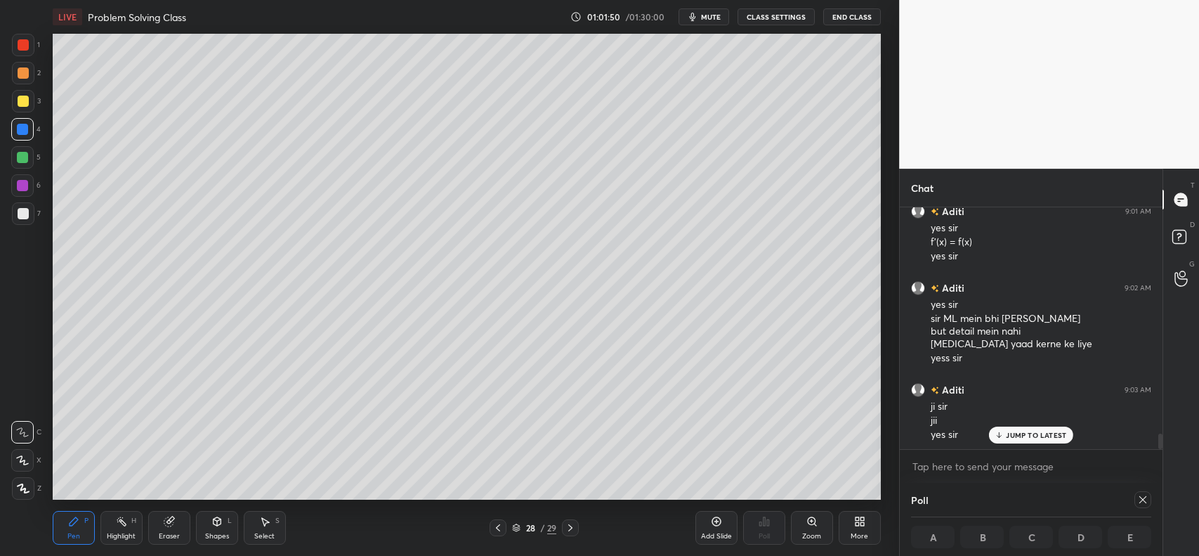
click at [573, 528] on icon at bounding box center [570, 527] width 11 height 11
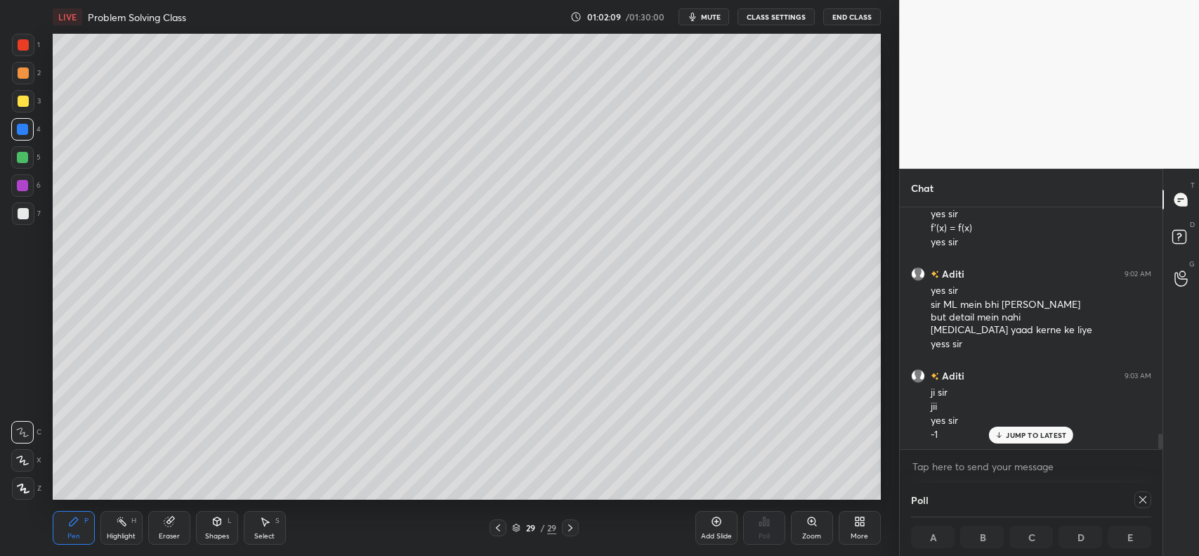
click at [164, 521] on icon at bounding box center [168, 521] width 9 height 9
click at [72, 525] on icon at bounding box center [73, 521] width 11 height 11
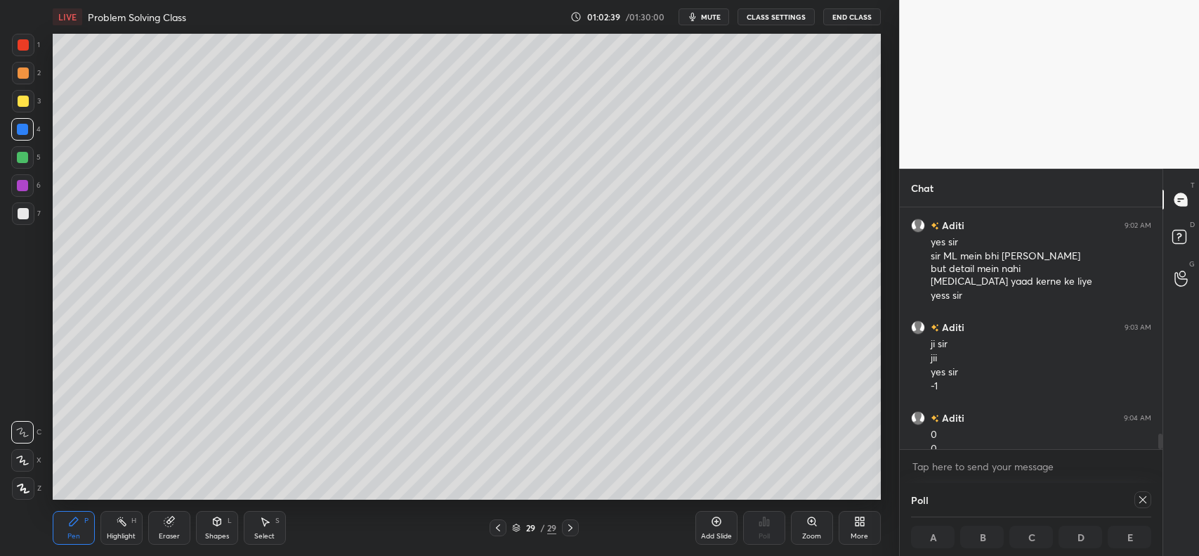
scroll to position [3624, 0]
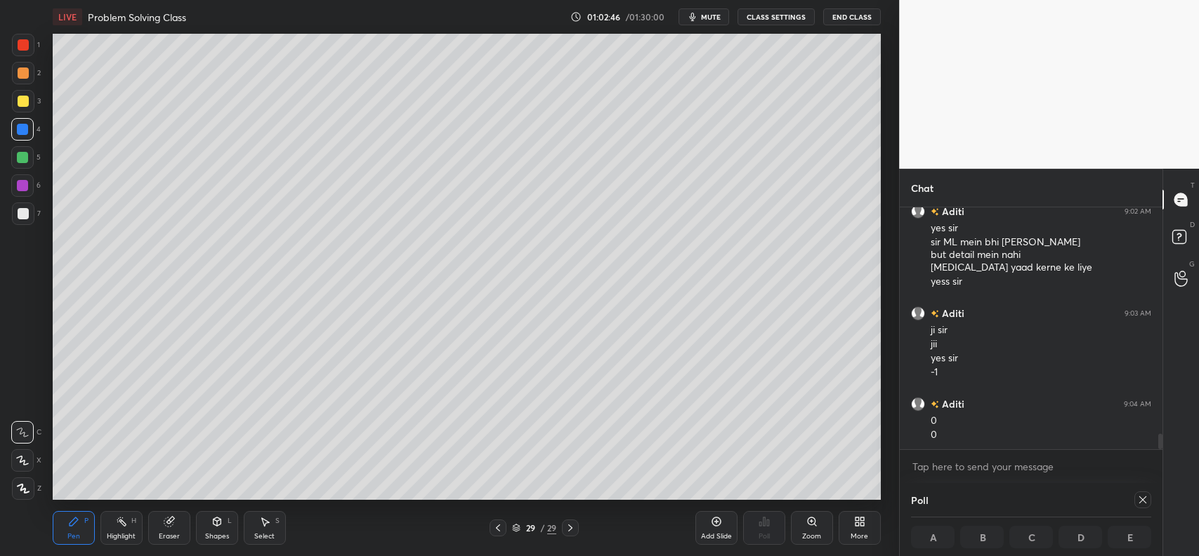
click at [717, 523] on icon at bounding box center [717, 521] width 4 height 4
click at [15, 216] on div at bounding box center [23, 213] width 22 height 22
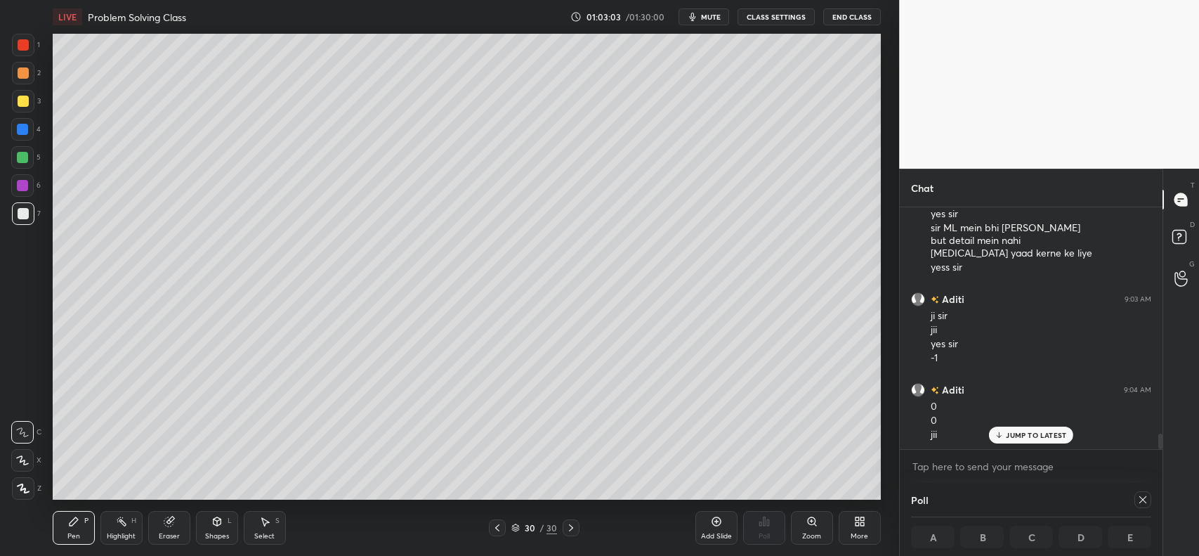
click at [33, 46] on div at bounding box center [23, 45] width 22 height 22
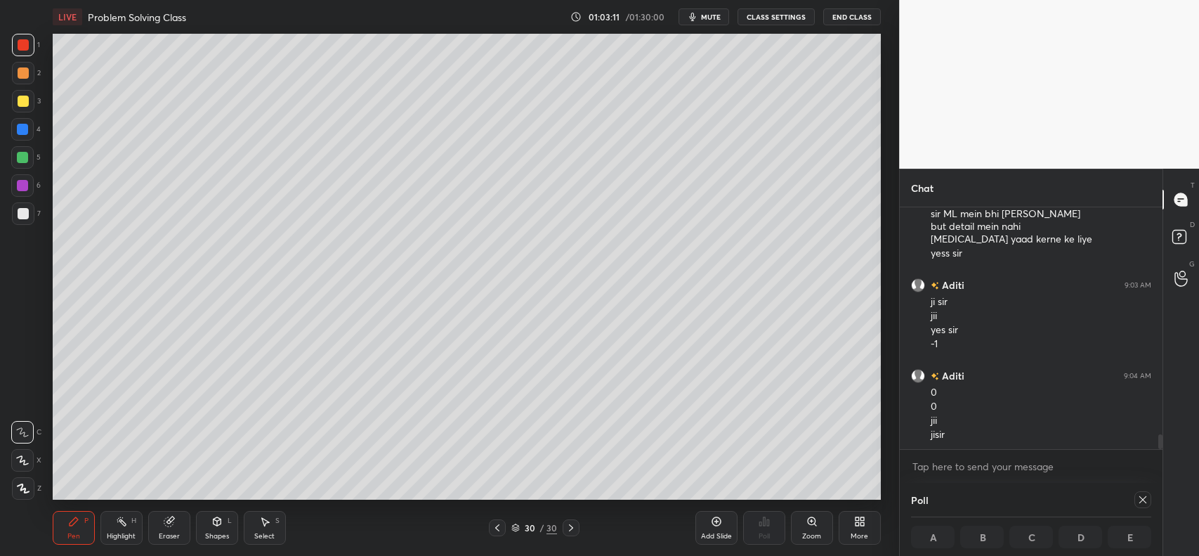
click at [25, 109] on div at bounding box center [23, 101] width 22 height 22
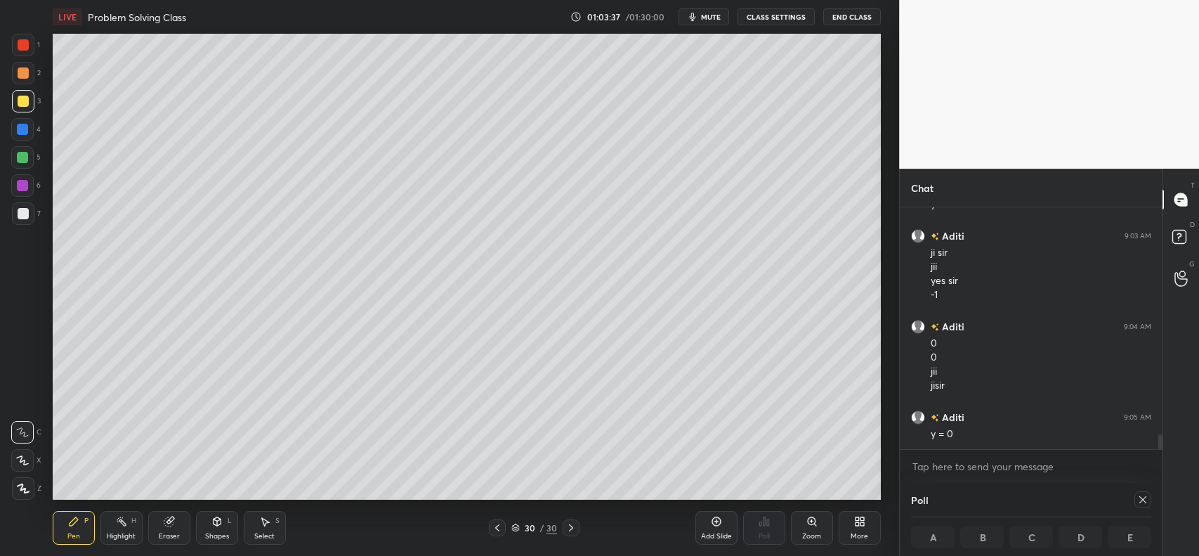
click at [495, 528] on icon at bounding box center [497, 527] width 11 height 11
click at [494, 528] on icon at bounding box center [497, 527] width 11 height 11
click at [489, 529] on div at bounding box center [497, 527] width 17 height 17
click at [492, 527] on div at bounding box center [497, 527] width 17 height 17
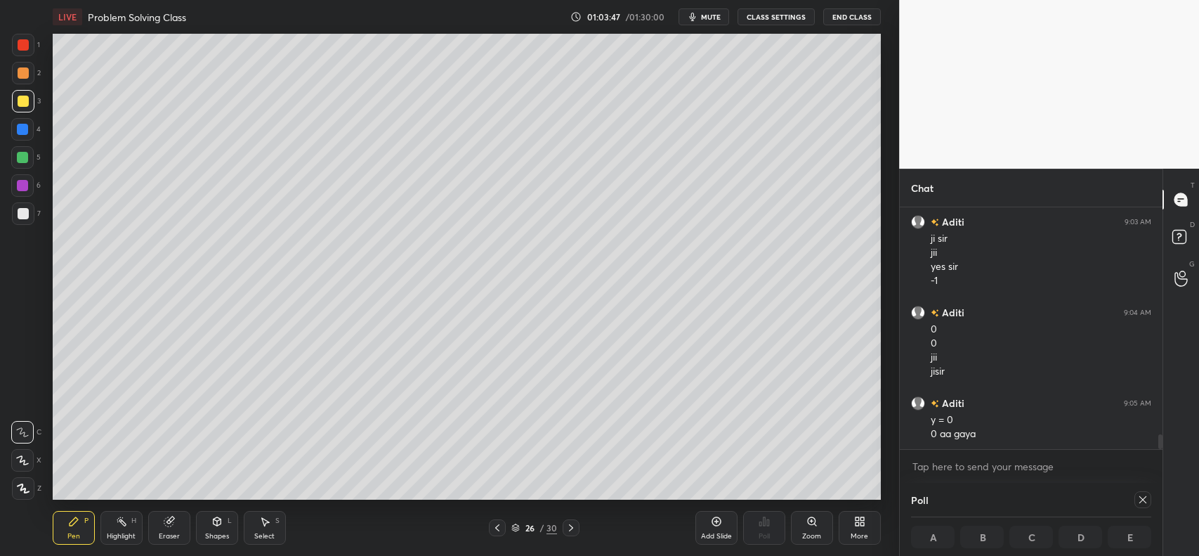
click at [493, 527] on icon at bounding box center [497, 527] width 11 height 11
click at [575, 528] on icon at bounding box center [571, 527] width 11 height 11
click at [577, 528] on div at bounding box center [571, 527] width 17 height 17
click at [569, 527] on icon at bounding box center [571, 527] width 11 height 11
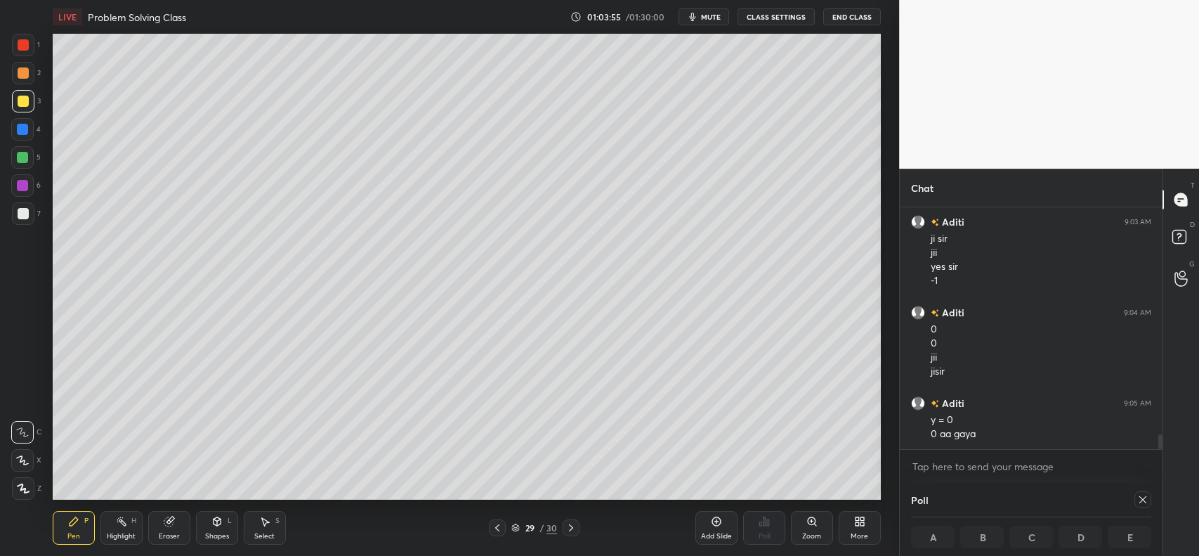
click at [570, 525] on icon at bounding box center [571, 527] width 4 height 7
click at [700, 525] on div "Add Slide" at bounding box center [717, 528] width 42 height 34
click at [19, 103] on div at bounding box center [23, 101] width 11 height 11
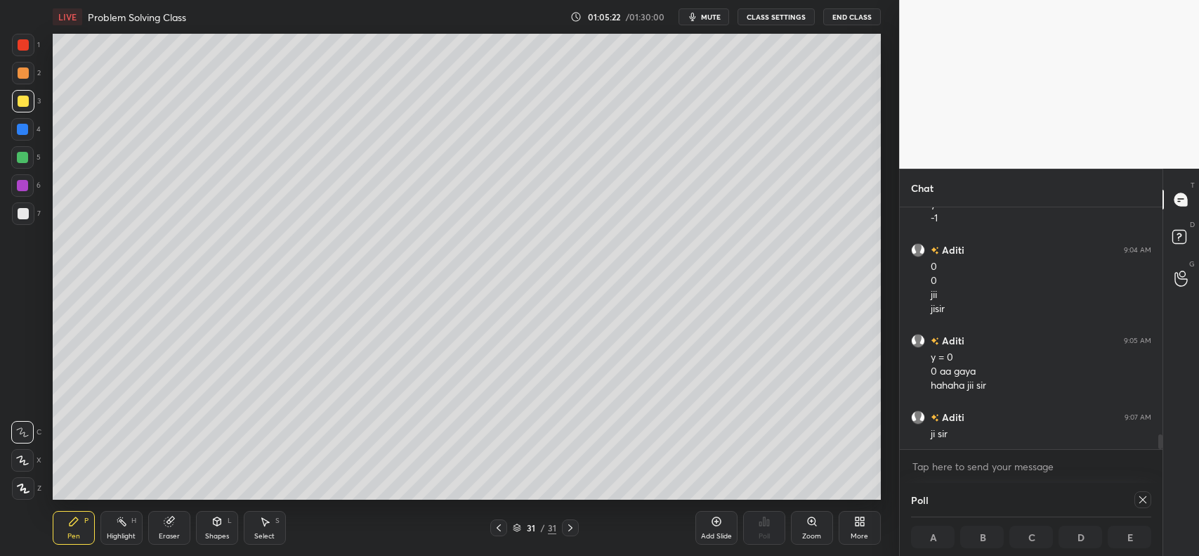
click at [157, 526] on div "Eraser" at bounding box center [169, 528] width 42 height 34
click at [21, 467] on div at bounding box center [22, 460] width 22 height 22
click at [22, 495] on div "Erase all" at bounding box center [22, 488] width 22 height 22
click at [23, 74] on div at bounding box center [23, 72] width 11 height 11
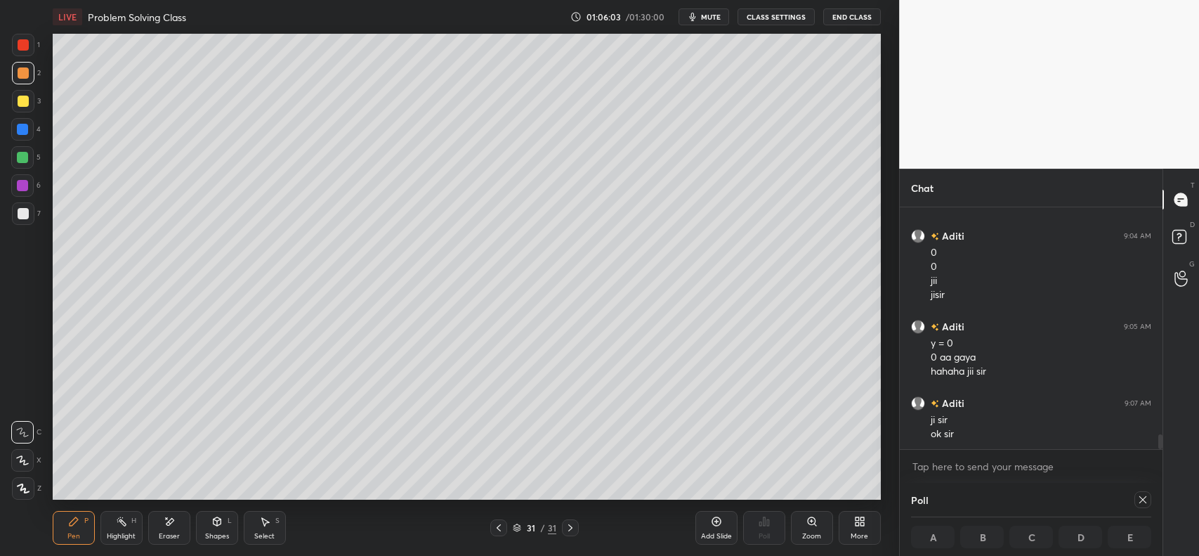
click at [22, 209] on div at bounding box center [23, 213] width 11 height 11
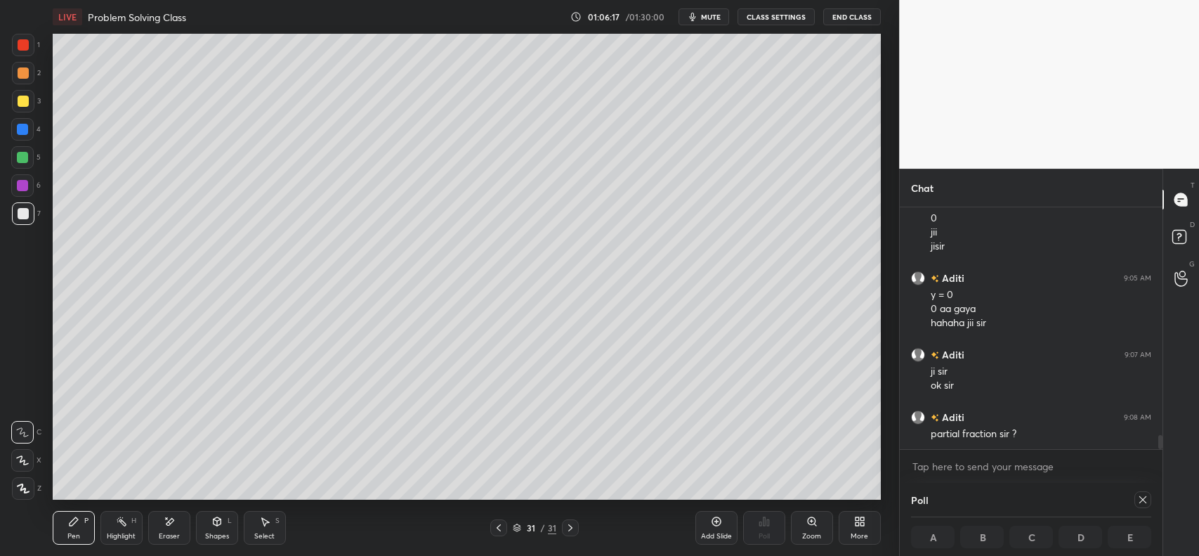
click at [169, 533] on div "Eraser" at bounding box center [169, 536] width 21 height 7
click at [23, 455] on icon at bounding box center [22, 461] width 11 height 12
click at [30, 432] on div at bounding box center [22, 432] width 22 height 22
click at [25, 377] on div at bounding box center [23, 386] width 22 height 22
click at [68, 528] on div "Pen P" at bounding box center [74, 528] width 42 height 34
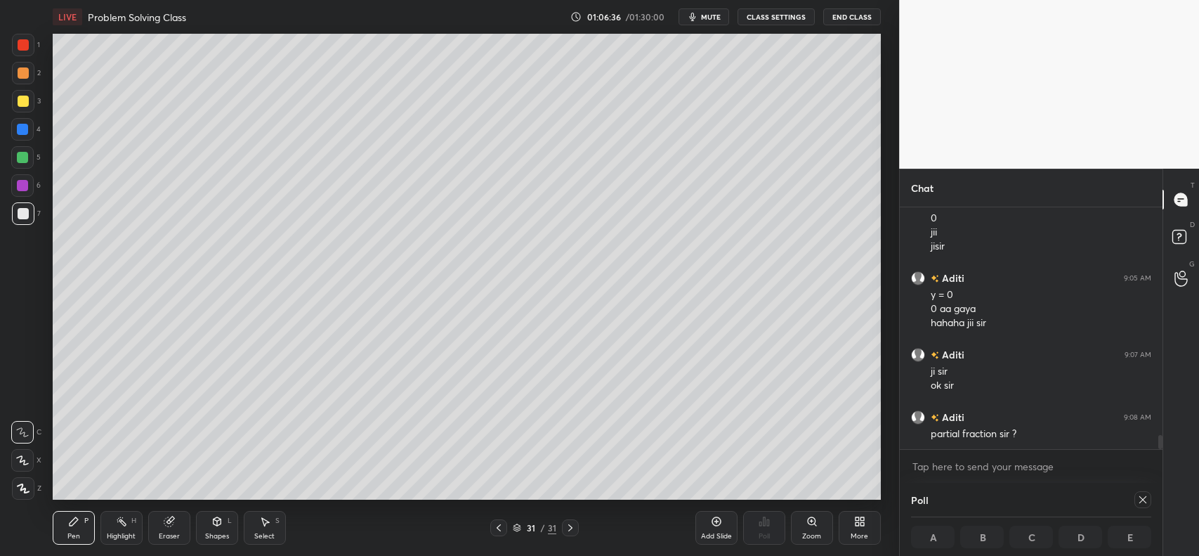
click at [164, 524] on icon at bounding box center [169, 521] width 11 height 11
click at [67, 523] on div "Pen P" at bounding box center [74, 528] width 42 height 34
click at [169, 519] on icon at bounding box center [168, 521] width 9 height 9
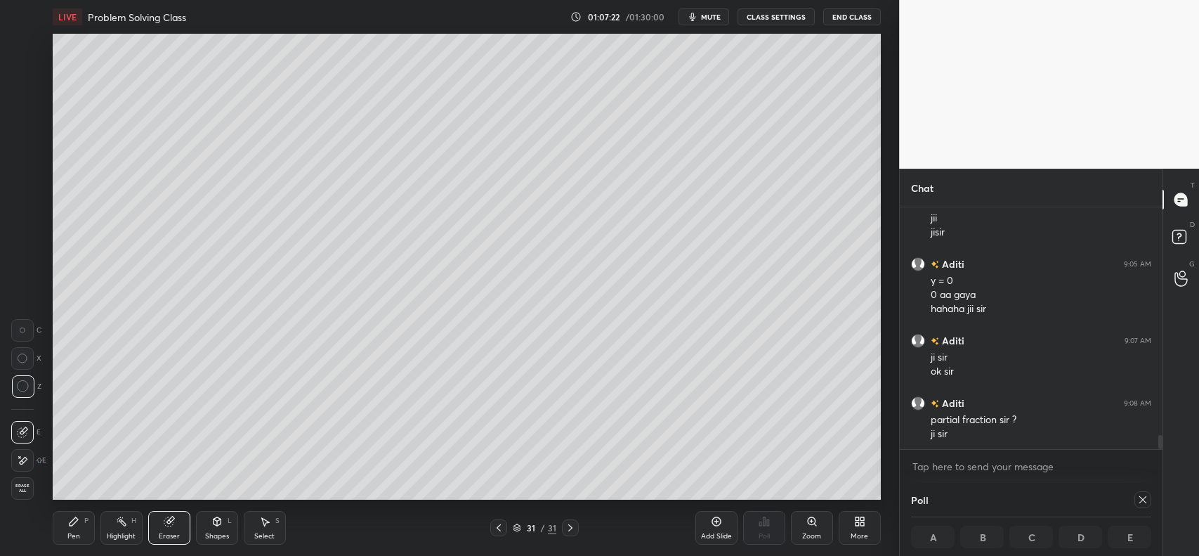
click at [60, 526] on div "Pen P" at bounding box center [74, 528] width 42 height 34
click at [165, 528] on div "Eraser" at bounding box center [169, 528] width 42 height 34
click at [78, 535] on div "Pen" at bounding box center [73, 536] width 13 height 7
click at [76, 522] on icon at bounding box center [73, 521] width 11 height 11
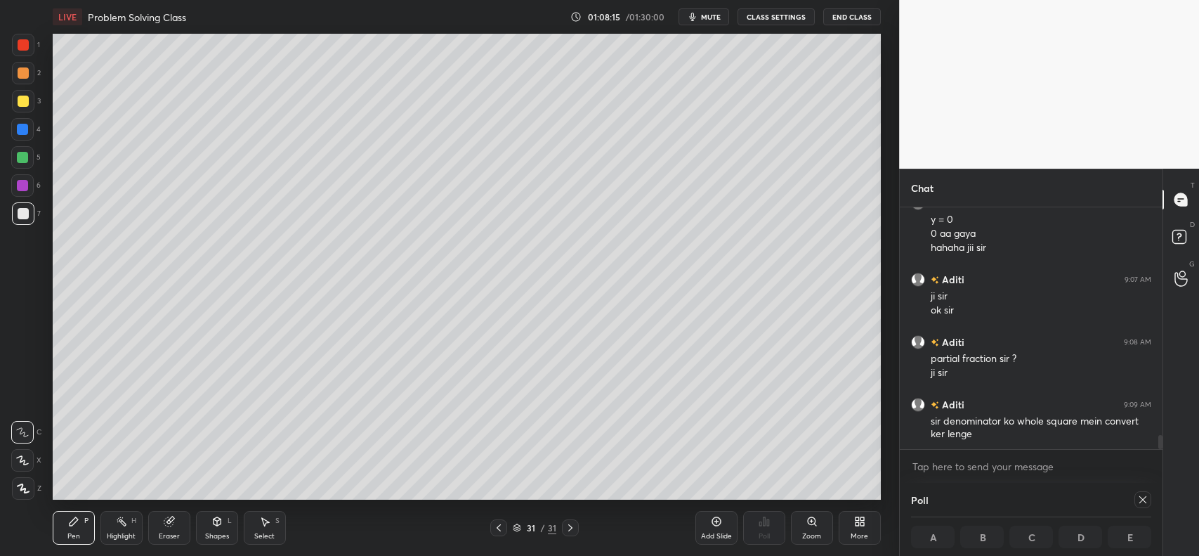
click at [705, 516] on div "Add Slide" at bounding box center [717, 528] width 42 height 34
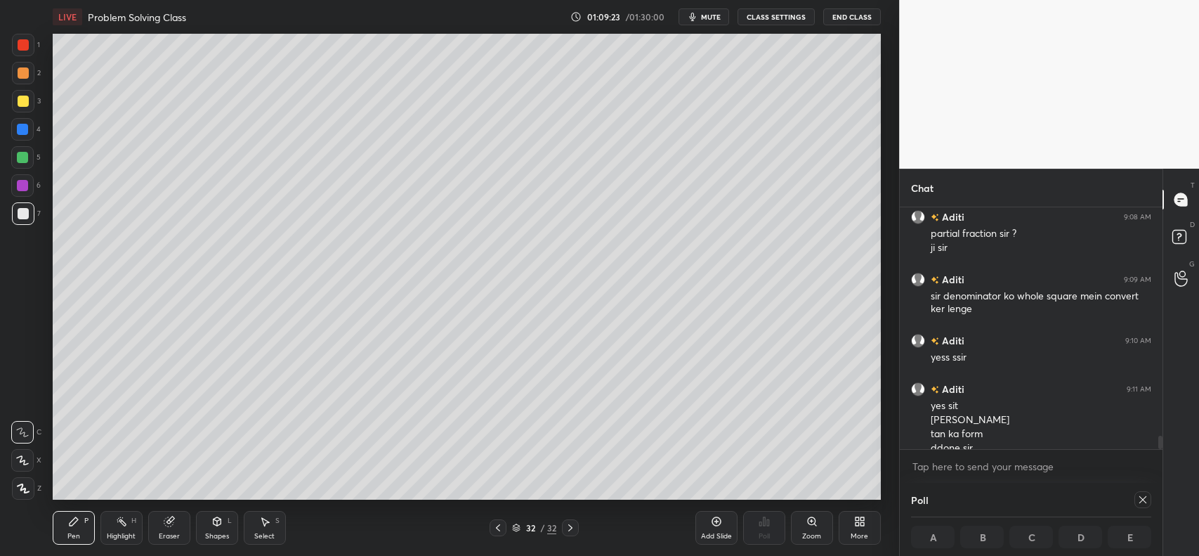
scroll to position [4054, 0]
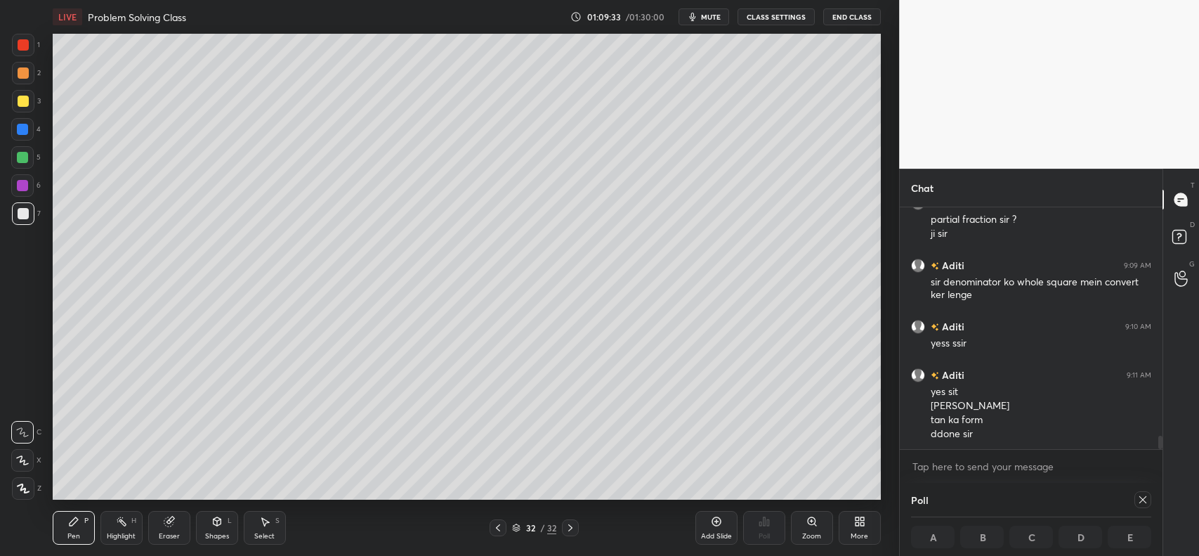
click at [499, 526] on icon at bounding box center [498, 527] width 4 height 7
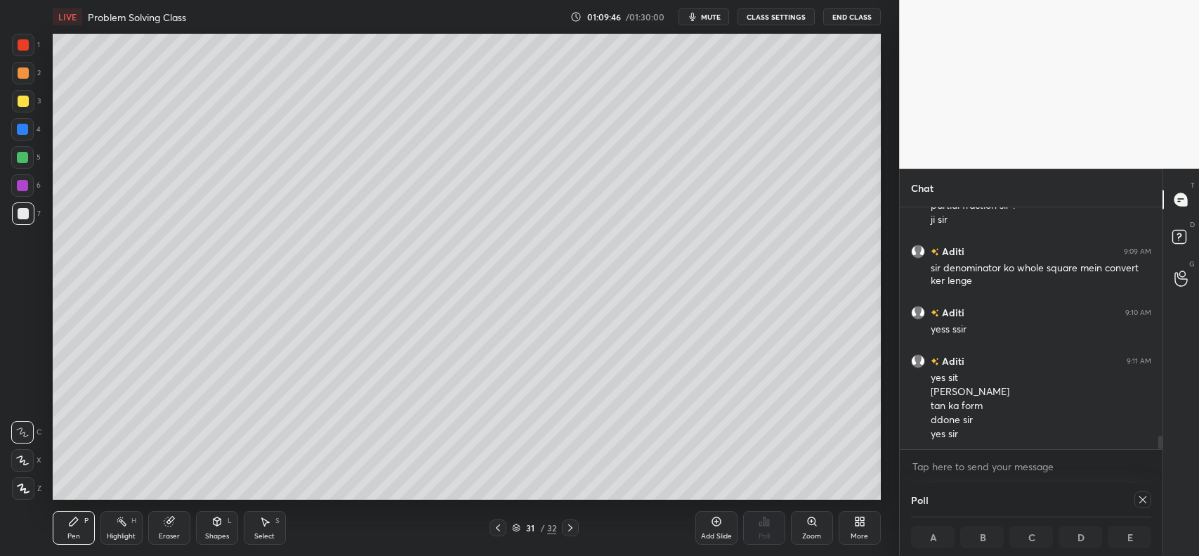
click at [566, 524] on icon at bounding box center [570, 527] width 11 height 11
click at [710, 522] on div "Add Slide" at bounding box center [717, 528] width 42 height 34
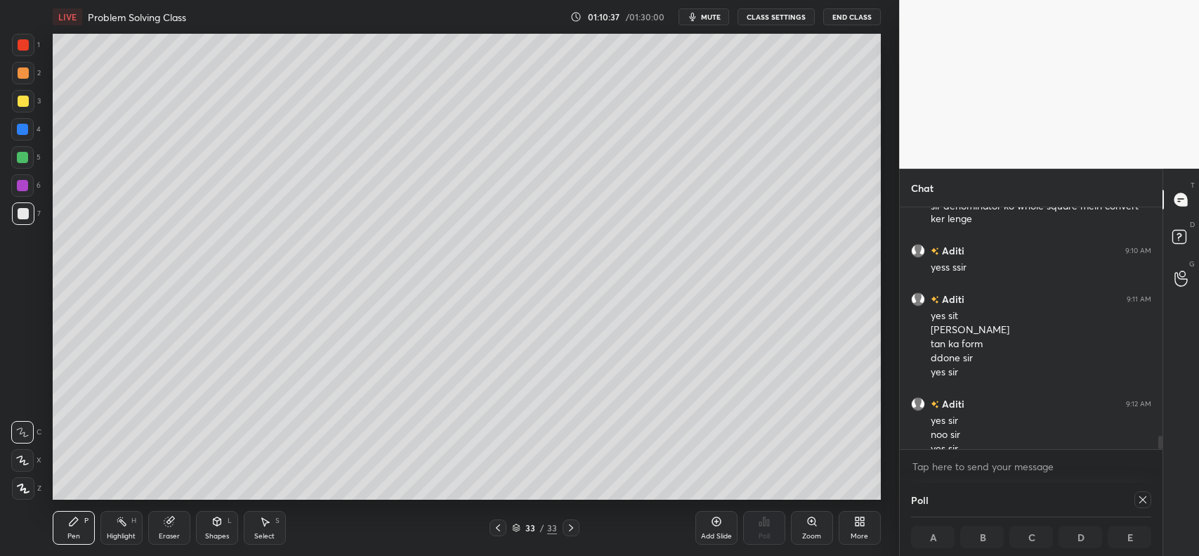
scroll to position [4144, 0]
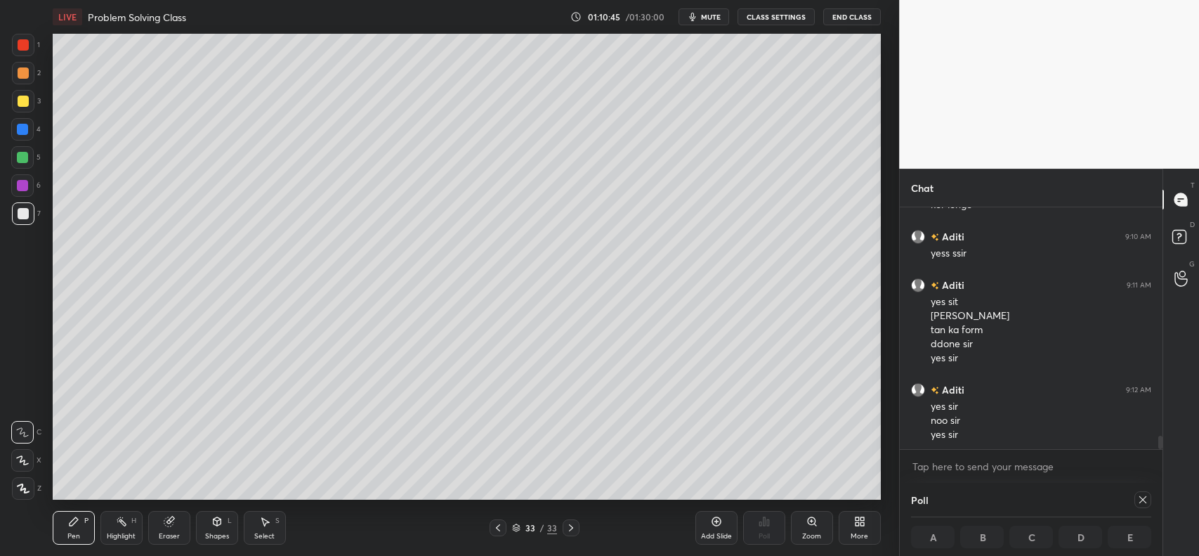
click at [500, 528] on icon at bounding box center [498, 527] width 11 height 11
click at [500, 521] on div at bounding box center [498, 527] width 17 height 17
click at [569, 525] on icon at bounding box center [571, 527] width 11 height 11
click at [568, 526] on icon at bounding box center [571, 527] width 11 height 11
click at [711, 526] on icon at bounding box center [716, 521] width 11 height 11
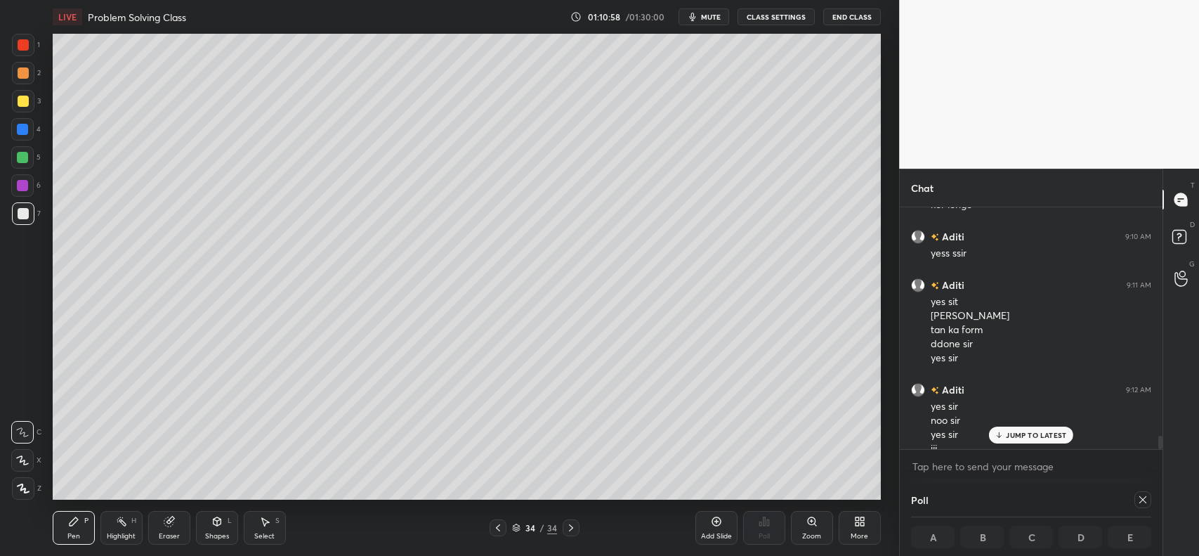
scroll to position [4158, 0]
click at [169, 521] on icon at bounding box center [168, 521] width 9 height 9
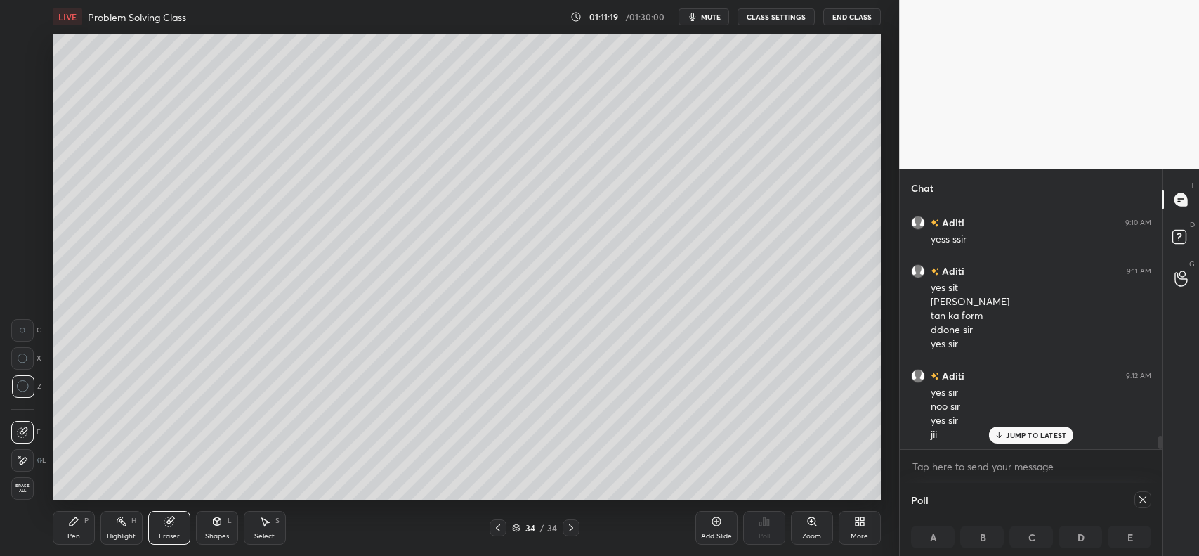
click at [67, 526] on div "Pen P" at bounding box center [74, 528] width 42 height 34
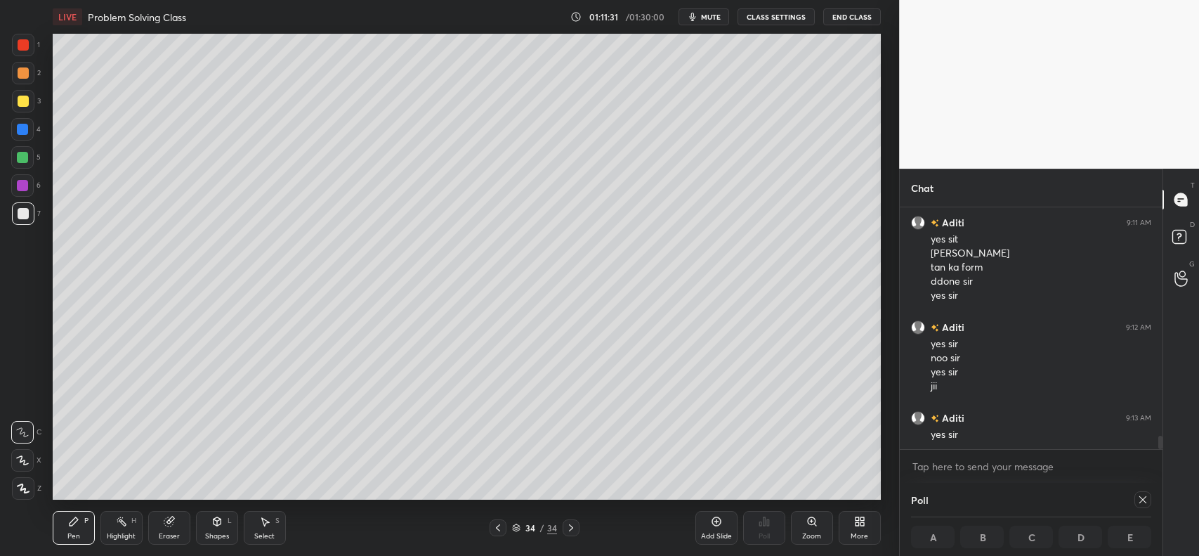
scroll to position [4221, 0]
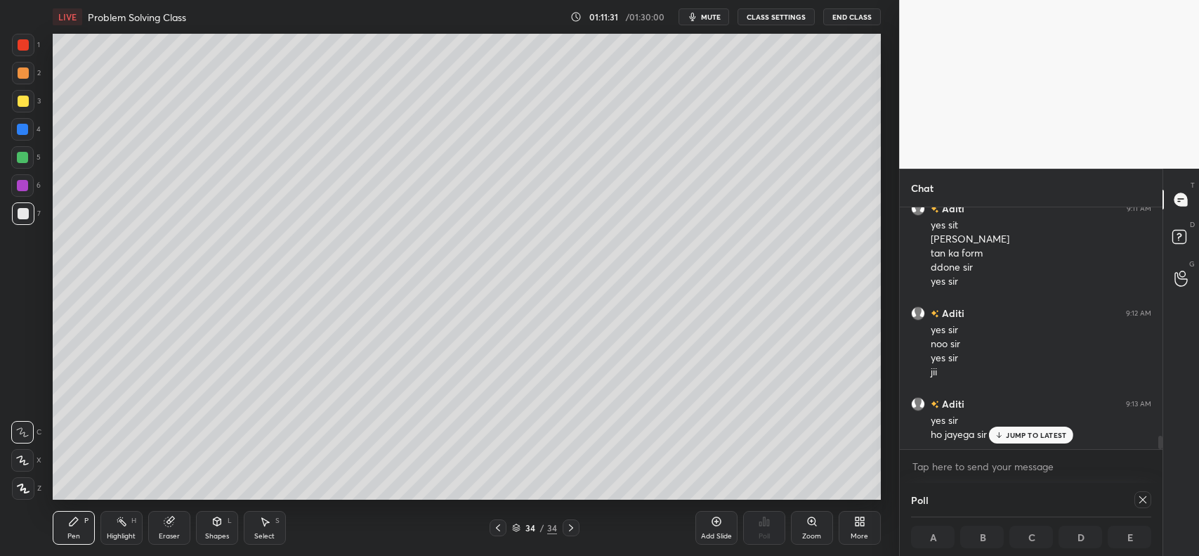
click at [704, 515] on div "Add Slide" at bounding box center [717, 528] width 42 height 34
click at [19, 97] on div at bounding box center [23, 101] width 11 height 11
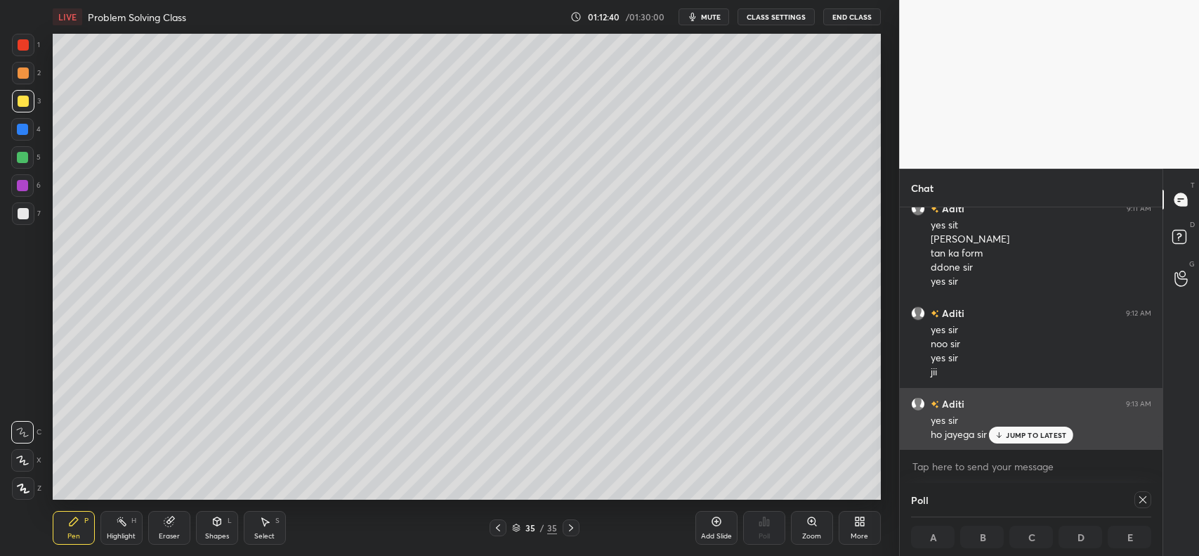
click at [1055, 434] on p "JUMP TO LATEST" at bounding box center [1036, 435] width 60 height 8
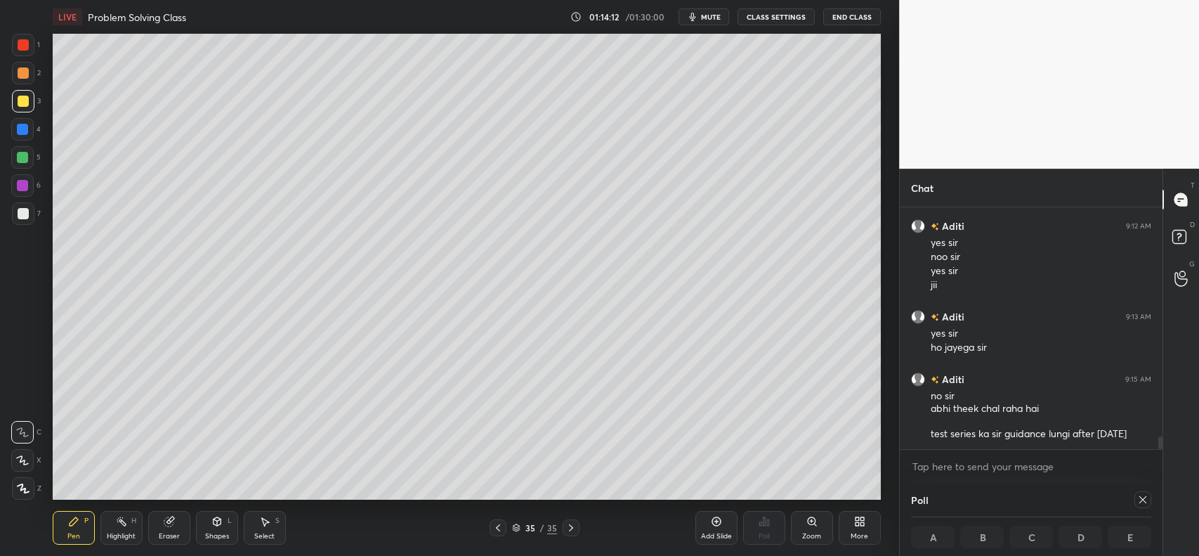
scroll to position [4357, 0]
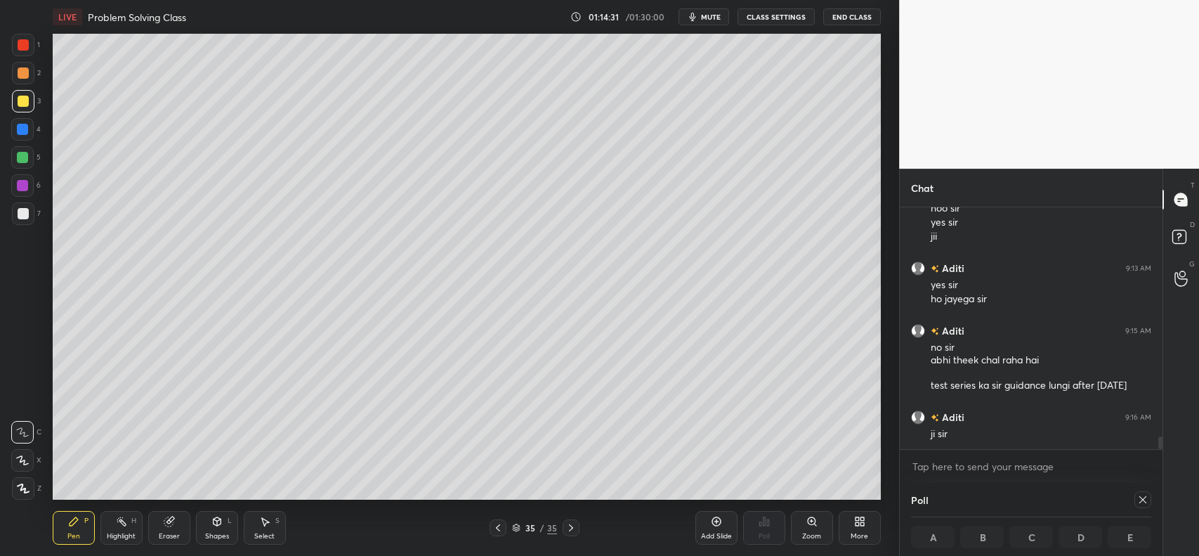
click at [16, 216] on div at bounding box center [23, 213] width 22 height 22
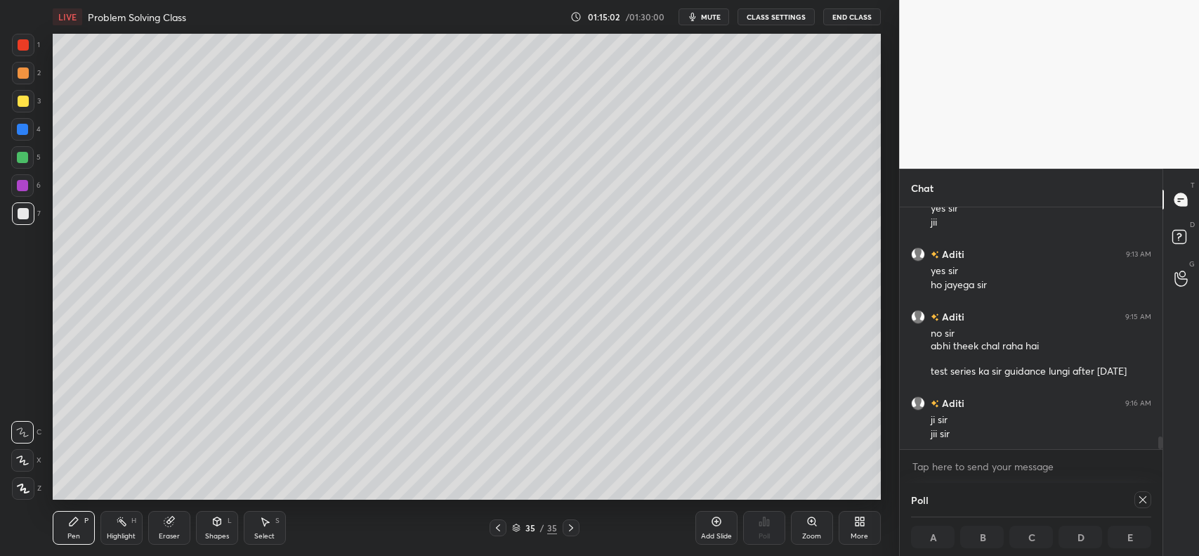
click at [718, 526] on icon at bounding box center [716, 521] width 11 height 11
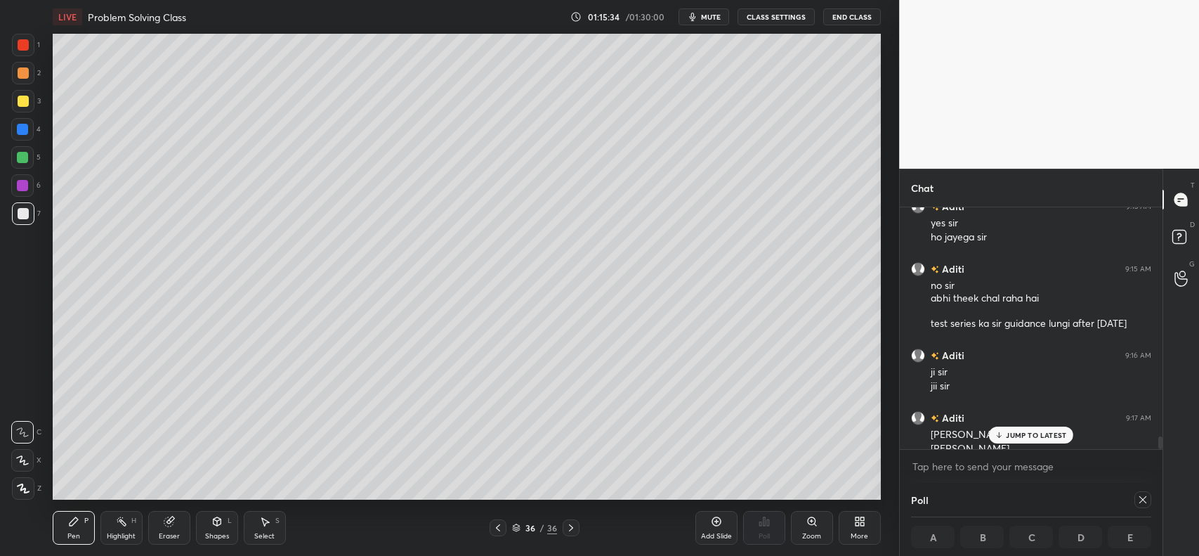
scroll to position [4433, 0]
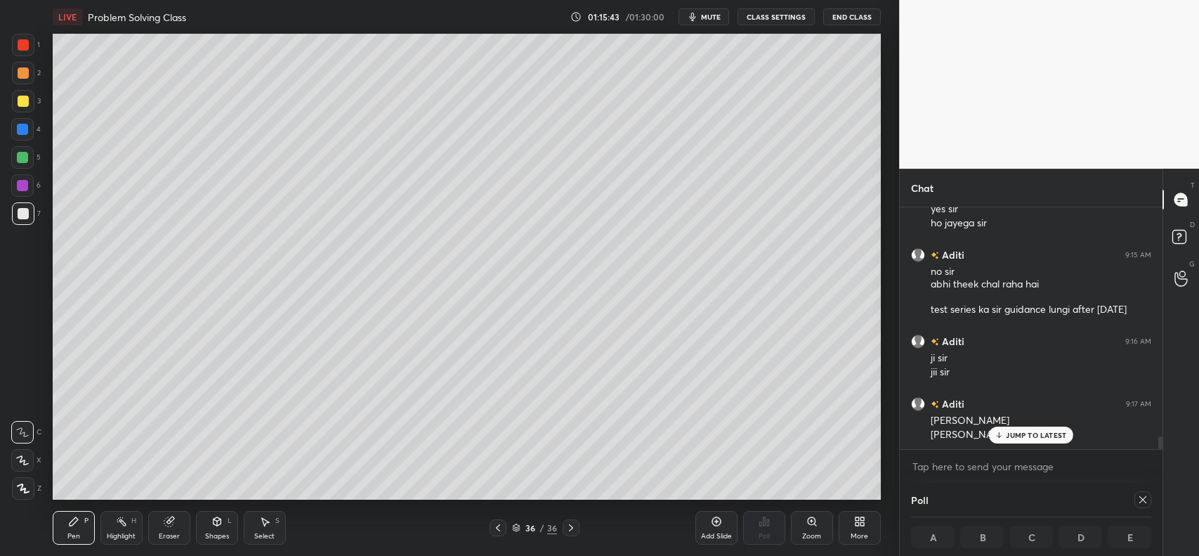
click at [718, 523] on icon at bounding box center [716, 521] width 11 height 11
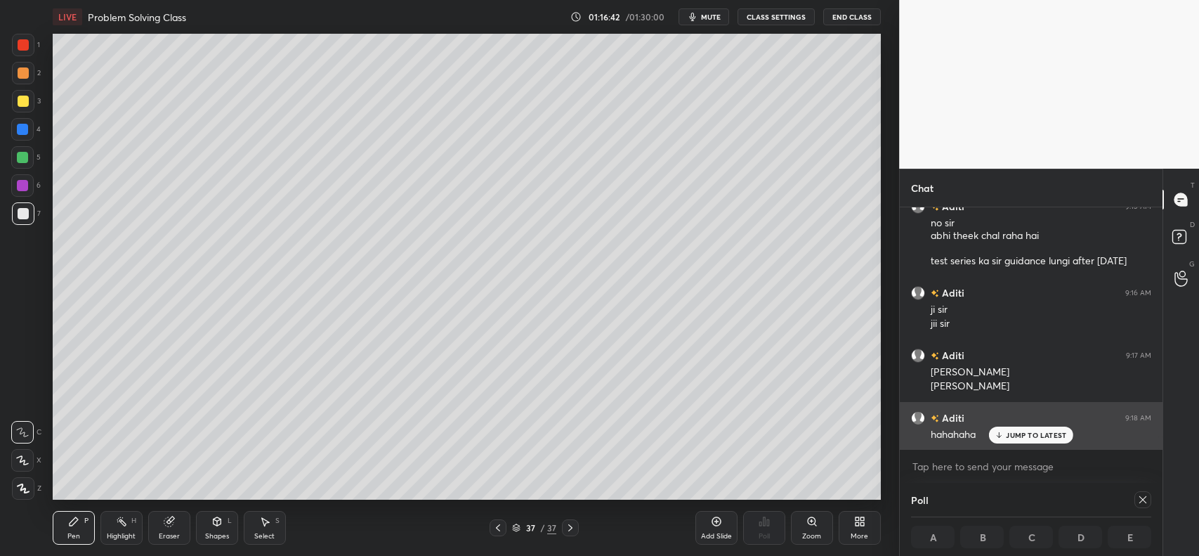
click at [1045, 434] on p "JUMP TO LATEST" at bounding box center [1036, 435] width 60 height 8
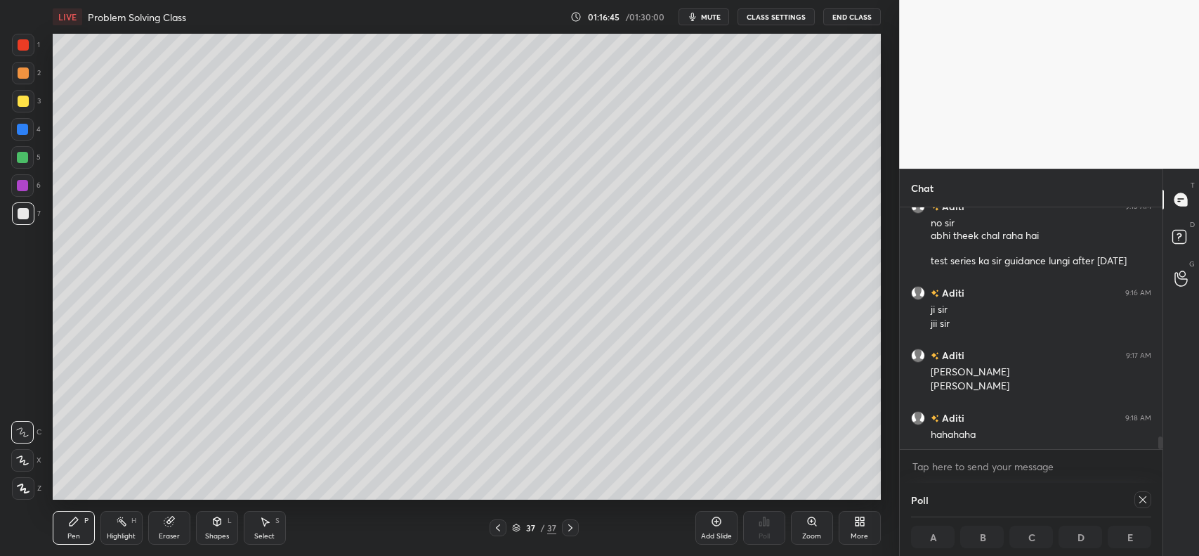
click at [23, 216] on div at bounding box center [23, 213] width 11 height 11
click at [216, 528] on div "Shapes L" at bounding box center [217, 528] width 42 height 34
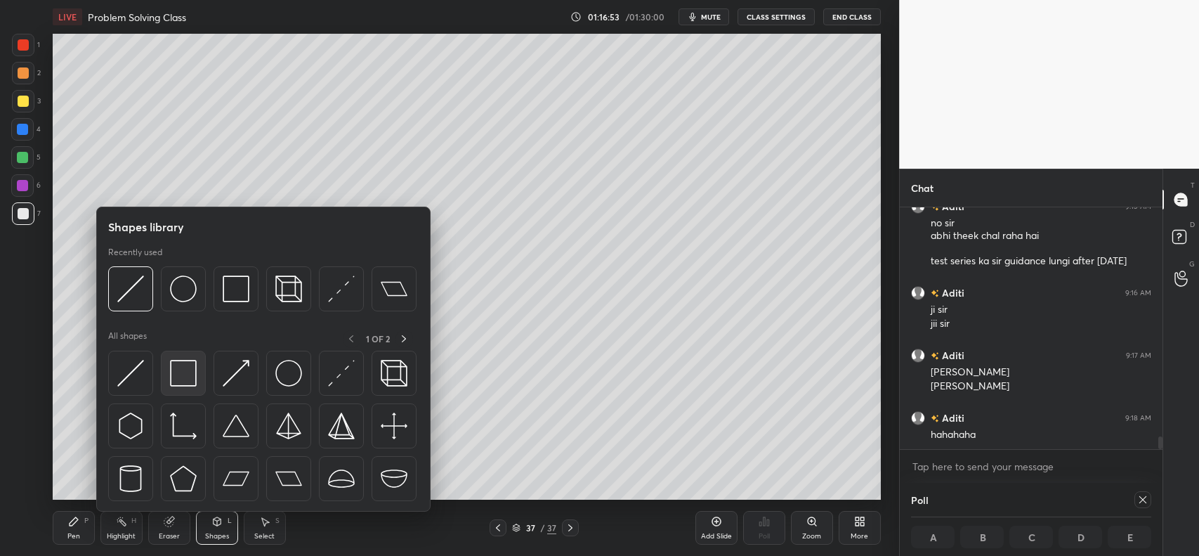
click at [190, 376] on img at bounding box center [183, 373] width 27 height 27
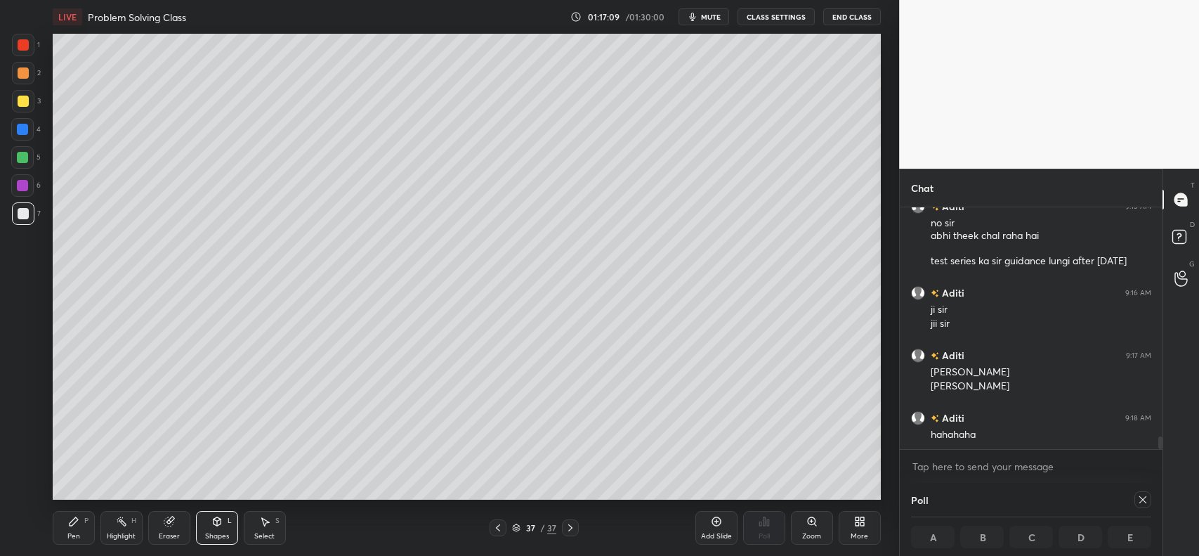
click at [715, 519] on icon at bounding box center [716, 521] width 11 height 11
click at [23, 102] on div at bounding box center [23, 101] width 11 height 11
click at [71, 522] on icon at bounding box center [74, 521] width 8 height 8
click at [165, 520] on icon at bounding box center [168, 521] width 9 height 9
click at [67, 528] on div "Pen P" at bounding box center [74, 528] width 42 height 34
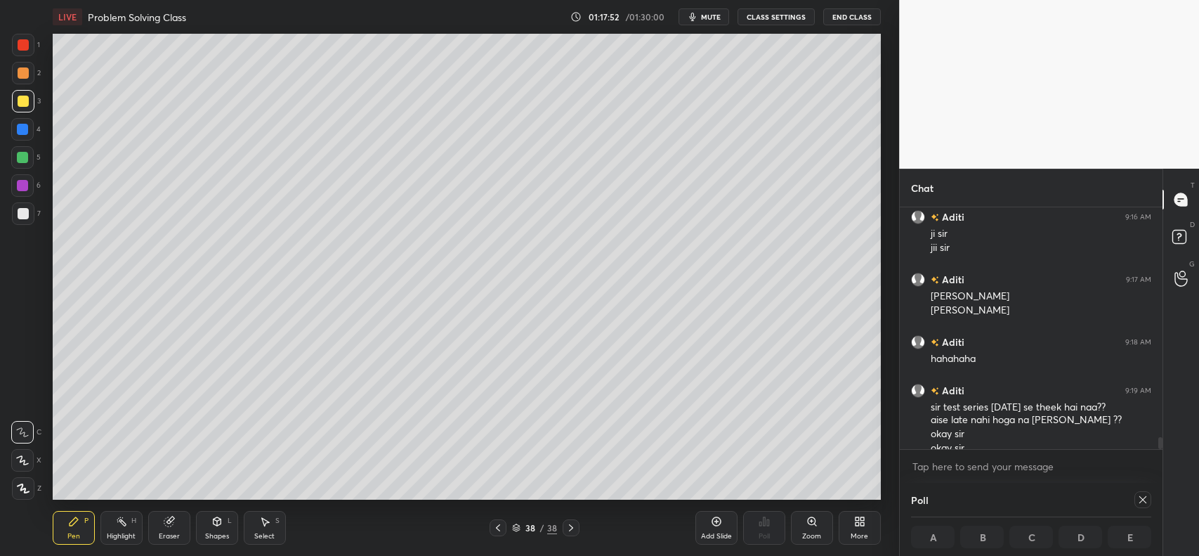
scroll to position [4571, 0]
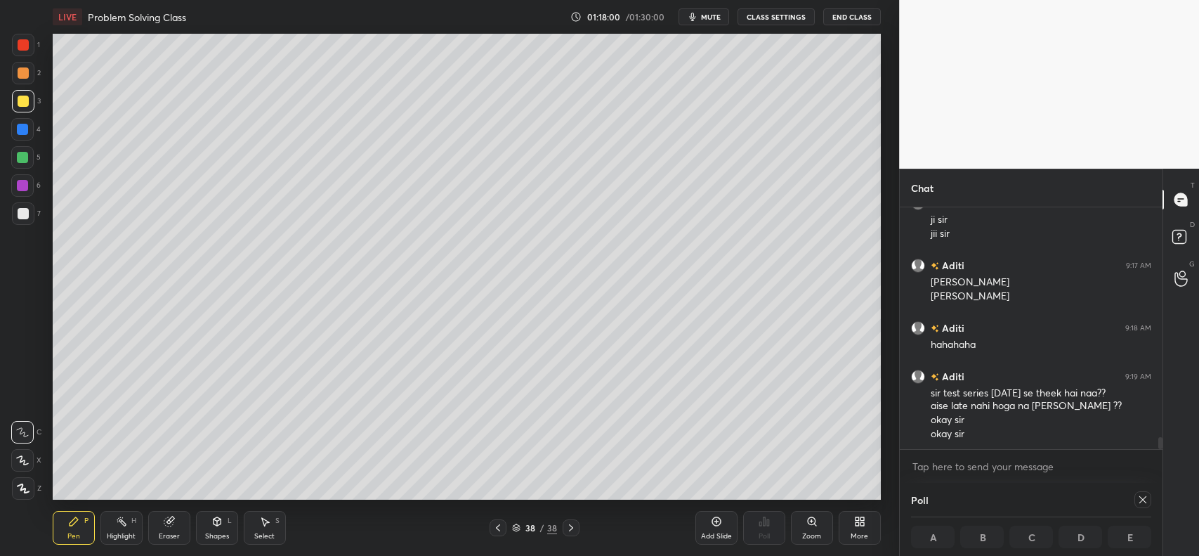
click at [717, 531] on div "Add Slide" at bounding box center [717, 528] width 42 height 34
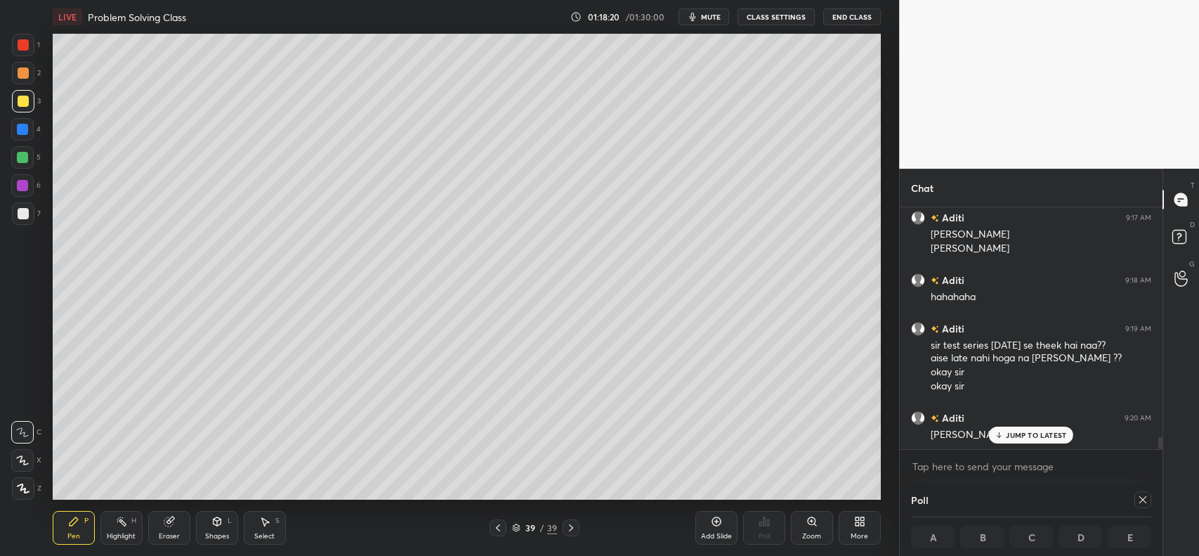
click at [23, 82] on div at bounding box center [23, 73] width 22 height 22
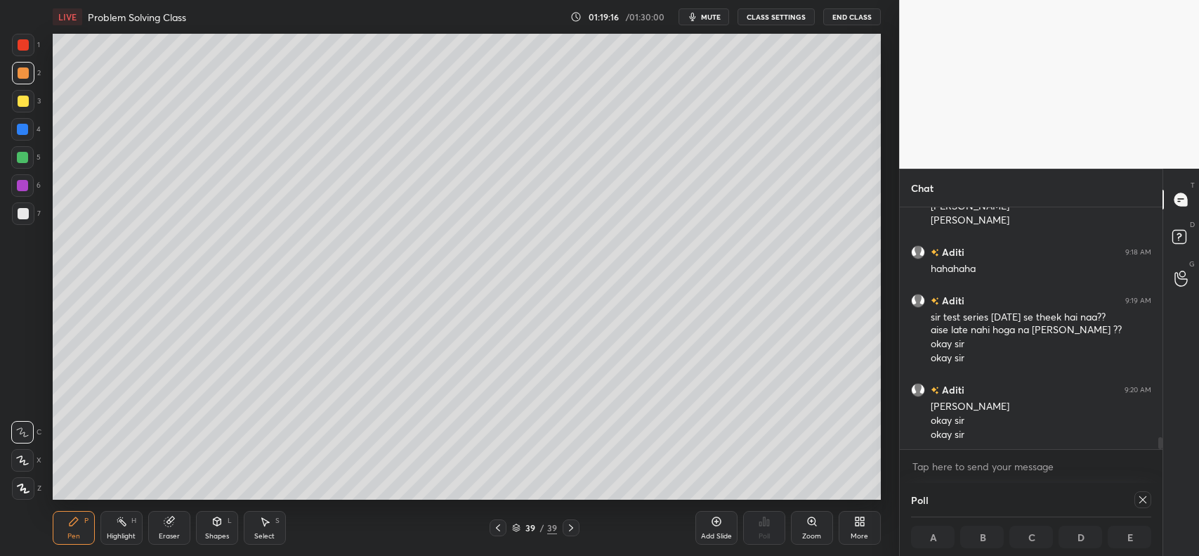
scroll to position [4695, 0]
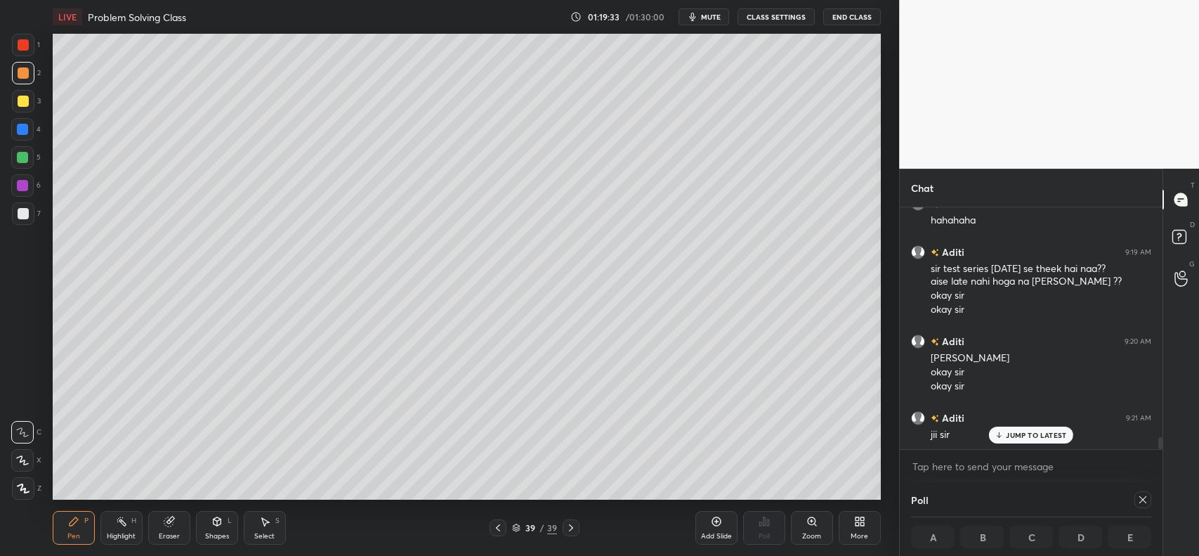
click at [20, 218] on div at bounding box center [23, 213] width 11 height 11
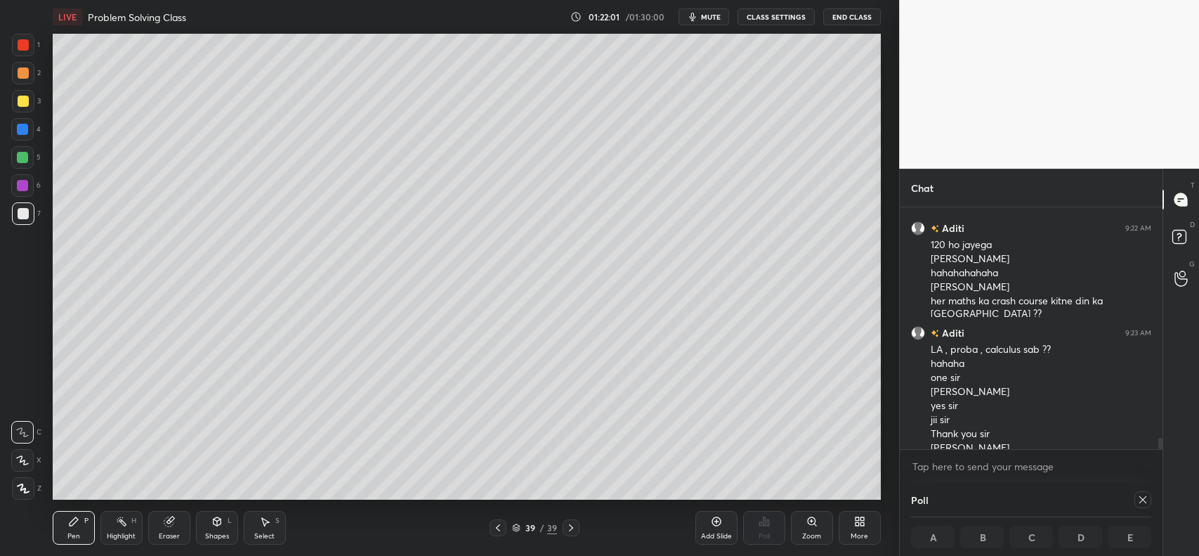
scroll to position [4976, 0]
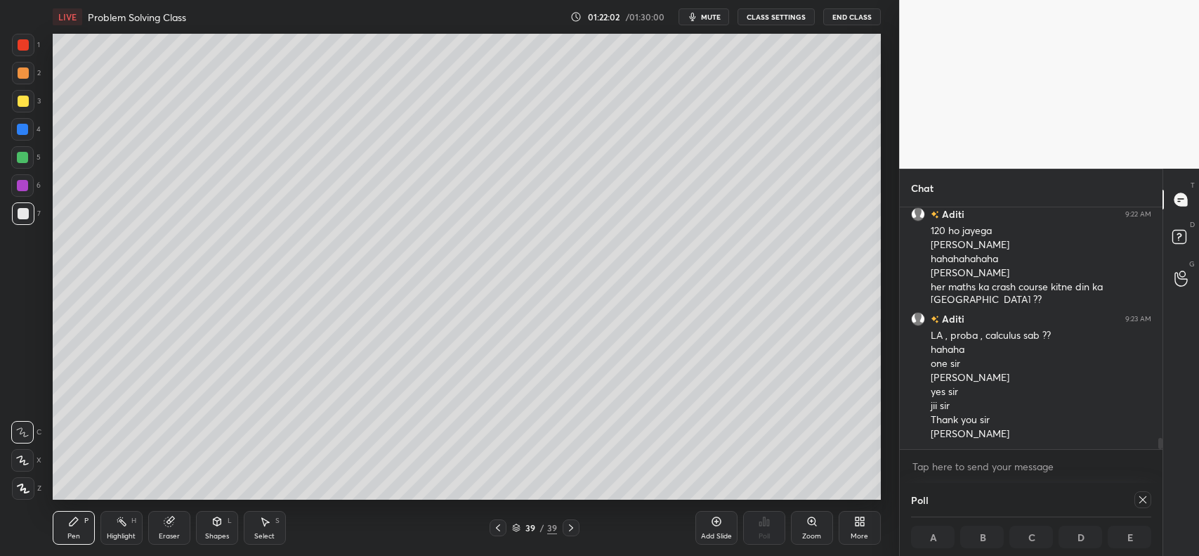
click at [859, 18] on button "End Class" at bounding box center [853, 16] width 58 height 17
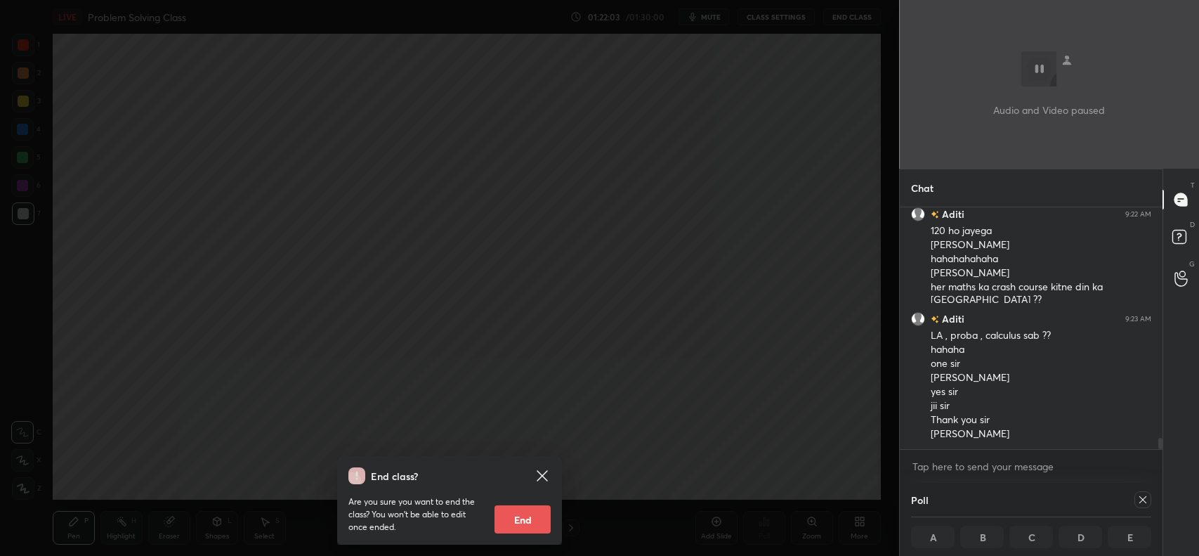
click at [528, 515] on button "End" at bounding box center [523, 519] width 56 height 28
type textarea "x"
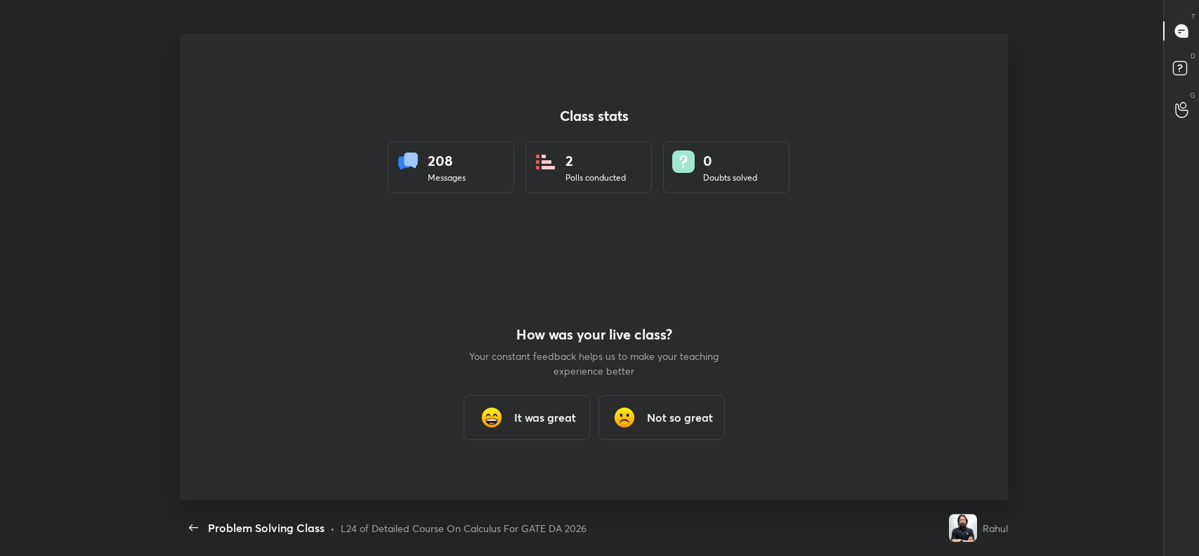
scroll to position [0, 0]
click at [542, 412] on h3 "It was great" at bounding box center [545, 417] width 62 height 17
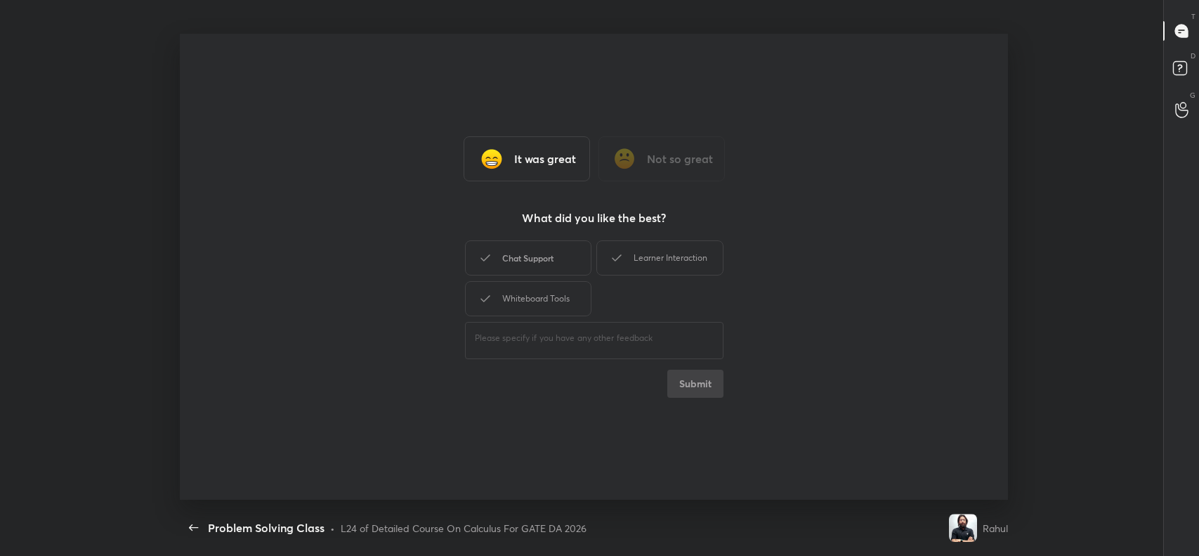
click at [547, 257] on div "Chat Support" at bounding box center [528, 257] width 126 height 35
click at [535, 293] on div "Whiteboard Tools" at bounding box center [528, 298] width 126 height 35
click at [638, 257] on div "Learner Interaction" at bounding box center [660, 257] width 126 height 35
click at [699, 377] on button "Submit" at bounding box center [696, 384] width 56 height 28
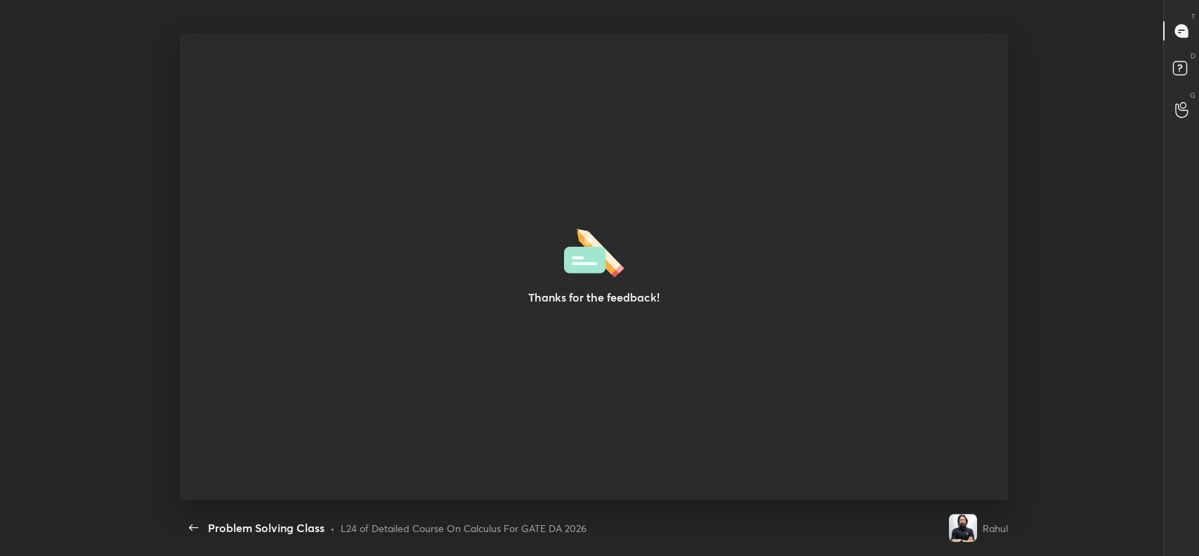
click at [1182, 16] on div "T Messages (T)" at bounding box center [1182, 30] width 36 height 39
